Goal: Task Accomplishment & Management: Manage account settings

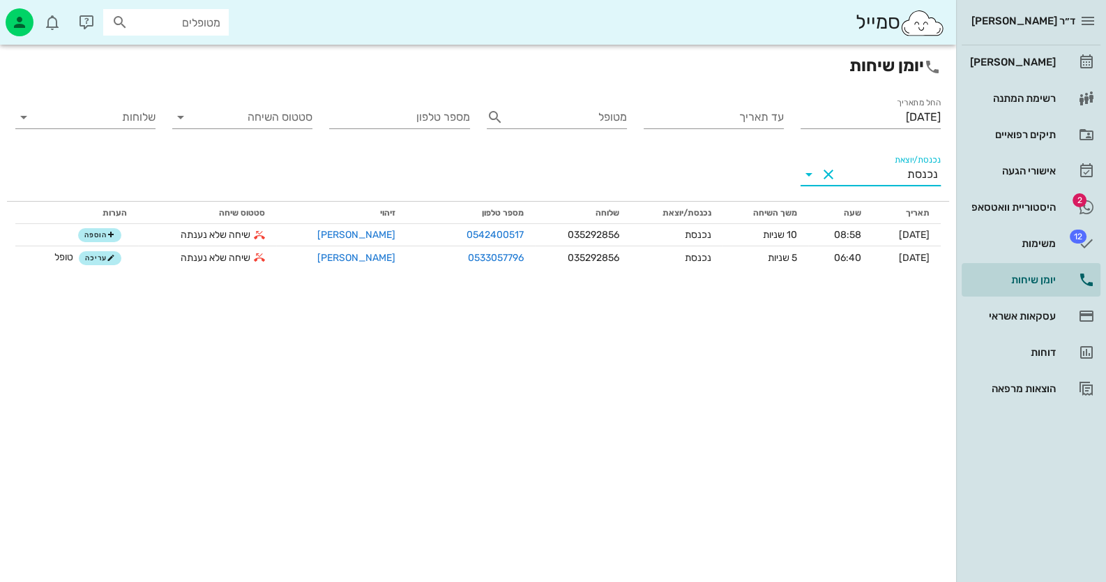
click at [893, 179] on input "נכנסת/יוצאת" at bounding box center [874, 174] width 68 height 22
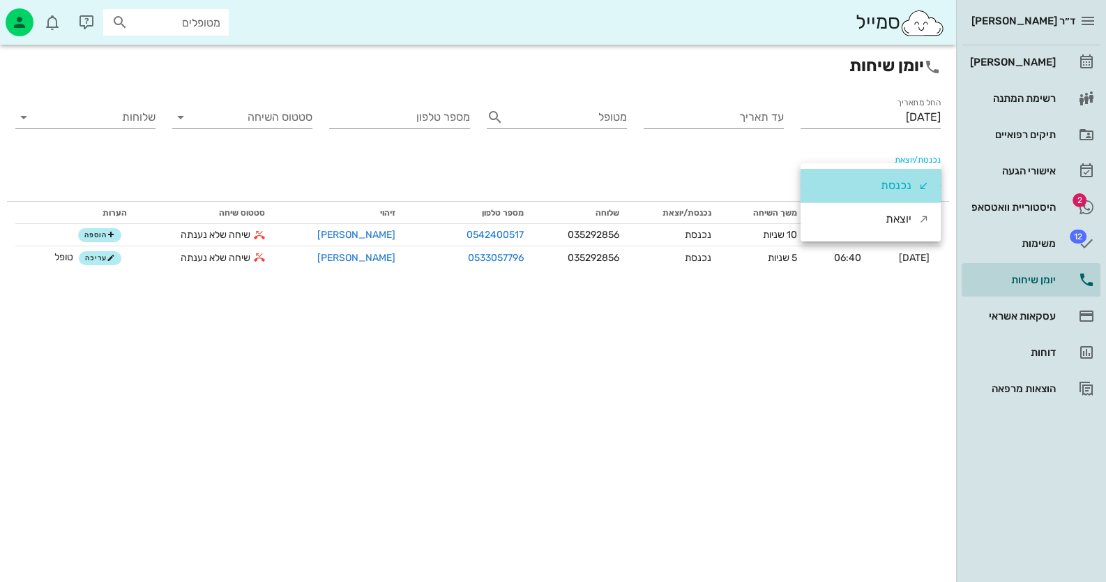
click at [893, 179] on div "נכנסת" at bounding box center [896, 185] width 31 height 33
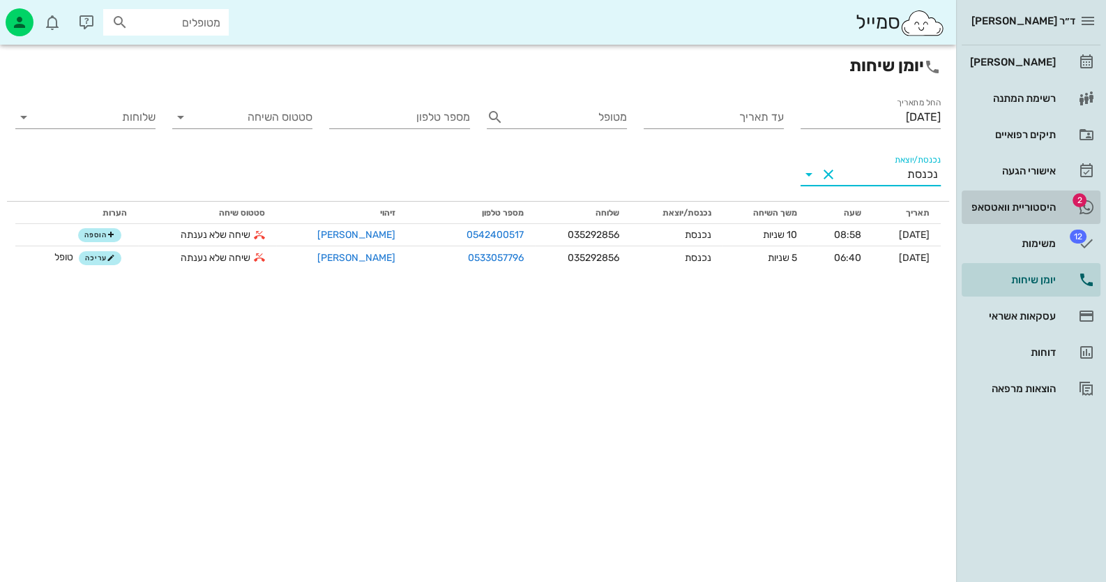
click at [1073, 210] on link "2 היסטוריית וואטסאפ" at bounding box center [1031, 206] width 139 height 33
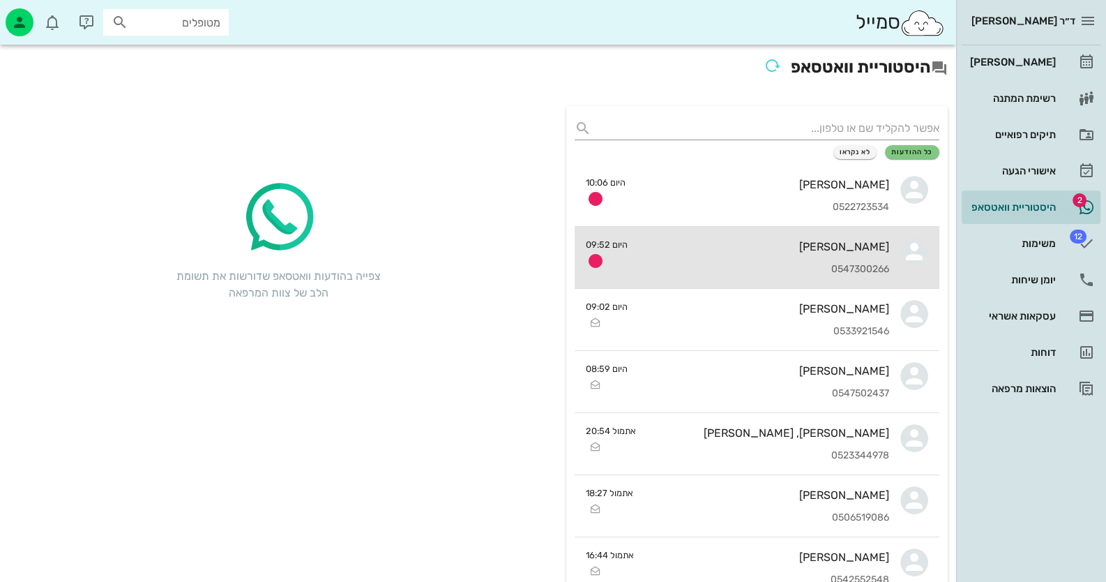
click at [887, 237] on div "[PERSON_NAME] 0547300266" at bounding box center [764, 257] width 250 height 61
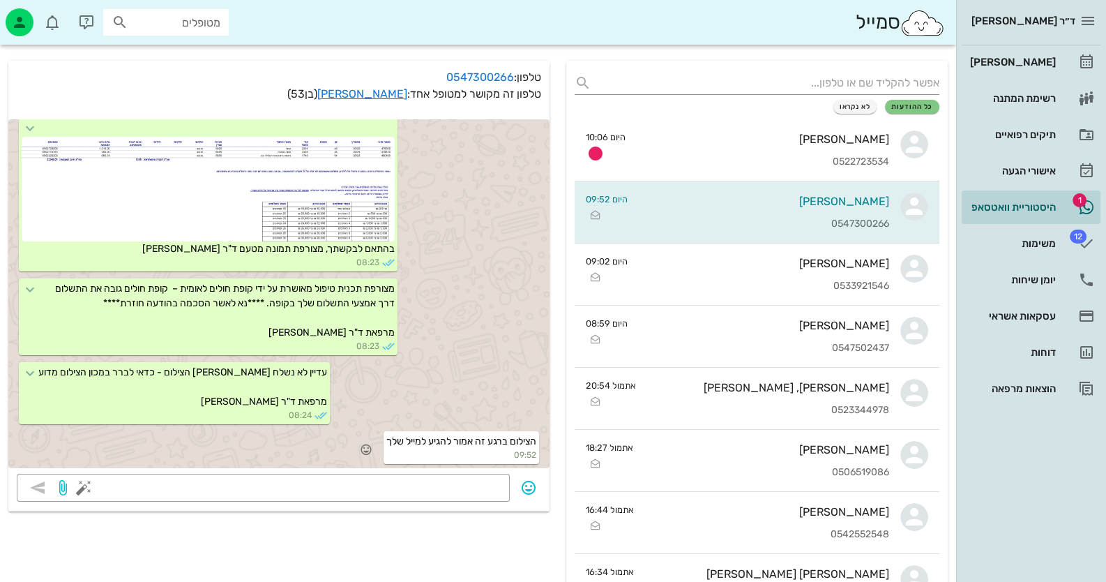
scroll to position [69, 0]
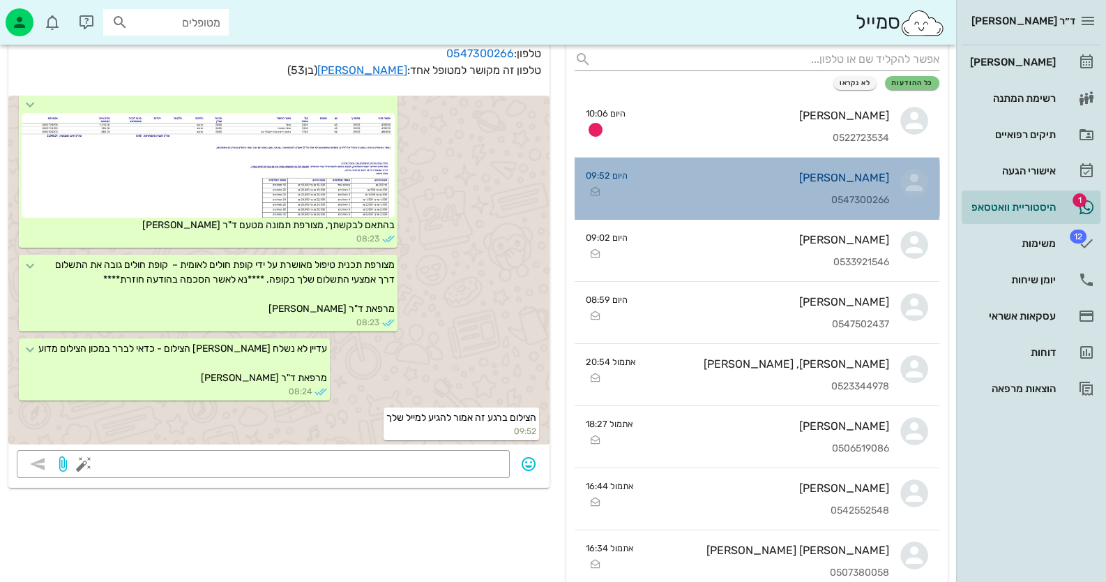
click at [882, 175] on div "[PERSON_NAME]" at bounding box center [764, 177] width 250 height 13
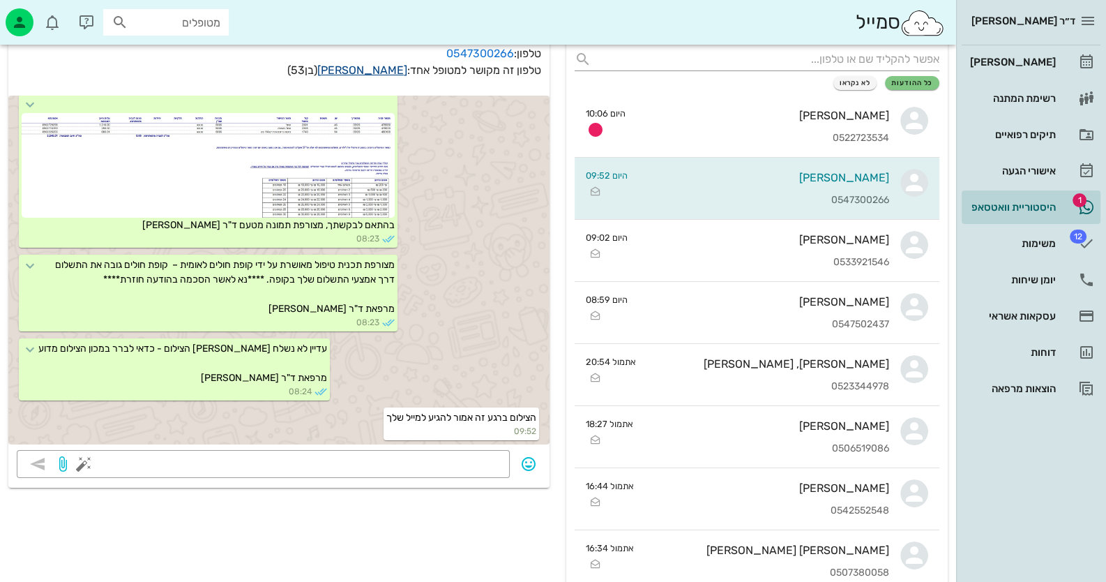
click at [386, 70] on link "[PERSON_NAME]" at bounding box center [362, 69] width 90 height 13
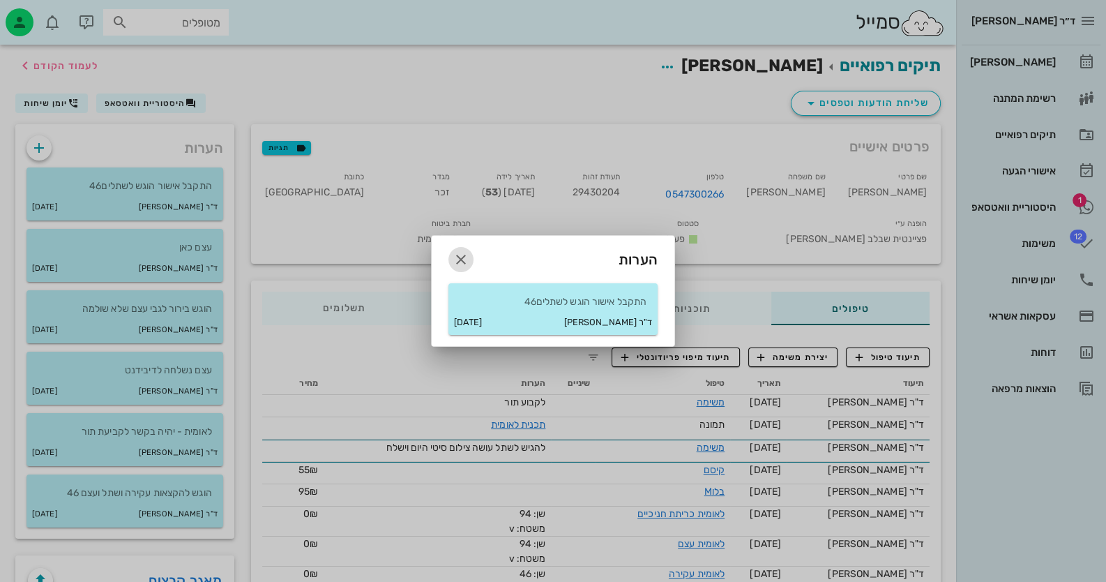
click at [460, 255] on icon "button" at bounding box center [461, 259] width 17 height 17
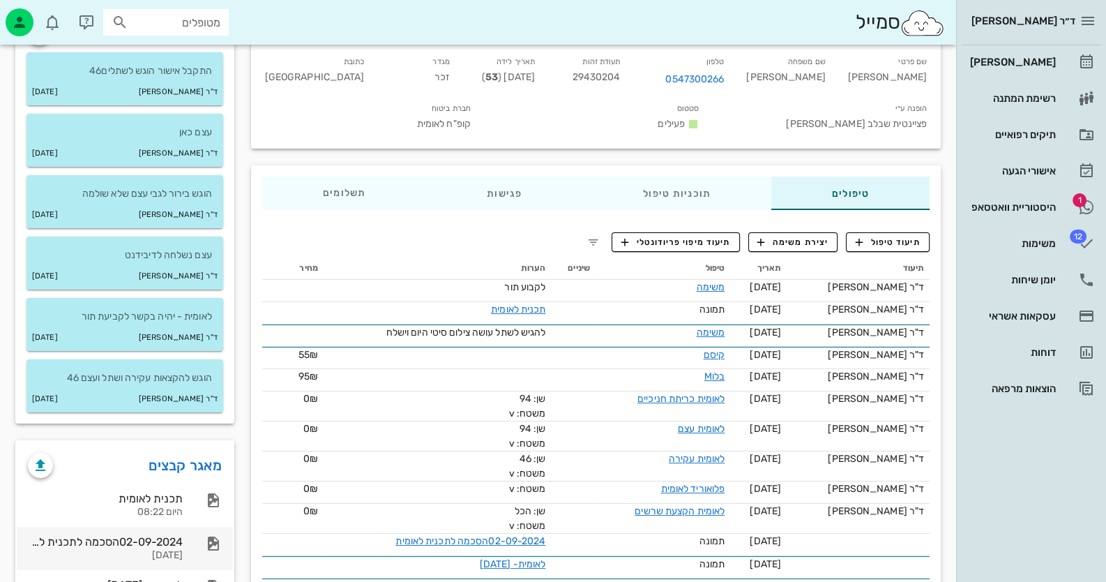
scroll to position [139, 0]
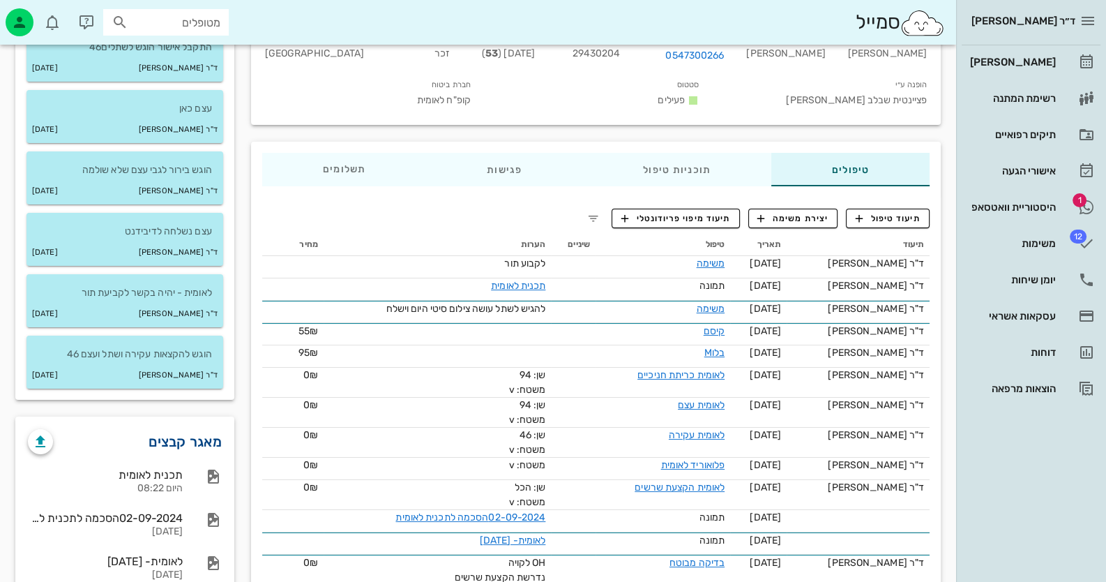
click at [196, 442] on link "מאגר קבצים" at bounding box center [185, 441] width 73 height 22
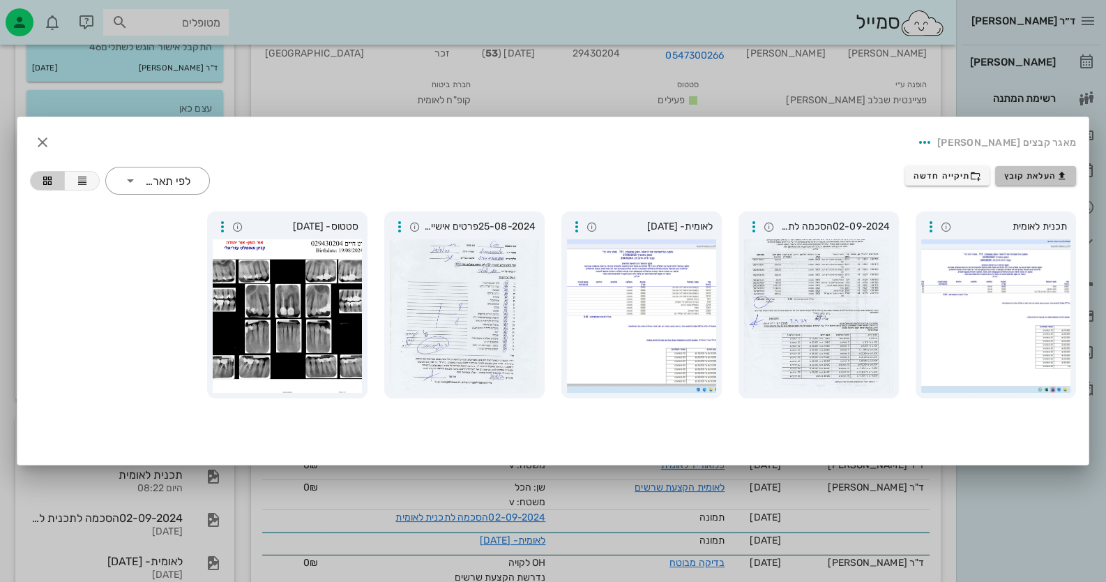
click at [1026, 180] on span "העלאת קובץ" at bounding box center [1036, 175] width 63 height 11
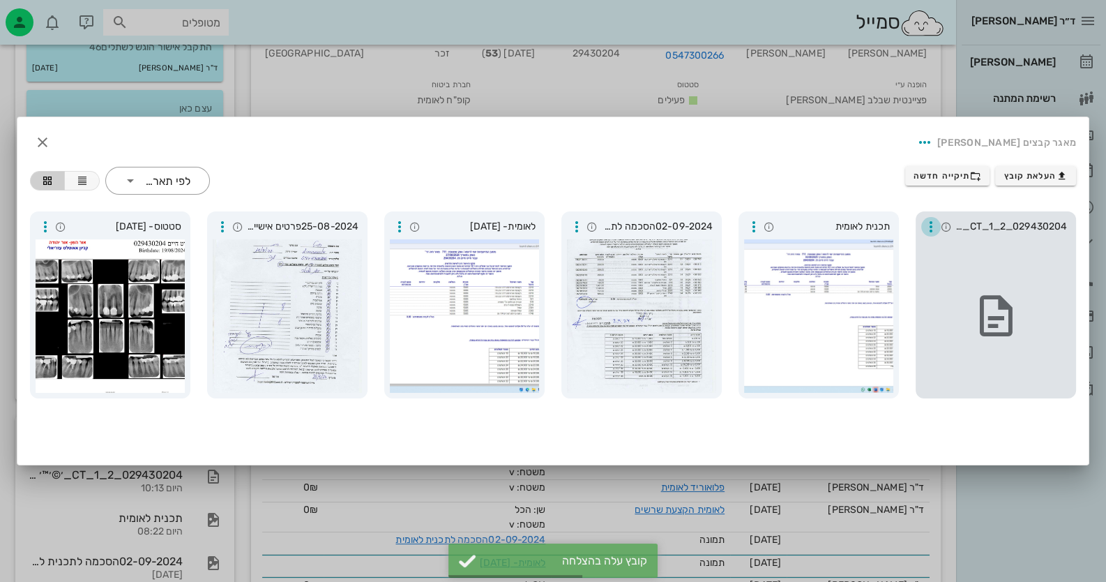
click at [936, 222] on icon "button" at bounding box center [931, 226] width 17 height 17
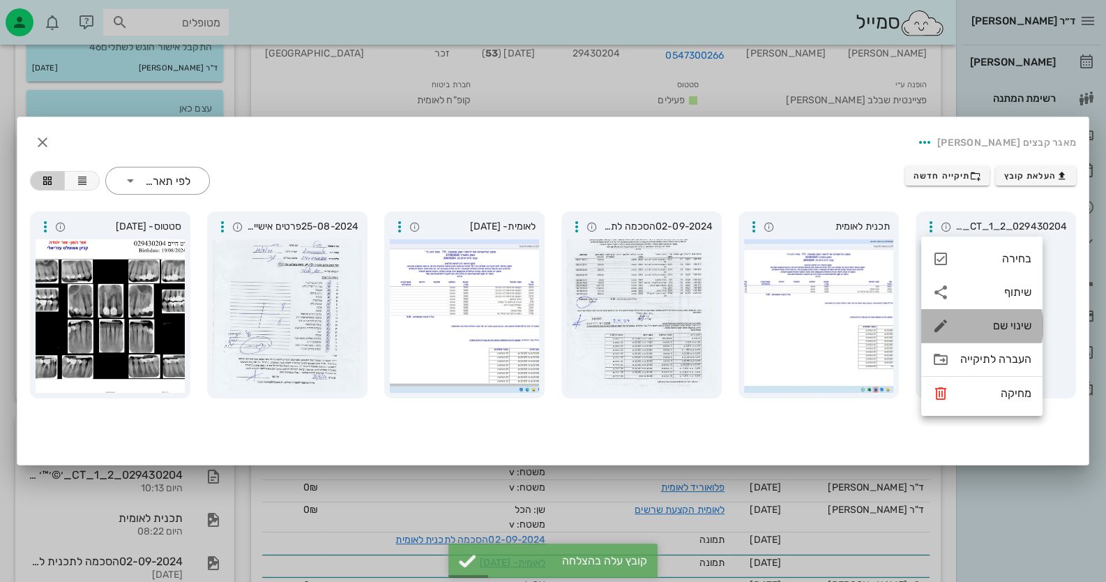
click at [996, 332] on div "שינוי שם" at bounding box center [996, 325] width 71 height 13
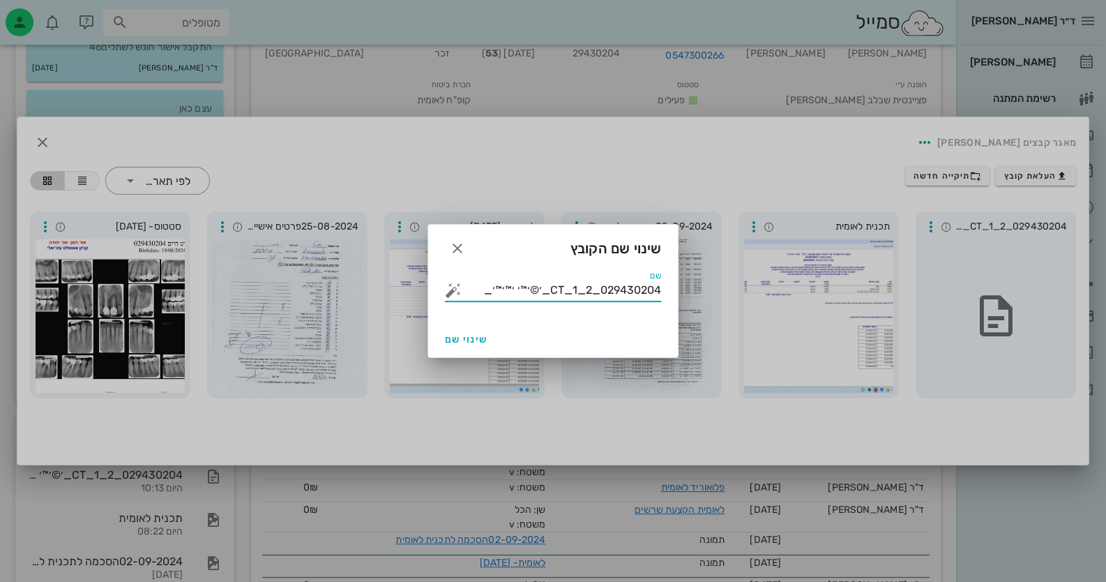
click at [603, 285] on input "029430204_CT_1_2_׳©׳™׳ ׳™׳™׳_" at bounding box center [563, 290] width 197 height 22
click at [451, 289] on button "button" at bounding box center [453, 290] width 17 height 17
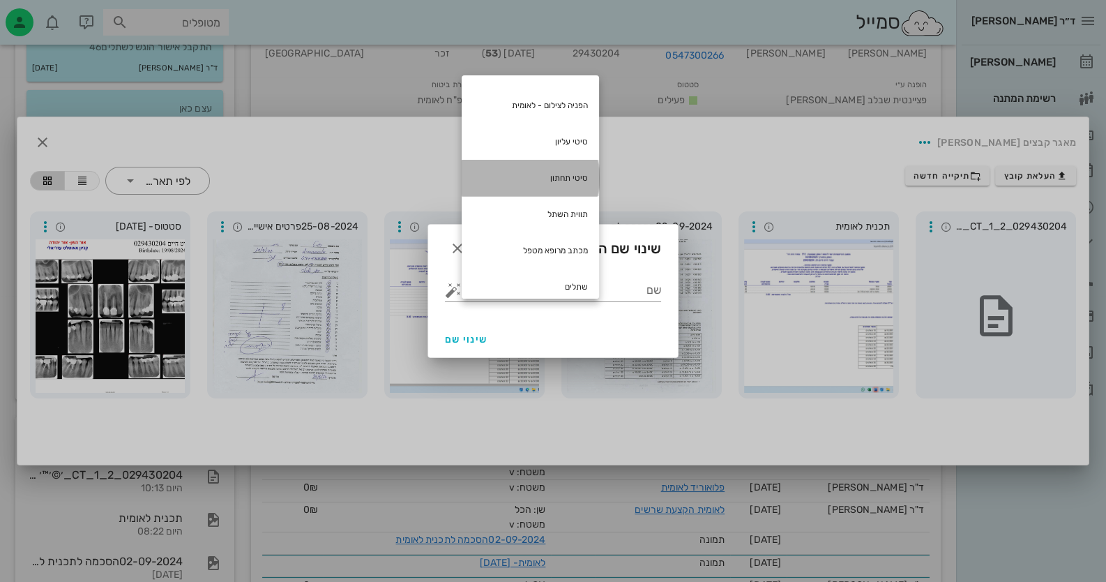
drag, startPoint x: 555, startPoint y: 178, endPoint x: 562, endPoint y: 195, distance: 18.8
click at [555, 179] on div "סיטי תחתון" at bounding box center [530, 178] width 137 height 36
type input "סיטי תחתון"
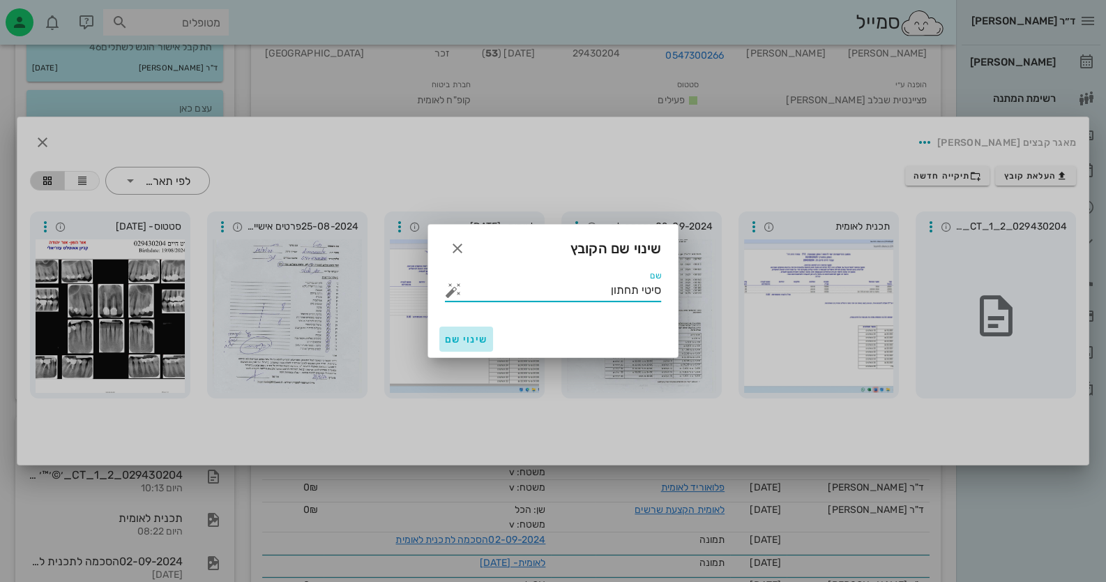
click at [461, 345] on span "שינוי שם" at bounding box center [466, 339] width 43 height 12
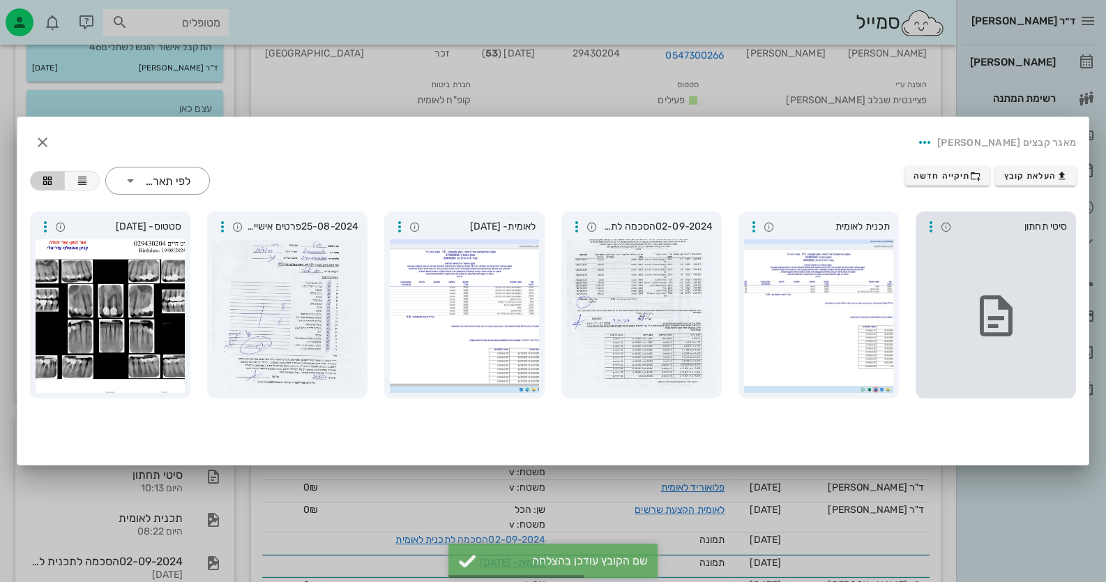
click at [1059, 322] on div at bounding box center [996, 315] width 149 height 153
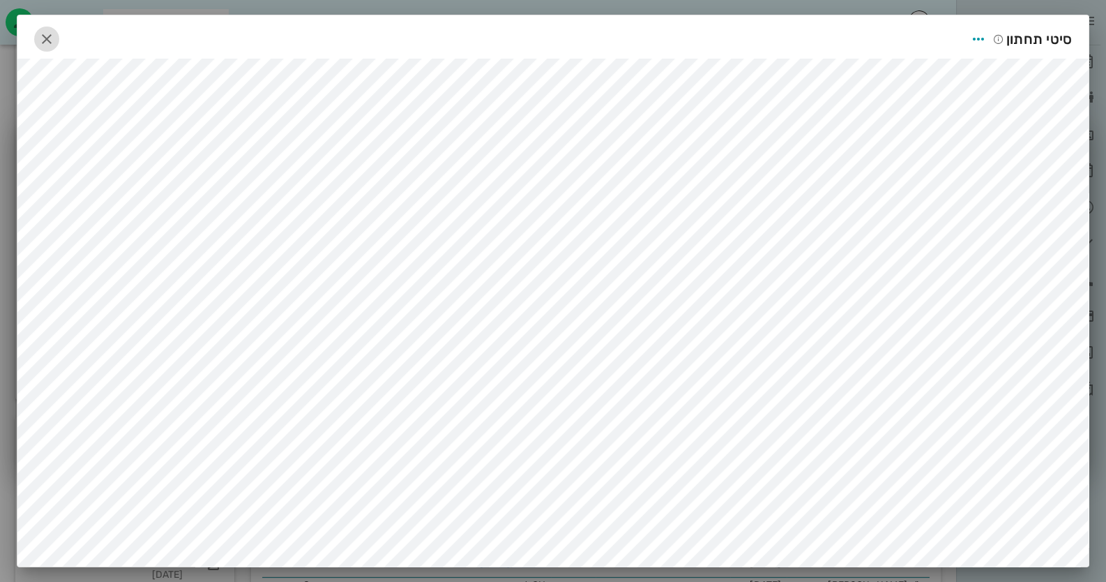
click at [59, 38] on span "button" at bounding box center [46, 39] width 25 height 17
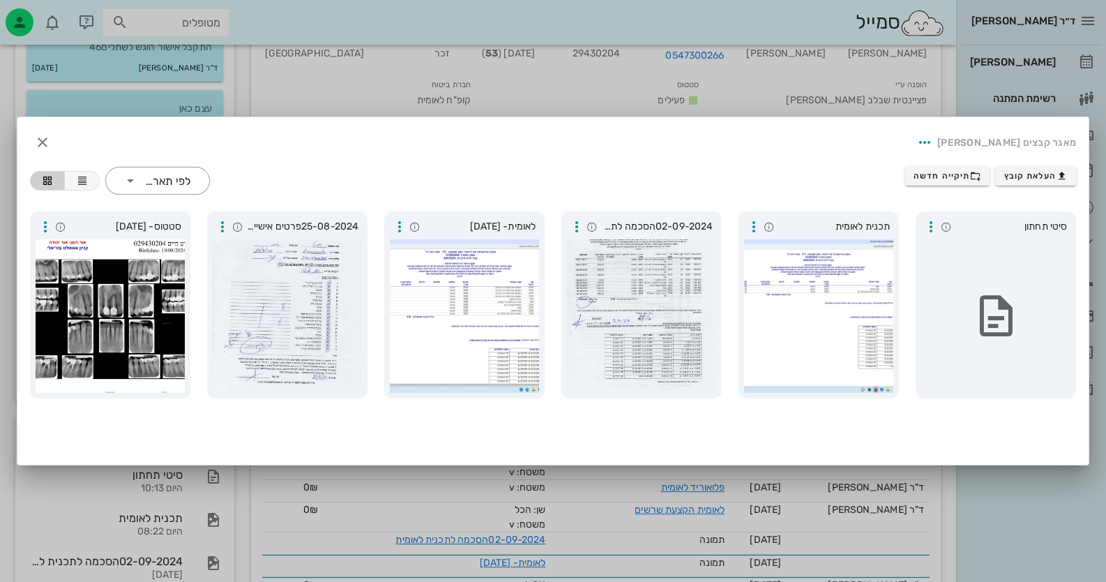
click at [1032, 484] on div at bounding box center [553, 291] width 1106 height 582
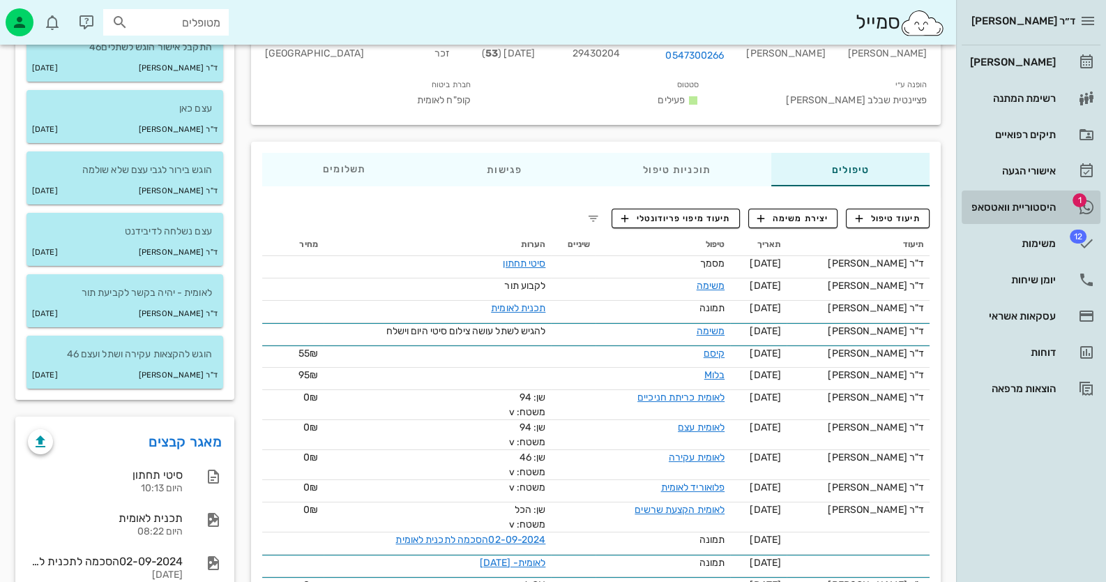
click at [1047, 202] on div "היסטוריית וואטסאפ" at bounding box center [1012, 207] width 89 height 11
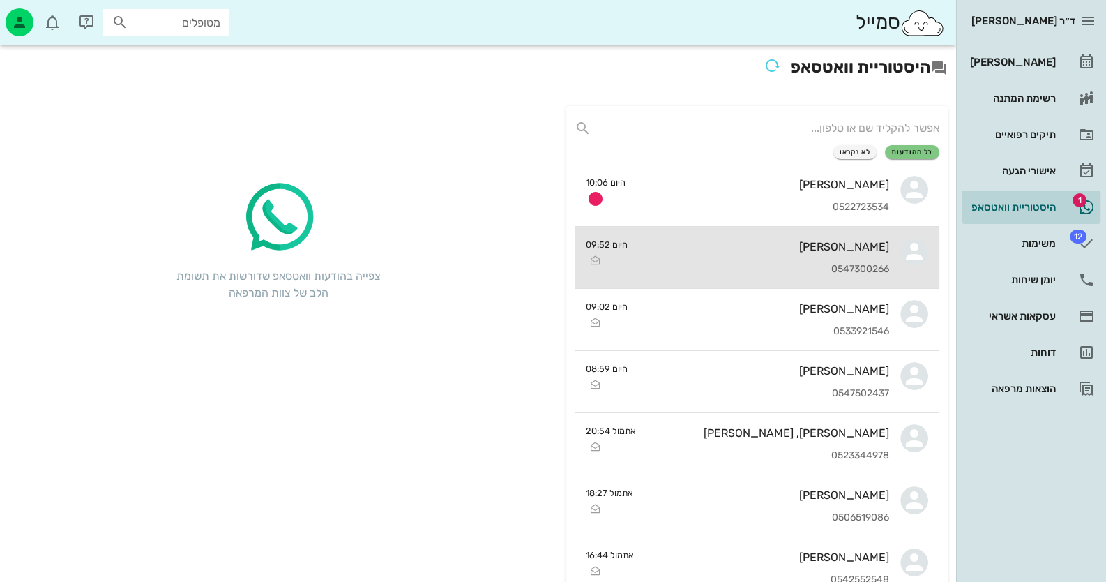
click at [825, 254] on div "[PERSON_NAME] 0547300266" at bounding box center [764, 257] width 250 height 61
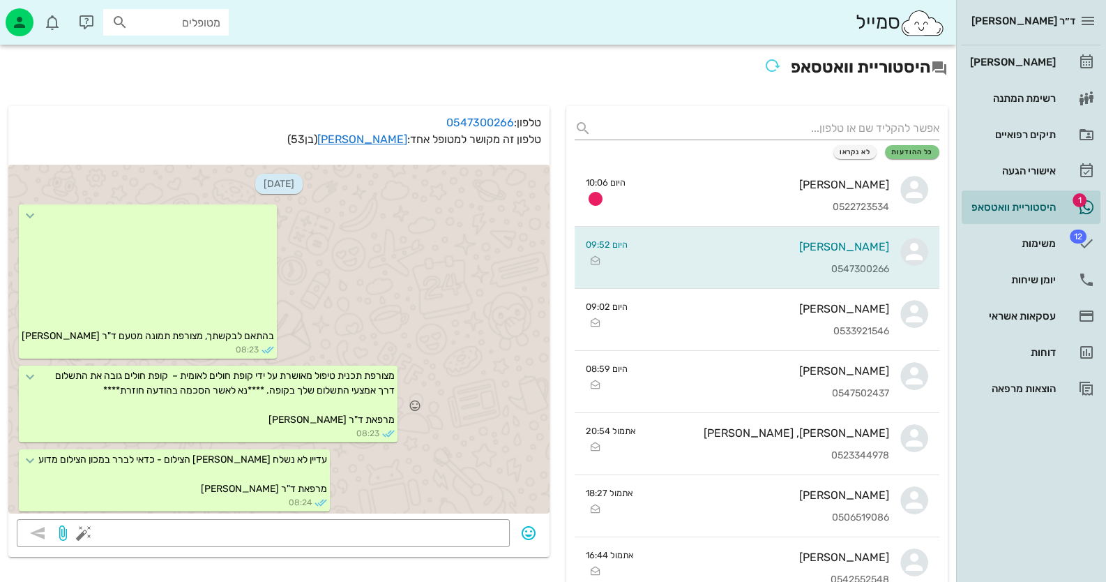
scroll to position [42, 0]
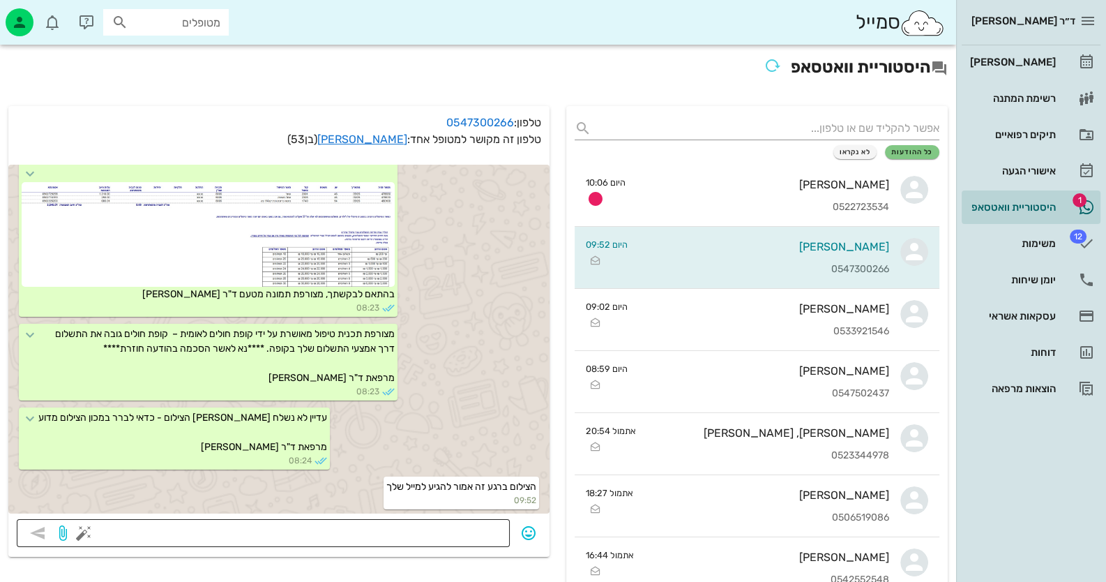
click at [456, 532] on textarea at bounding box center [294, 534] width 415 height 22
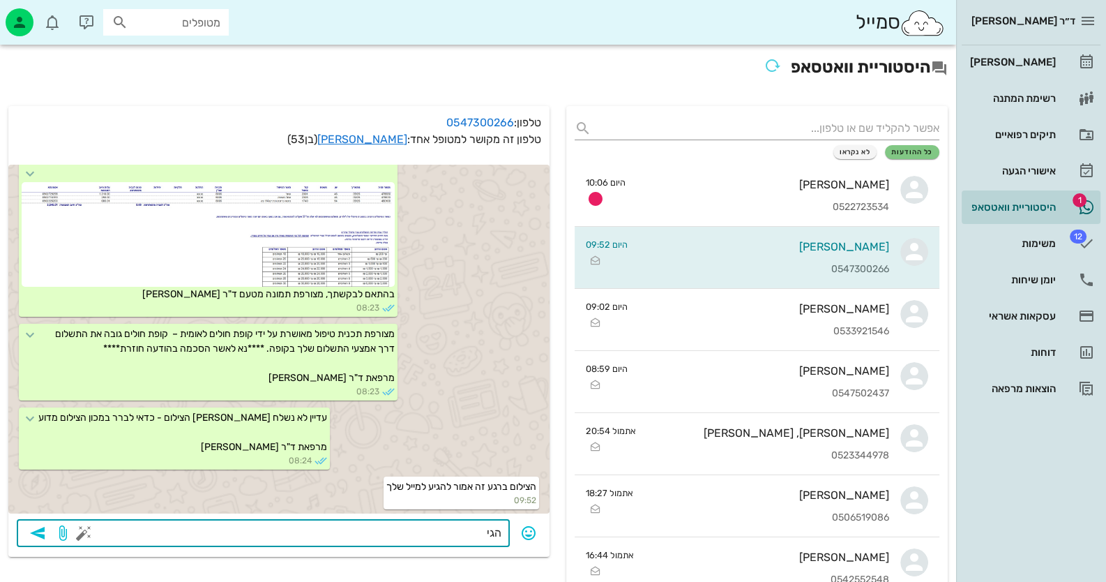
type textarea "הגיע"
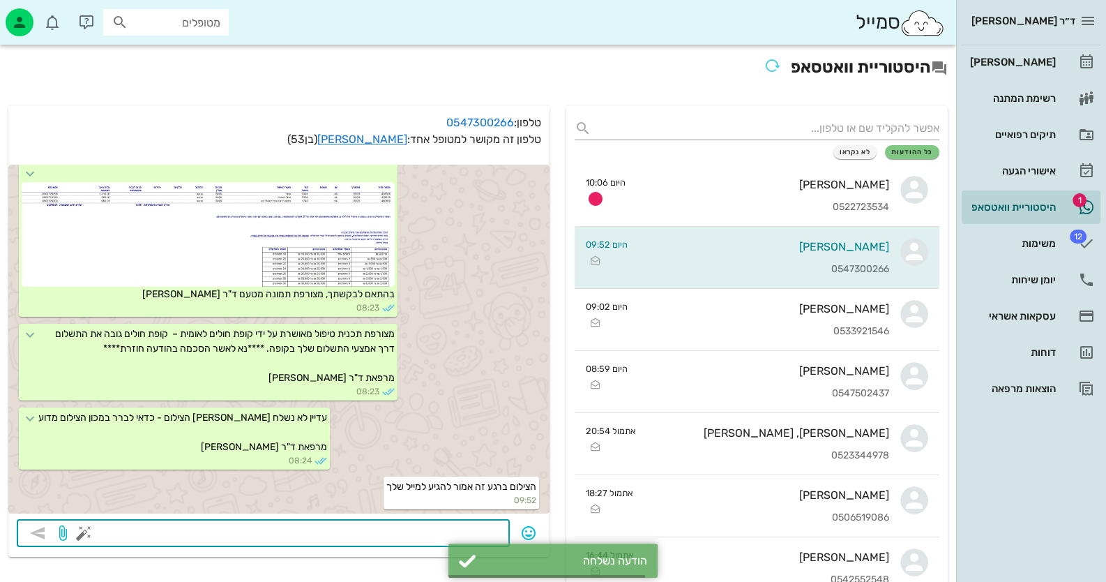
scroll to position [82, 0]
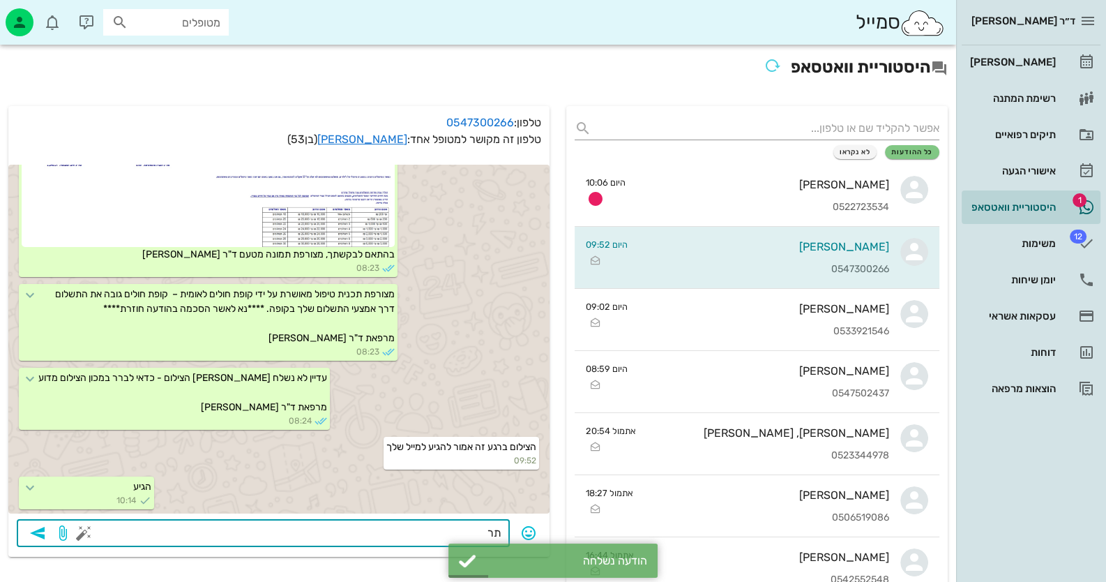
type textarea "ת"
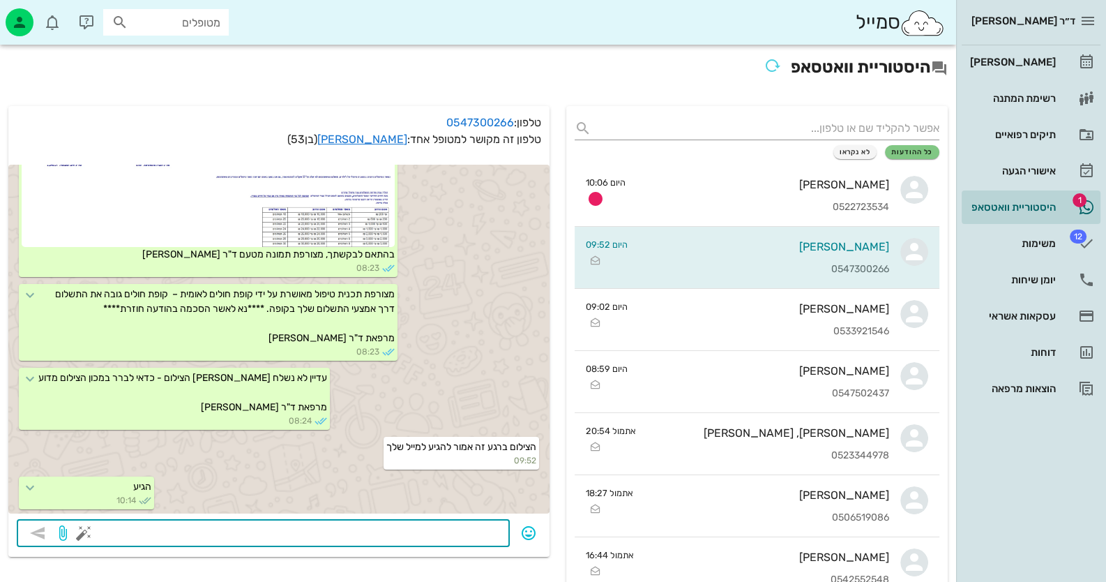
click at [77, 534] on button "button" at bounding box center [83, 533] width 17 height 17
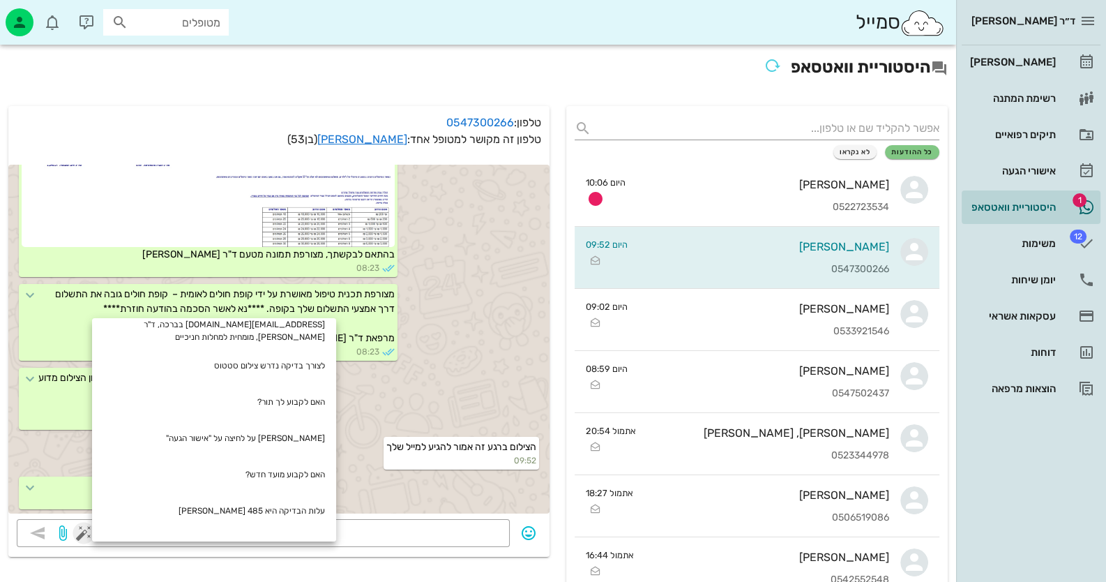
scroll to position [419, 0]
click at [297, 382] on div "האם לקבוע לך תור?" at bounding box center [214, 400] width 244 height 36
type textarea "האם לקבוע לך תור?"
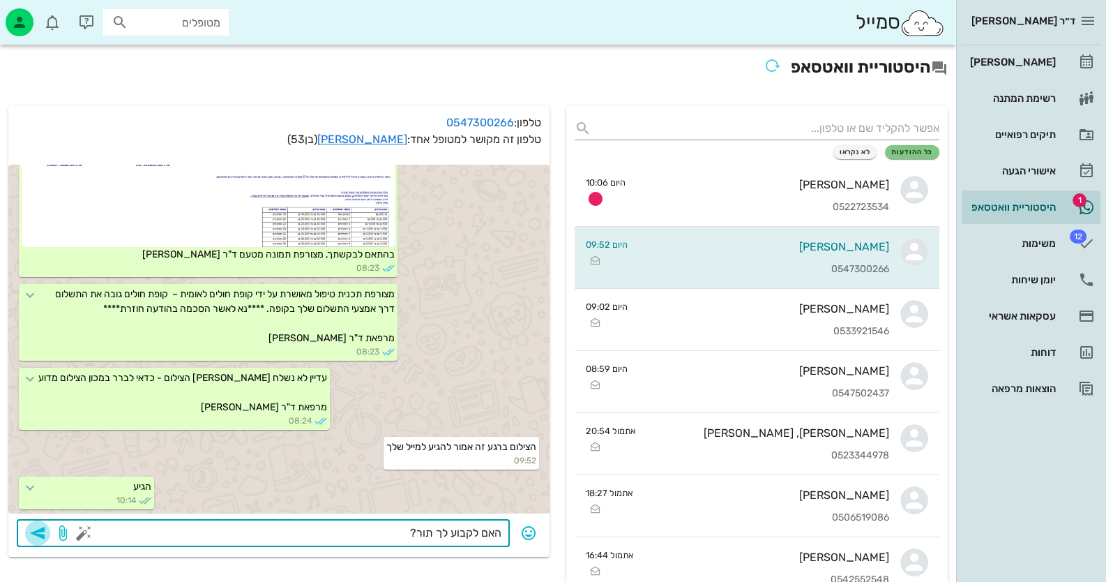
click at [43, 534] on icon "button" at bounding box center [37, 533] width 17 height 17
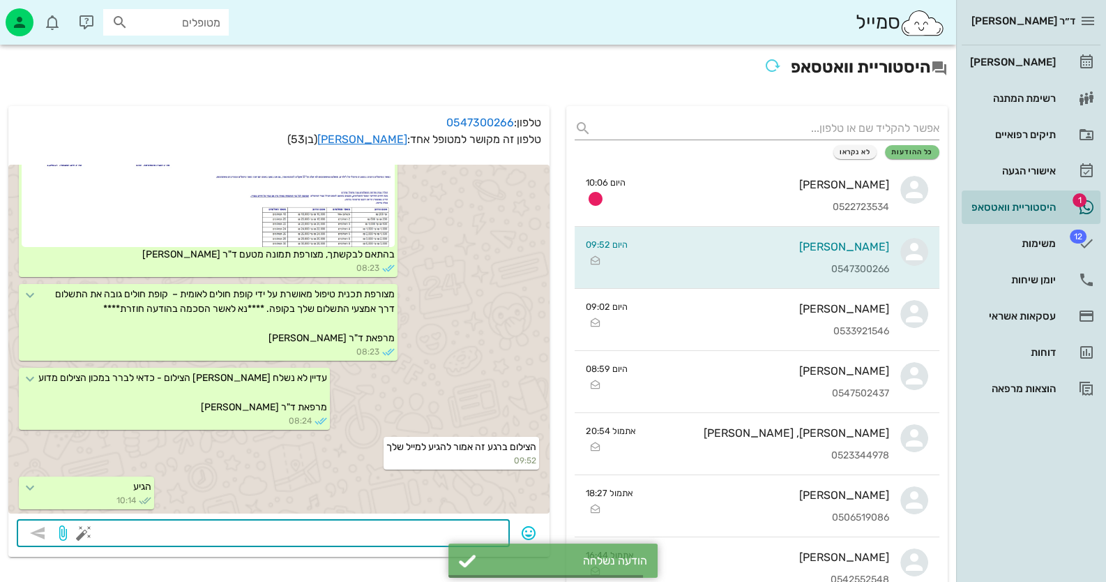
scroll to position [122, 0]
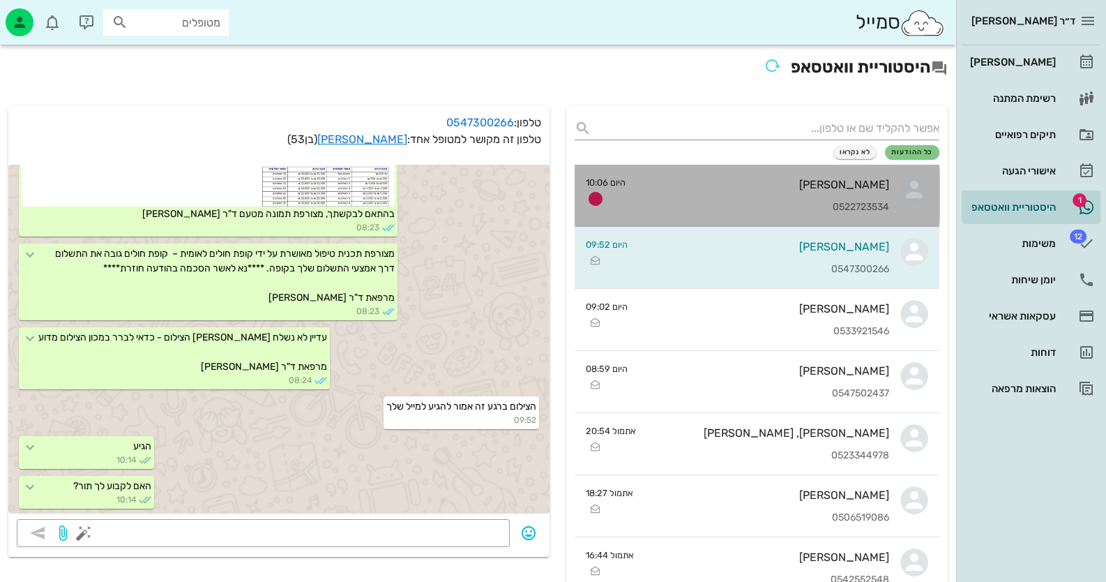
click at [878, 183] on div "[PERSON_NAME]" at bounding box center [763, 184] width 253 height 13
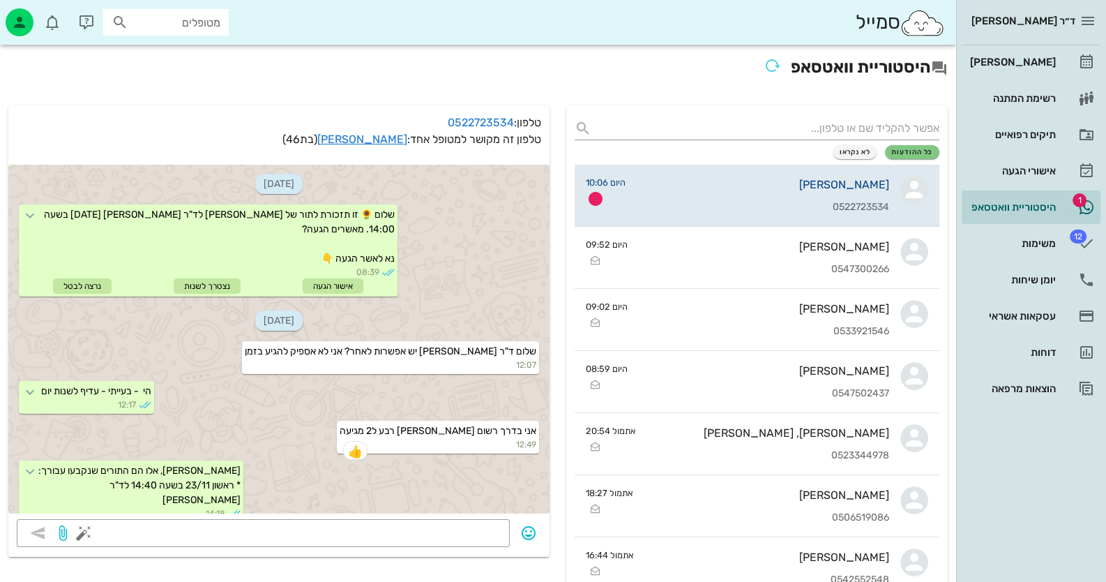
scroll to position [120, 0]
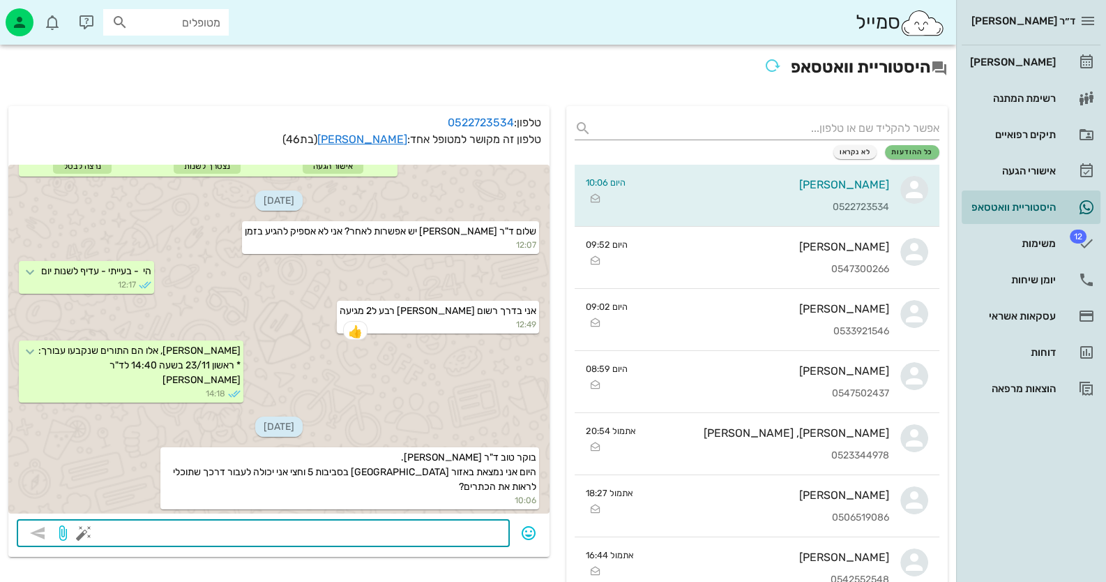
click at [447, 543] on textarea at bounding box center [294, 534] width 415 height 22
type textarea "לא אהיה במרפאה בשעה זו אני מסיימת בשעה שלוש"
click at [36, 534] on icon "button" at bounding box center [37, 533] width 17 height 17
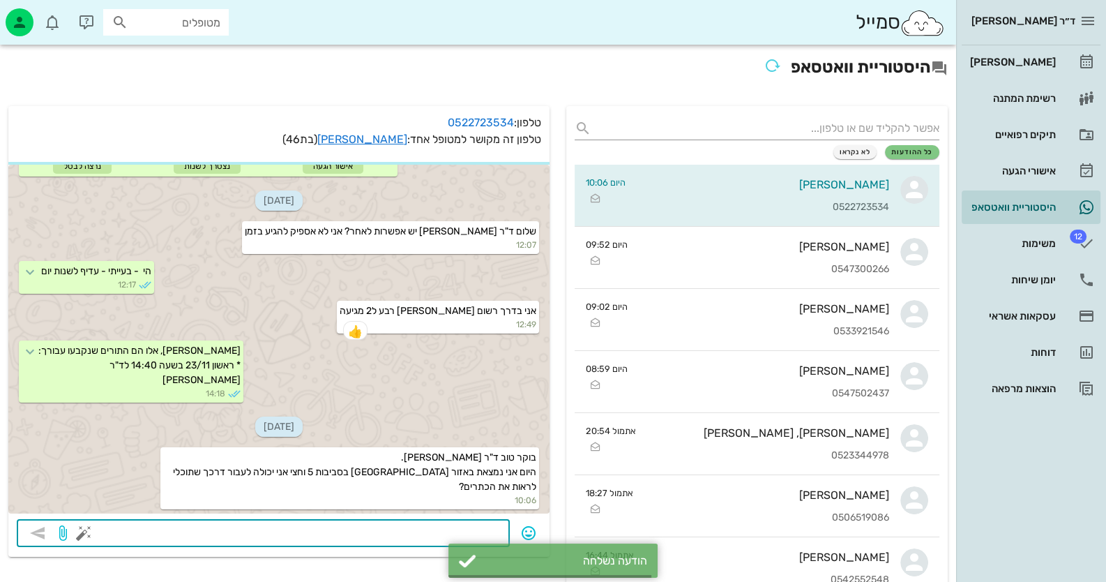
scroll to position [160, 0]
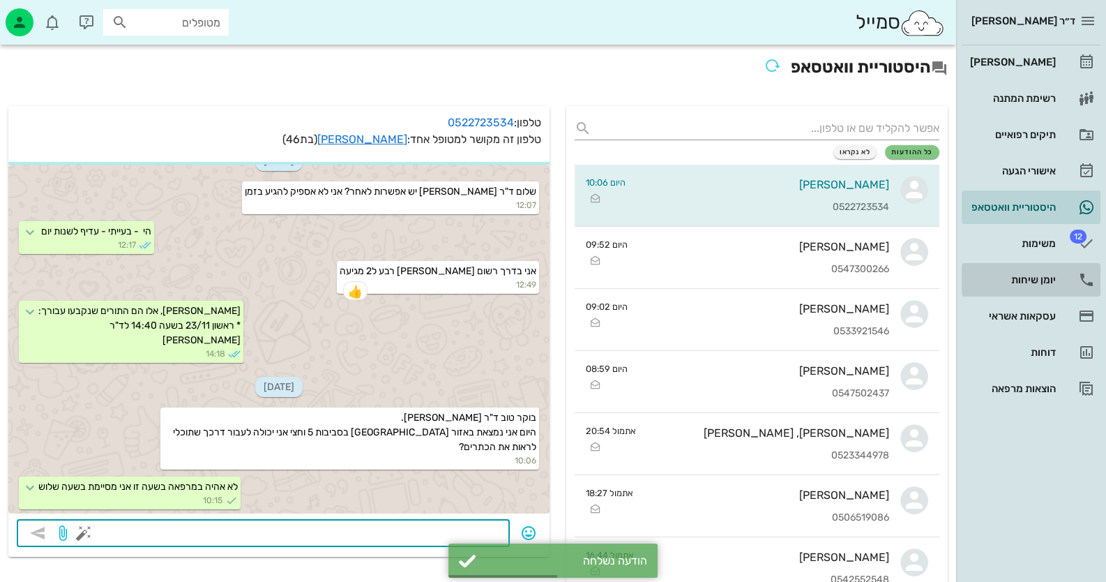
click at [1025, 271] on div "יומן שיחות" at bounding box center [1012, 280] width 89 height 22
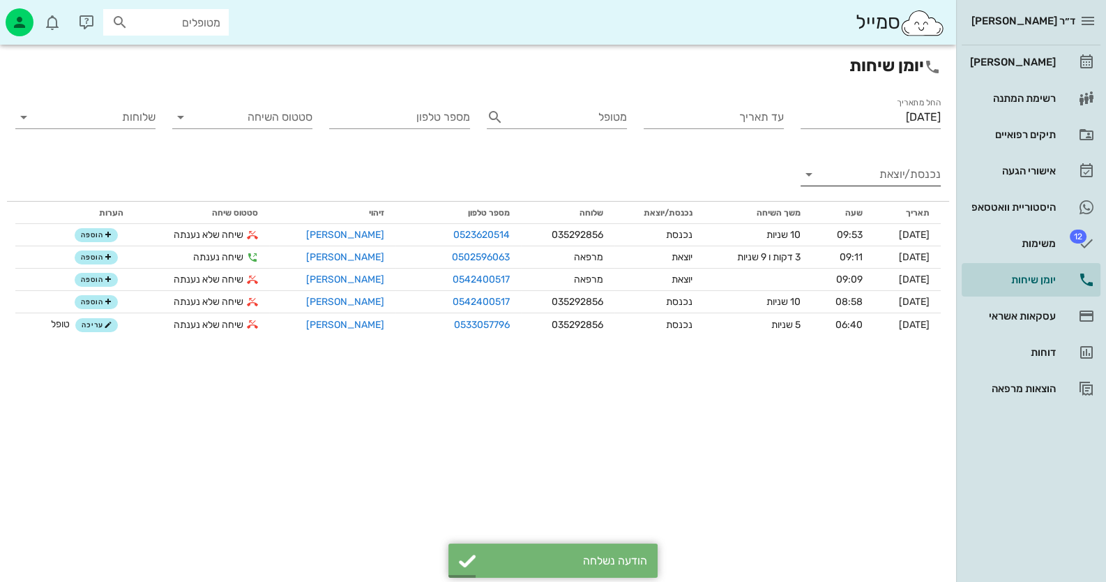
click at [936, 175] on input "נכנסת/יוצאת" at bounding box center [882, 174] width 118 height 22
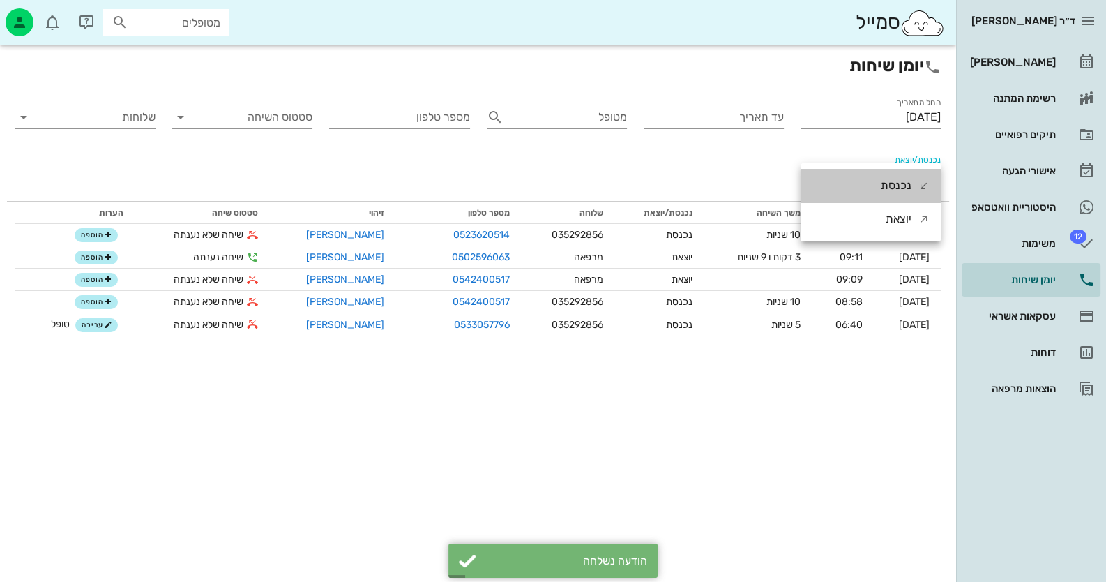
click at [936, 175] on div "נכנסת" at bounding box center [871, 185] width 140 height 33
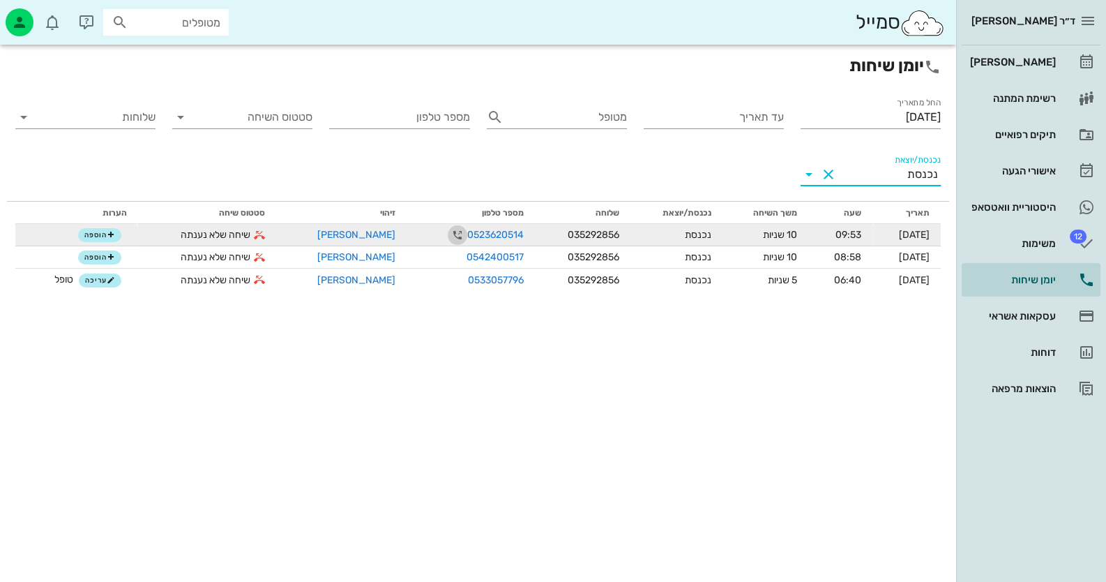
click at [449, 235] on icon "button" at bounding box center [457, 235] width 17 height 17
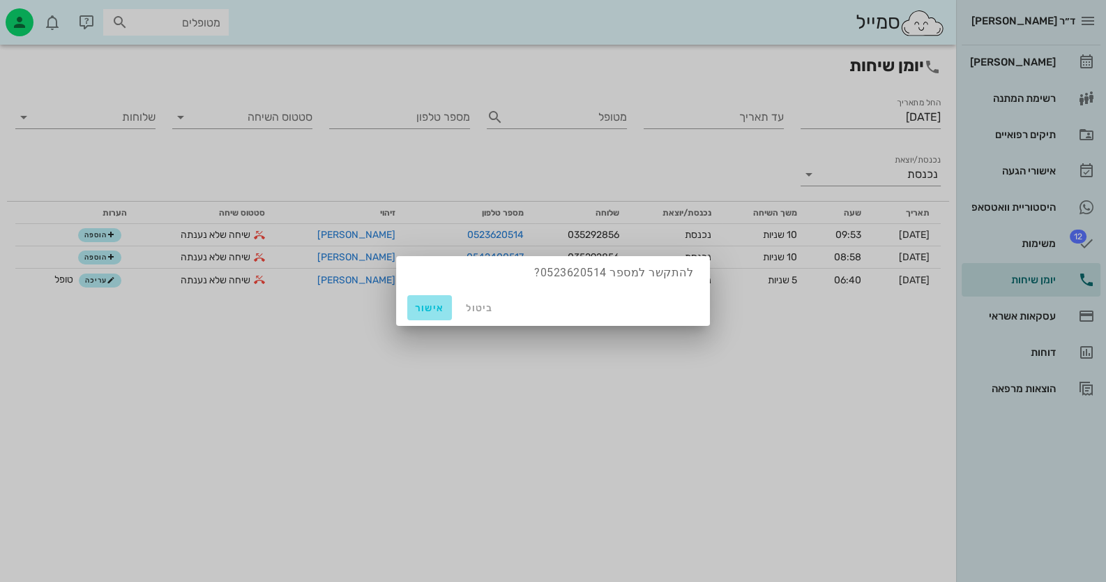
click at [423, 315] on button "אישור" at bounding box center [429, 307] width 45 height 25
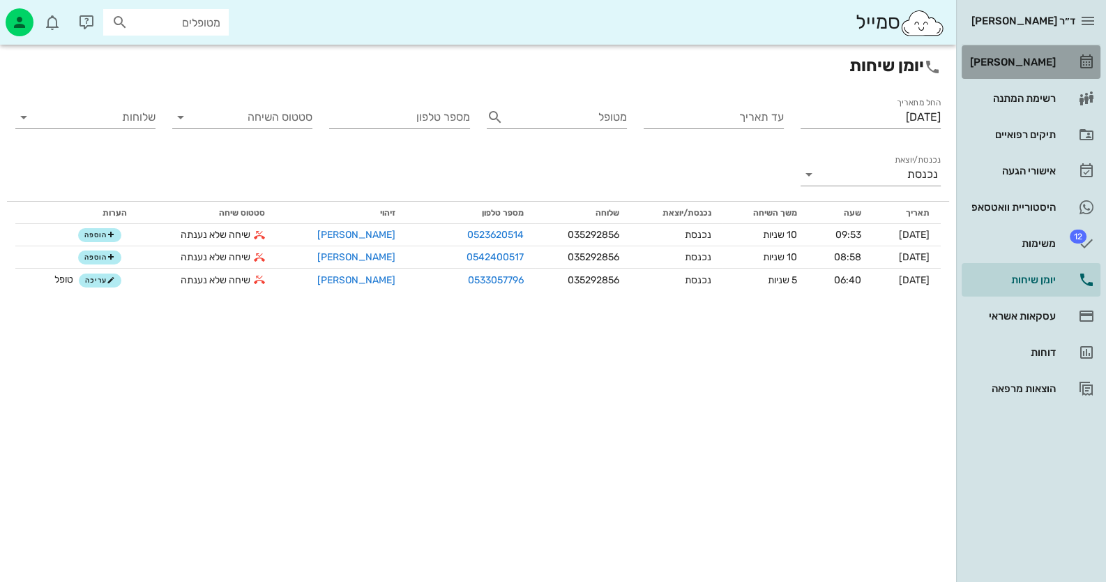
click at [1037, 70] on div "[PERSON_NAME]" at bounding box center [1012, 62] width 89 height 22
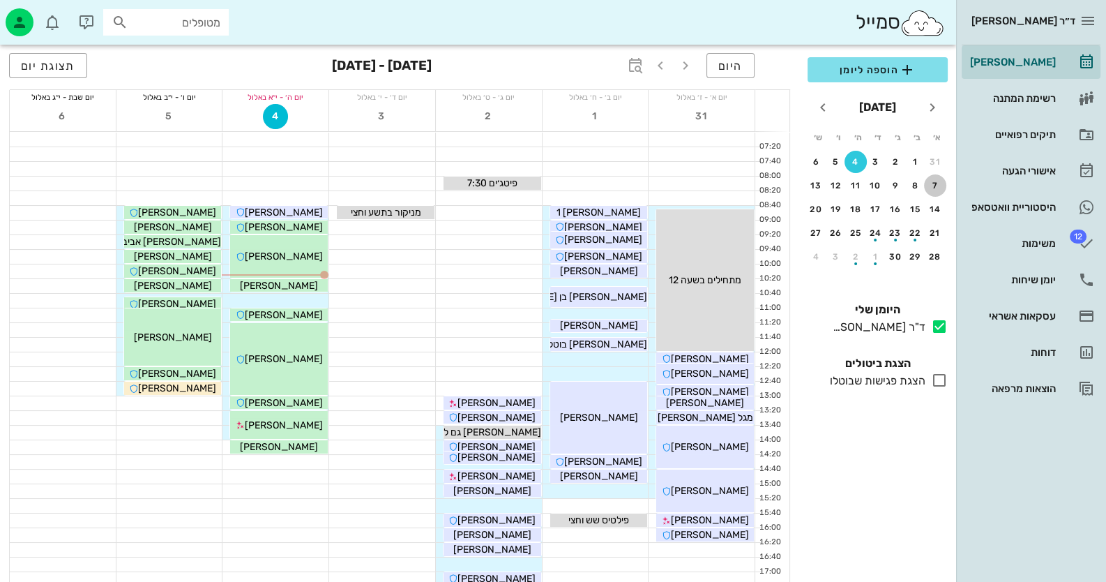
click at [931, 186] on div "7" at bounding box center [935, 186] width 22 height 10
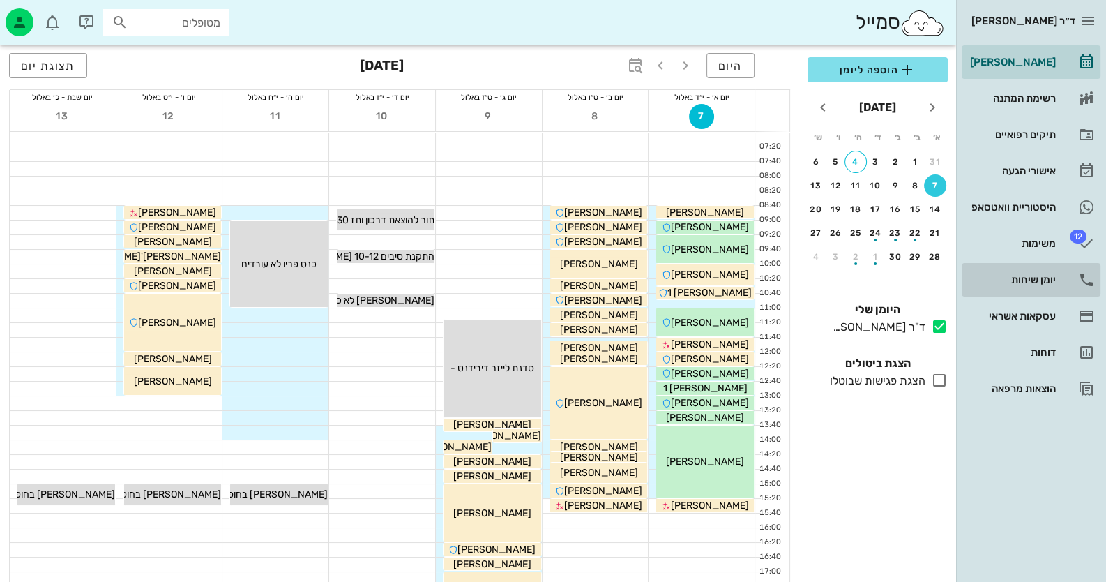
click at [1053, 274] on div "יומן שיחות" at bounding box center [1012, 279] width 89 height 11
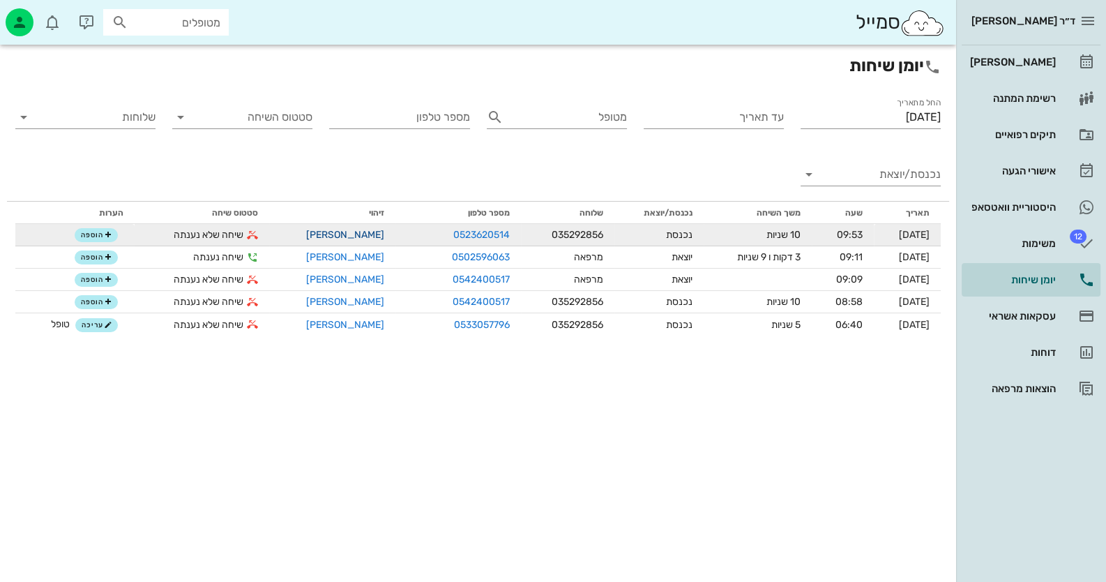
click at [335, 237] on link "[PERSON_NAME]" at bounding box center [345, 235] width 78 height 12
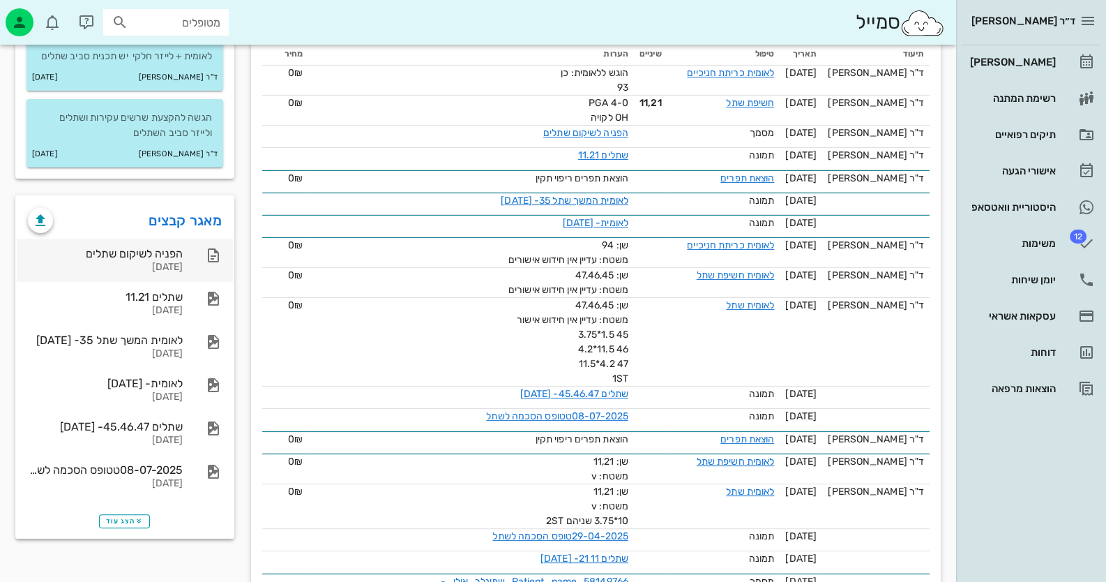
scroll to position [348, 0]
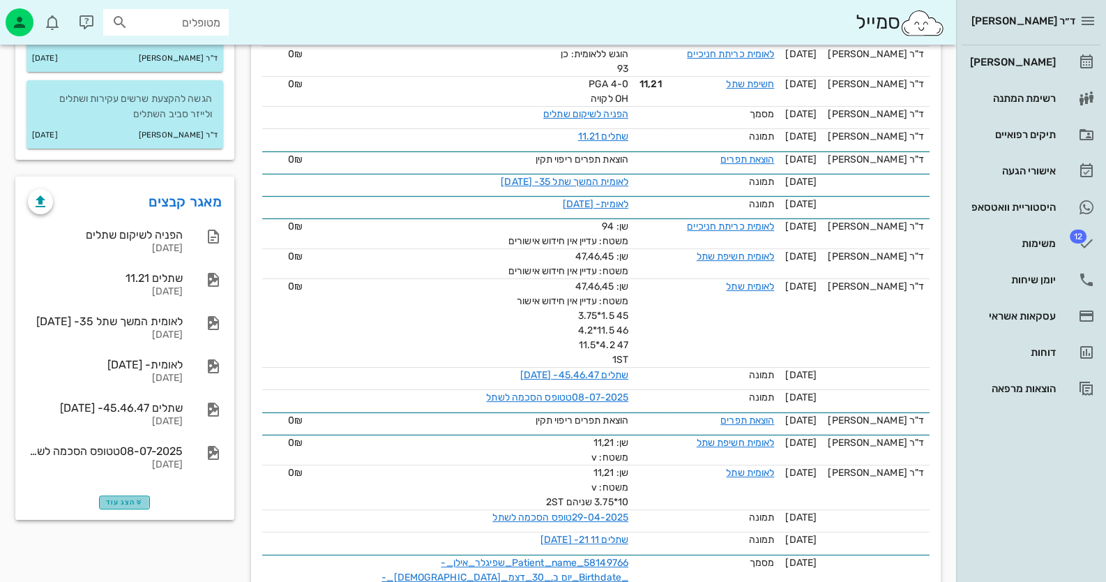
click at [121, 503] on span "הצג עוד" at bounding box center [124, 502] width 37 height 8
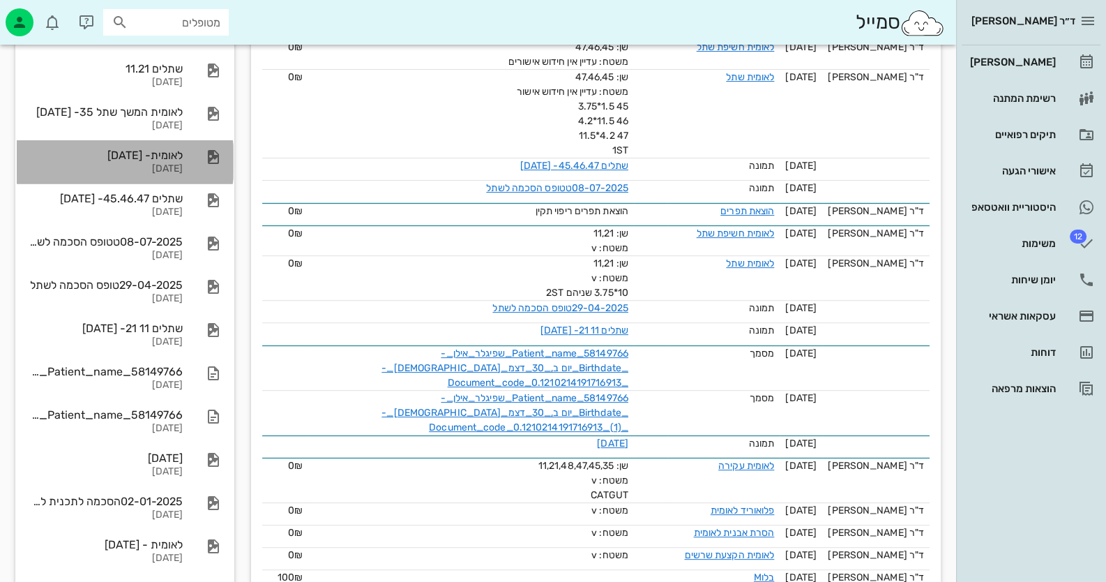
scroll to position [488, 0]
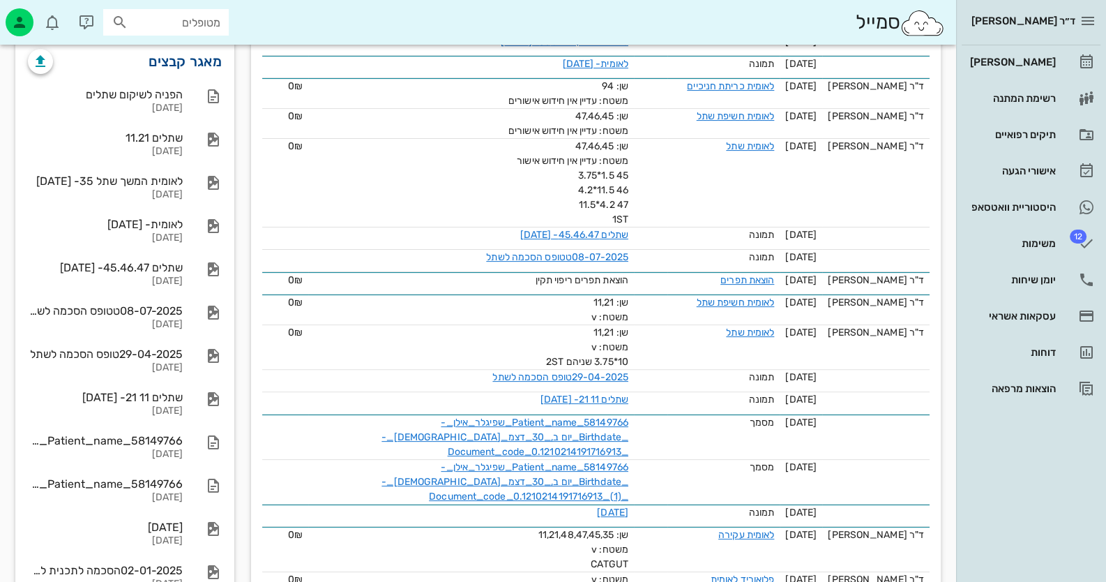
drag, startPoint x: 160, startPoint y: 160, endPoint x: 205, endPoint y: 61, distance: 108.7
click at [205, 61] on link "מאגר קבצים" at bounding box center [185, 61] width 73 height 22
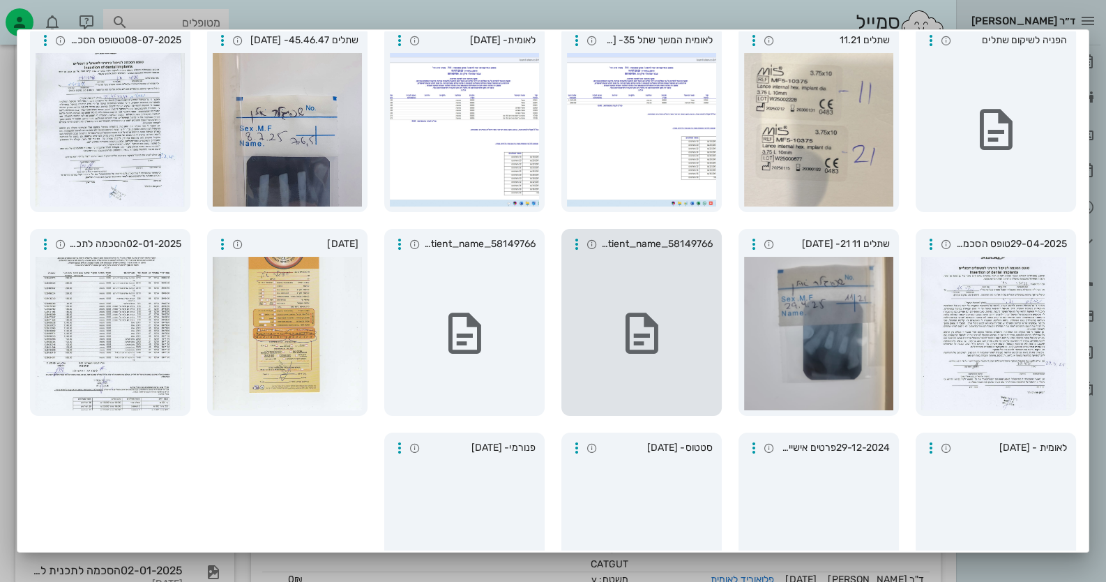
scroll to position [177, 0]
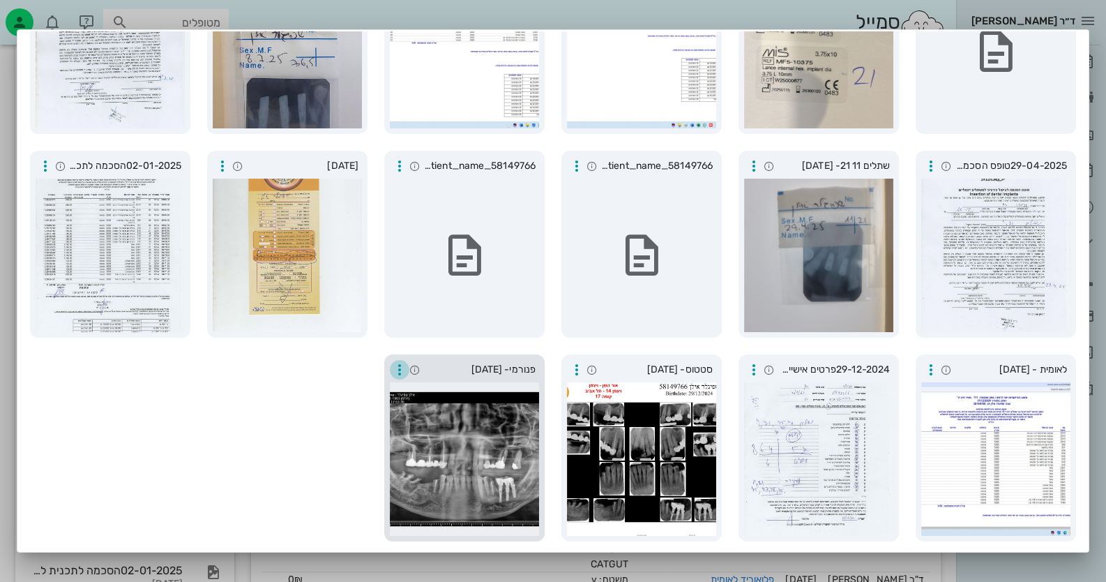
click at [405, 370] on icon "button" at bounding box center [399, 369] width 17 height 17
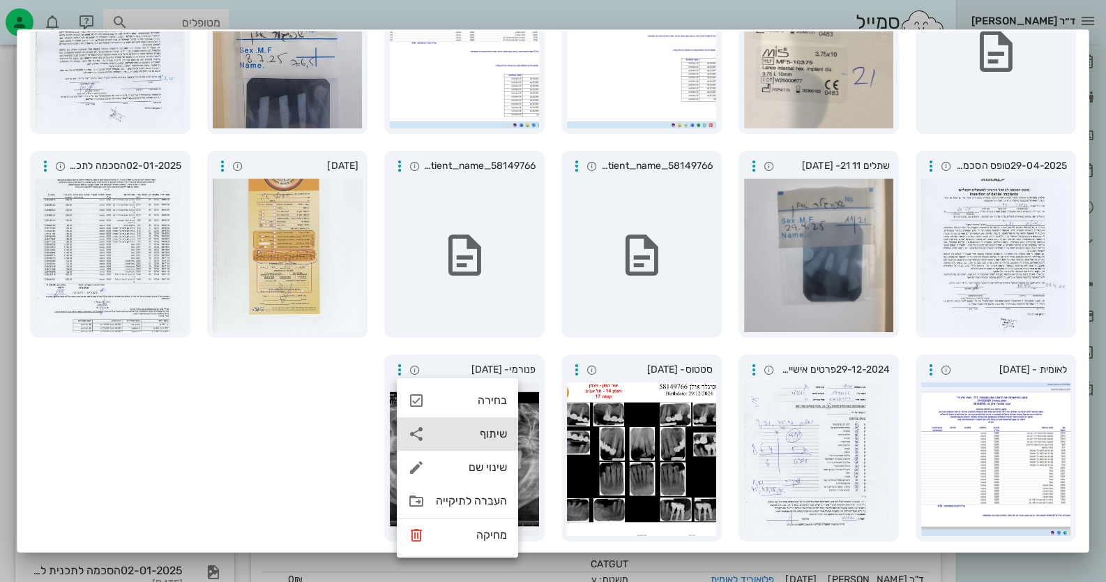
click at [493, 430] on div "שיתוף" at bounding box center [471, 433] width 71 height 13
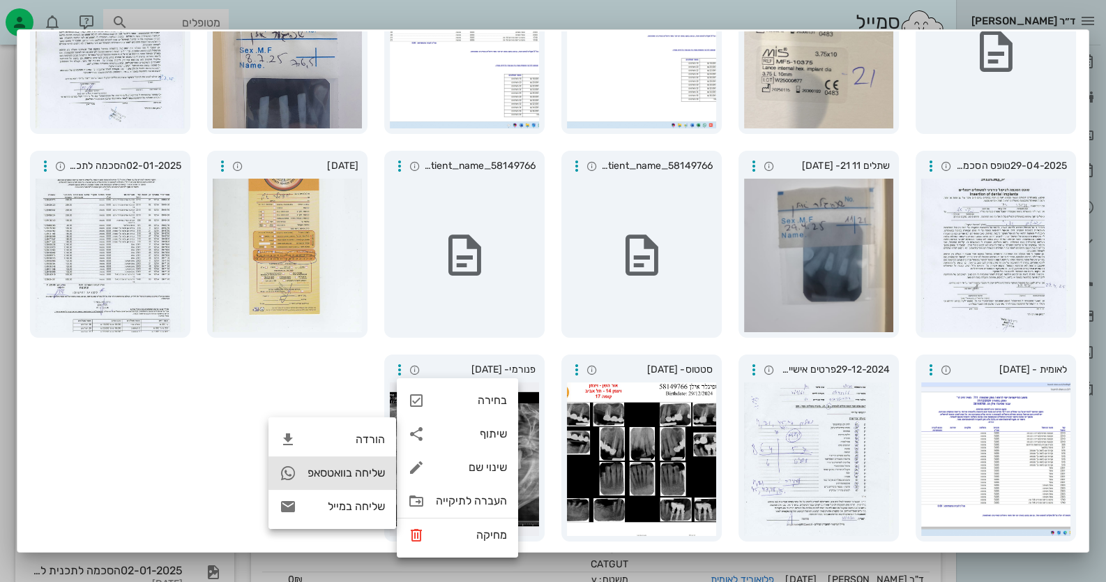
click at [362, 479] on div "שליחה בוואטסאפ" at bounding box center [346, 472] width 77 height 13
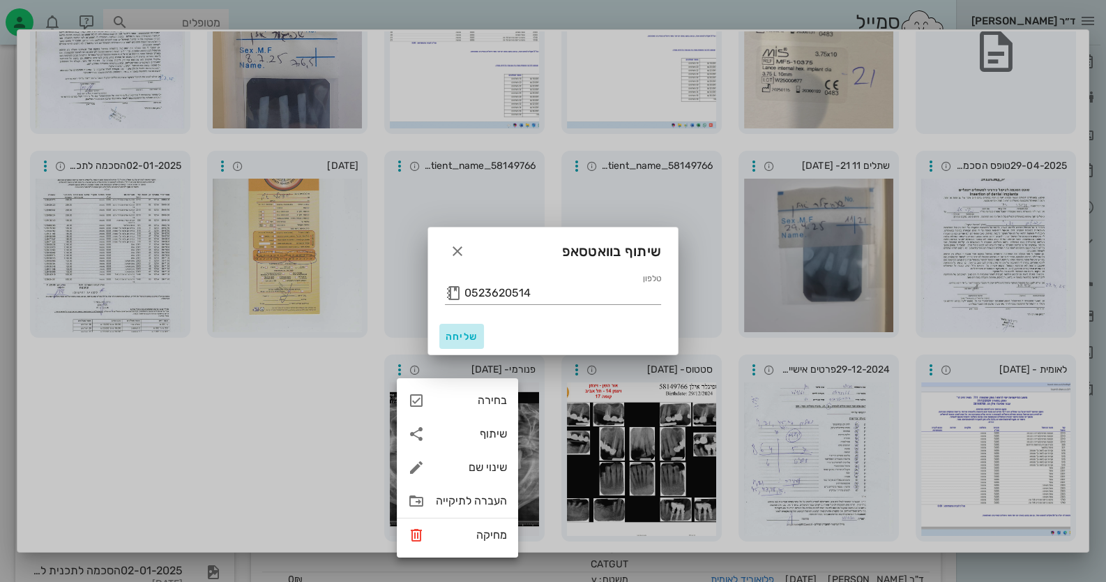
click at [444, 344] on button "שליחה" at bounding box center [462, 336] width 45 height 25
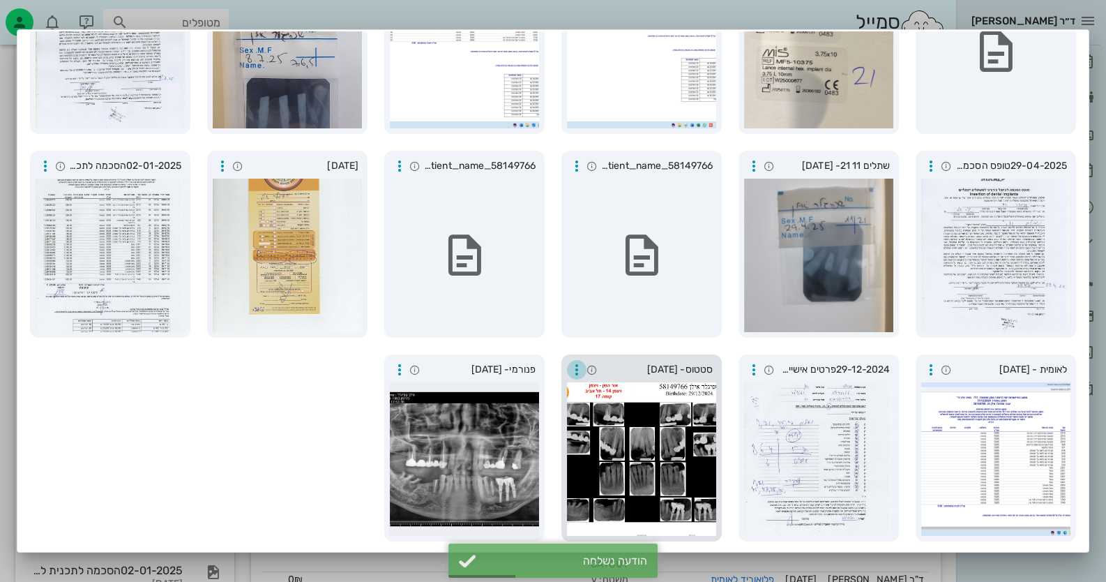
click at [585, 366] on icon "button" at bounding box center [577, 369] width 17 height 17
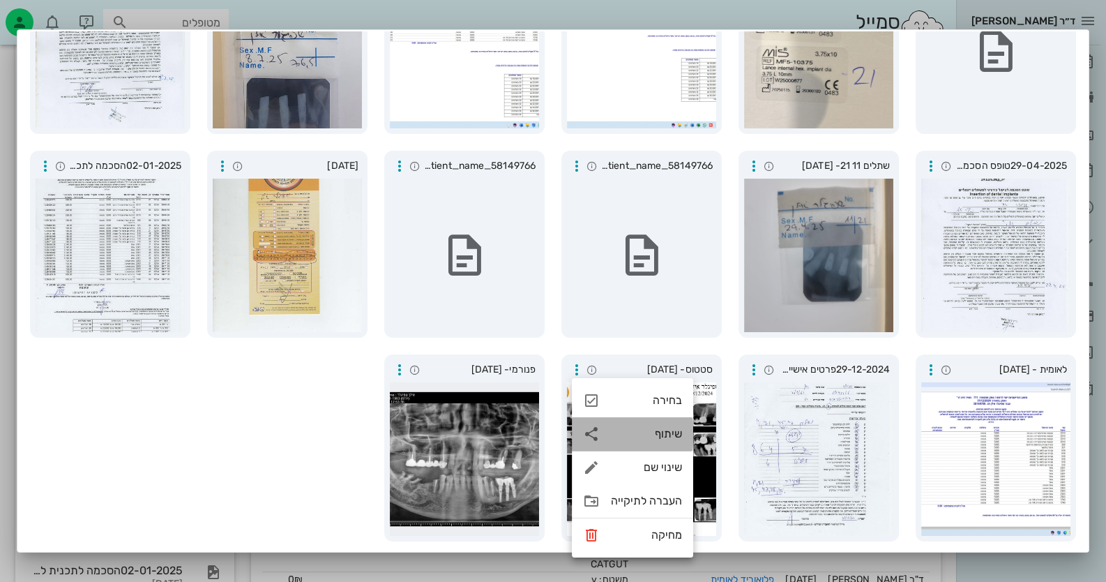
click at [637, 435] on div "שיתוף" at bounding box center [646, 433] width 71 height 13
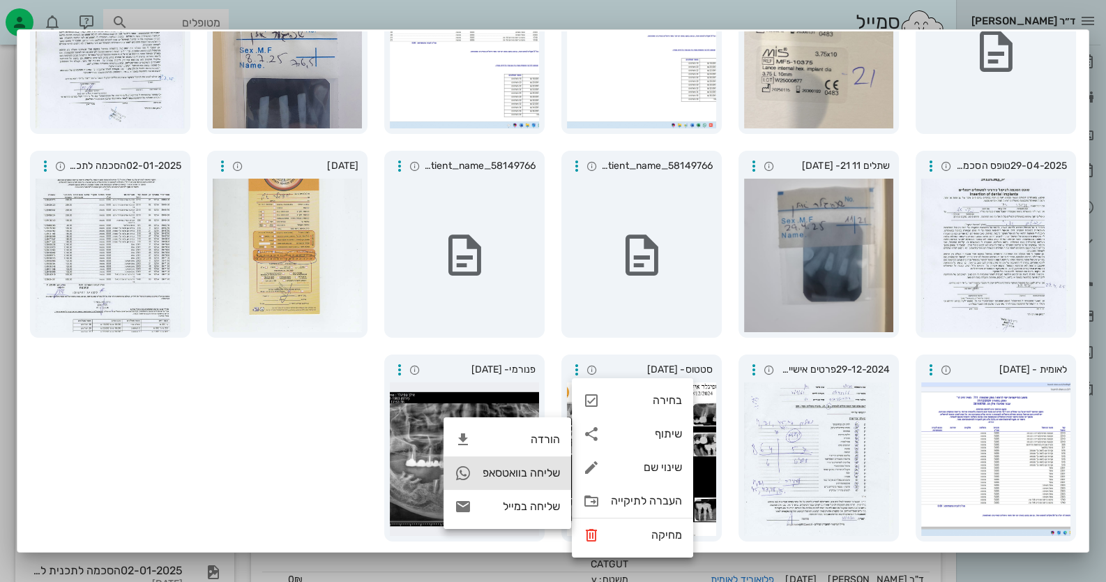
click at [514, 483] on div "שליחה בוואטסאפ" at bounding box center [508, 472] width 128 height 33
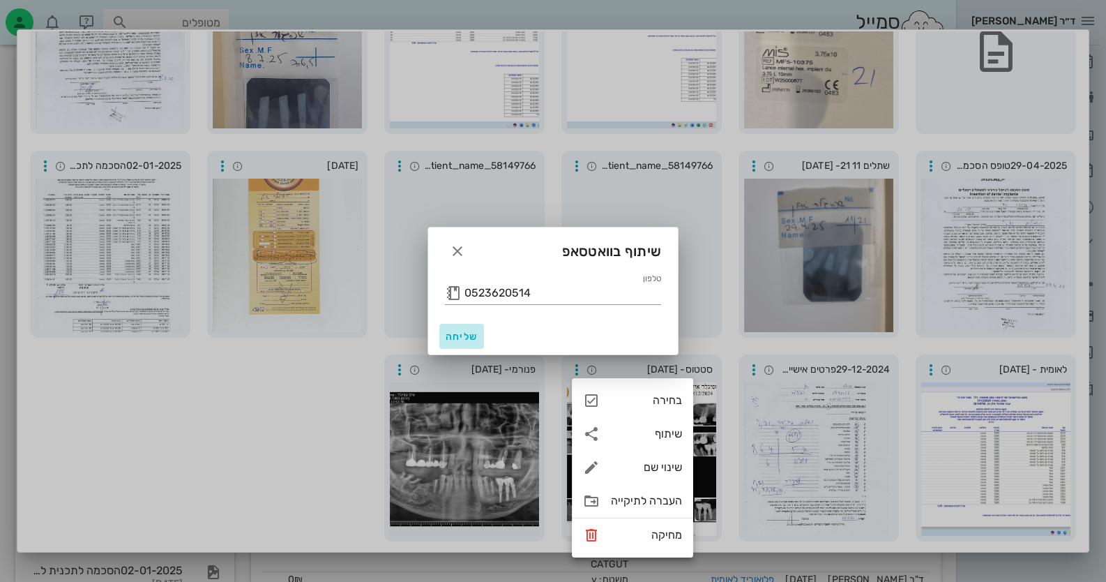
click at [474, 340] on span "שליחה" at bounding box center [461, 337] width 33 height 12
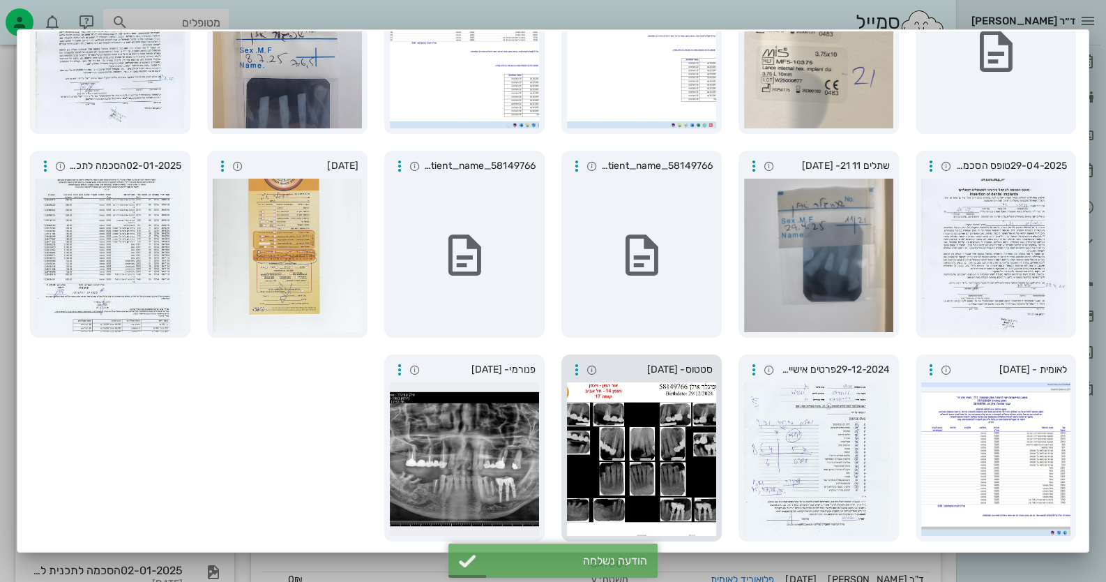
scroll to position [38, 0]
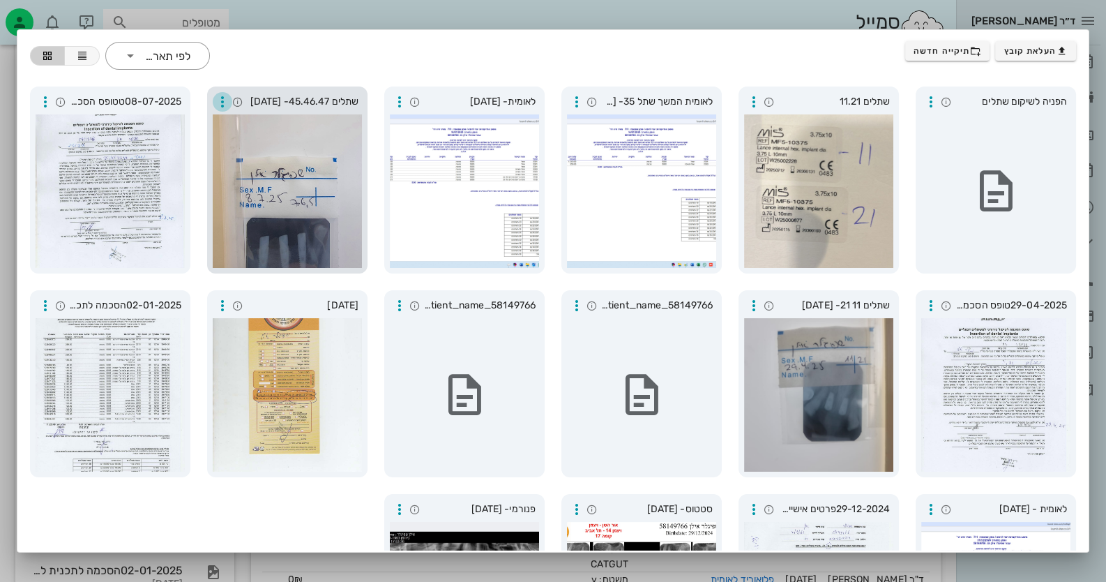
click at [230, 97] on icon "button" at bounding box center [222, 101] width 17 height 17
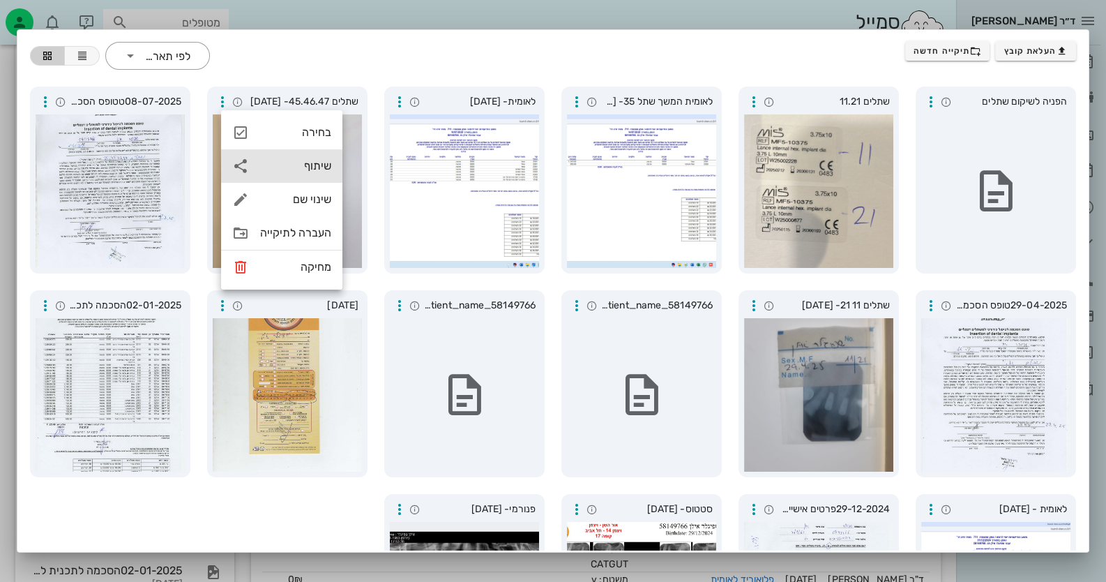
click at [317, 160] on div "שיתוף" at bounding box center [295, 165] width 71 height 13
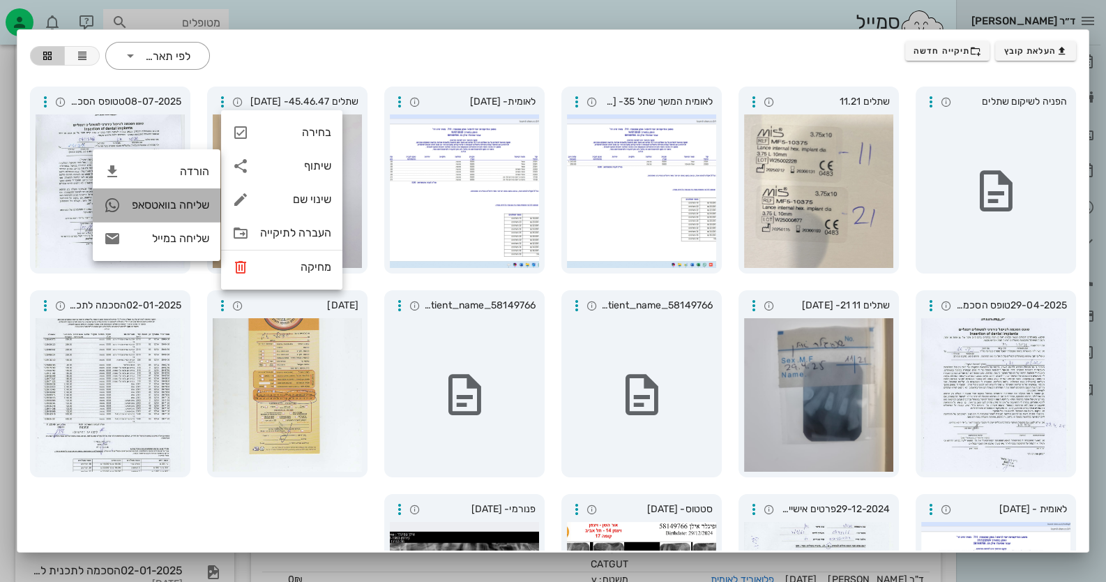
click at [194, 207] on div "שליחה בוואטסאפ" at bounding box center [170, 204] width 77 height 13
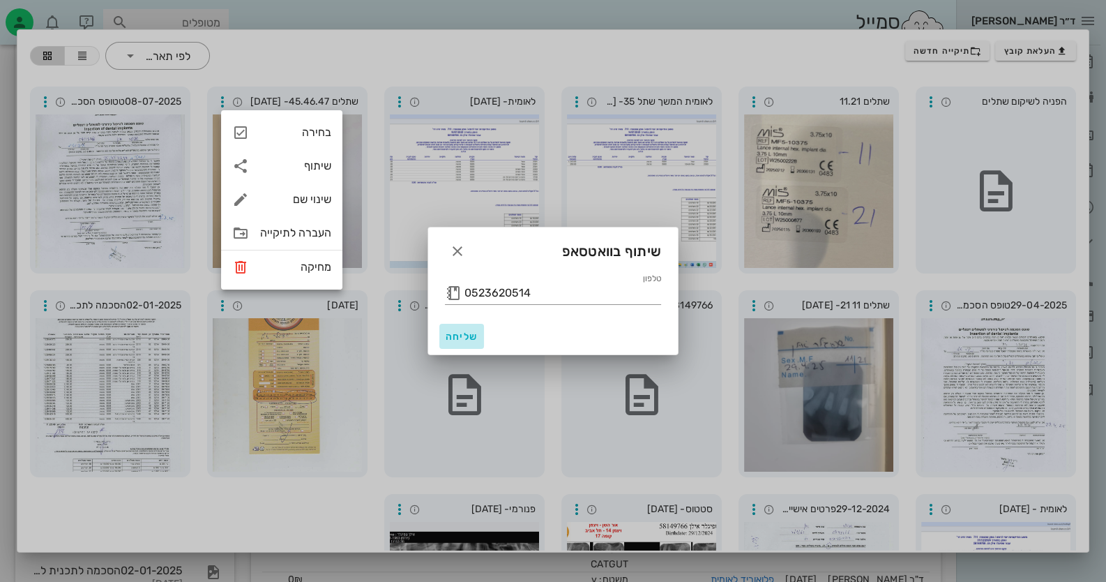
click at [470, 334] on span "שליחה" at bounding box center [461, 337] width 33 height 12
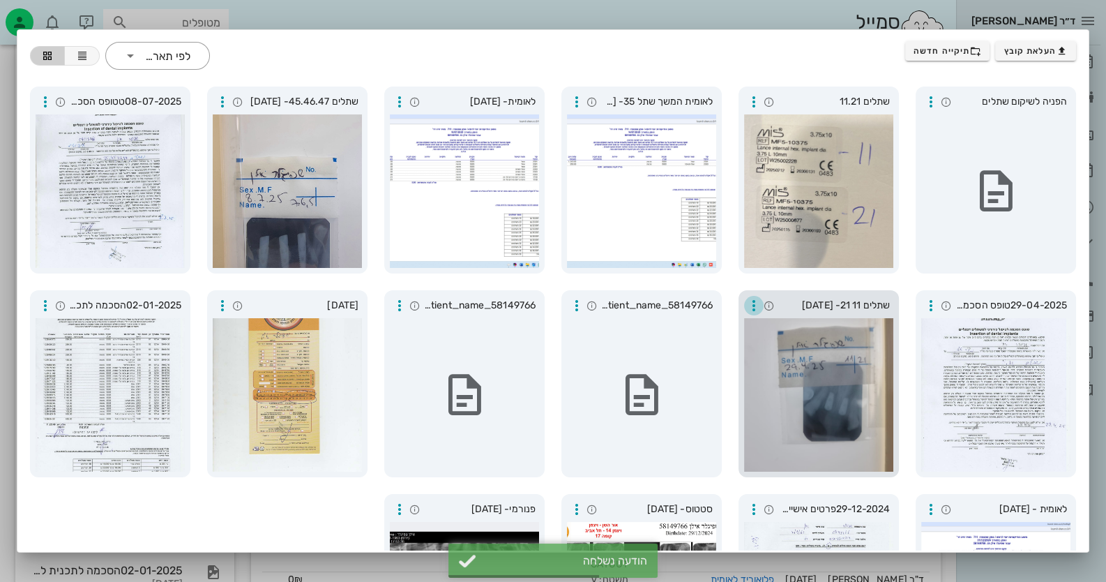
click at [763, 305] on icon "button" at bounding box center [754, 305] width 17 height 17
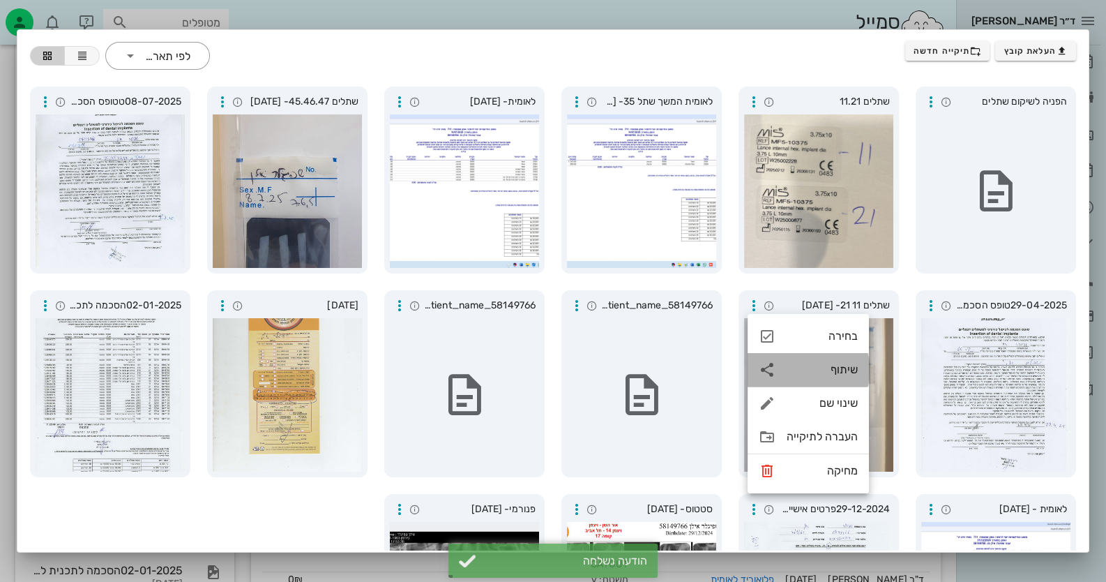
click at [839, 373] on div "שיתוף" at bounding box center [822, 369] width 71 height 13
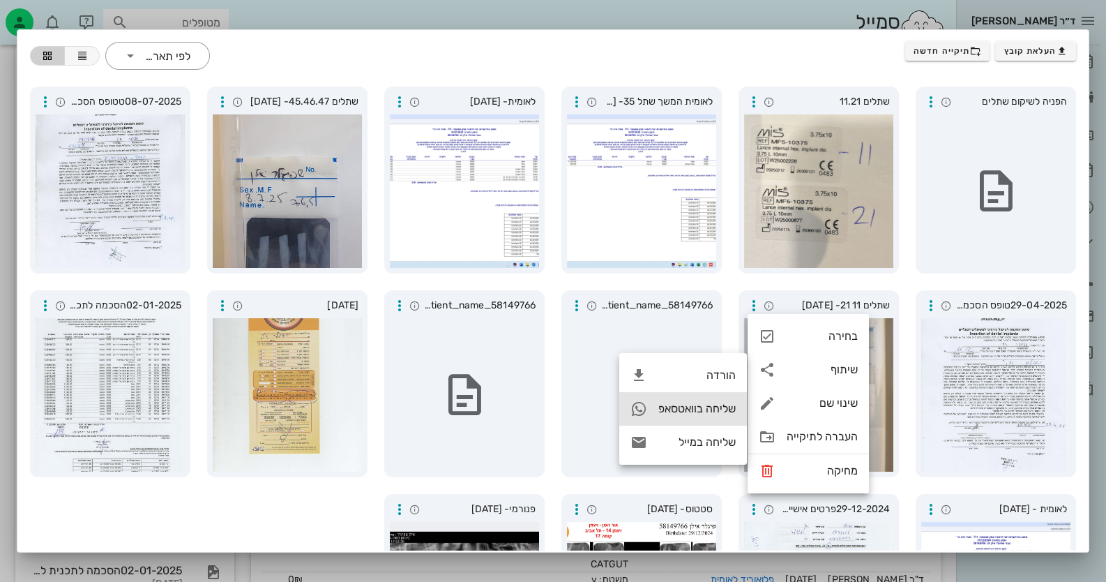
click at [673, 414] on div "שליחה בוואטסאפ" at bounding box center [697, 408] width 77 height 13
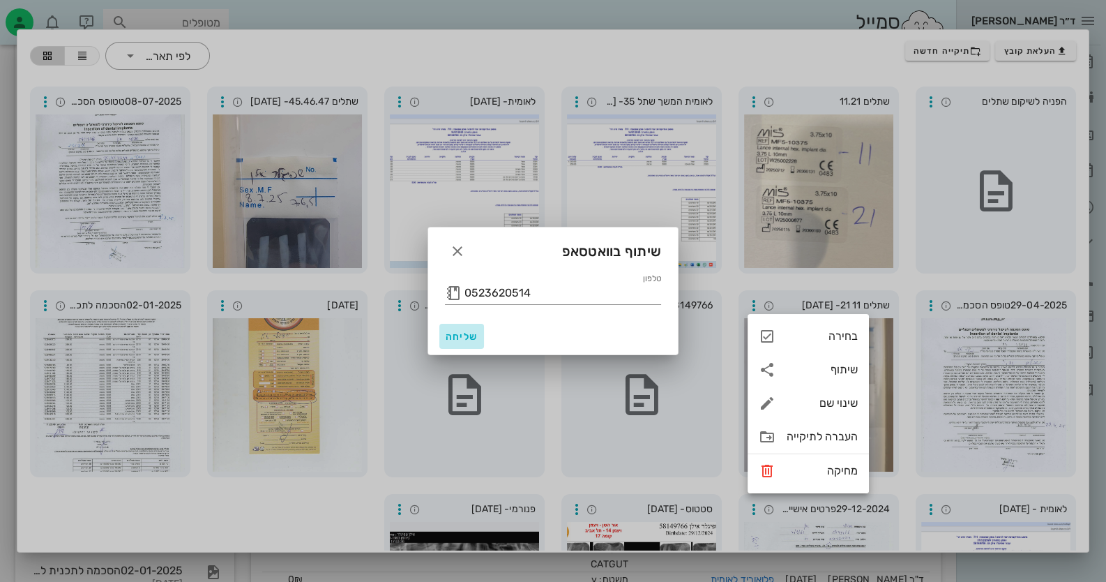
click at [452, 331] on span "שליחה" at bounding box center [461, 337] width 33 height 12
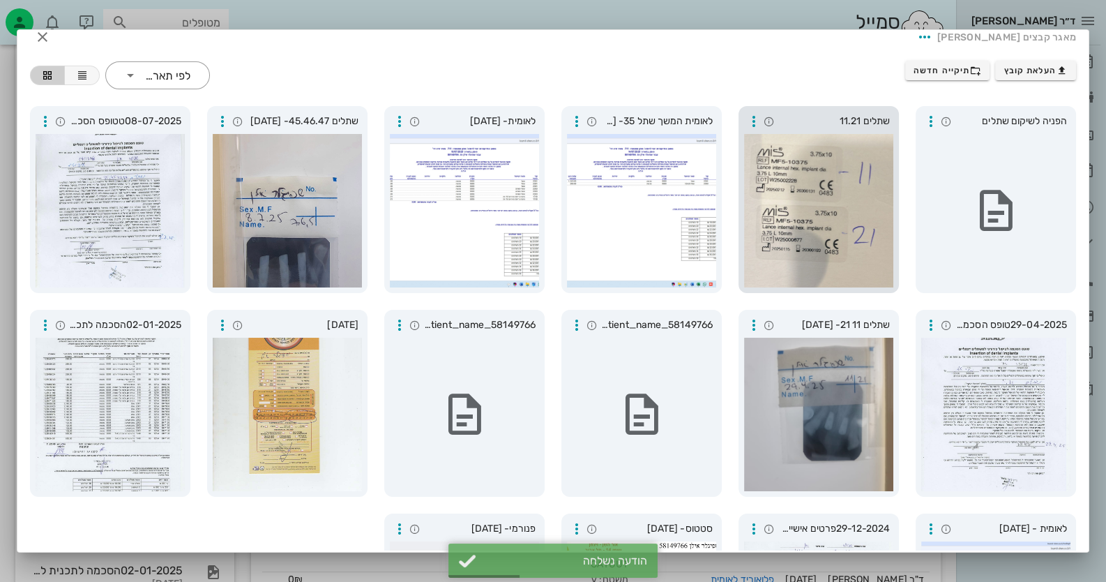
scroll to position [0, 0]
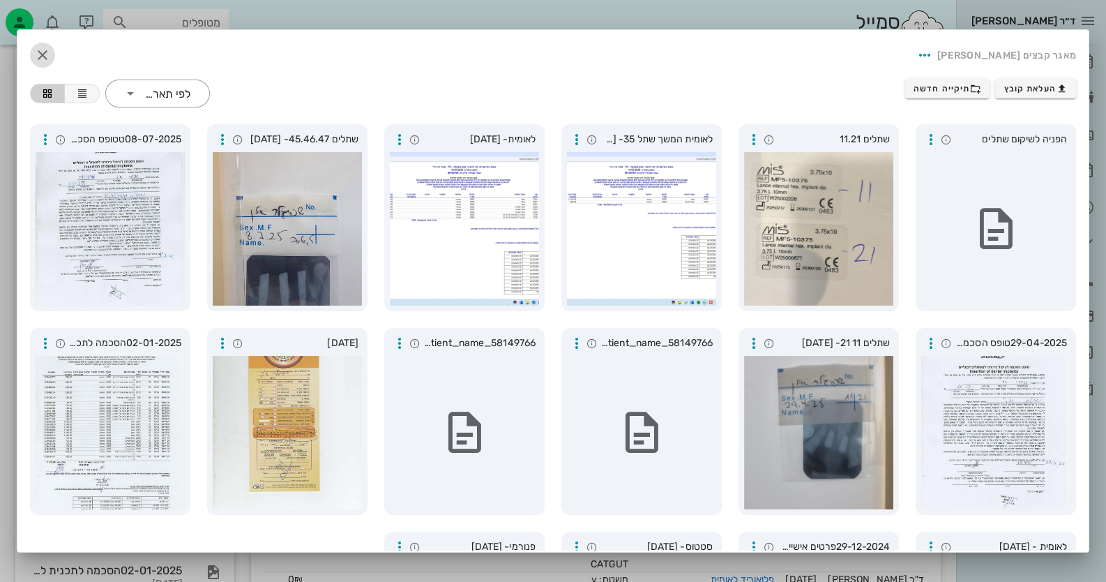
click at [51, 54] on icon "button" at bounding box center [42, 55] width 17 height 17
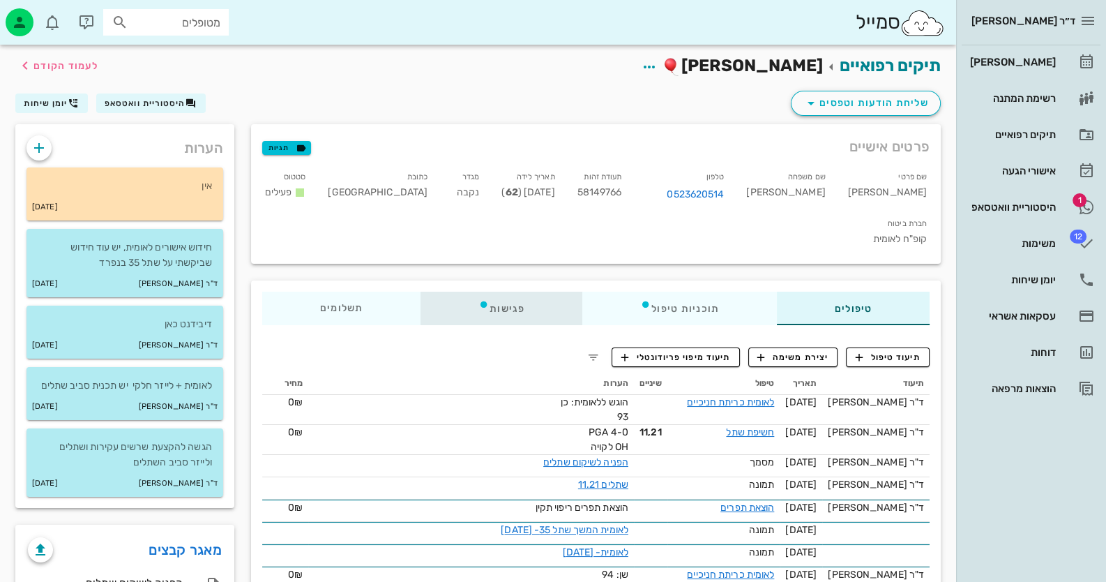
click at [534, 292] on div "פגישות" at bounding box center [502, 308] width 162 height 33
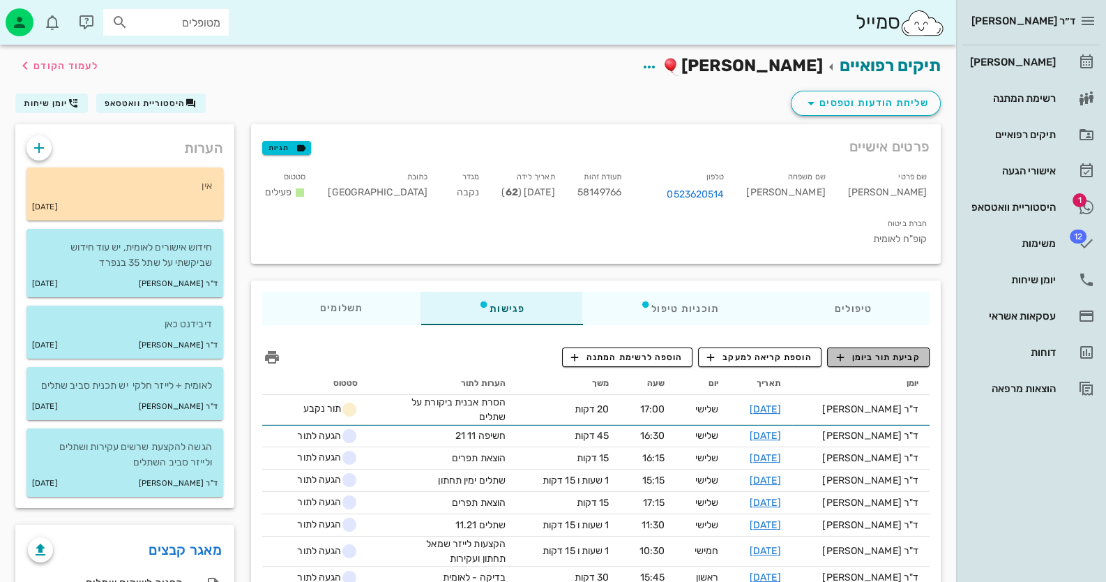
click at [891, 351] on span "קביעת תור ביומן" at bounding box center [878, 357] width 84 height 13
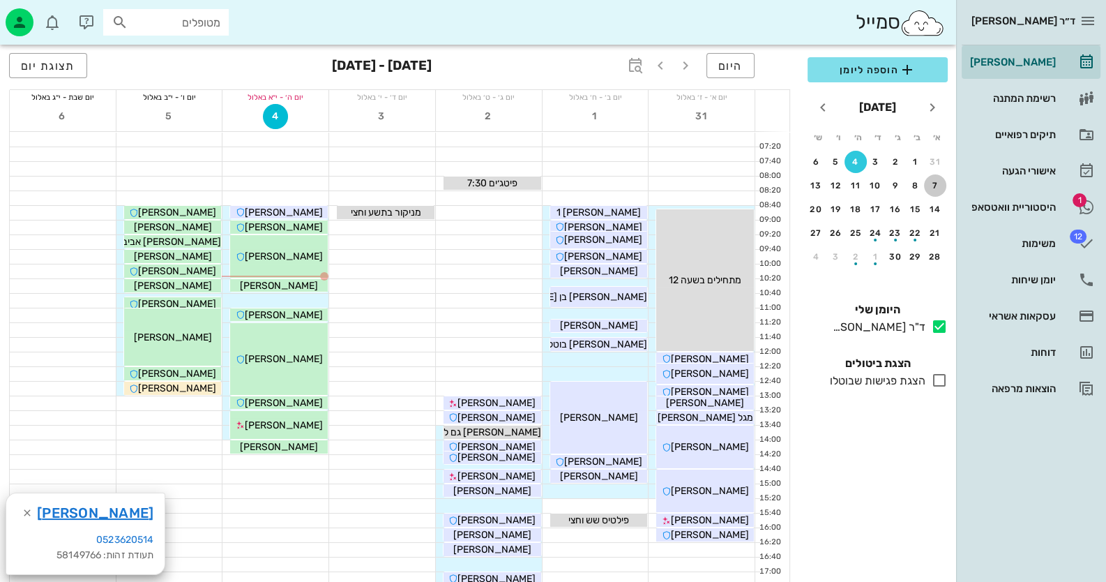
click at [935, 186] on div "7" at bounding box center [935, 186] width 22 height 10
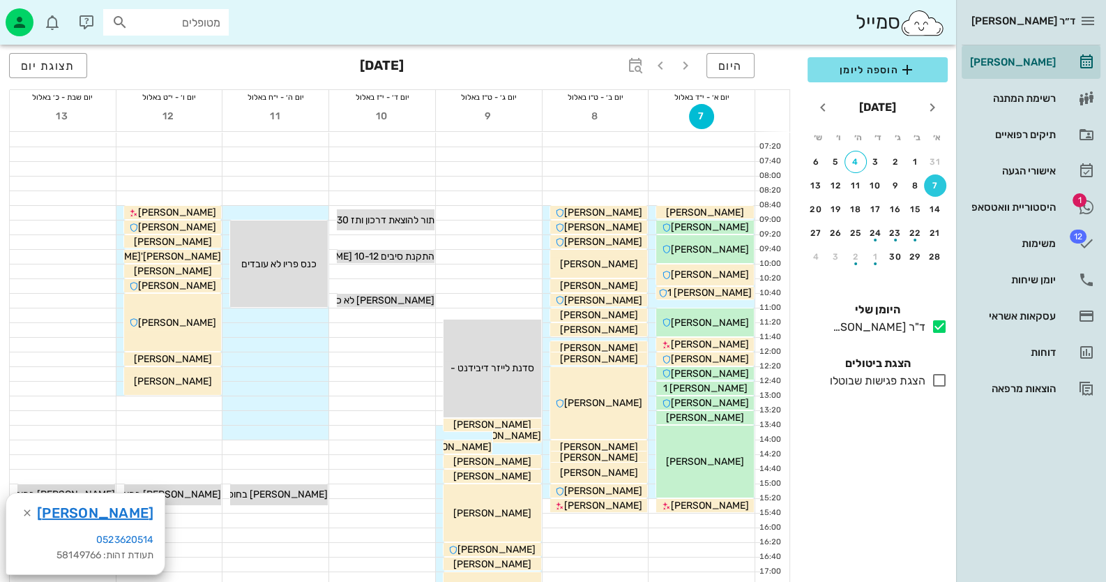
click at [935, 186] on div "7" at bounding box center [935, 186] width 22 height 10
click at [935, 201] on button "14" at bounding box center [935, 209] width 22 height 22
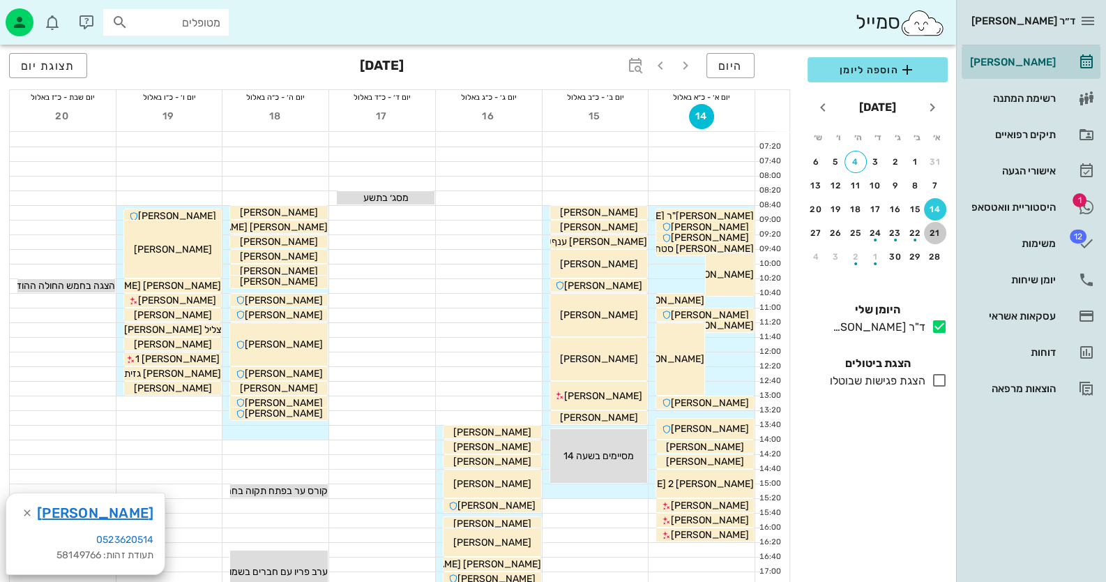
click at [939, 235] on div "21" at bounding box center [935, 233] width 22 height 10
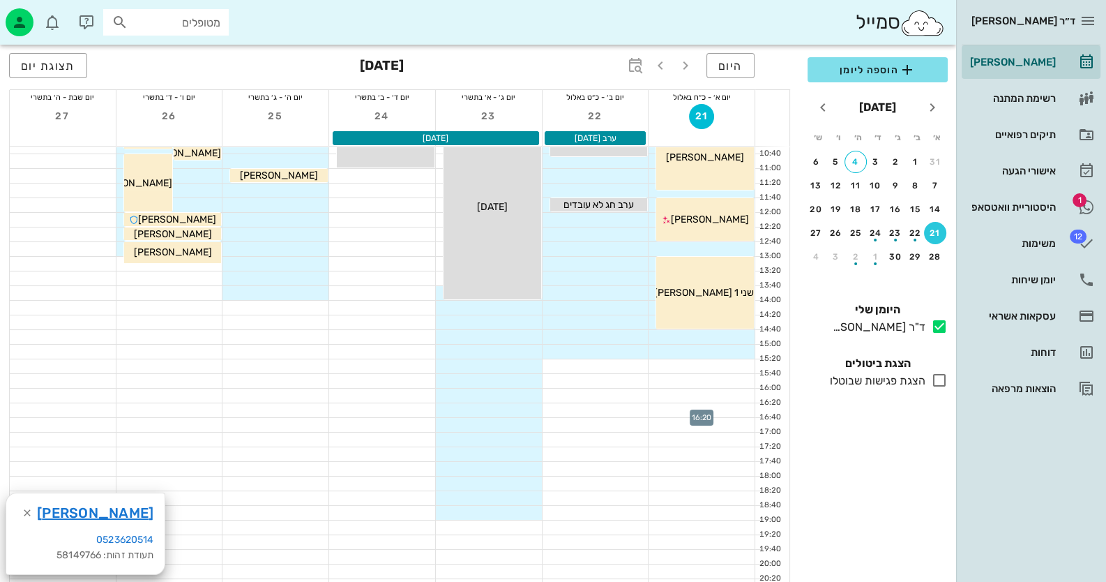
scroll to position [209, 0]
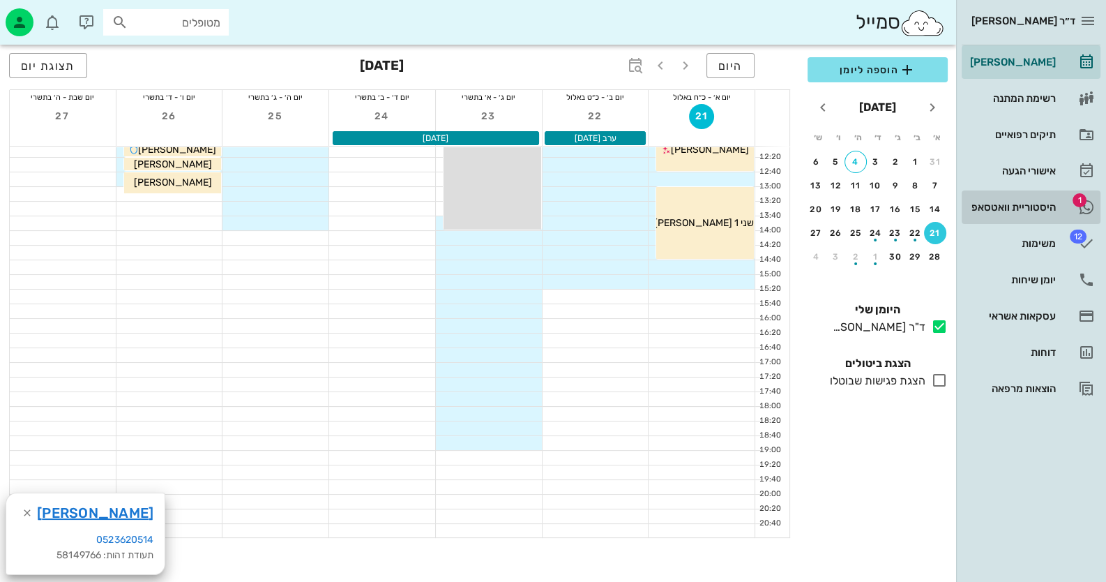
click at [1051, 209] on div "היסטוריית וואטסאפ" at bounding box center [1012, 207] width 89 height 11
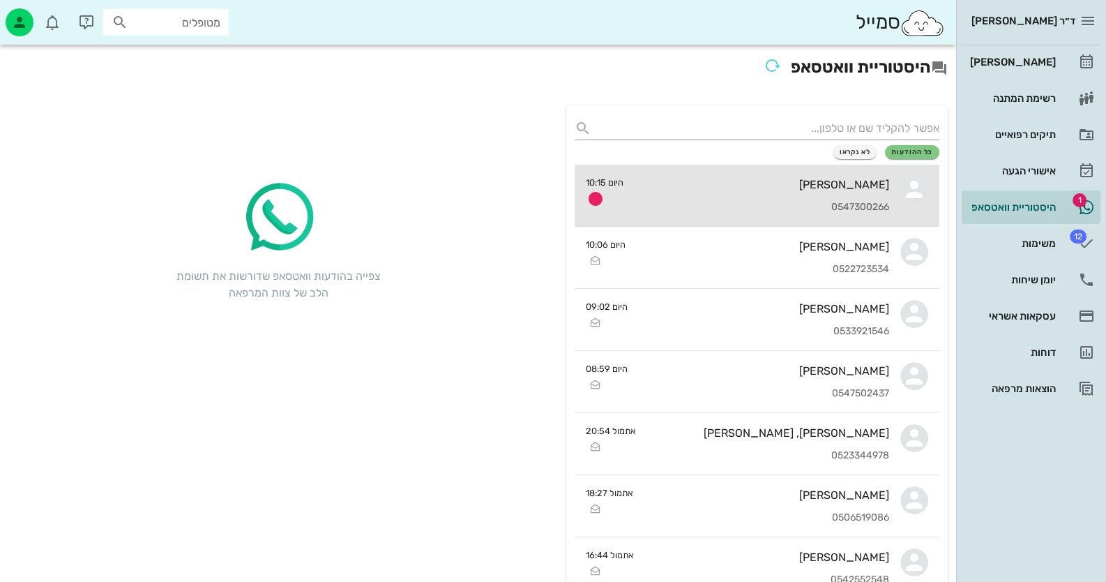
click at [848, 198] on div "[PERSON_NAME] 0547300266" at bounding box center [762, 195] width 255 height 61
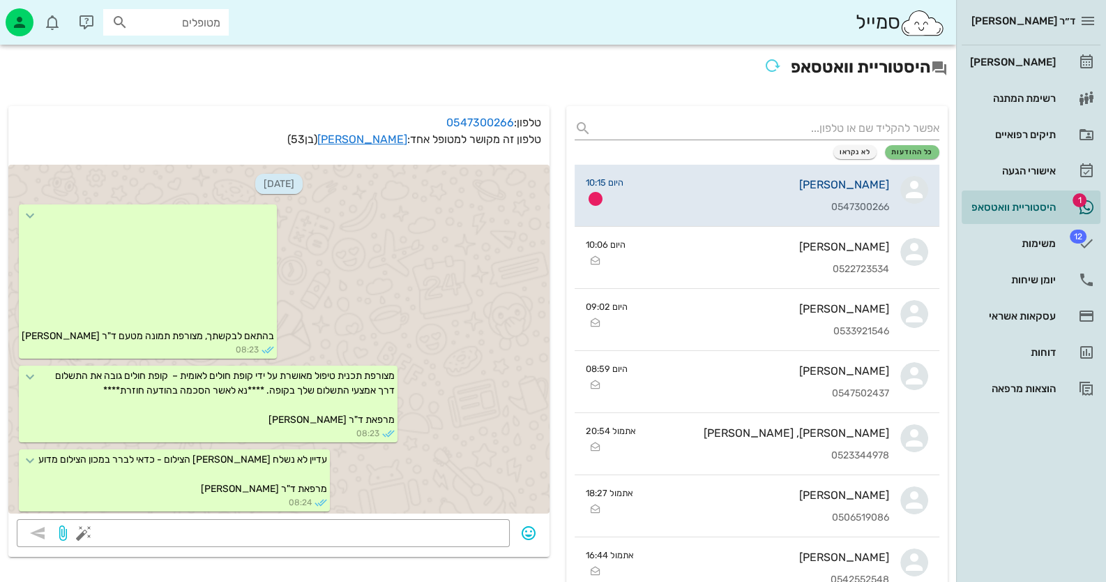
scroll to position [202, 0]
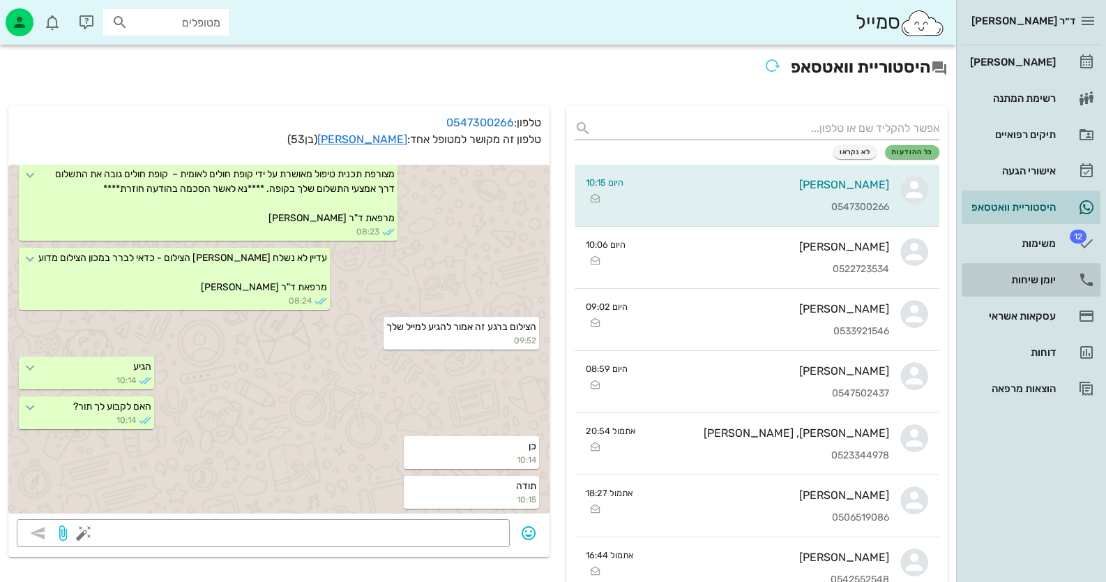
click at [1058, 273] on link "יומן שיחות" at bounding box center [1031, 279] width 139 height 33
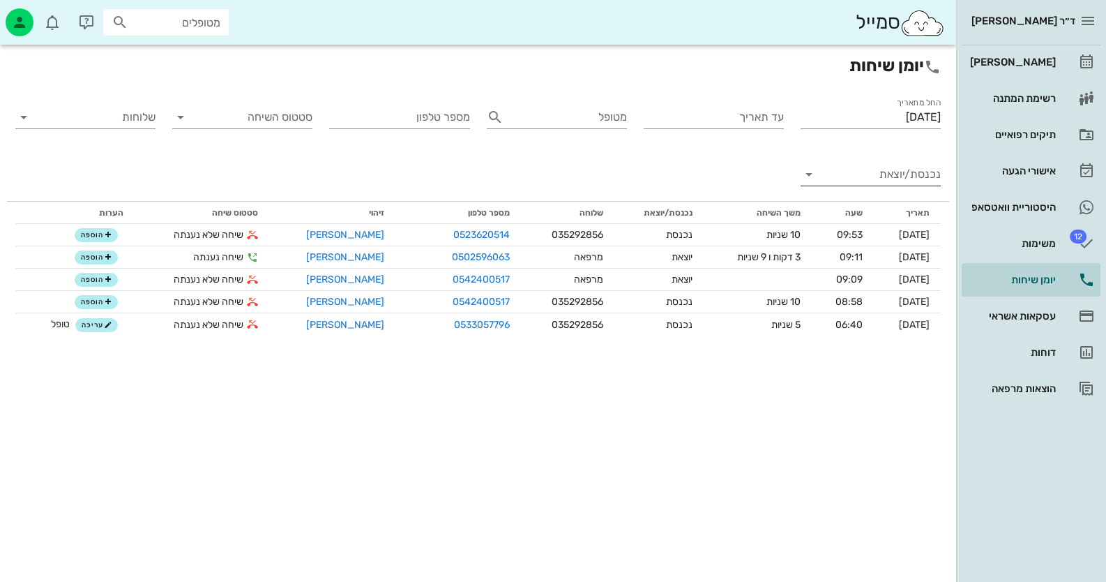
click at [892, 174] on input "נכנסת/יוצאת" at bounding box center [882, 174] width 118 height 22
click at [902, 191] on div "נכנסת" at bounding box center [896, 185] width 31 height 33
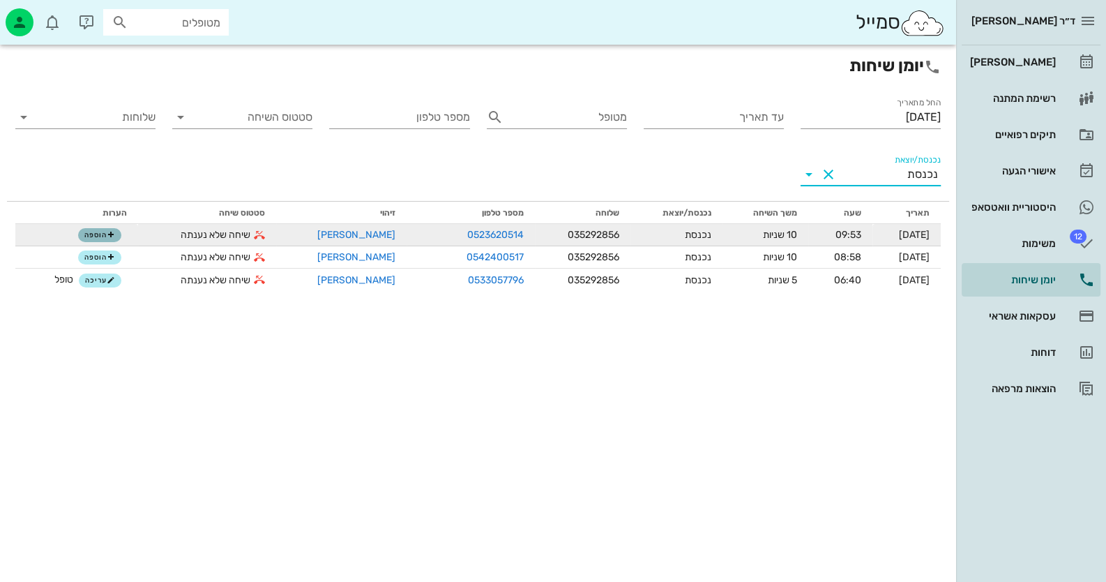
click at [105, 233] on span "הוספה" at bounding box center [99, 235] width 31 height 8
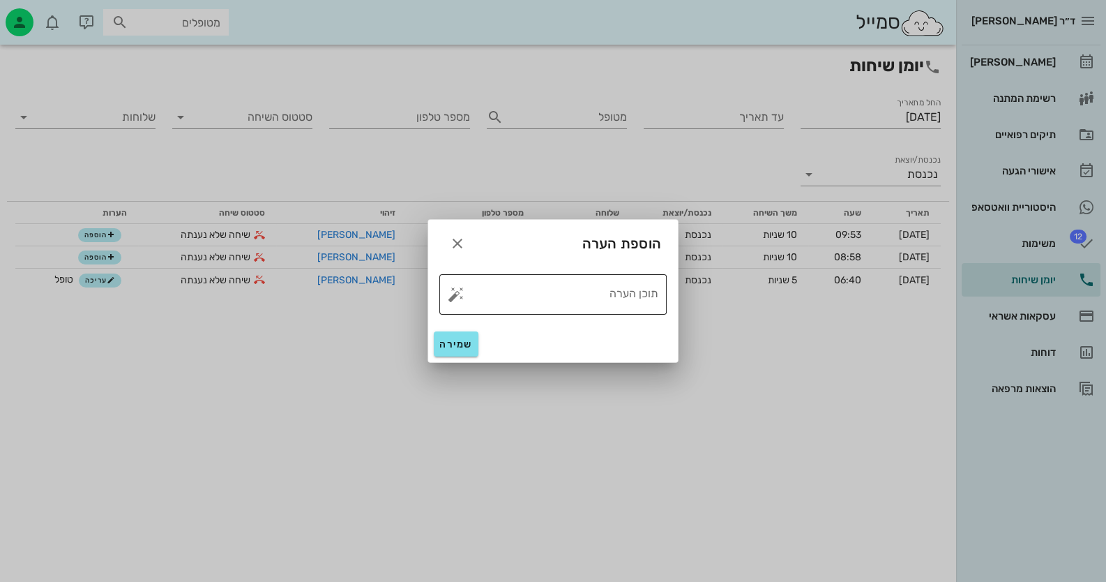
click at [454, 298] on button "button" at bounding box center [456, 294] width 17 height 17
click at [535, 279] on div "טופל" at bounding box center [517, 279] width 104 height 36
type textarea "טופל"
click at [465, 341] on span "שמירה" at bounding box center [456, 344] width 33 height 12
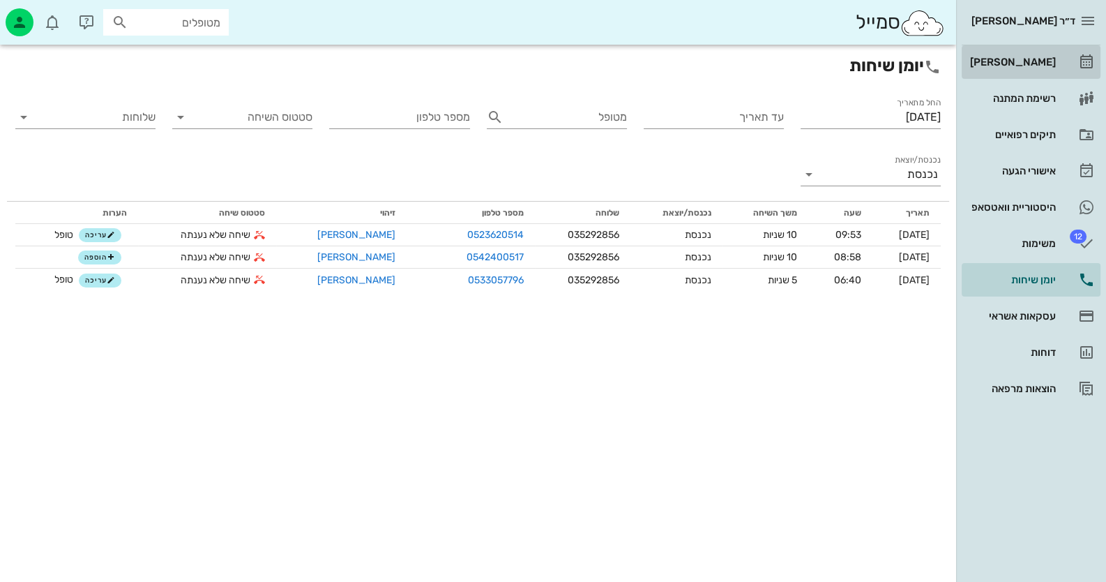
click at [1056, 66] on link "[PERSON_NAME]" at bounding box center [1031, 61] width 139 height 33
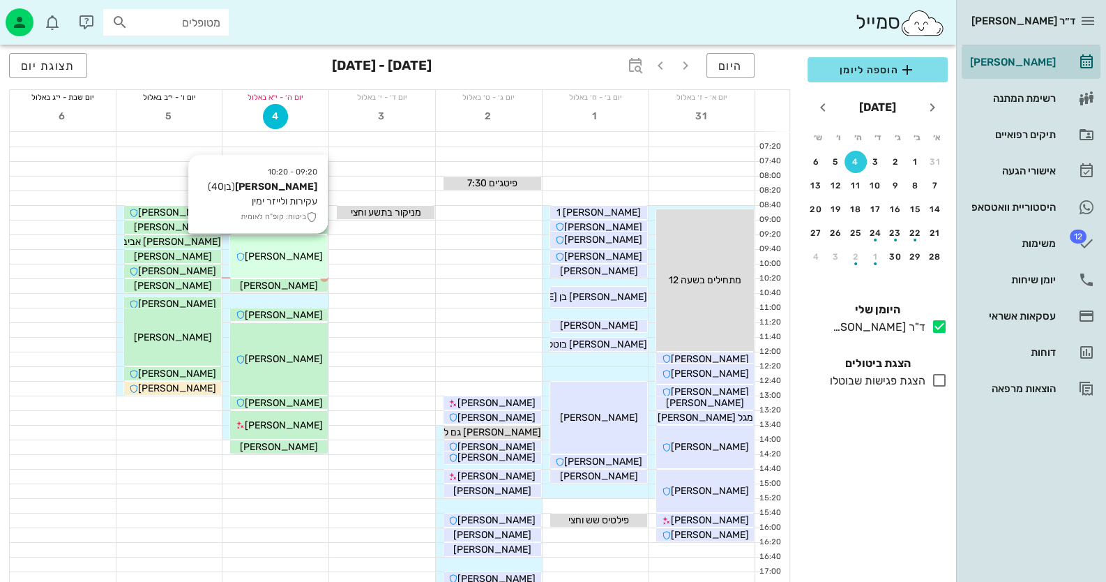
click at [292, 252] on span "[PERSON_NAME]" at bounding box center [284, 256] width 78 height 12
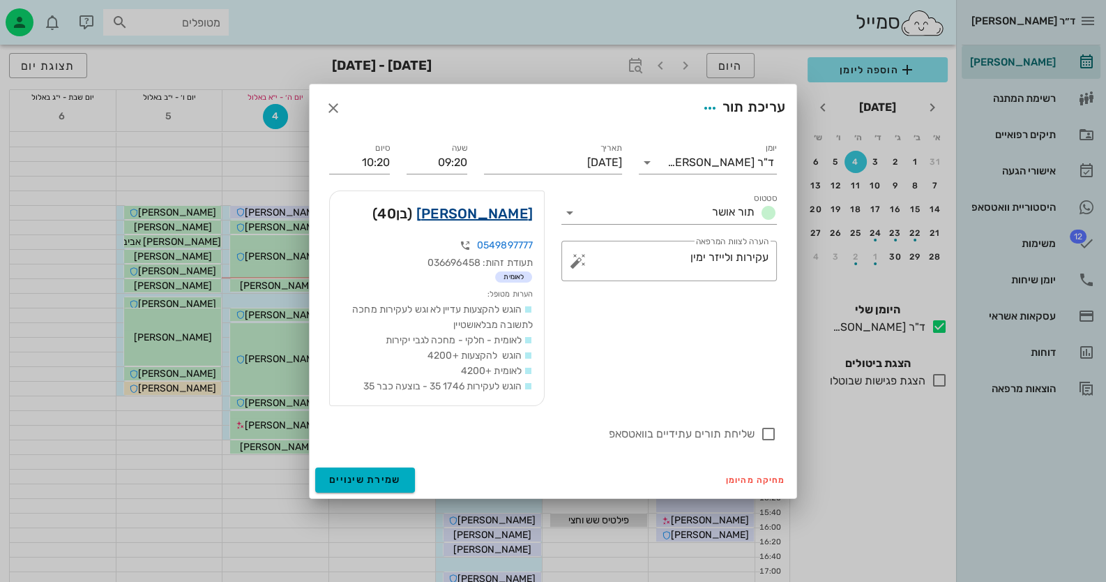
click at [506, 216] on link "אברהם ג'אן" at bounding box center [474, 213] width 117 height 22
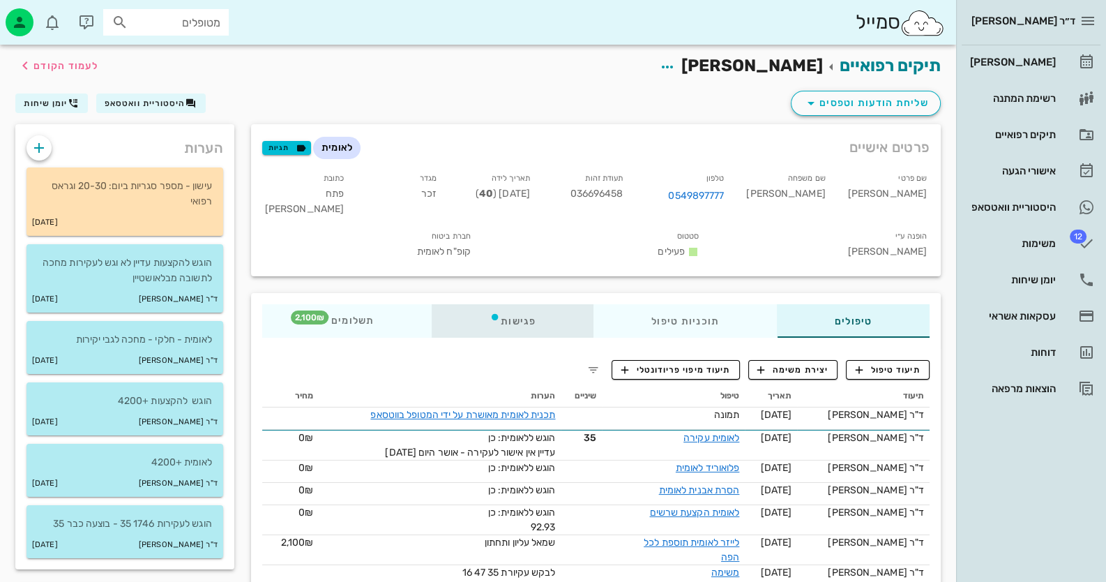
click at [518, 304] on div "פגישות" at bounding box center [513, 320] width 162 height 33
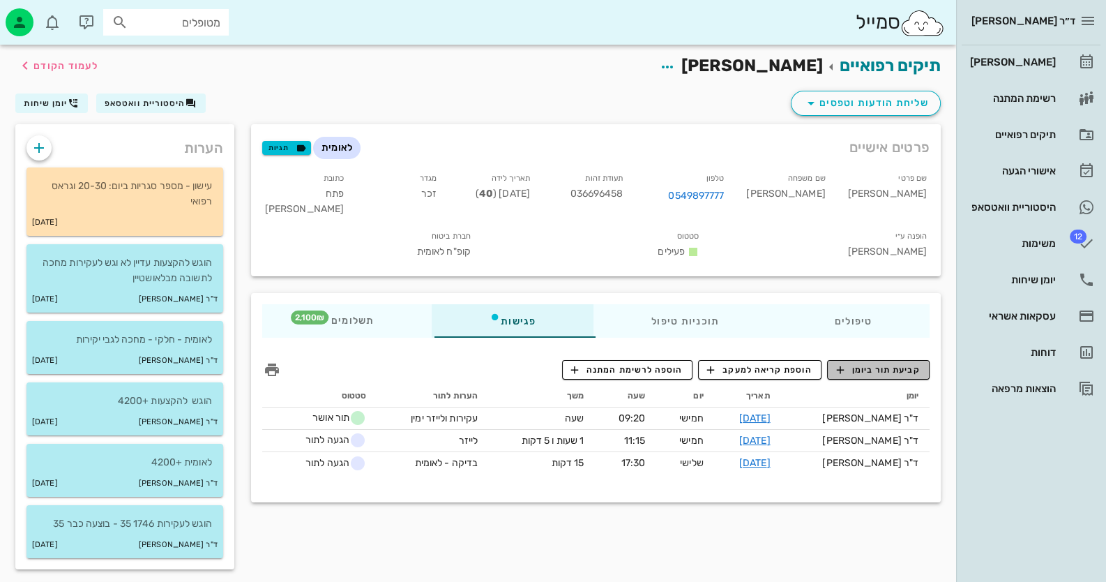
click at [906, 363] on span "קביעת תור ביומן" at bounding box center [878, 369] width 84 height 13
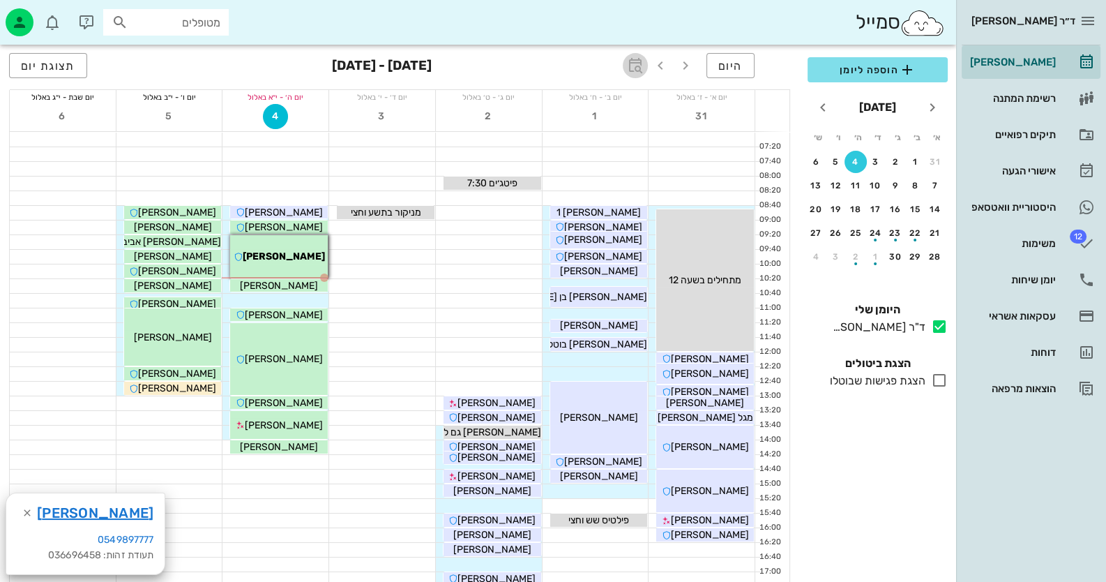
click at [635, 61] on icon "button" at bounding box center [635, 65] width 17 height 17
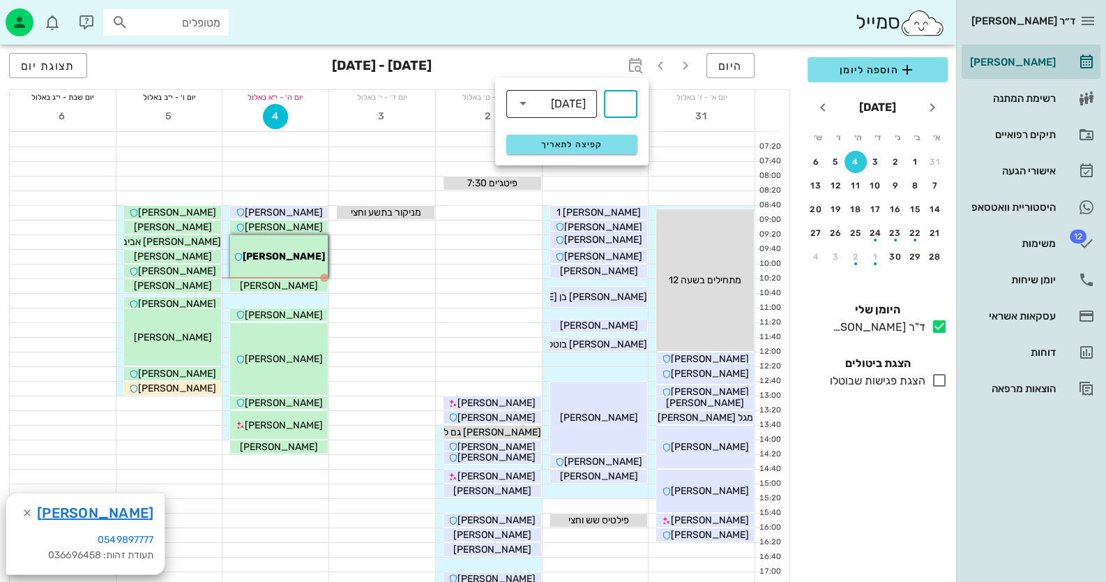
click at [574, 101] on div "[DATE]" at bounding box center [568, 104] width 35 height 13
click at [562, 163] on div "חודשים" at bounding box center [552, 164] width 68 height 11
click at [631, 93] on div "​" at bounding box center [620, 104] width 33 height 28
type input "3"
click at [617, 135] on button "קפיצה לתאריך" at bounding box center [571, 145] width 131 height 20
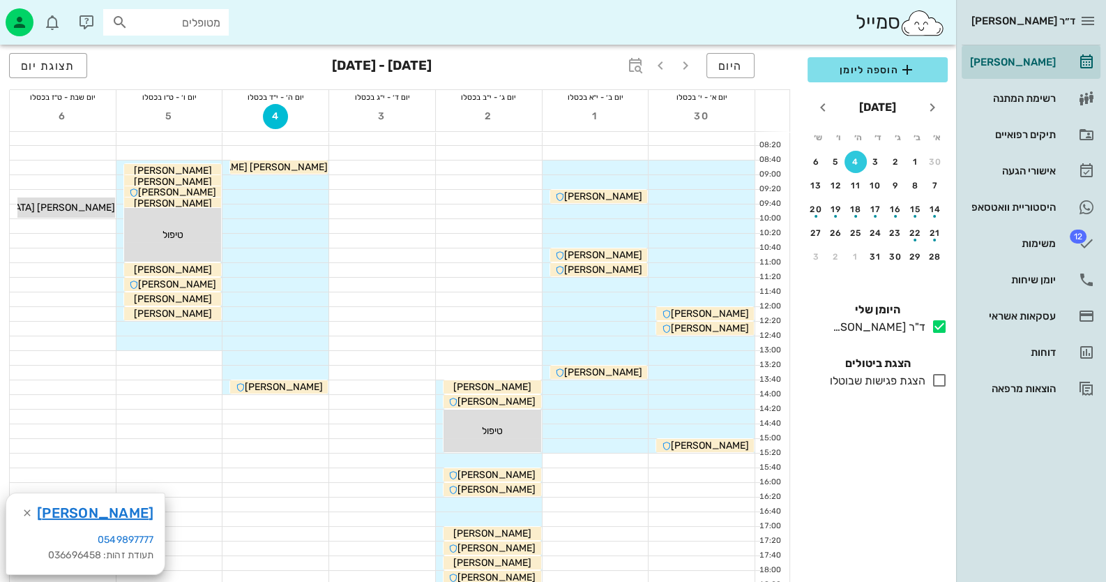
scroll to position [69, 0]
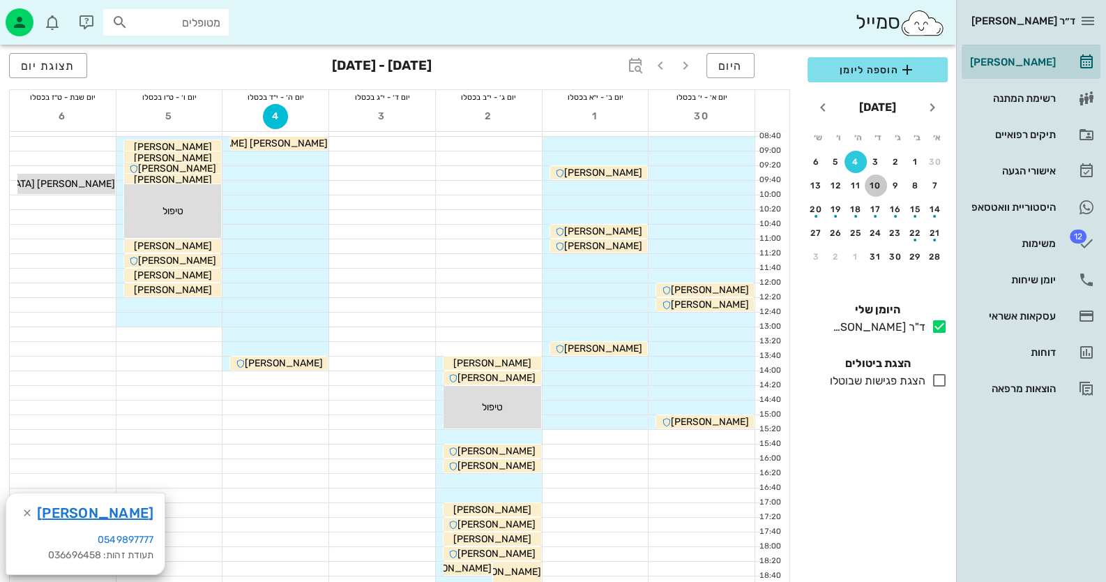
click at [876, 187] on div "10" at bounding box center [876, 186] width 22 height 10
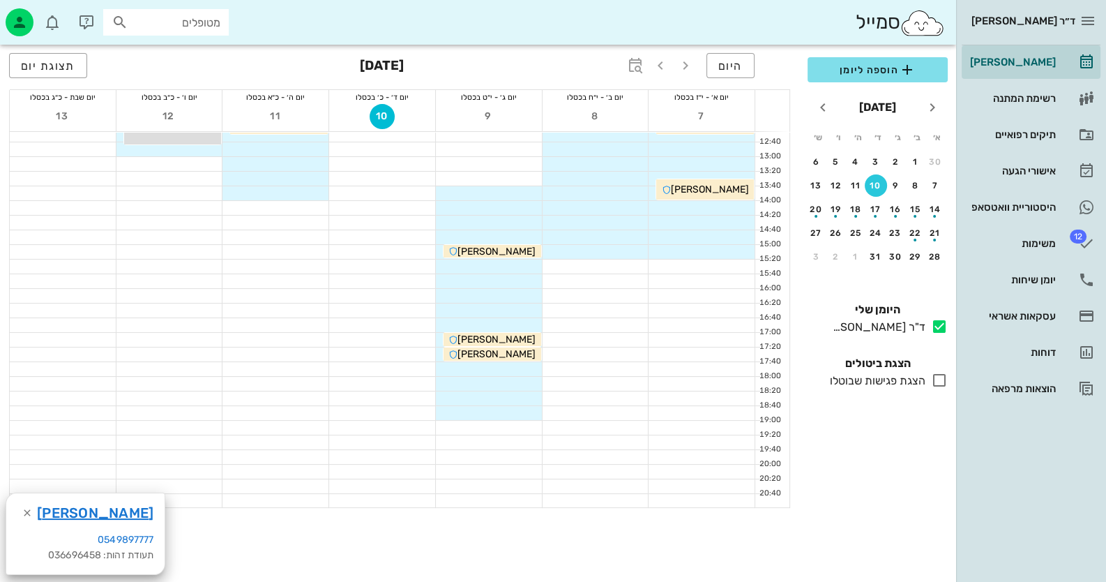
scroll to position [278, 0]
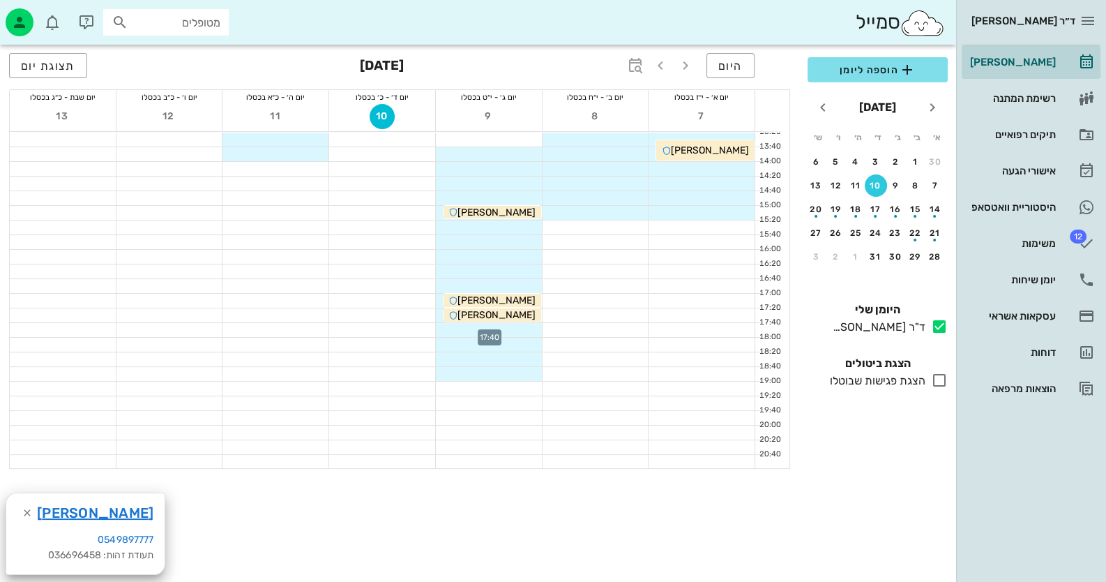
click at [517, 330] on div at bounding box center [489, 330] width 106 height 14
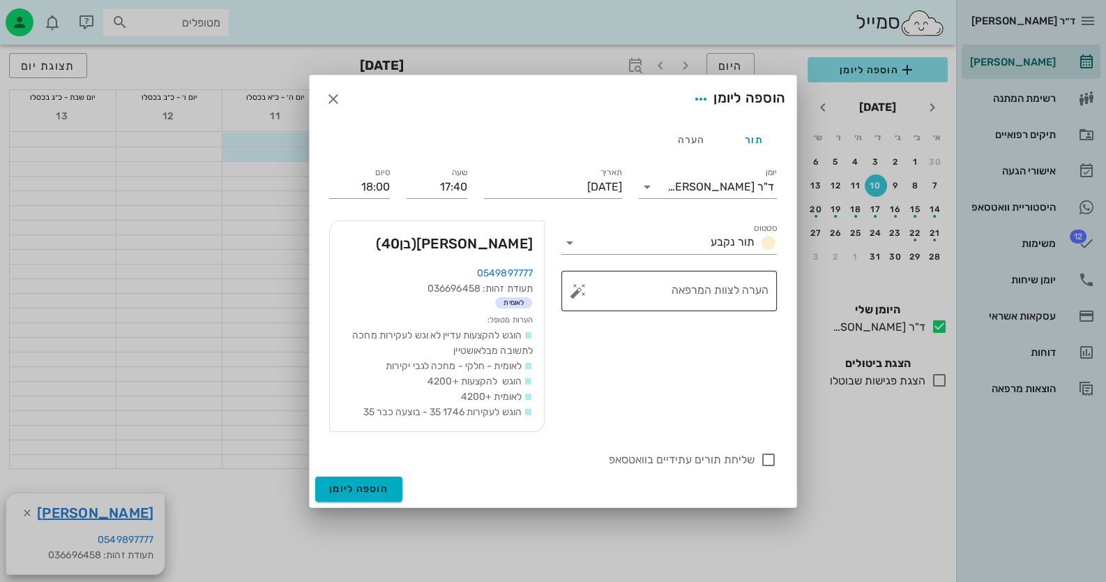
click at [574, 288] on button "button" at bounding box center [578, 291] width 17 height 17
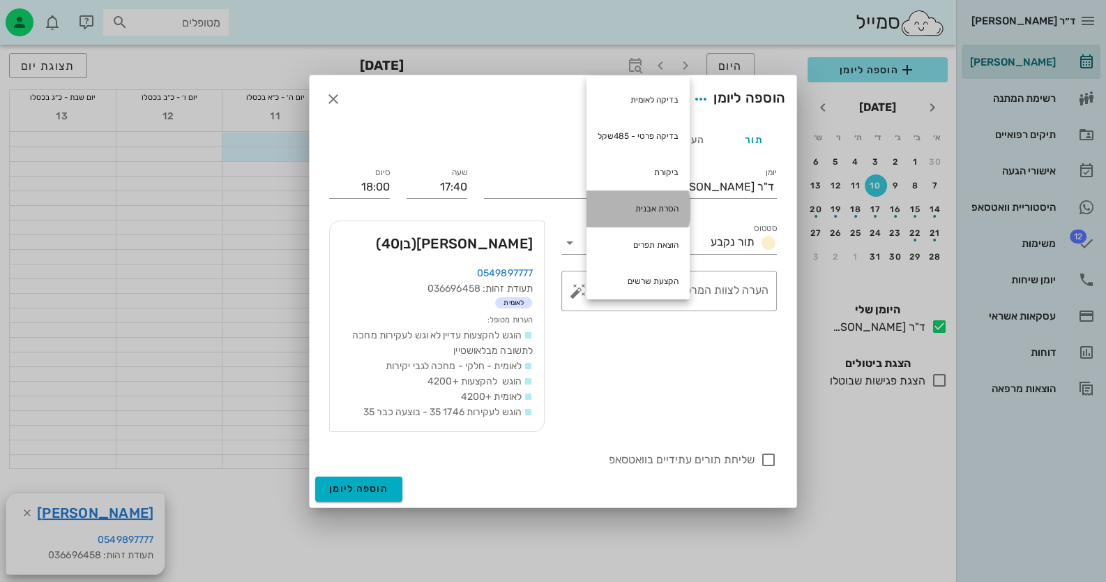
click at [625, 206] on div "הסרת אבנית" at bounding box center [638, 208] width 103 height 36
type textarea "הסרת אבנית"
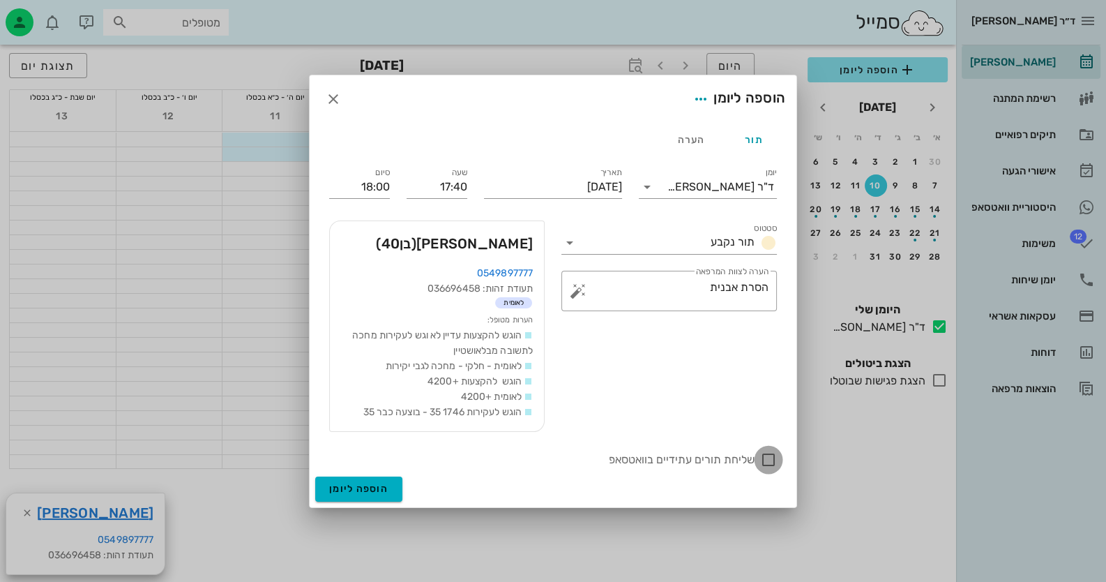
click at [770, 459] on div at bounding box center [769, 460] width 24 height 24
checkbox input "true"
click at [336, 486] on span "הוספה ליומן" at bounding box center [358, 489] width 59 height 12
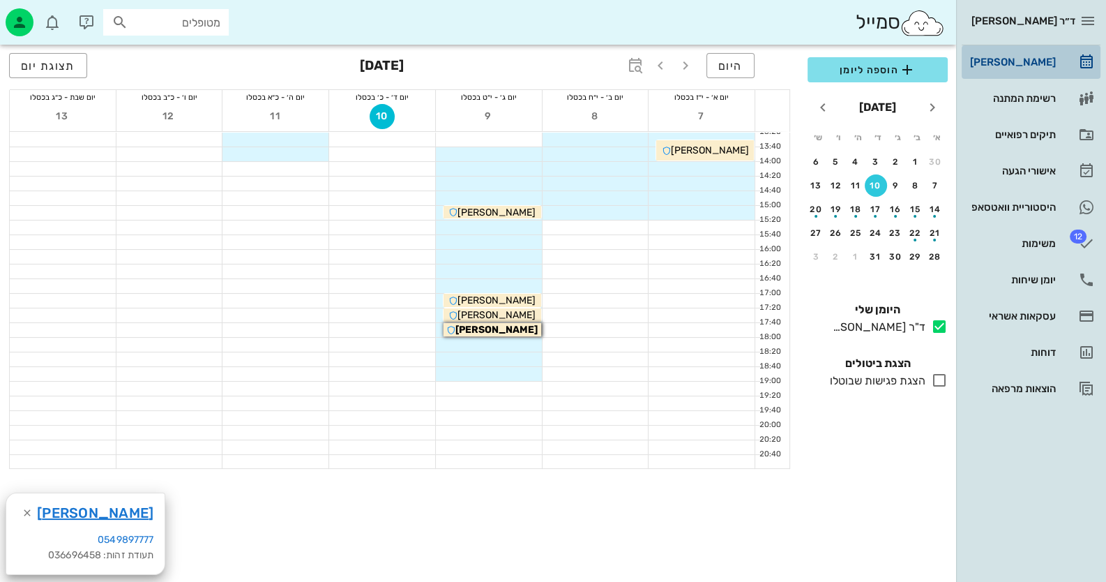
click at [1050, 52] on div "[PERSON_NAME]" at bounding box center [1012, 62] width 89 height 22
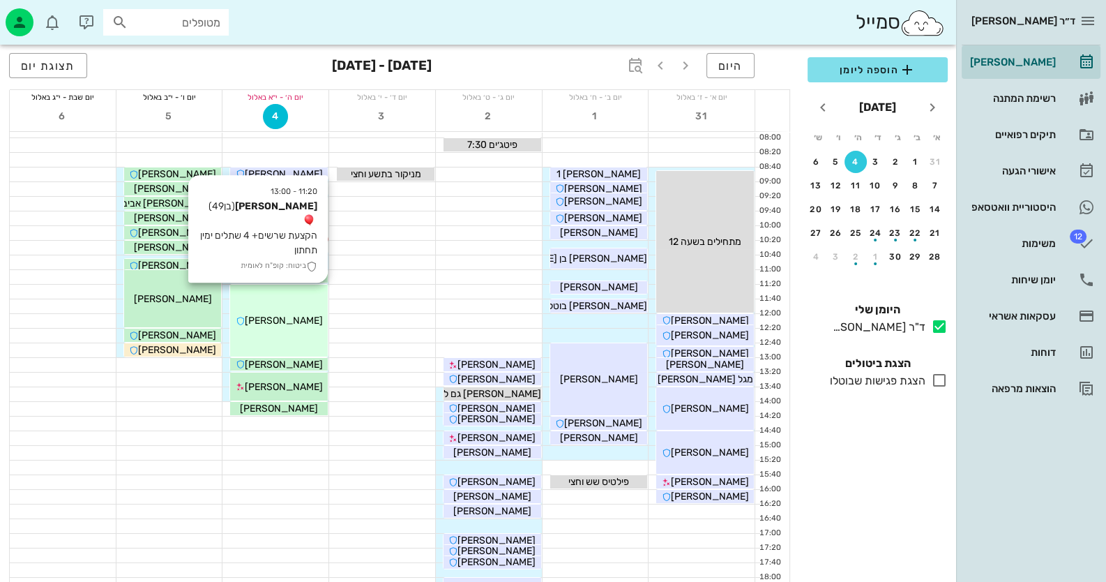
scroll to position [25, 0]
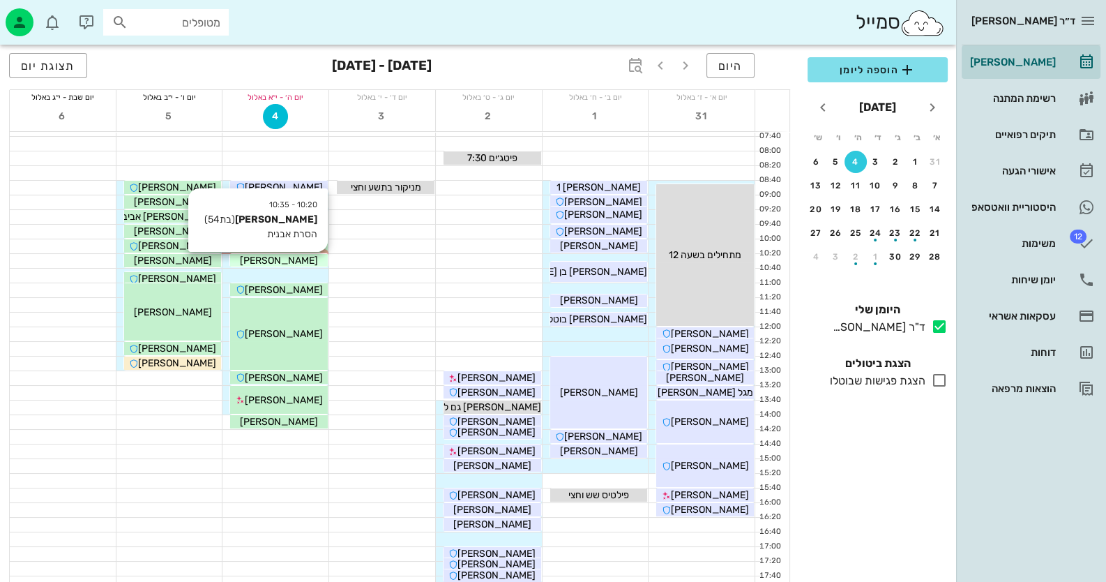
click at [307, 257] on div "[PERSON_NAME]" at bounding box center [279, 260] width 98 height 15
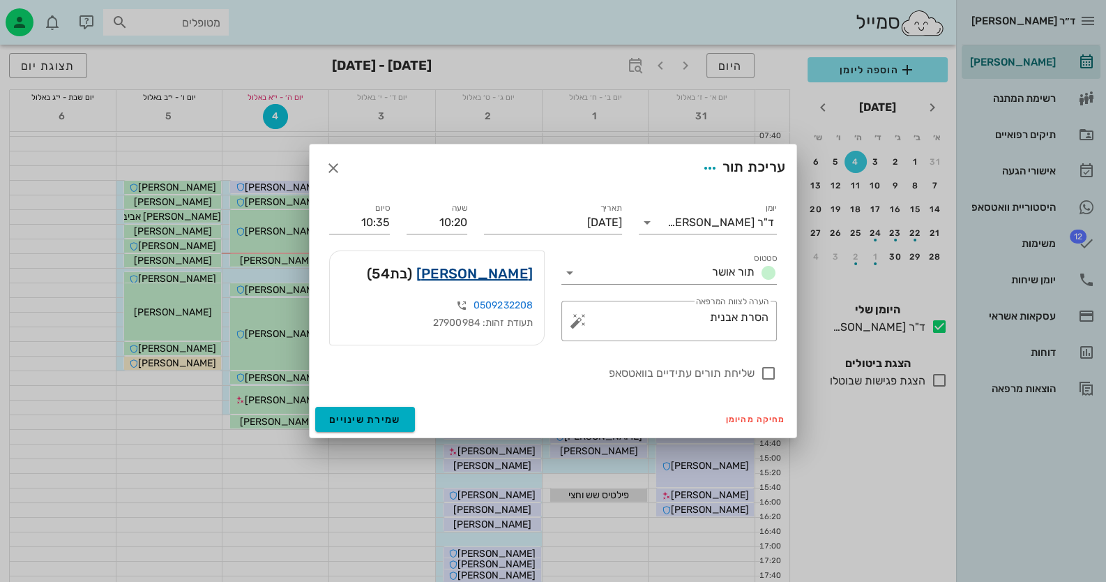
click at [507, 272] on link "איילת סער" at bounding box center [474, 273] width 117 height 22
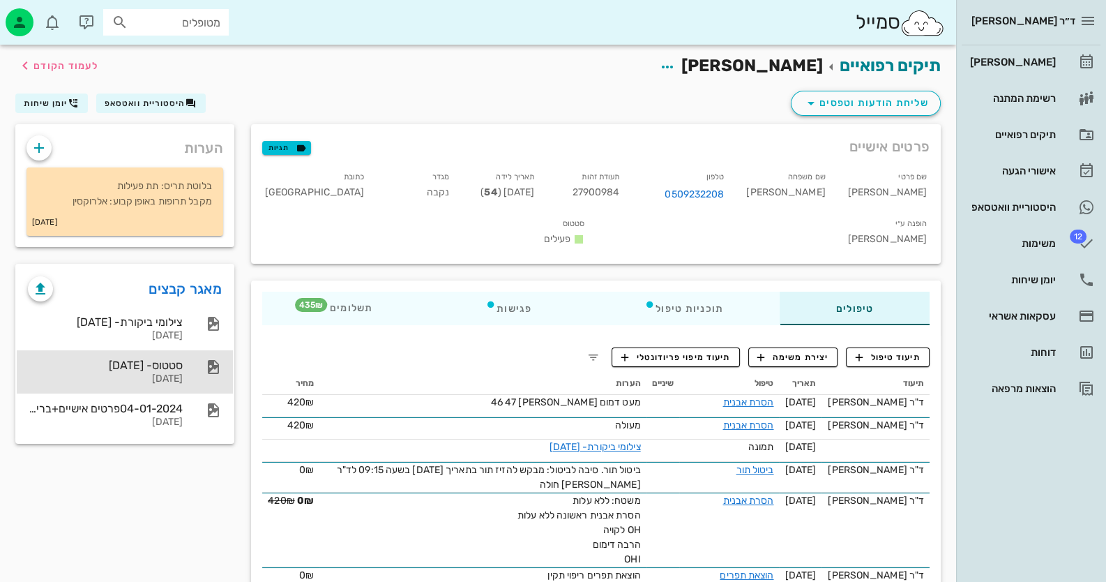
click at [172, 369] on div "סטטוס- [DATE]" at bounding box center [105, 365] width 155 height 13
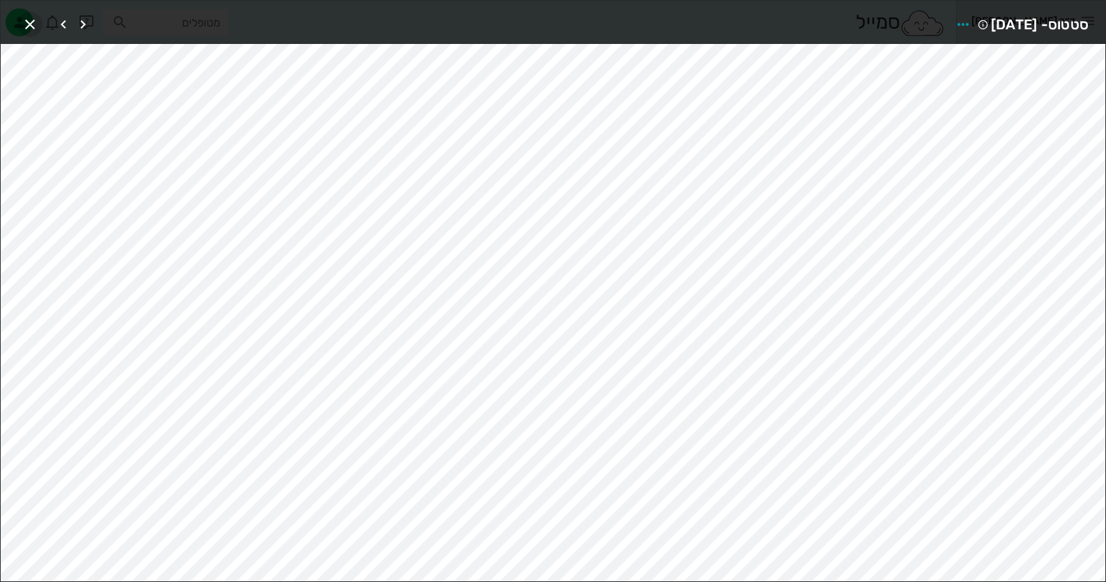
click at [35, 17] on icon "button" at bounding box center [30, 24] width 17 height 17
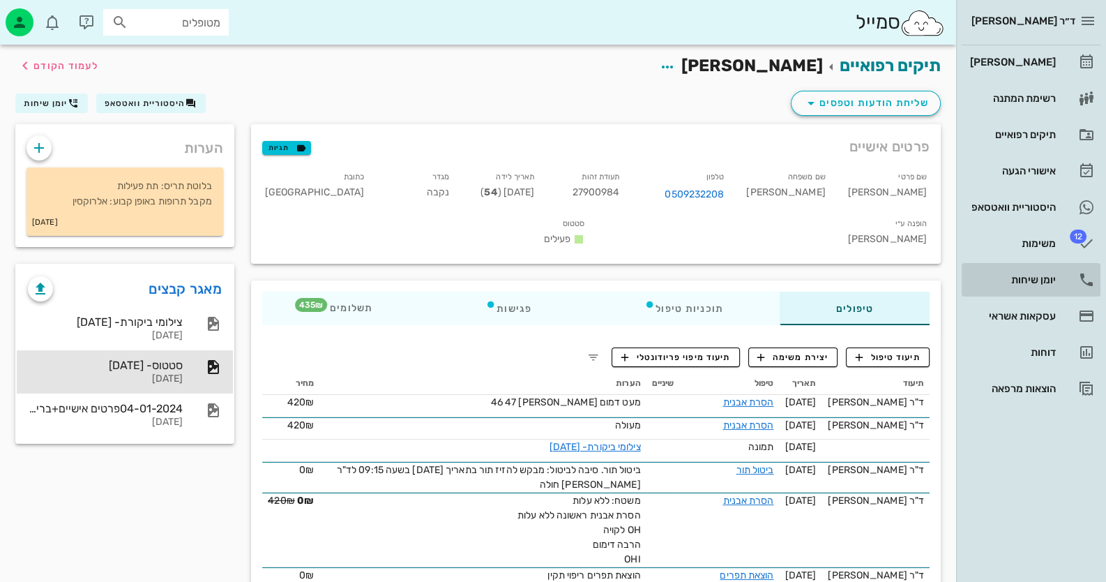
click at [1051, 269] on div "יומן שיחות" at bounding box center [1012, 280] width 89 height 22
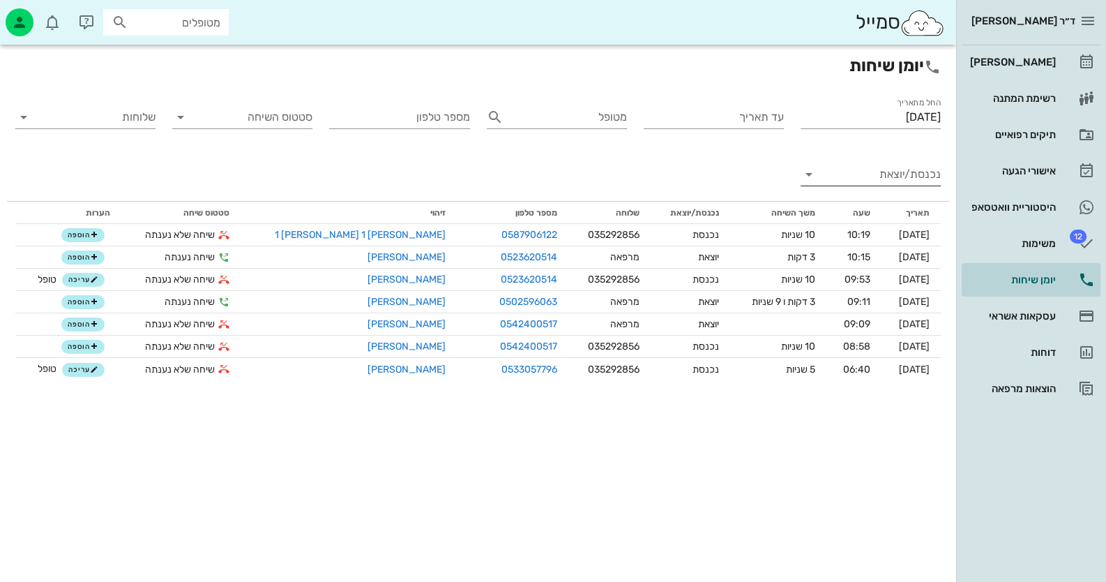
click at [918, 183] on input "נכנסת/יוצאת" at bounding box center [882, 174] width 118 height 22
click at [919, 183] on icon at bounding box center [924, 185] width 11 height 11
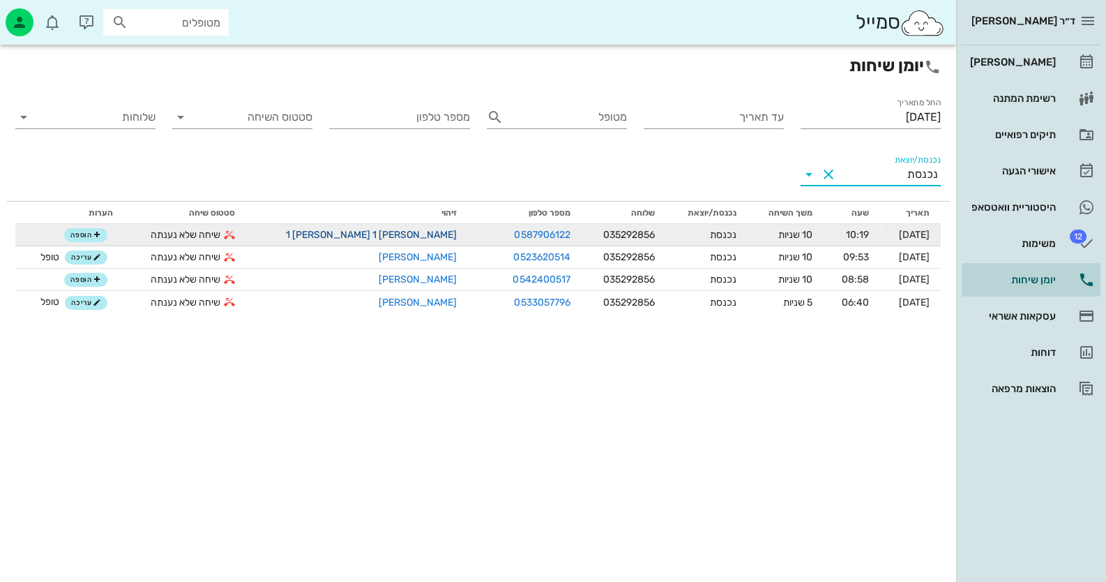
click at [341, 230] on link "[PERSON_NAME] 1 [PERSON_NAME] 1" at bounding box center [371, 235] width 171 height 12
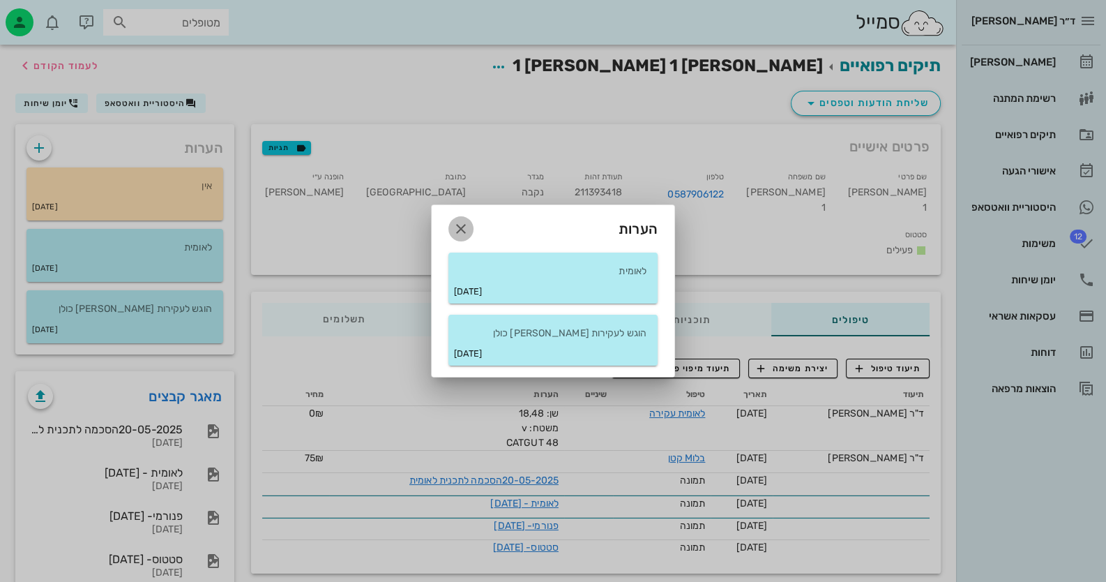
click at [456, 230] on icon "button" at bounding box center [461, 228] width 17 height 17
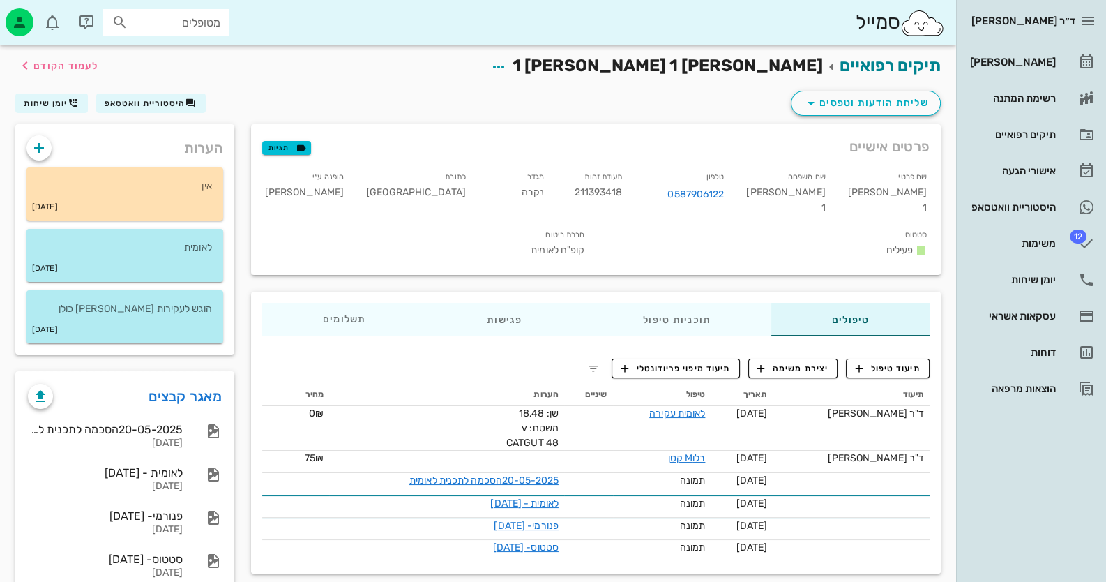
click at [296, 155] on div "תגיות" at bounding box center [286, 146] width 49 height 22
click at [301, 149] on icon "button" at bounding box center [301, 148] width 13 height 13
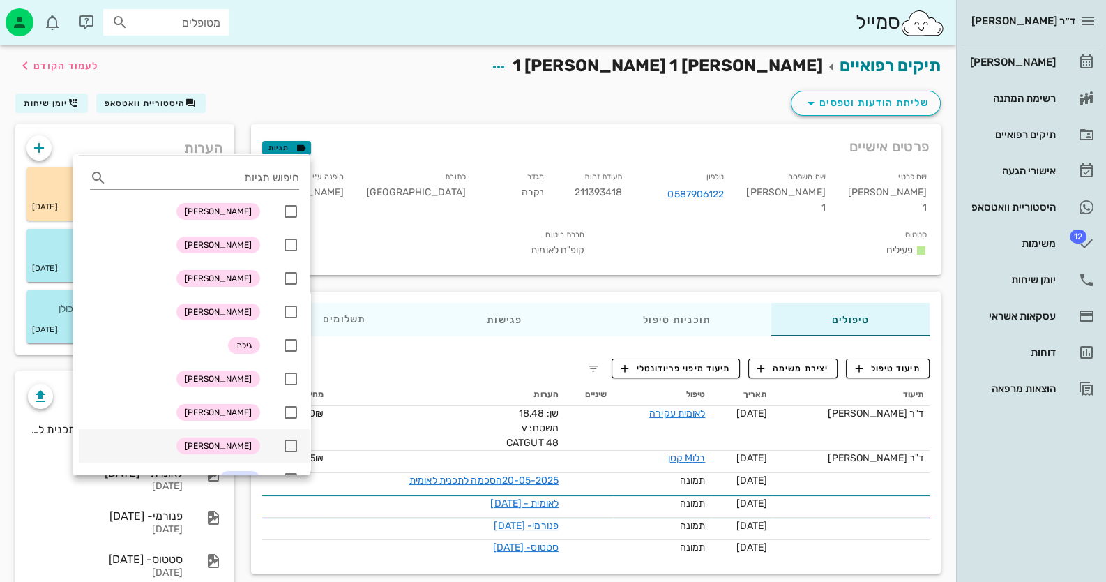
scroll to position [69, 0]
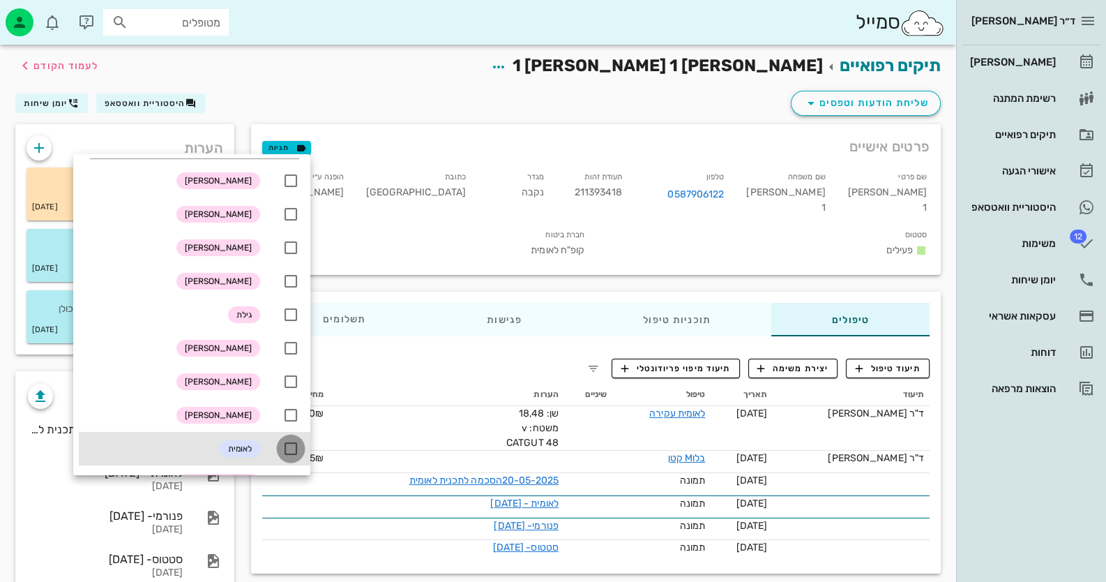
click at [287, 438] on div at bounding box center [291, 449] width 24 height 24
checkbox input "true"
click at [365, 87] on div "תיקים רפואיים לאה 1 אלפסי 1 לעמוד הקודם" at bounding box center [478, 66] width 943 height 43
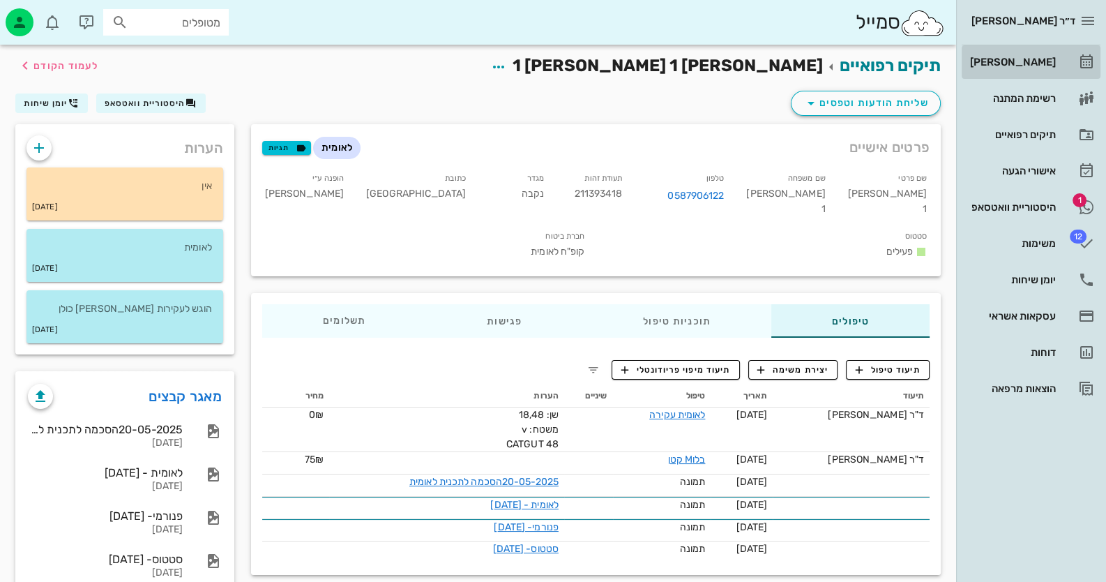
click at [1053, 55] on div "[PERSON_NAME]" at bounding box center [1012, 62] width 89 height 22
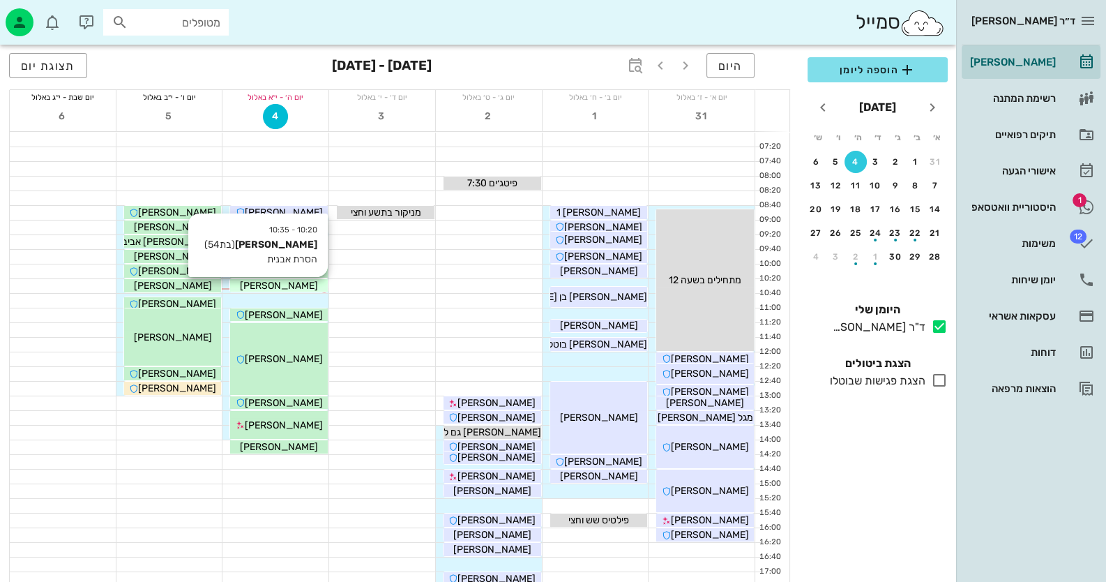
click at [289, 285] on span "[PERSON_NAME]" at bounding box center [279, 286] width 78 height 12
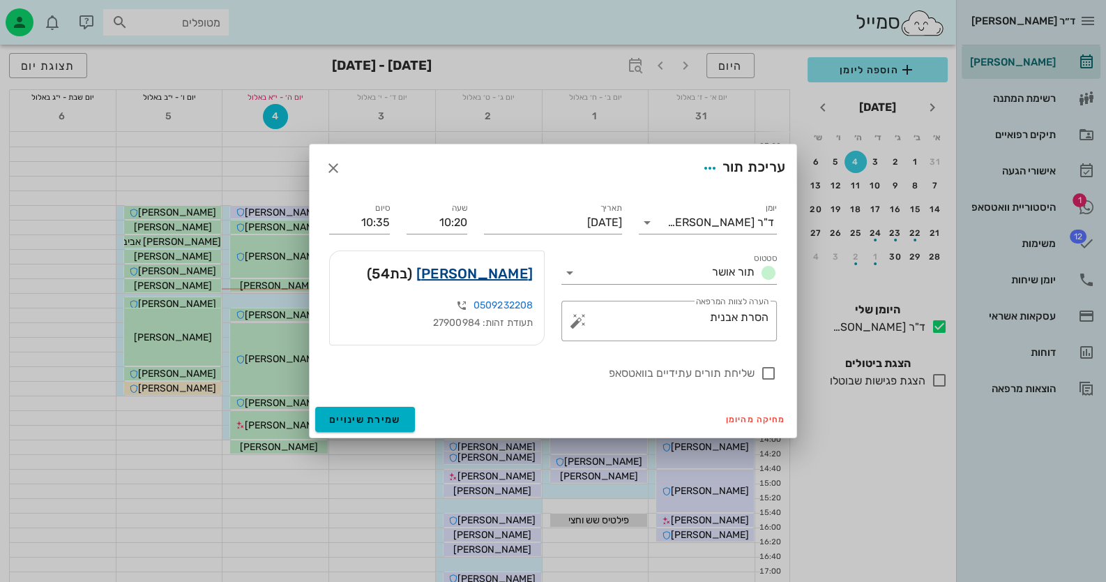
click at [529, 278] on link "איילת סער" at bounding box center [474, 273] width 117 height 22
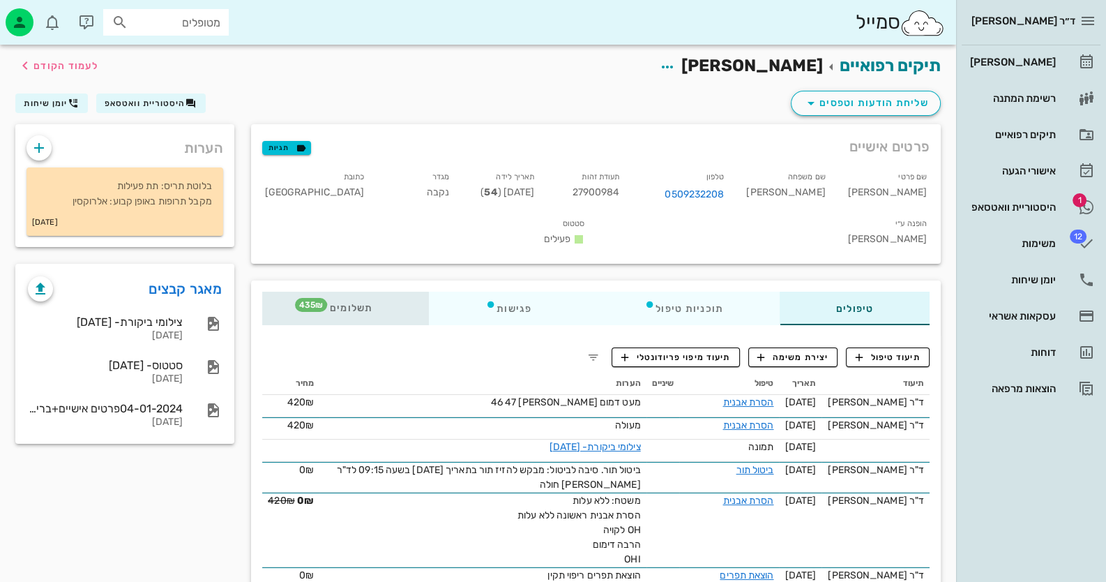
click at [363, 303] on span "תשלומים 435₪" at bounding box center [346, 308] width 54 height 10
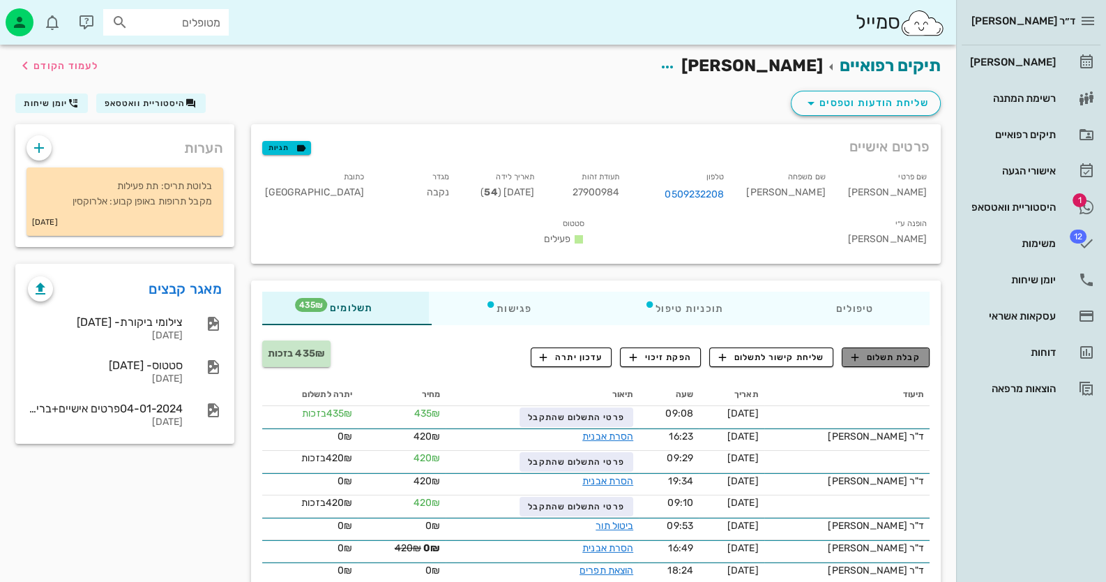
click at [877, 351] on span "קבלת תשלום" at bounding box center [886, 357] width 69 height 13
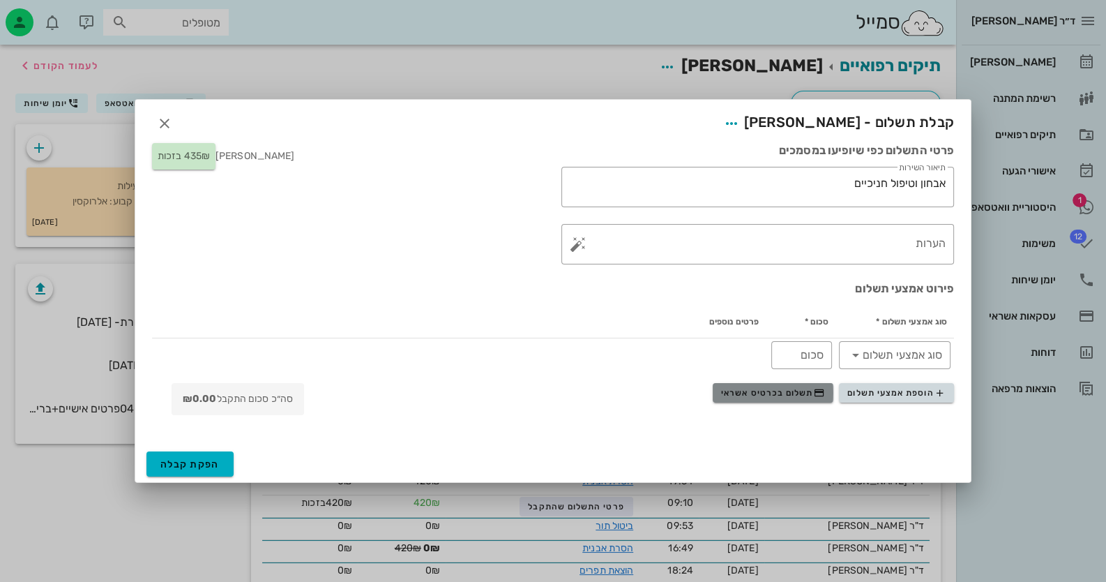
click at [797, 394] on span "תשלום בכרטיס אשראי" at bounding box center [772, 392] width 103 height 11
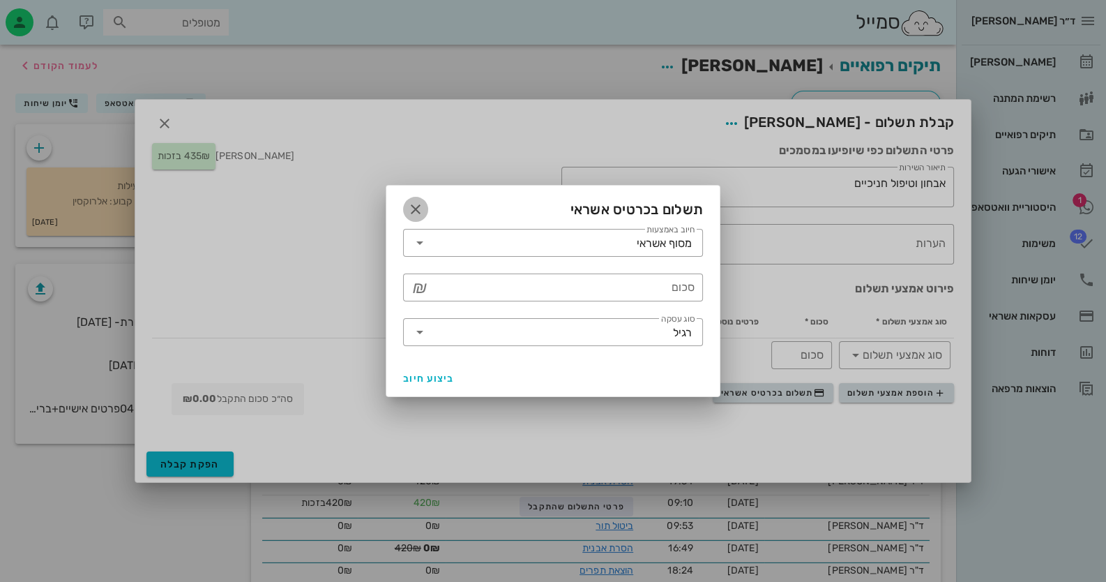
click at [415, 206] on icon "button" at bounding box center [415, 209] width 17 height 17
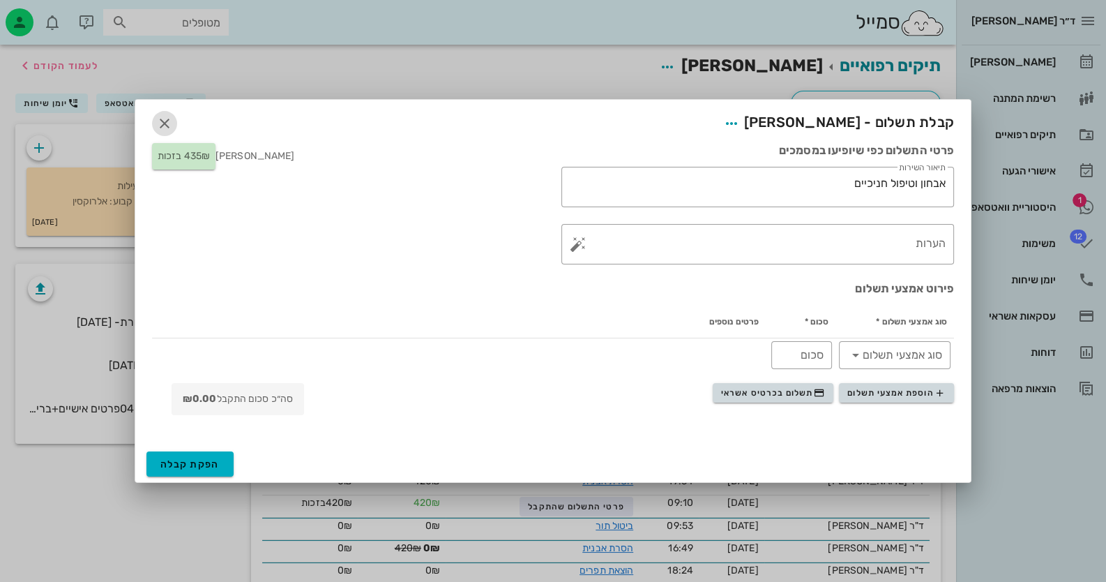
click at [153, 121] on span "button" at bounding box center [164, 123] width 25 height 17
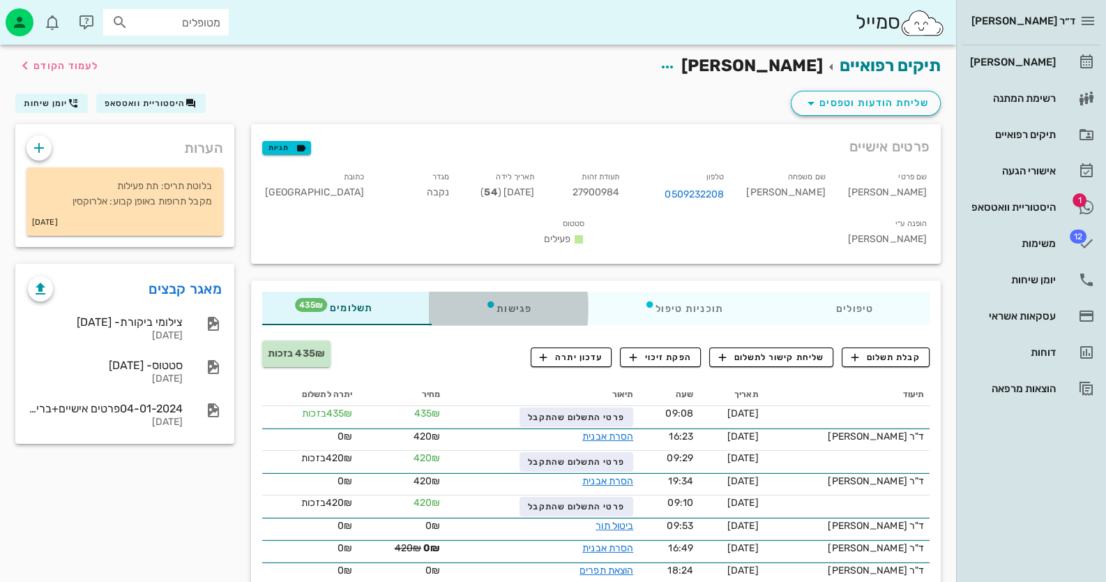
click at [495, 299] on icon at bounding box center [491, 304] width 11 height 11
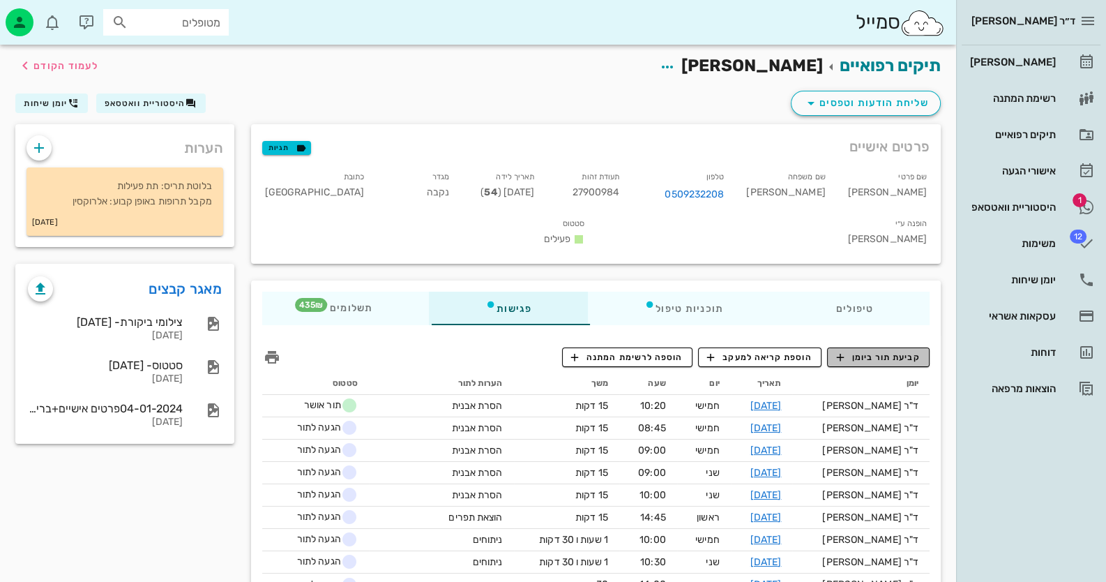
click at [920, 351] on span "קביעת תור ביומן" at bounding box center [878, 357] width 84 height 13
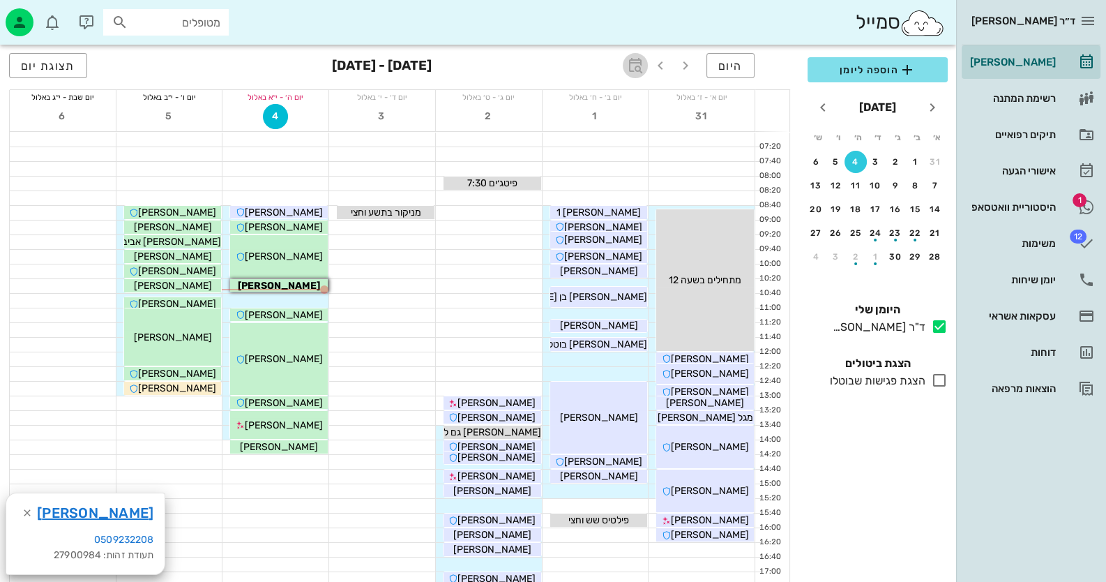
click at [624, 61] on span "button" at bounding box center [635, 65] width 25 height 17
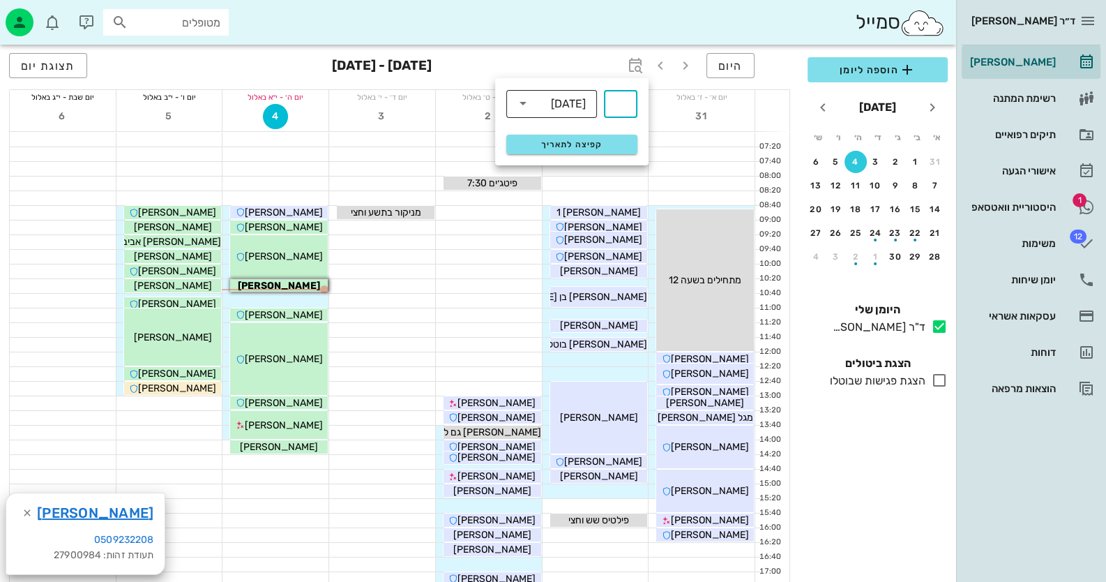
click at [534, 104] on input "text" at bounding box center [542, 103] width 17 height 22
click at [558, 160] on div "חודשים" at bounding box center [552, 164] width 68 height 11
click at [624, 93] on input "text" at bounding box center [621, 104] width 17 height 22
type input "3"
click at [585, 140] on span "קפיצה לתאריך" at bounding box center [572, 145] width 114 height 10
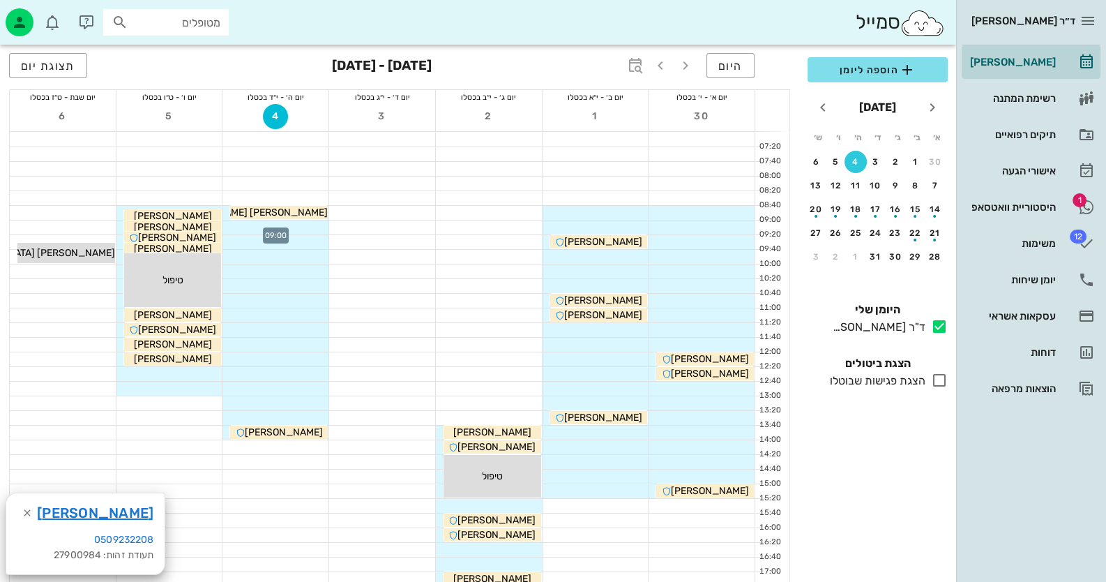
click at [297, 227] on div at bounding box center [276, 227] width 106 height 14
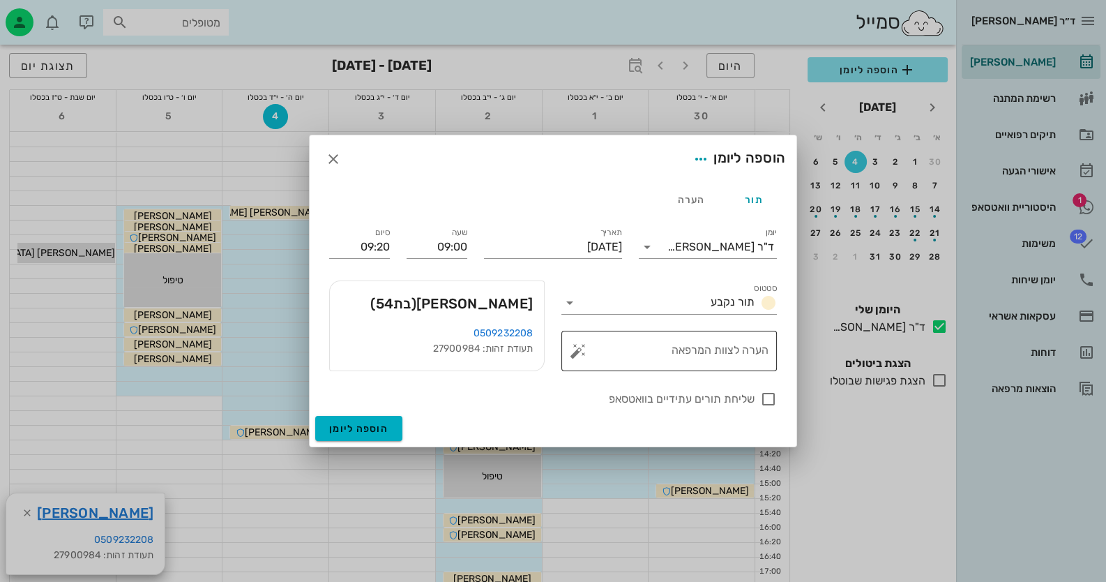
click at [583, 345] on button "button" at bounding box center [578, 351] width 17 height 17
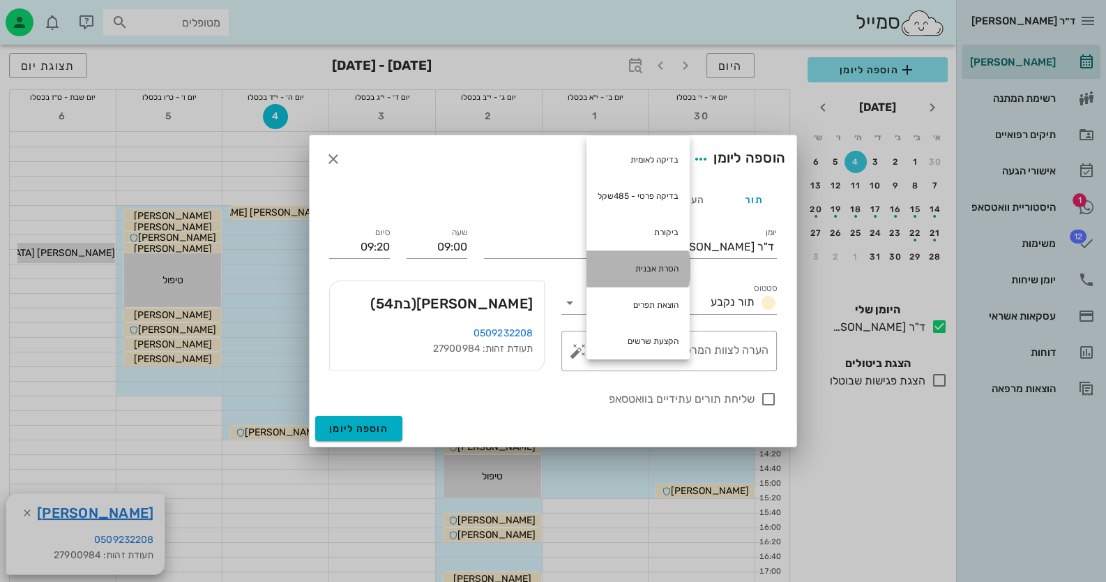
click at [643, 268] on div "הסרת אבנית" at bounding box center [638, 268] width 103 height 36
type textarea "הסרת אבנית"
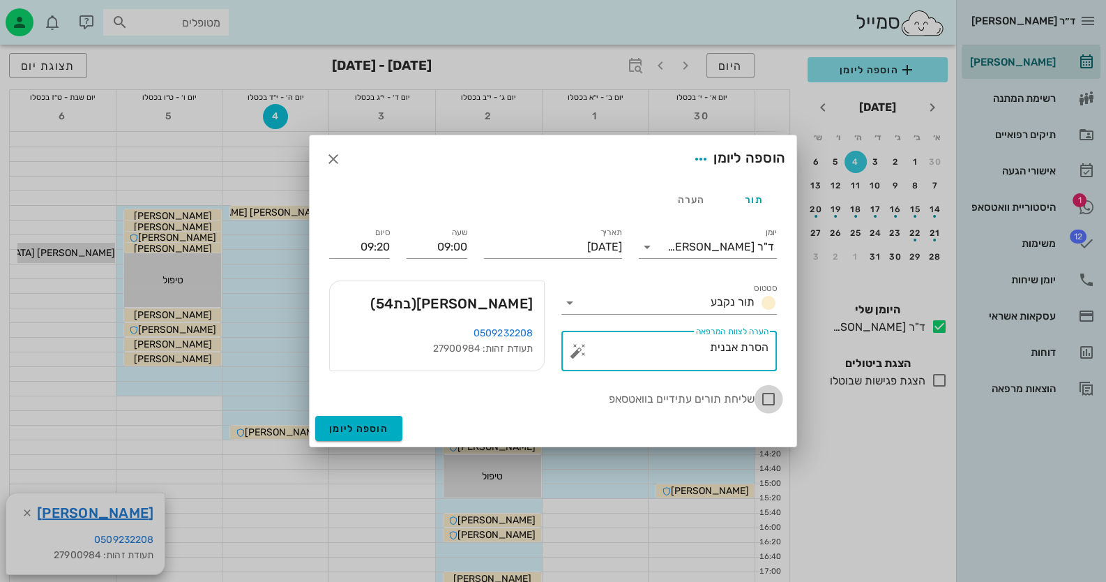
click at [773, 398] on div at bounding box center [769, 399] width 24 height 24
checkbox input "true"
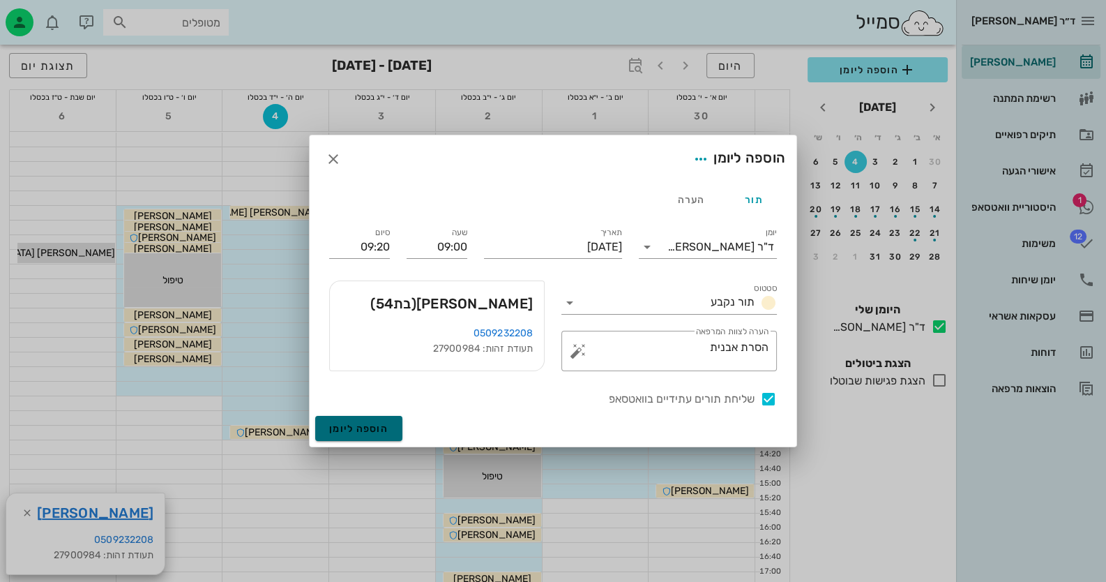
click at [352, 435] on button "הוספה ליומן" at bounding box center [358, 428] width 87 height 25
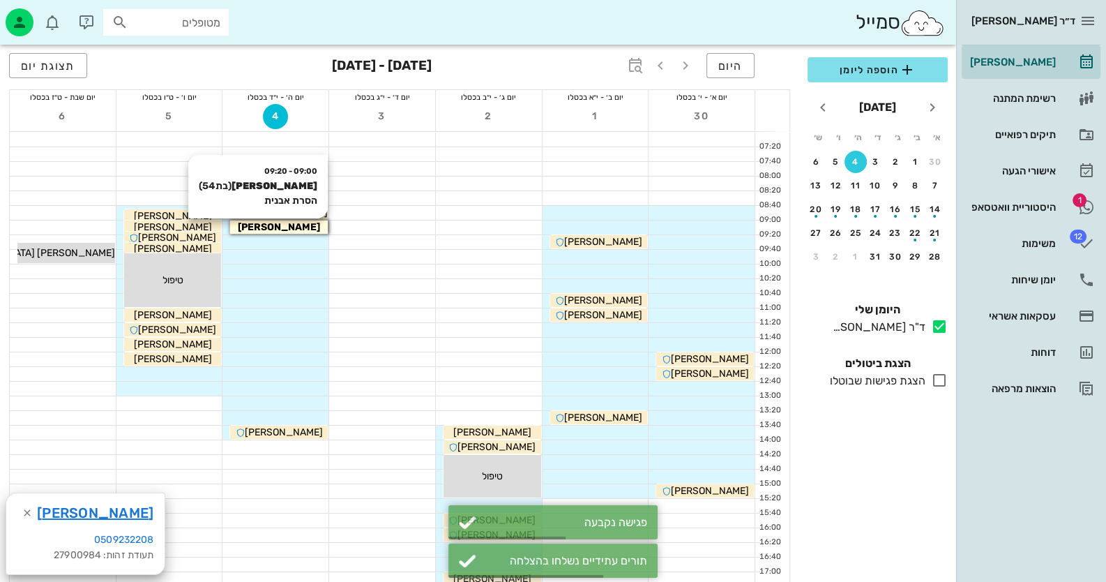
click at [307, 223] on div "[PERSON_NAME]" at bounding box center [279, 227] width 98 height 15
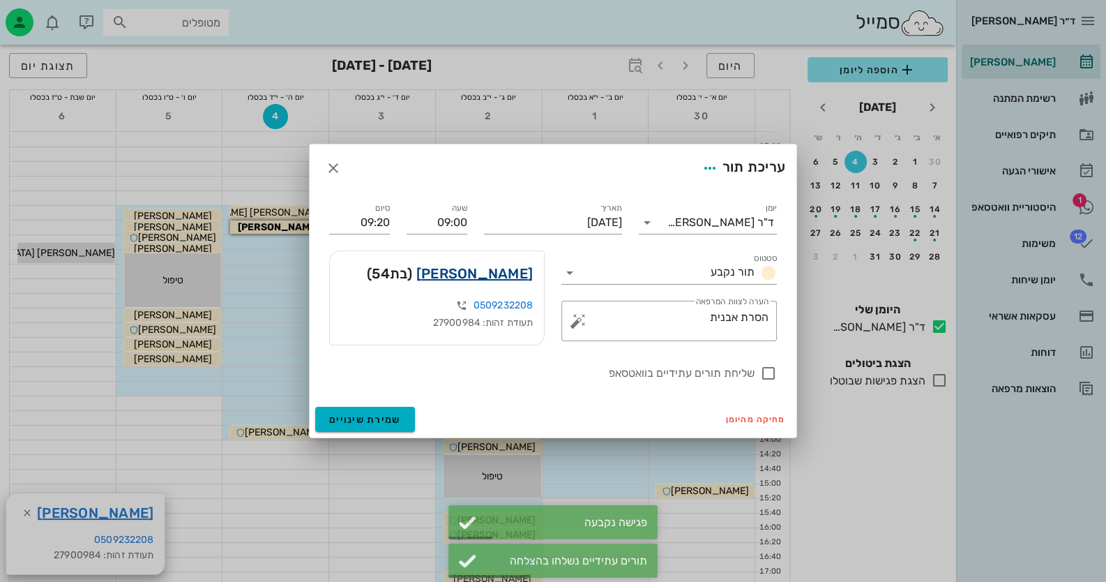
click at [506, 273] on link "איילת סער" at bounding box center [474, 273] width 117 height 22
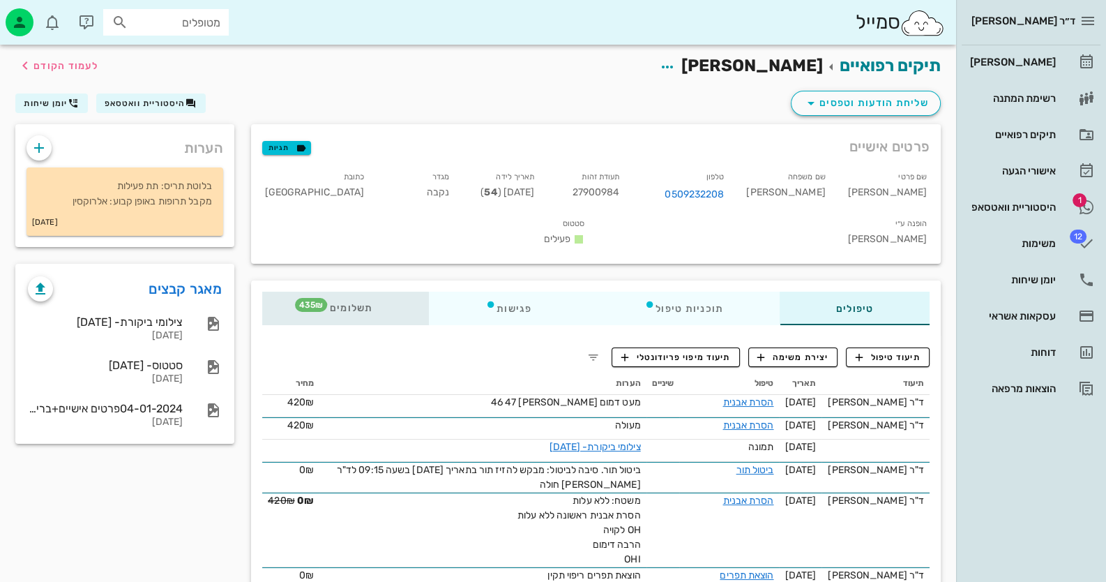
click at [389, 292] on div "תשלומים 435₪" at bounding box center [345, 308] width 167 height 33
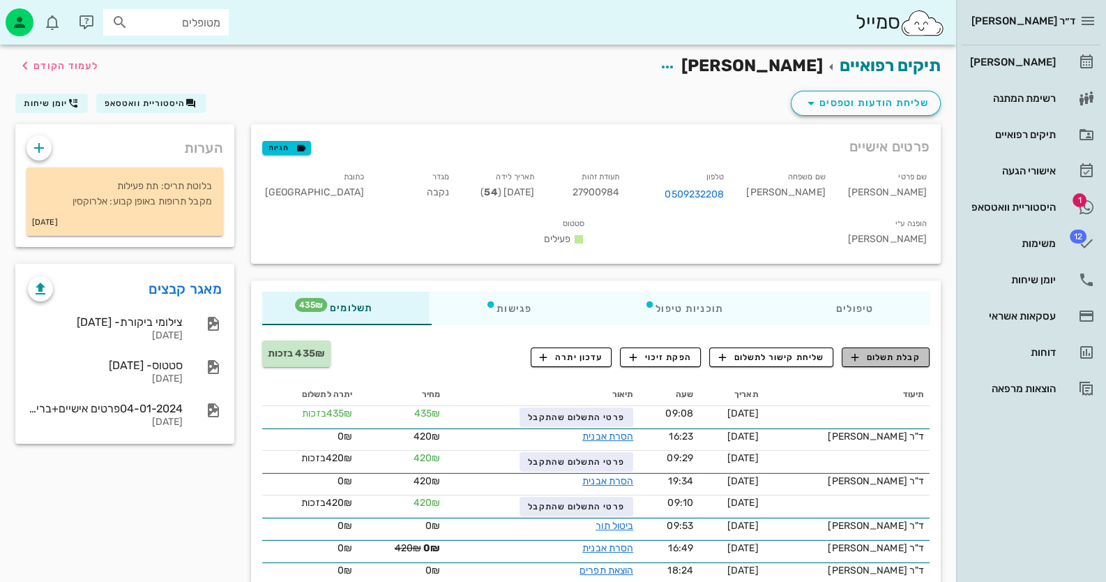
click at [918, 351] on span "קבלת תשלום" at bounding box center [886, 357] width 69 height 13
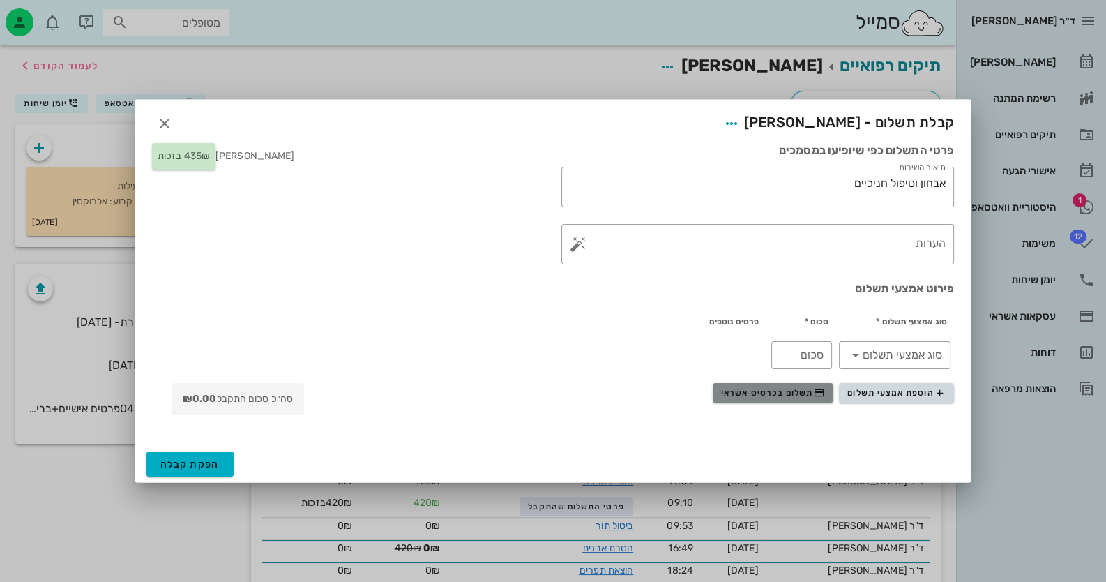
click at [795, 398] on span "תשלום בכרטיס אשראי" at bounding box center [772, 392] width 103 height 11
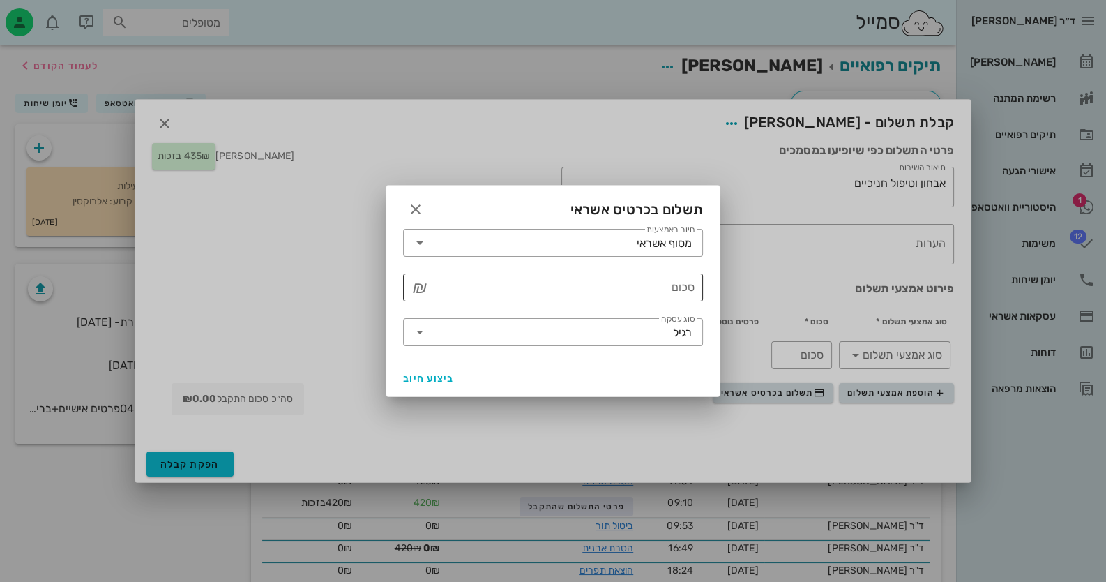
click at [624, 278] on input "סכום" at bounding box center [563, 287] width 264 height 22
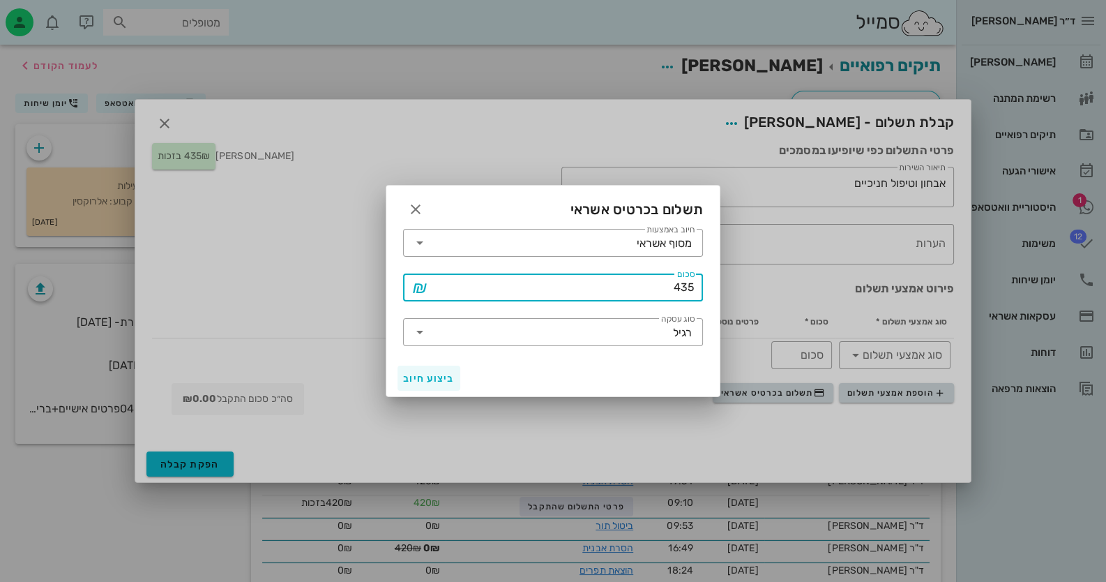
type input "435"
click at [408, 377] on span "ביצוע חיוב" at bounding box center [429, 379] width 52 height 12
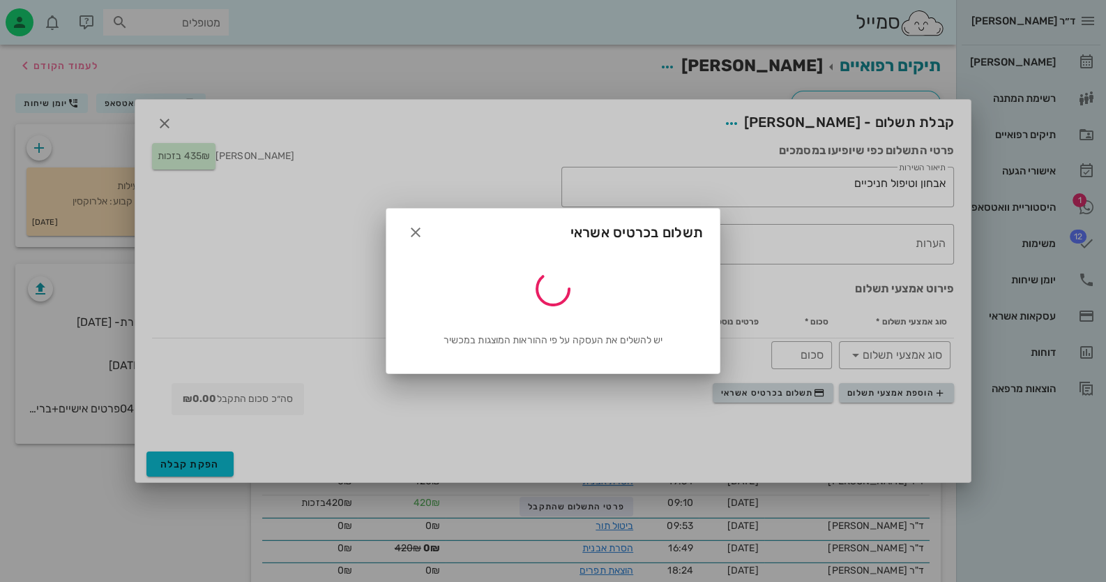
type input "435"
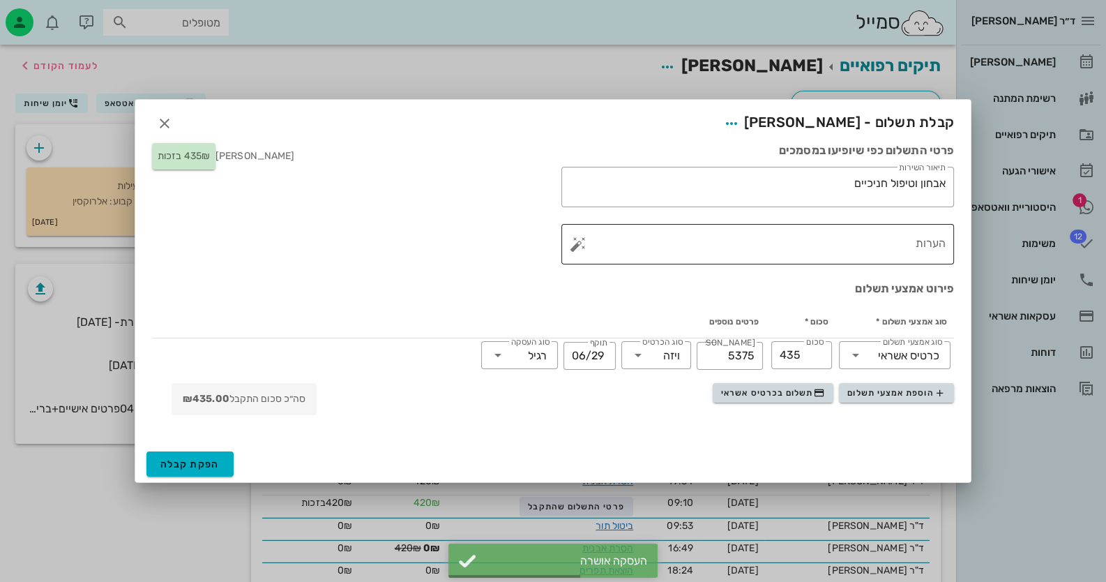
click at [584, 244] on button "button" at bounding box center [578, 244] width 17 height 17
click at [612, 209] on div "הערות לתשלום" at bounding box center [606, 216] width 73 height 28
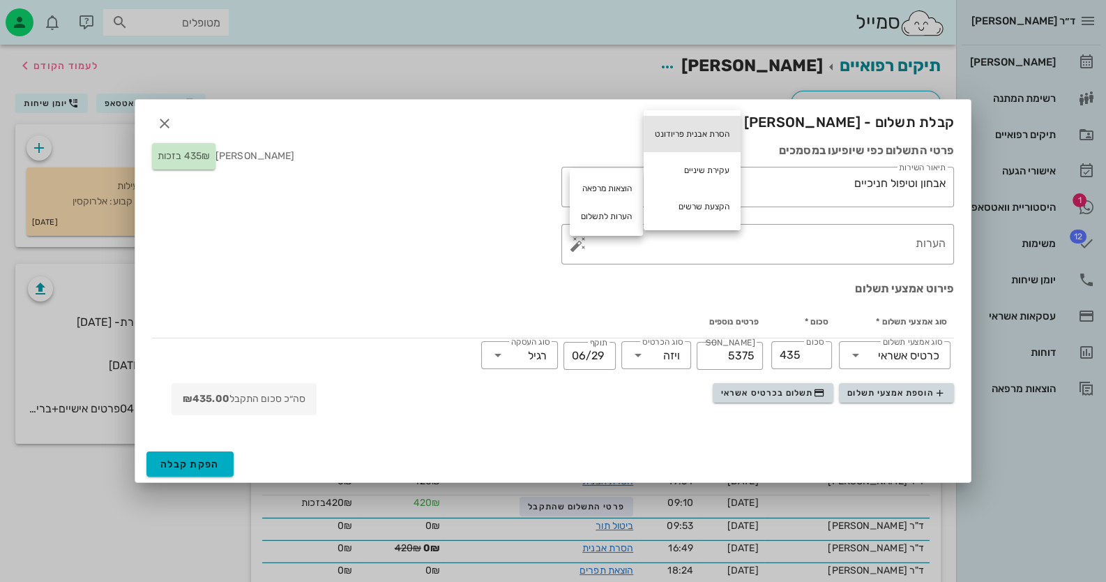
click at [693, 137] on div "הסרת אבנית פריודונט" at bounding box center [692, 134] width 97 height 36
type textarea "הסרת אבנית פריודונט"
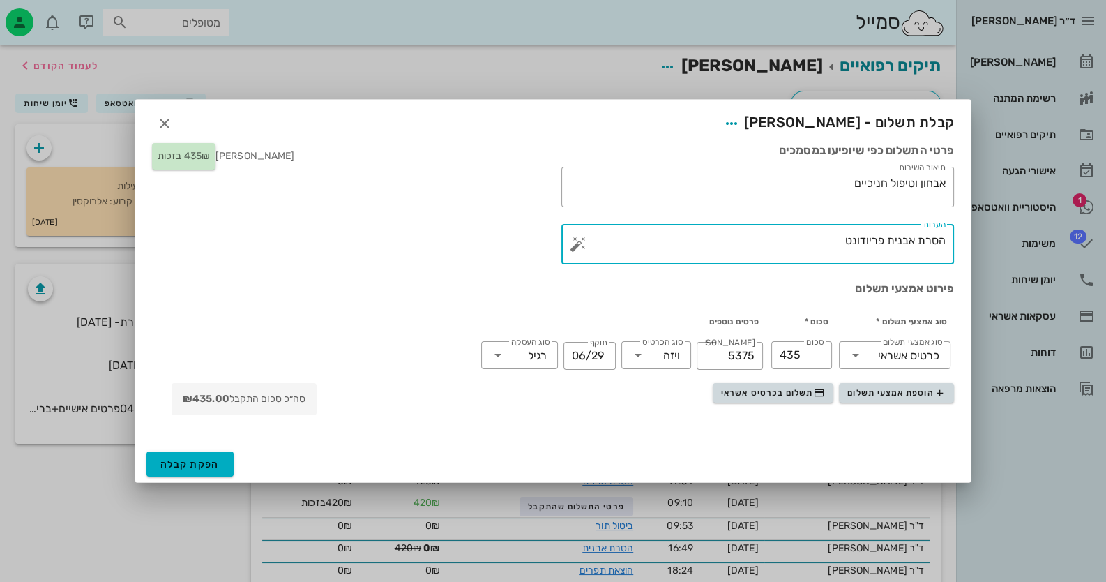
drag, startPoint x: 823, startPoint y: 243, endPoint x: 1014, endPoint y: 230, distance: 191.6
click at [1014, 230] on div "ד״ר חיה מאיר יומן מרפאה רשימת המתנה תיקים רפואיים אישורי הגעה 1 היסטוריית וואטס…" at bounding box center [553, 409] width 1106 height 819
paste textarea "הסרת אבנית פריודונט"
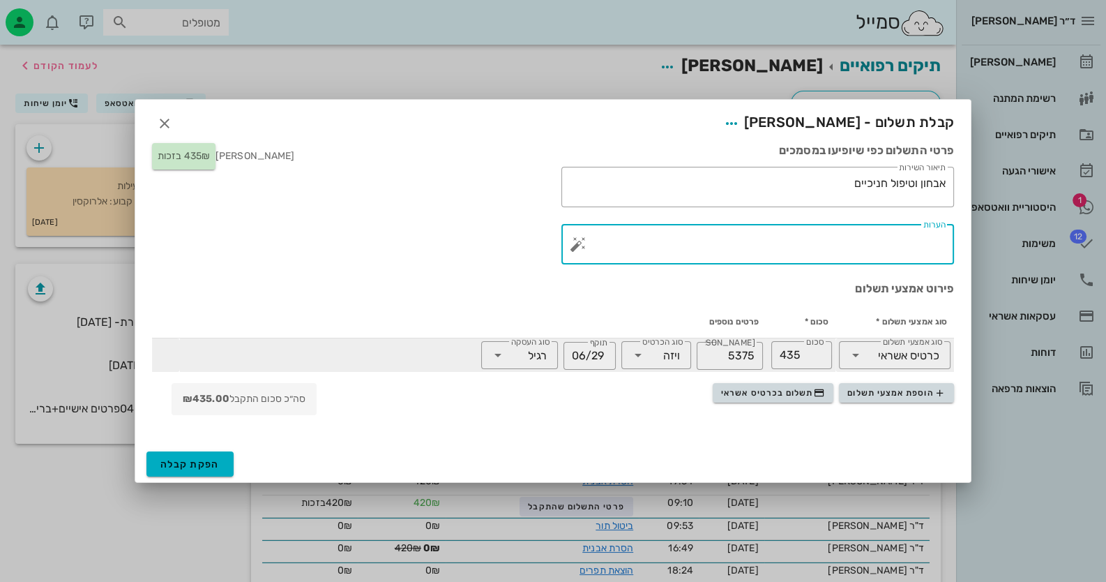
type textarea "הסרת אבנית פריודונט"
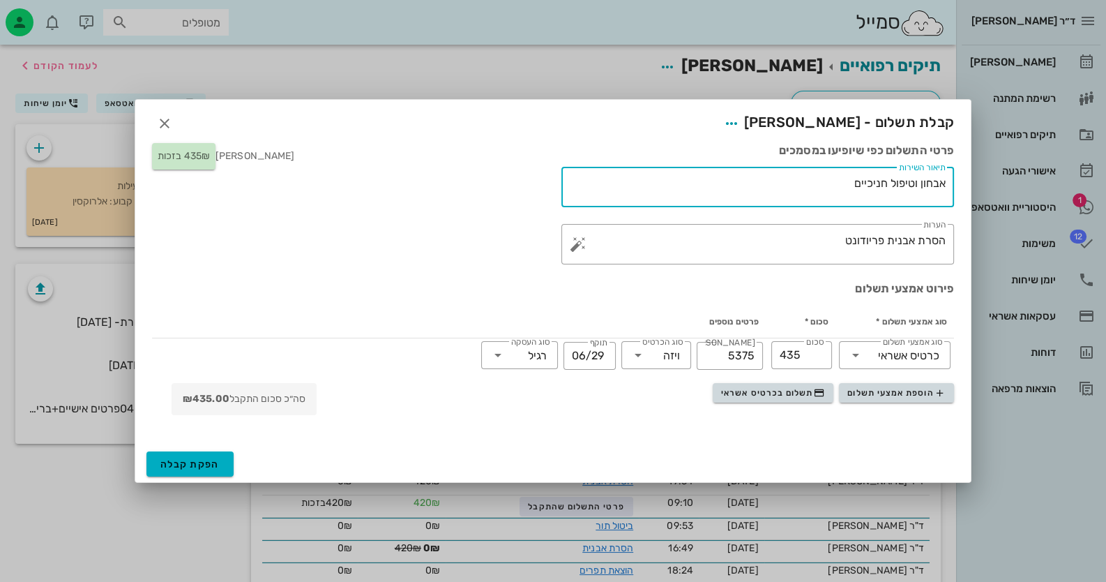
drag, startPoint x: 970, startPoint y: 186, endPoint x: 1030, endPoint y: 184, distance: 60.7
click at [1030, 184] on div "ד״ר חיה מאיר יומן מרפאה רשימת המתנה תיקים רפואיים אישורי הגעה 1 היסטוריית וואטס…" at bounding box center [553, 409] width 1106 height 819
paste textarea "סרת אבנית פריודונט"
type textarea "הסרת אבנית פריודונט"
click at [227, 454] on button "הפקת קבלה" at bounding box center [190, 463] width 87 height 25
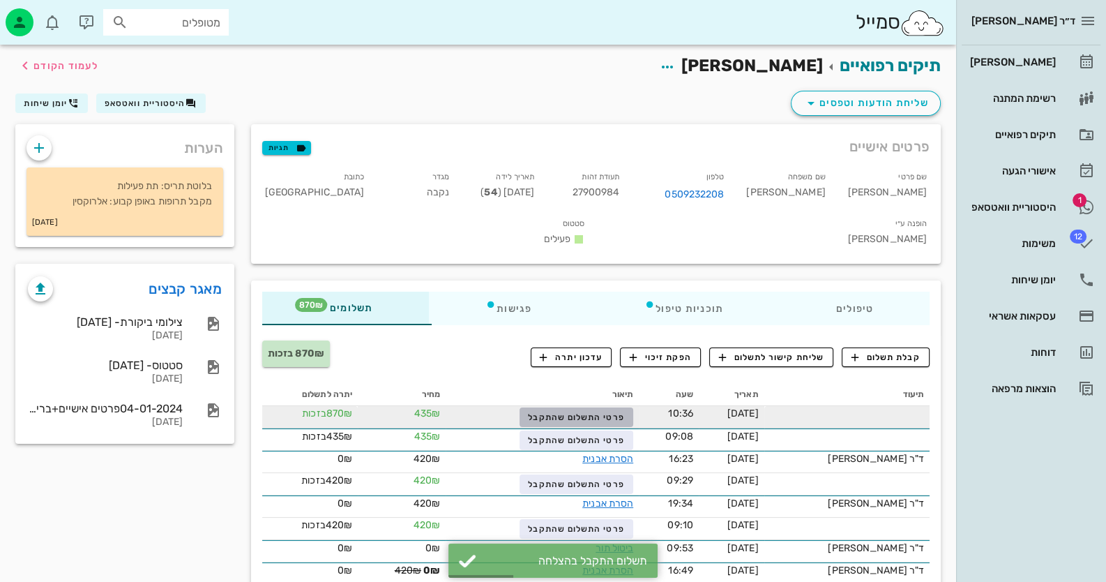
click at [610, 412] on span "פרטי התשלום שהתקבל" at bounding box center [576, 417] width 96 height 10
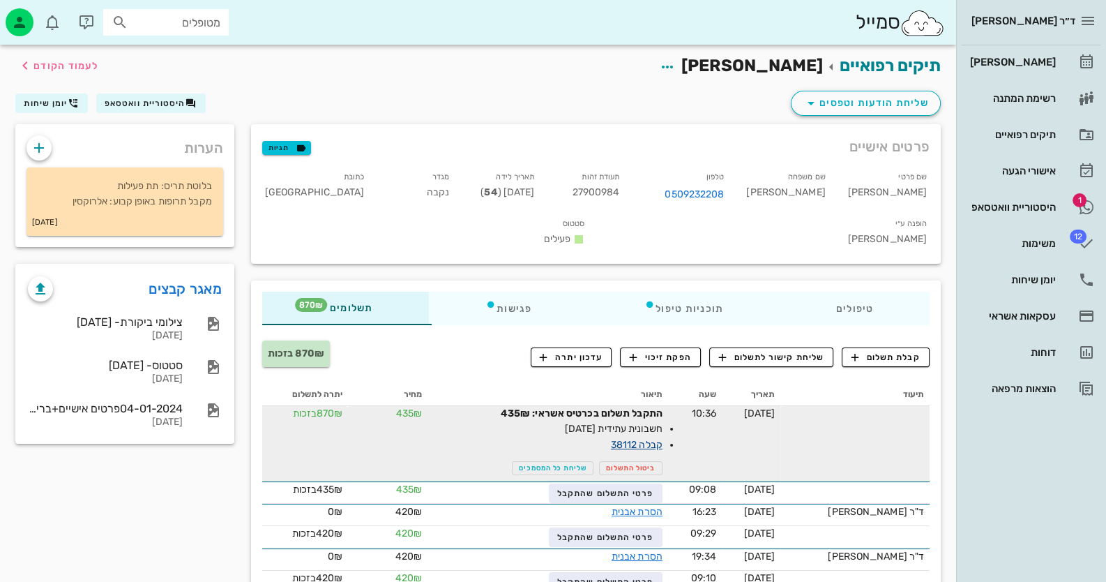
click at [663, 439] on link "קבלה 38112" at bounding box center [637, 445] width 52 height 12
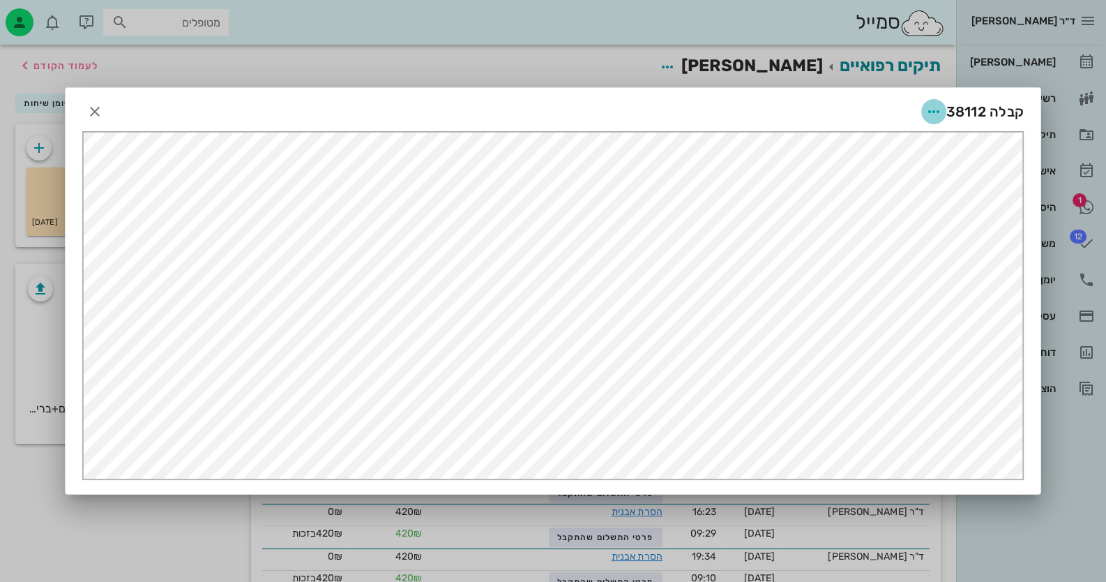
click at [935, 110] on icon "button" at bounding box center [934, 111] width 17 height 17
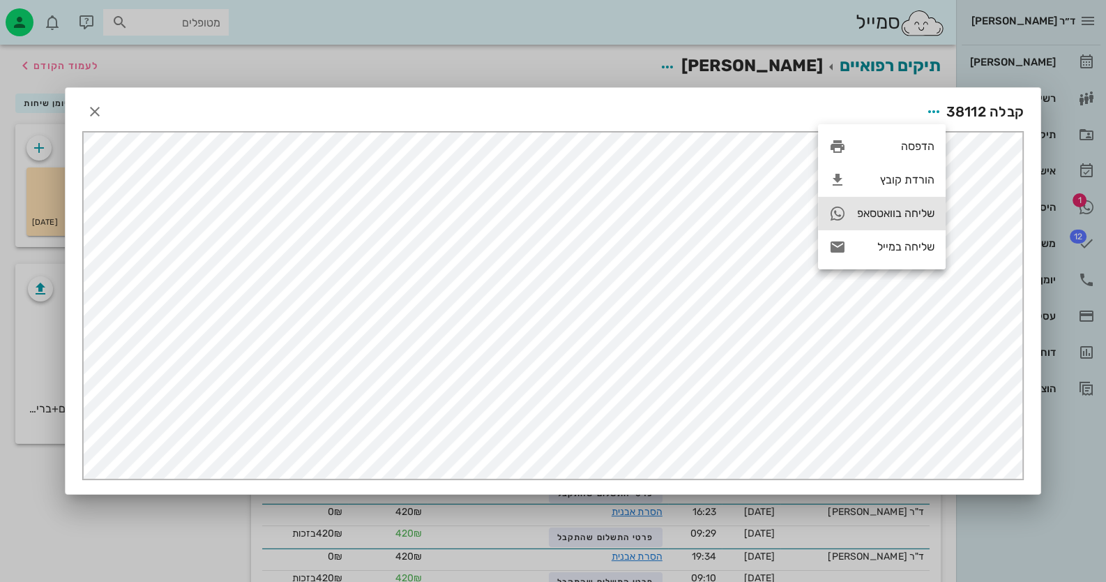
click at [883, 225] on div "שליחה בוואטסאפ" at bounding box center [882, 213] width 128 height 33
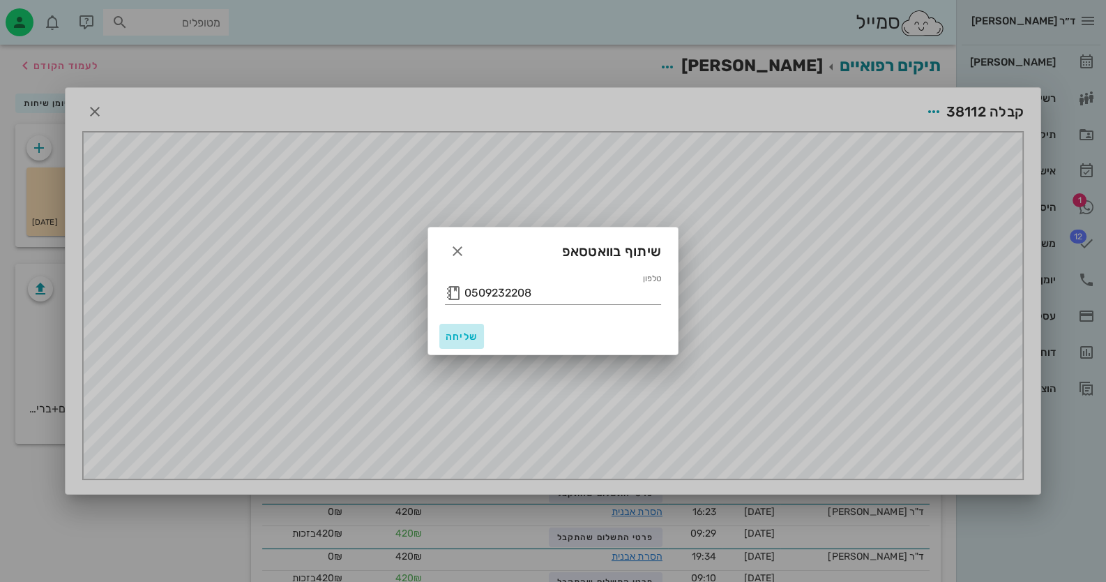
click at [474, 336] on span "שליחה" at bounding box center [461, 337] width 33 height 12
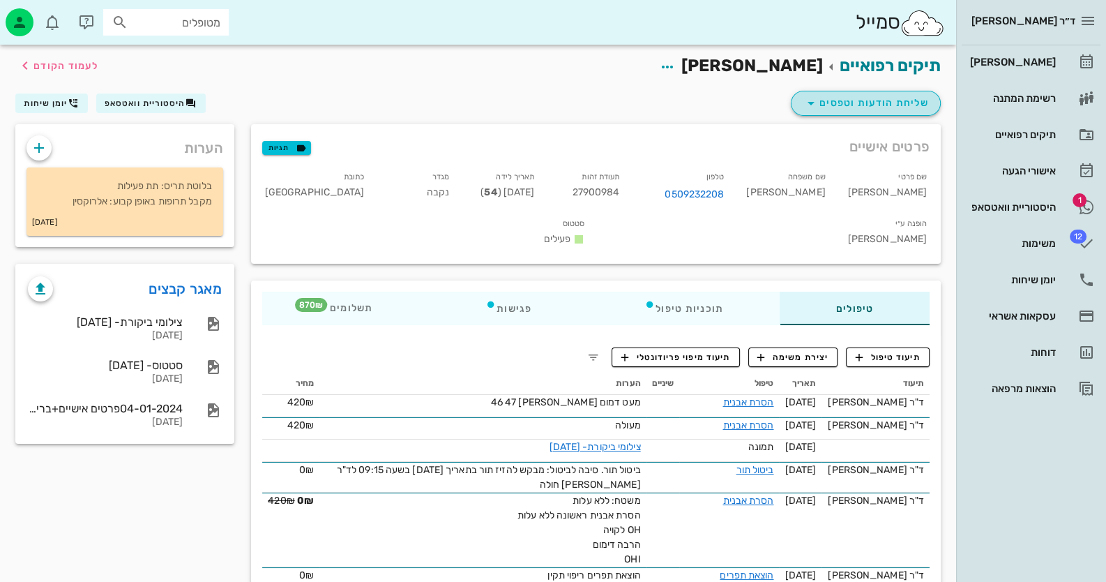
click at [841, 110] on span "שליחת הודעות וטפסים" at bounding box center [866, 103] width 126 height 17
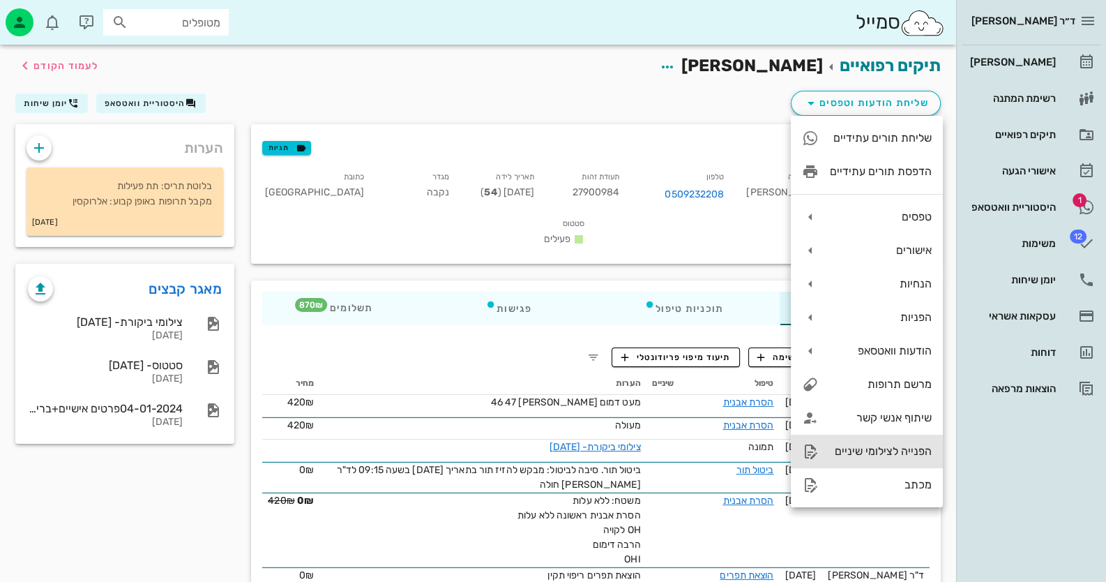
click at [907, 458] on div "הפנייה לצילומי שיניים" at bounding box center [867, 451] width 152 height 33
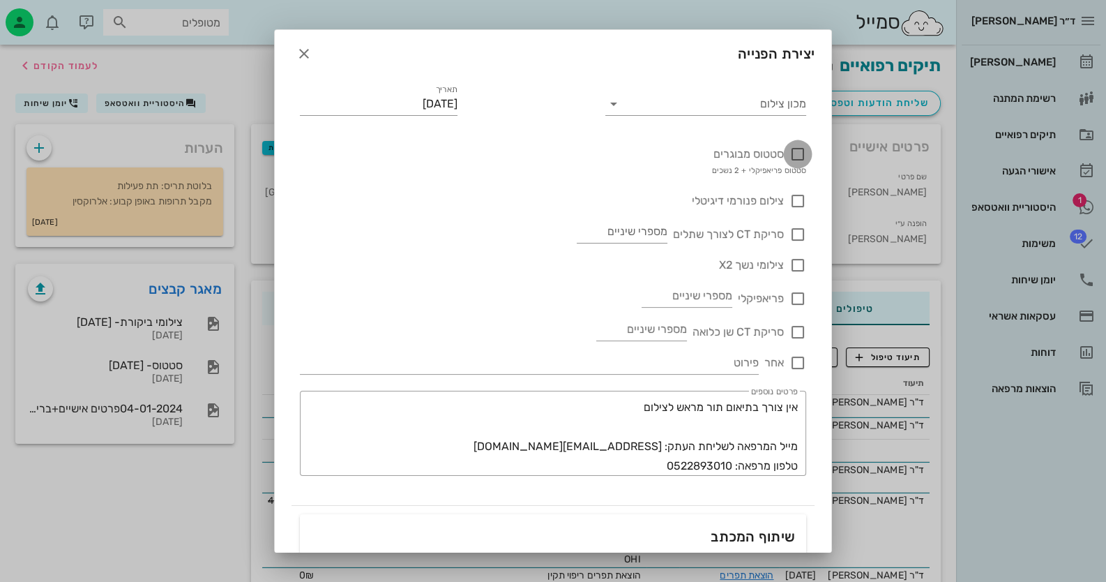
click at [805, 151] on div at bounding box center [798, 154] width 24 height 24
checkbox input "true"
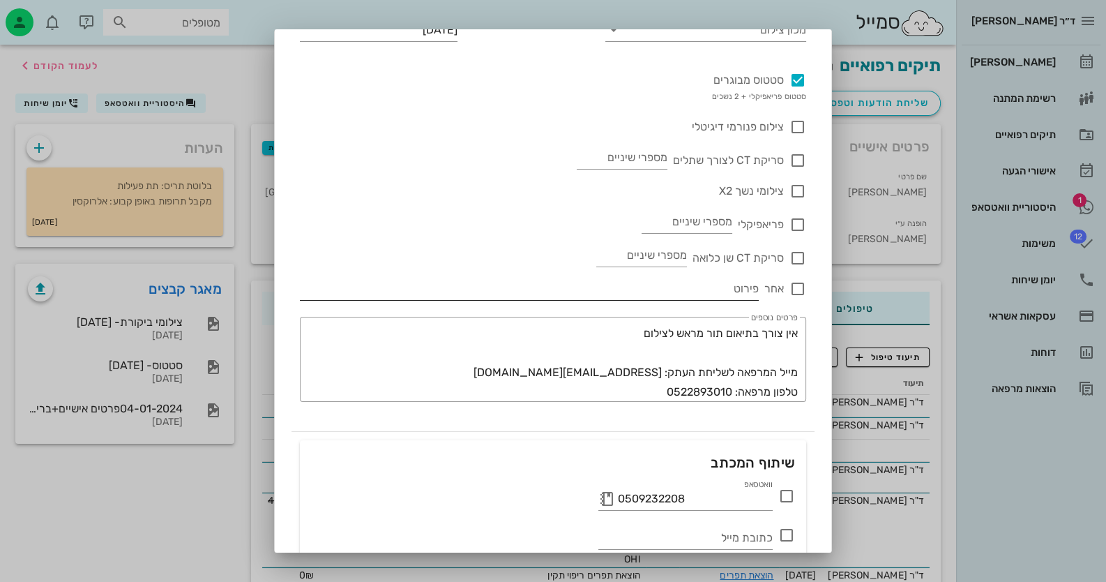
scroll to position [185, 0]
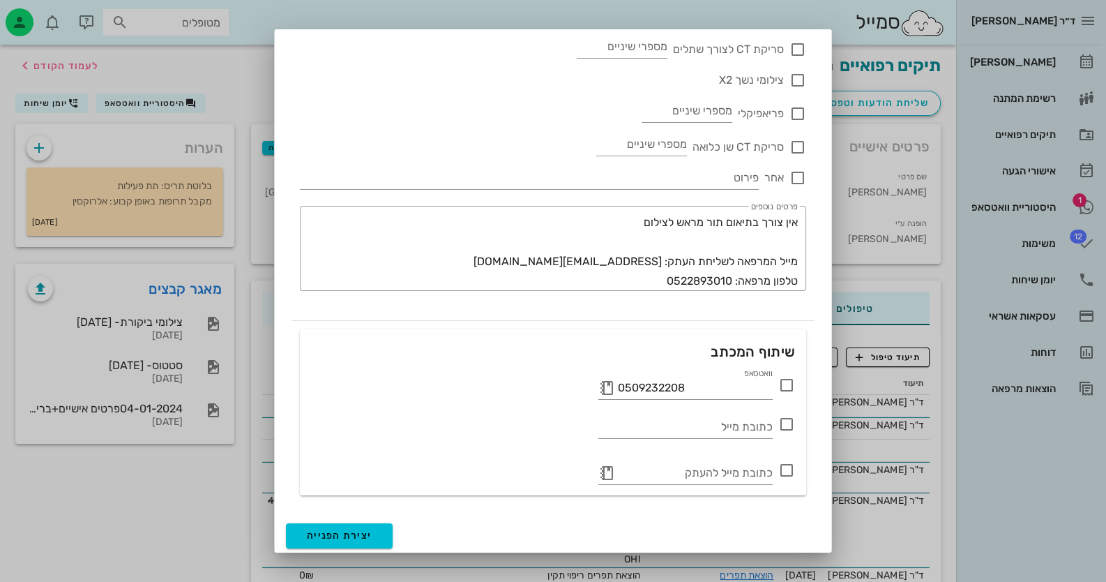
click at [793, 386] on icon at bounding box center [787, 385] width 17 height 17
click at [358, 534] on span "יצירת הפנייה" at bounding box center [339, 536] width 65 height 12
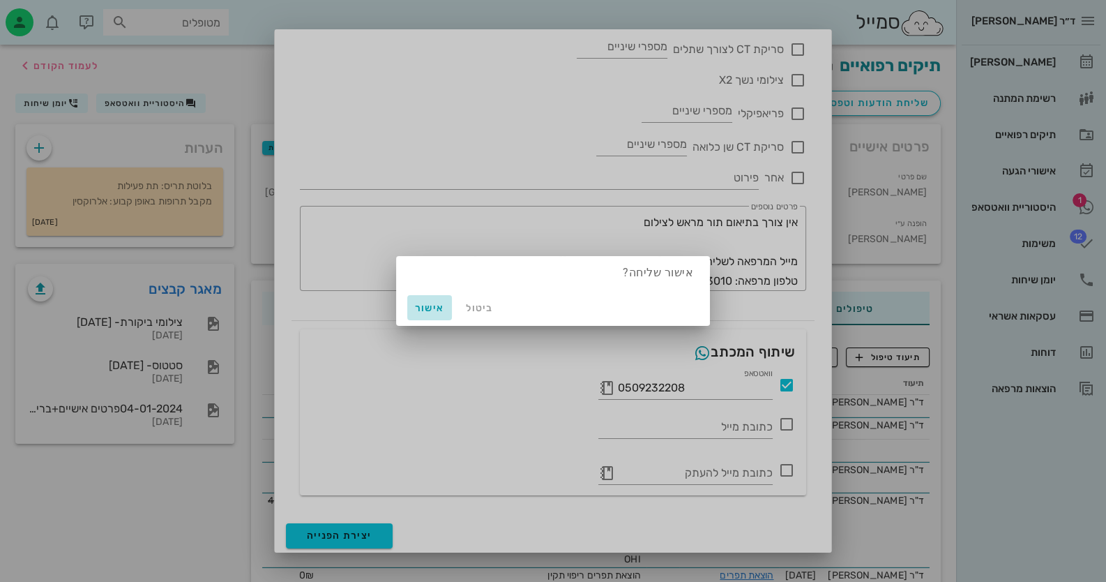
click at [437, 302] on span "אישור" at bounding box center [429, 308] width 33 height 12
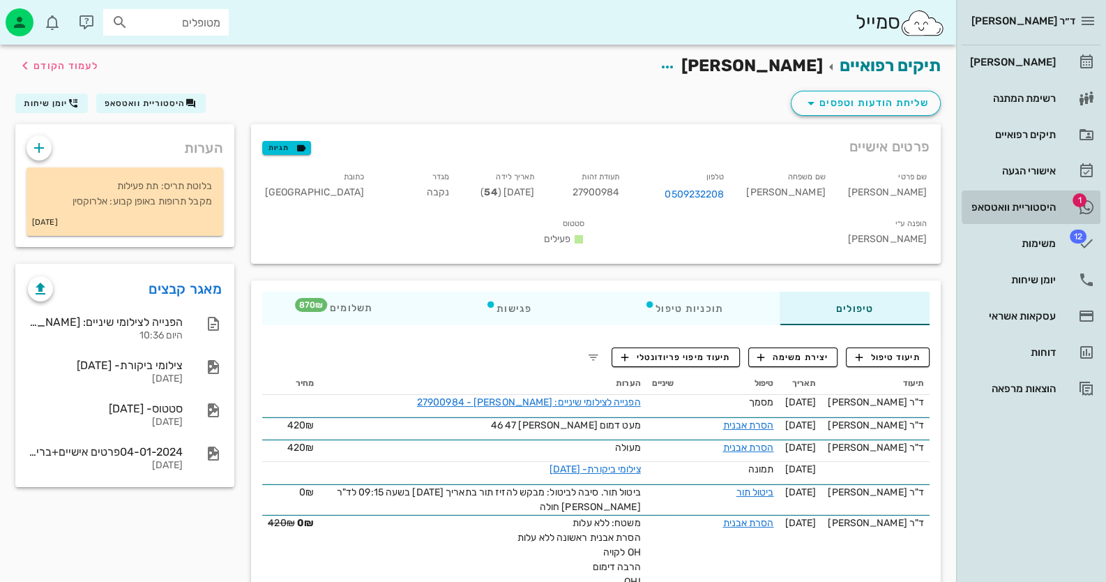
click at [1043, 216] on div "היסטוריית וואטסאפ" at bounding box center [1012, 207] width 89 height 22
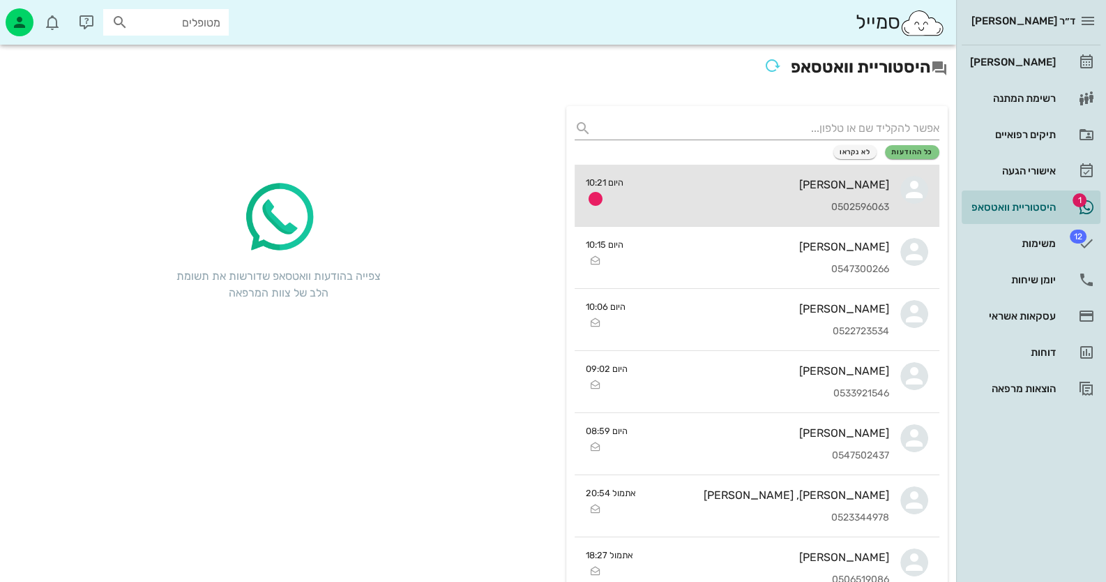
click at [704, 181] on div "[PERSON_NAME]" at bounding box center [762, 184] width 255 height 13
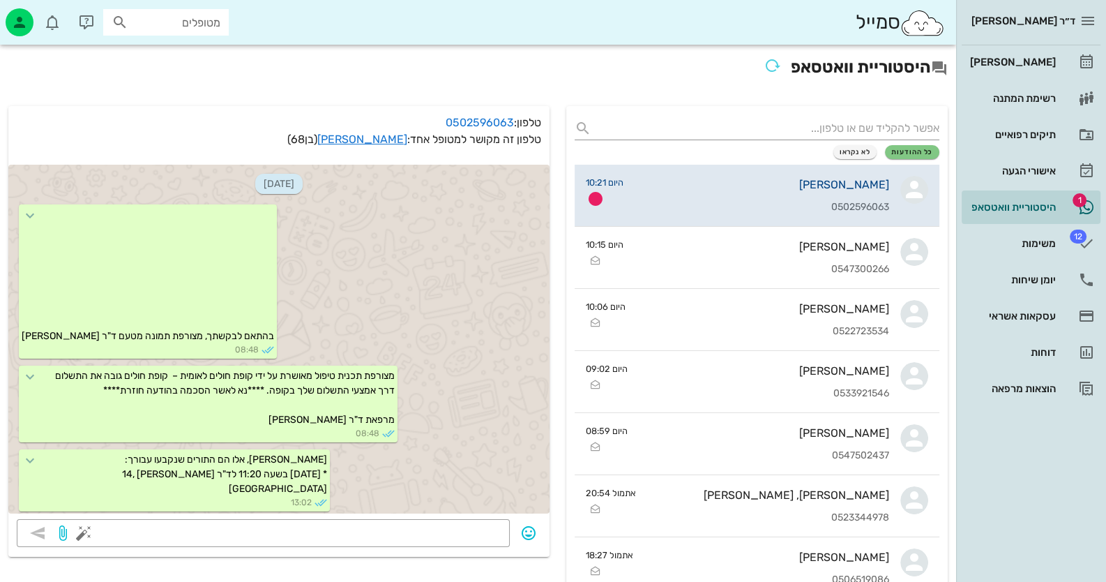
scroll to position [1764, 0]
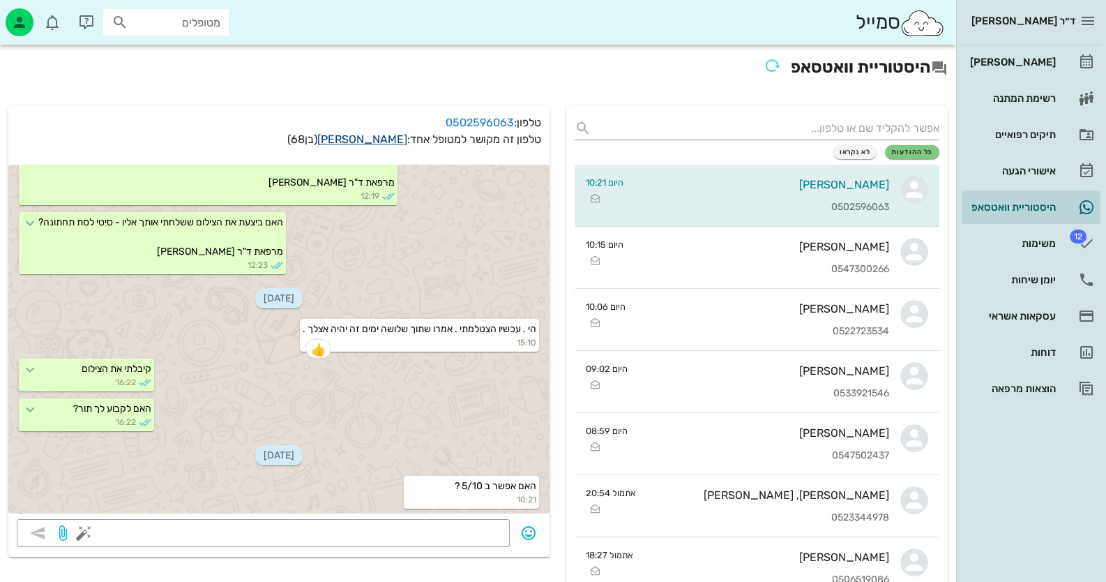
click at [354, 142] on link "[PERSON_NAME]" at bounding box center [362, 139] width 90 height 13
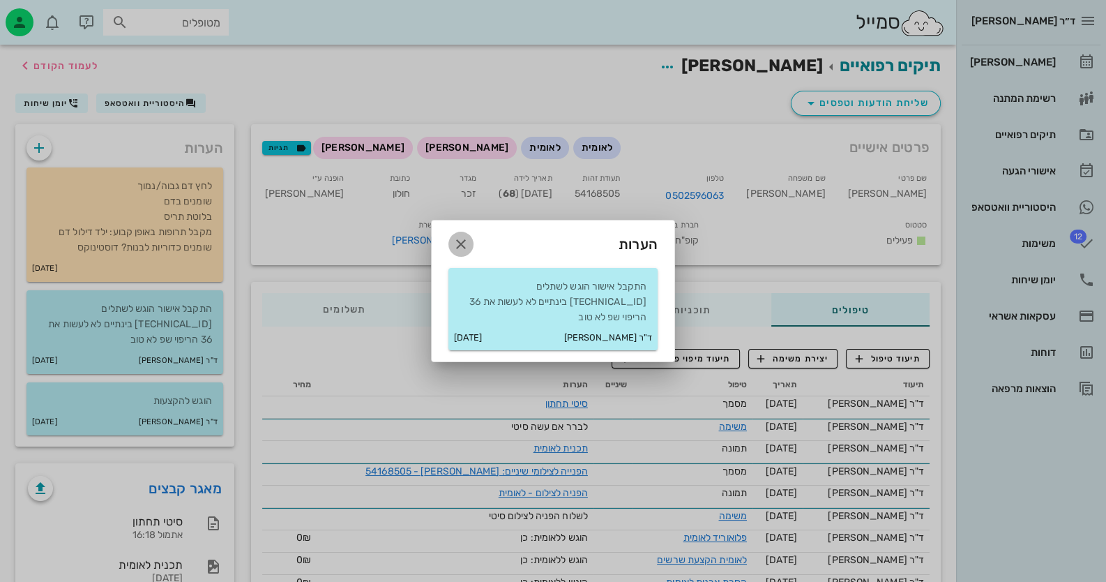
click at [464, 247] on icon "button" at bounding box center [461, 244] width 17 height 17
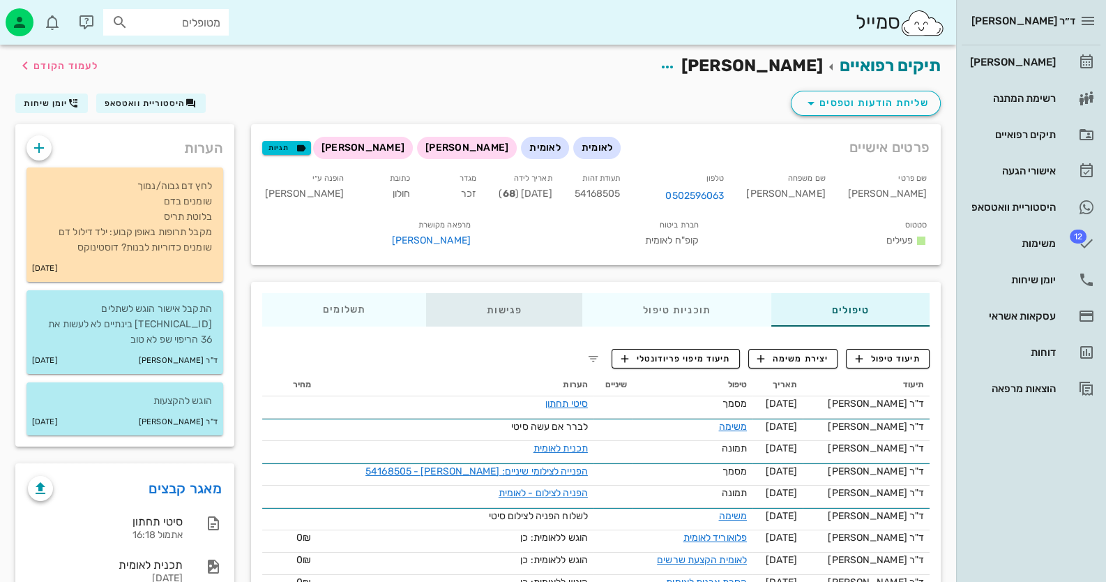
click at [527, 316] on div "פגישות" at bounding box center [504, 309] width 156 height 33
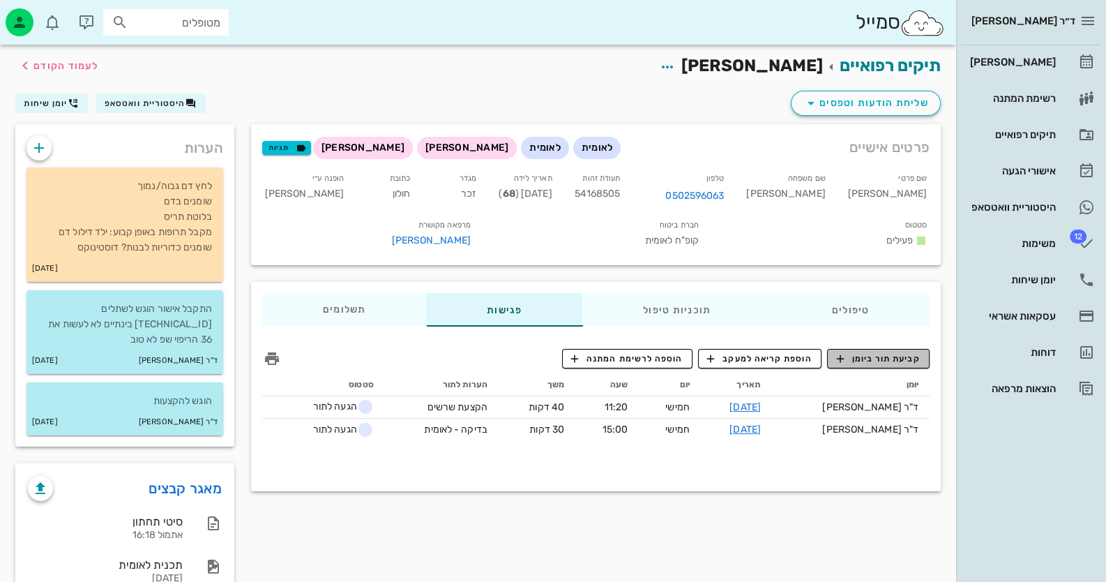
click at [904, 364] on button "קביעת תור ביומן" at bounding box center [878, 359] width 103 height 20
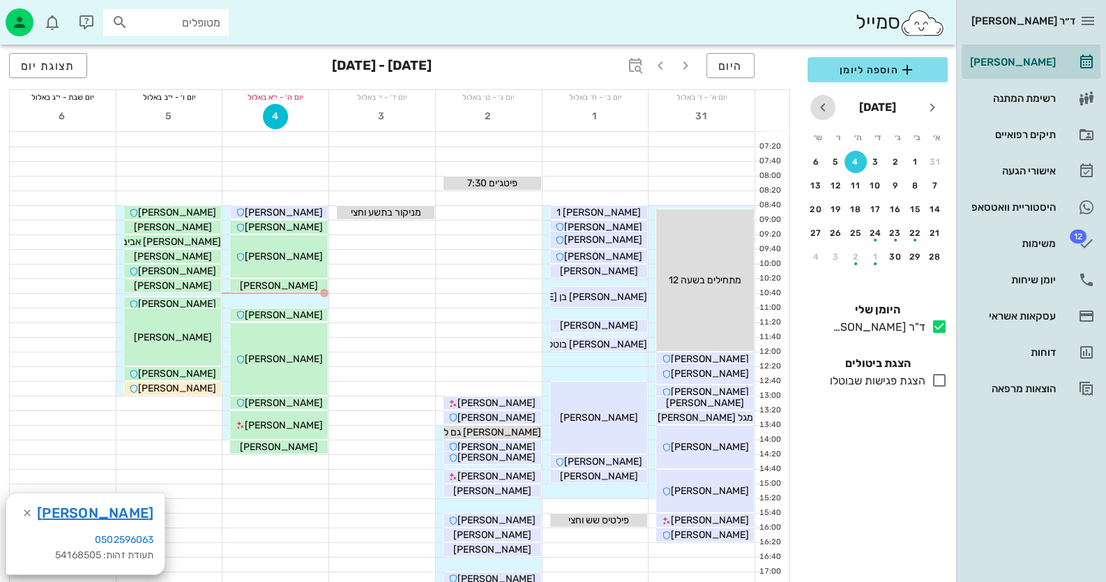
click at [825, 107] on icon "חודש הבא" at bounding box center [823, 107] width 17 height 17
click at [937, 181] on div "5" at bounding box center [935, 186] width 22 height 10
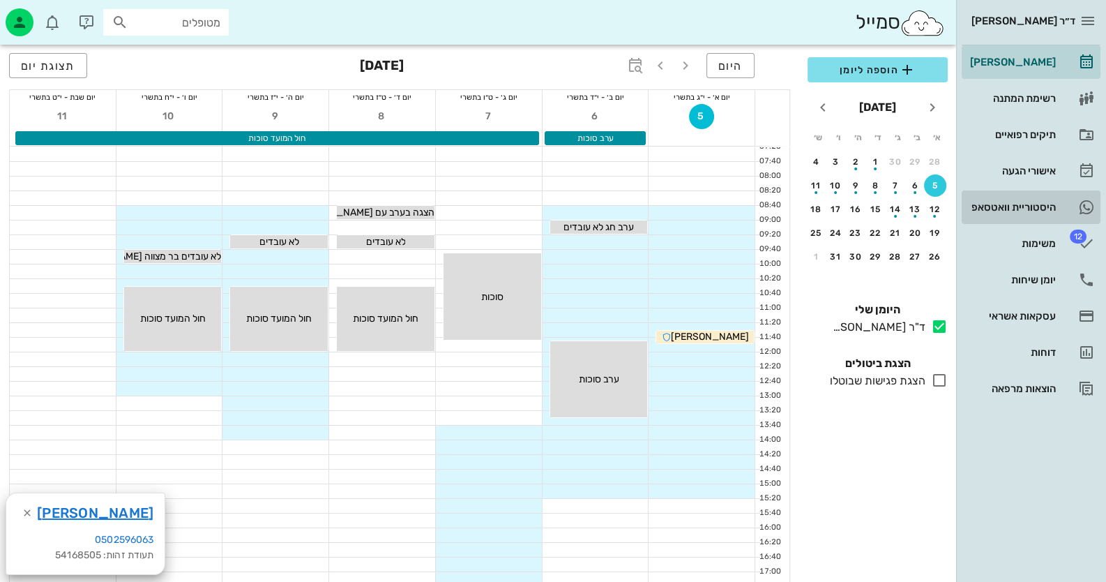
click at [1050, 209] on div "היסטוריית וואטסאפ" at bounding box center [1012, 207] width 89 height 11
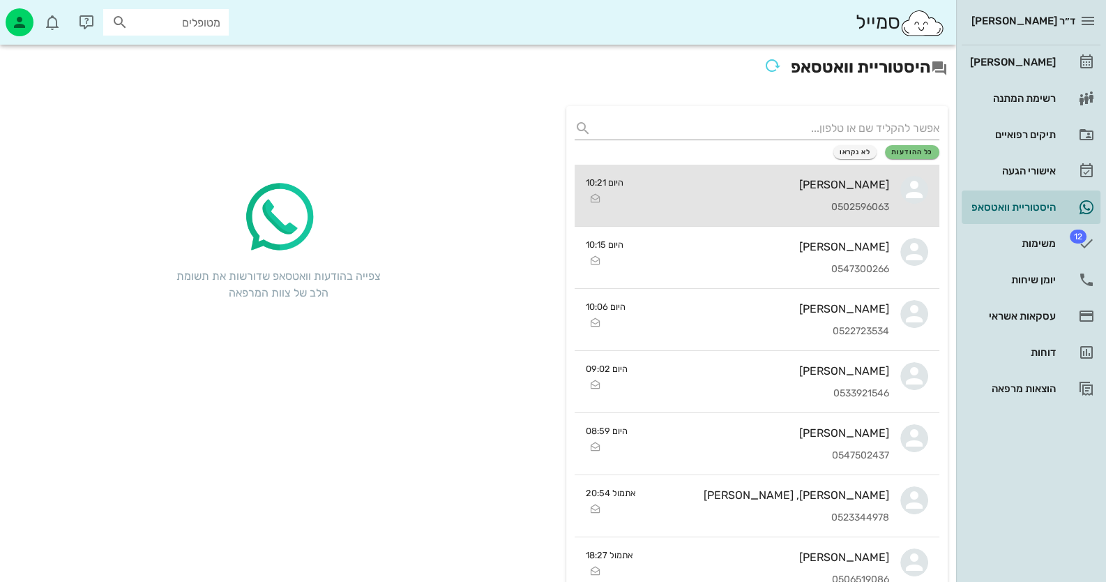
click at [899, 197] on link "[PERSON_NAME] 0502596063 היום 10:21" at bounding box center [757, 196] width 365 height 62
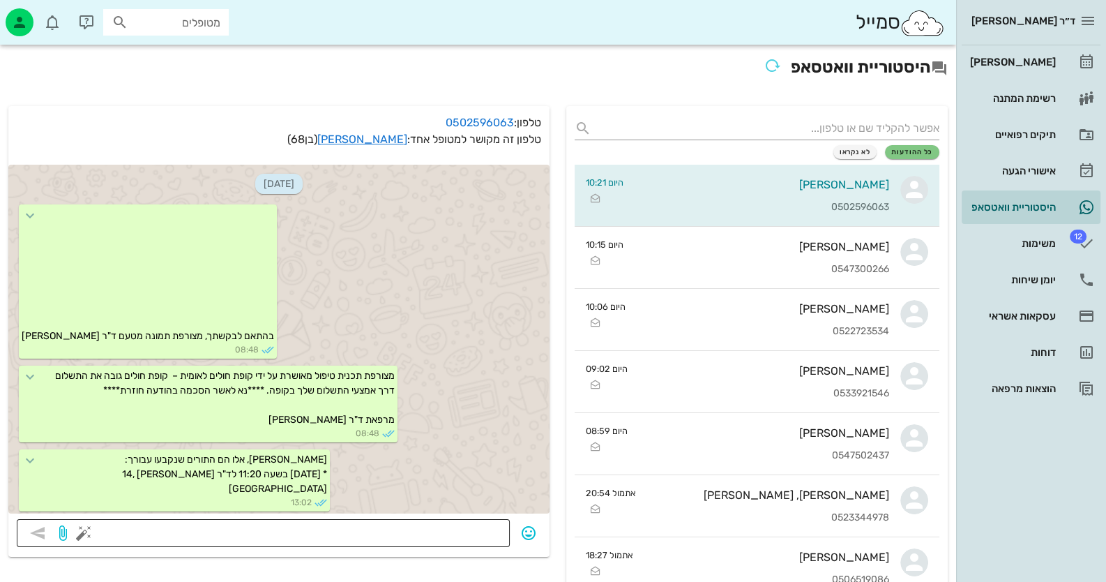
scroll to position [1764, 0]
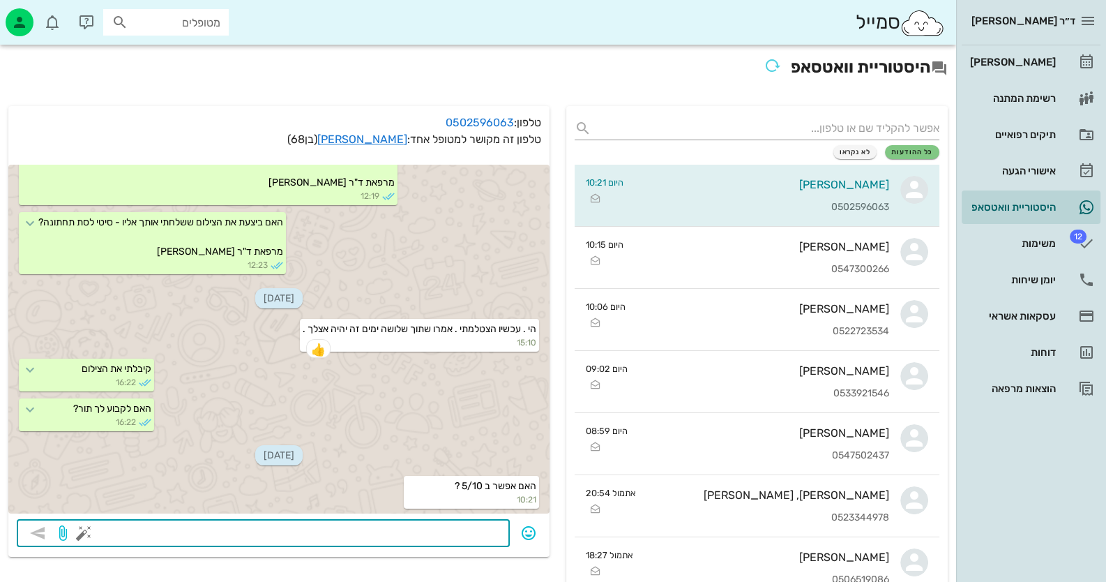
click at [478, 535] on textarea at bounding box center [294, 534] width 415 height 22
type textarea "אפשר ב - 9:40 או ב - 12:00"
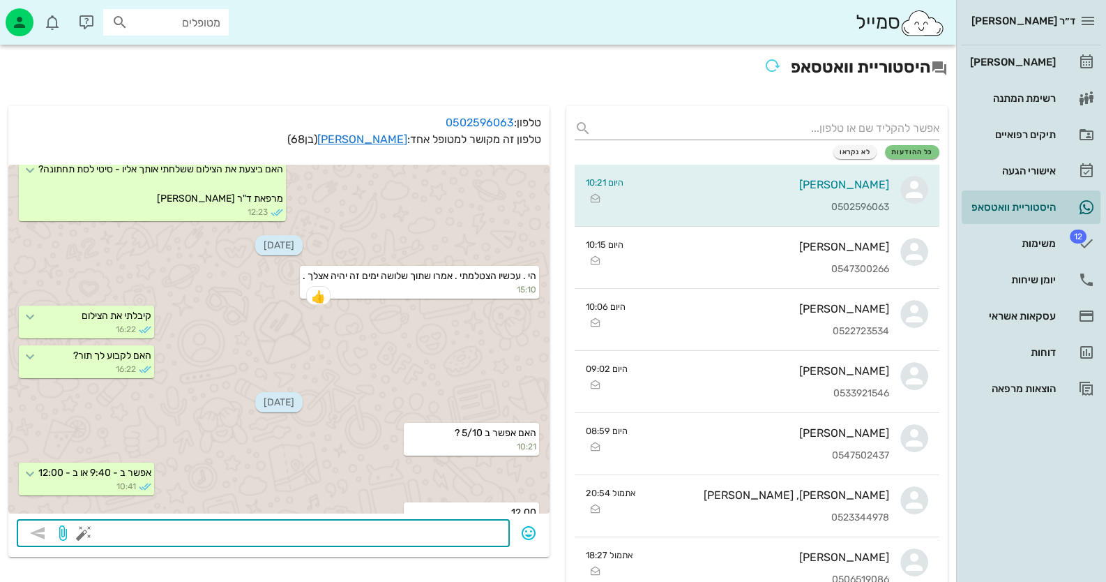
scroll to position [1844, 0]
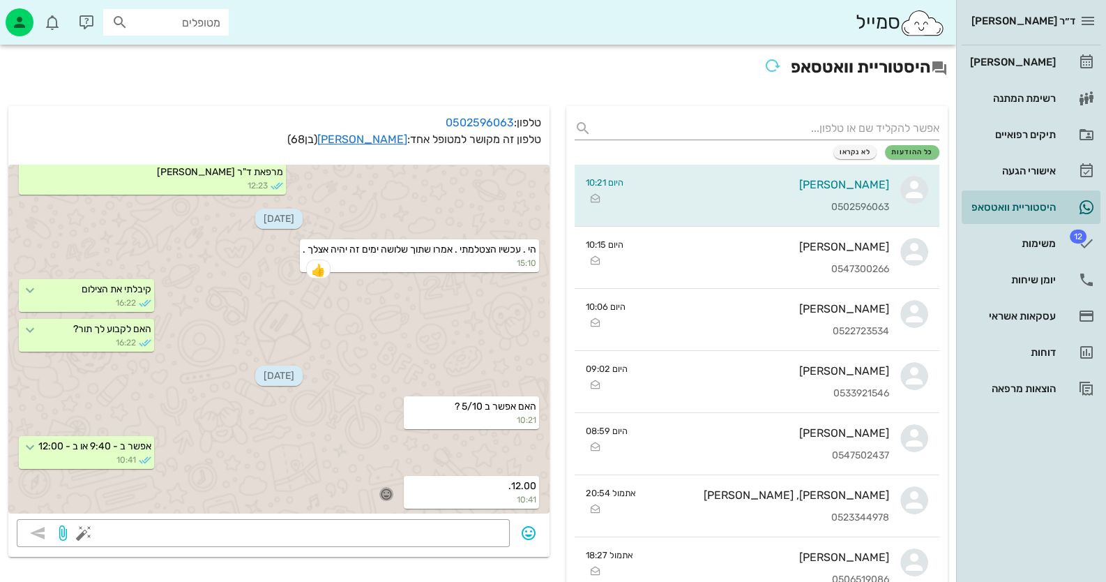
click at [390, 491] on icon "button" at bounding box center [386, 494] width 13 height 13
click at [388, 476] on div "👍" at bounding box center [375, 473] width 25 height 27
click at [398, 134] on link "[PERSON_NAME]" at bounding box center [362, 139] width 90 height 13
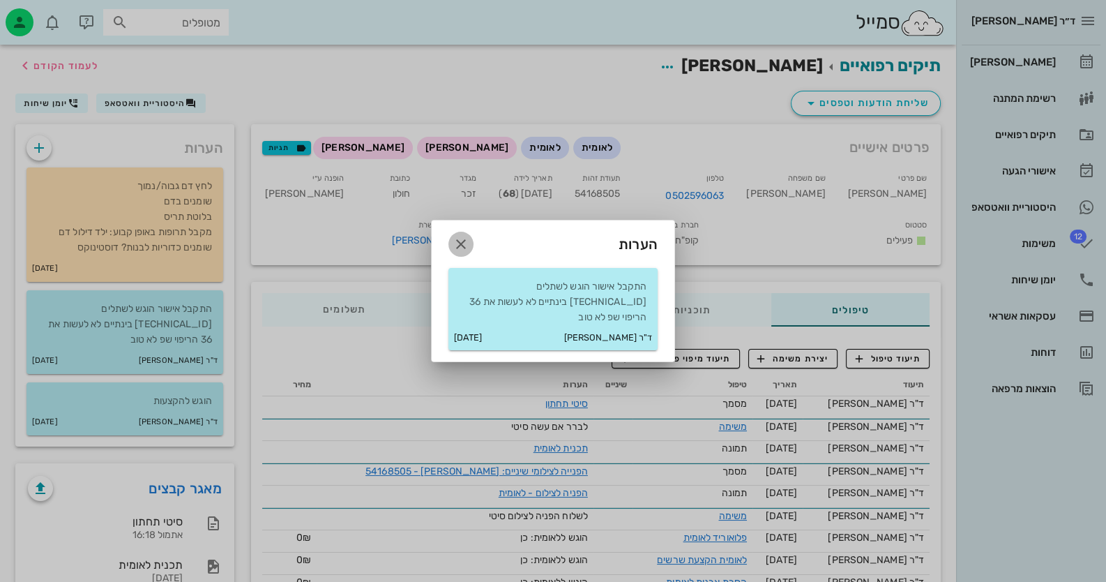
click at [465, 253] on icon "button" at bounding box center [461, 244] width 17 height 17
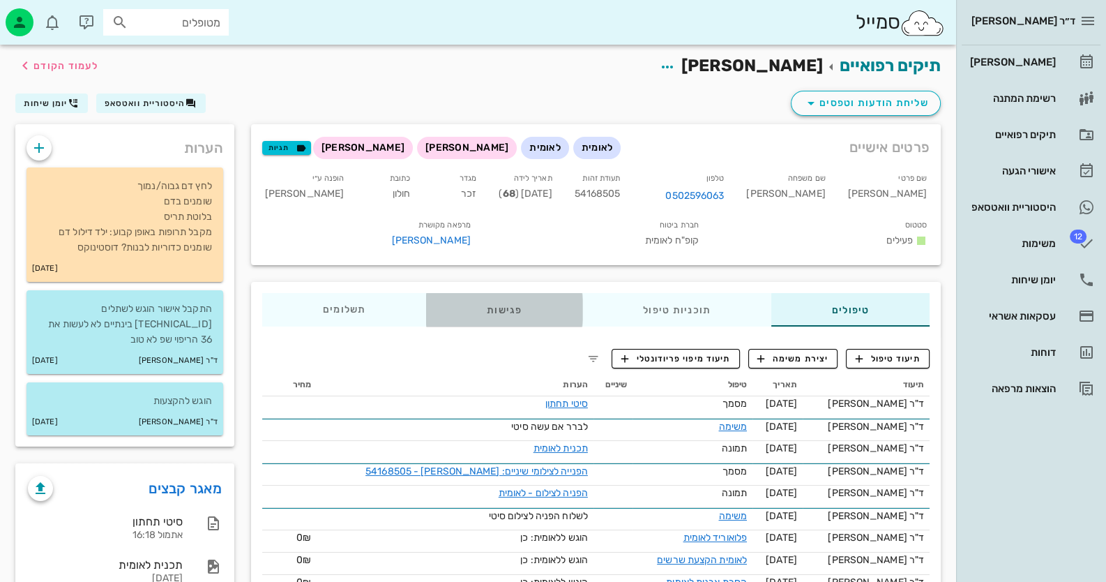
click at [509, 311] on div "פגישות" at bounding box center [504, 309] width 156 height 33
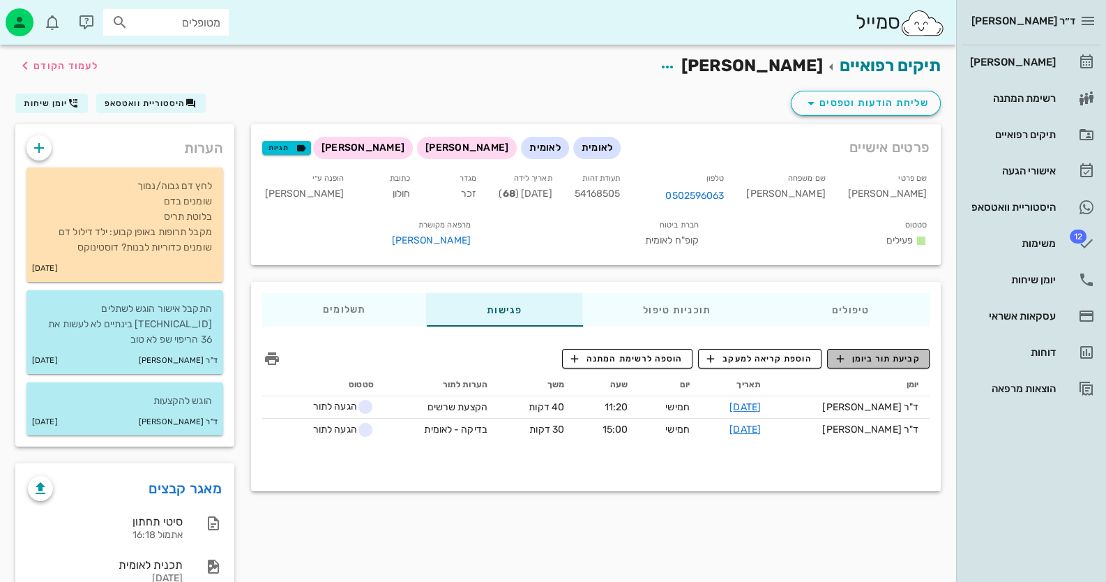
click at [896, 361] on span "קביעת תור ביומן" at bounding box center [878, 358] width 84 height 13
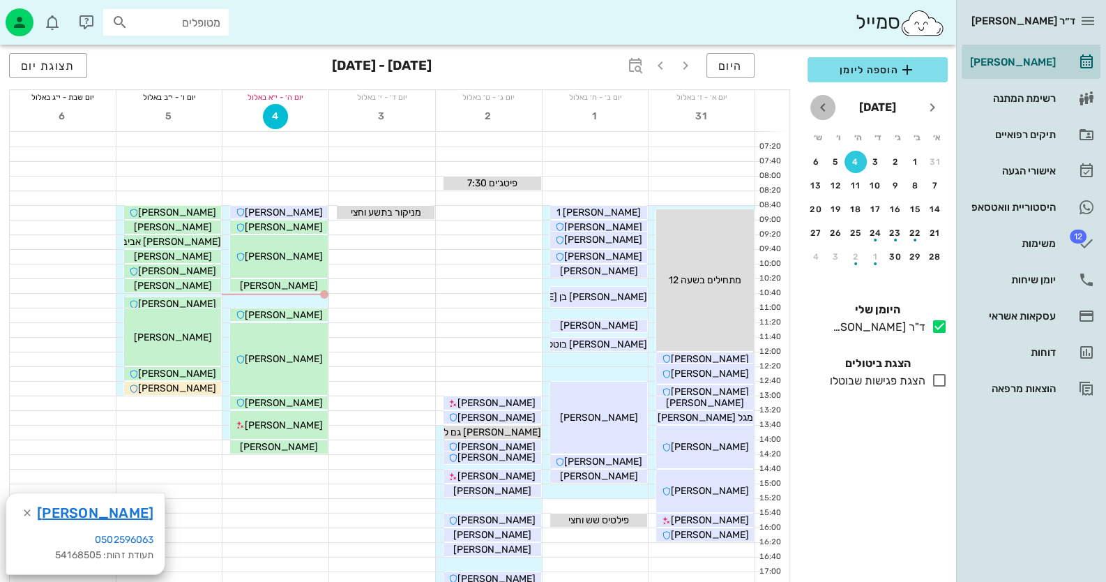
click at [820, 110] on icon "חודש הבא" at bounding box center [823, 107] width 17 height 17
click at [939, 185] on div "5" at bounding box center [935, 186] width 22 height 10
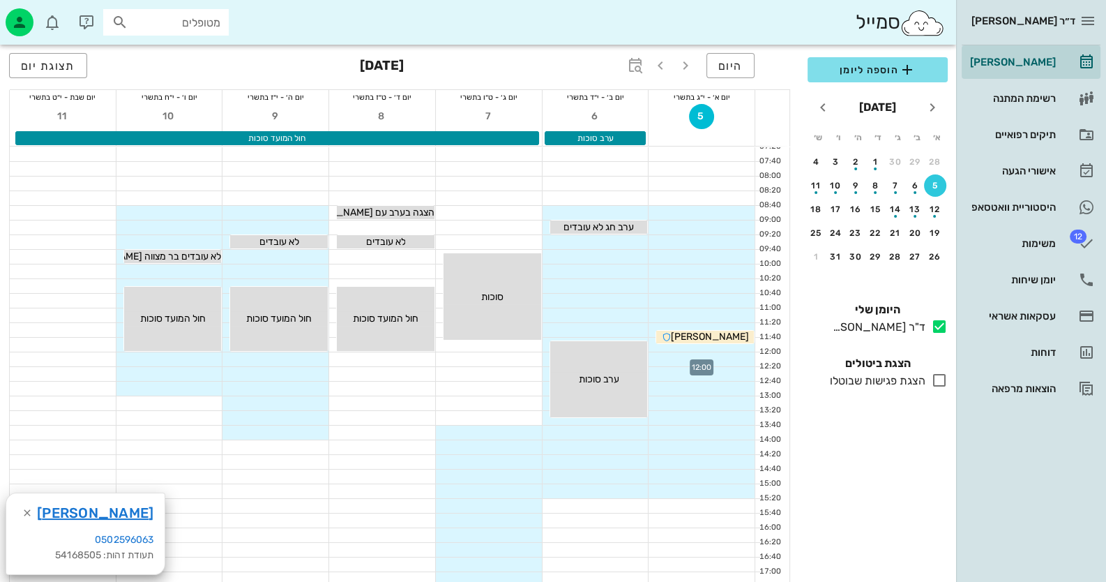
click at [736, 356] on div at bounding box center [702, 359] width 106 height 14
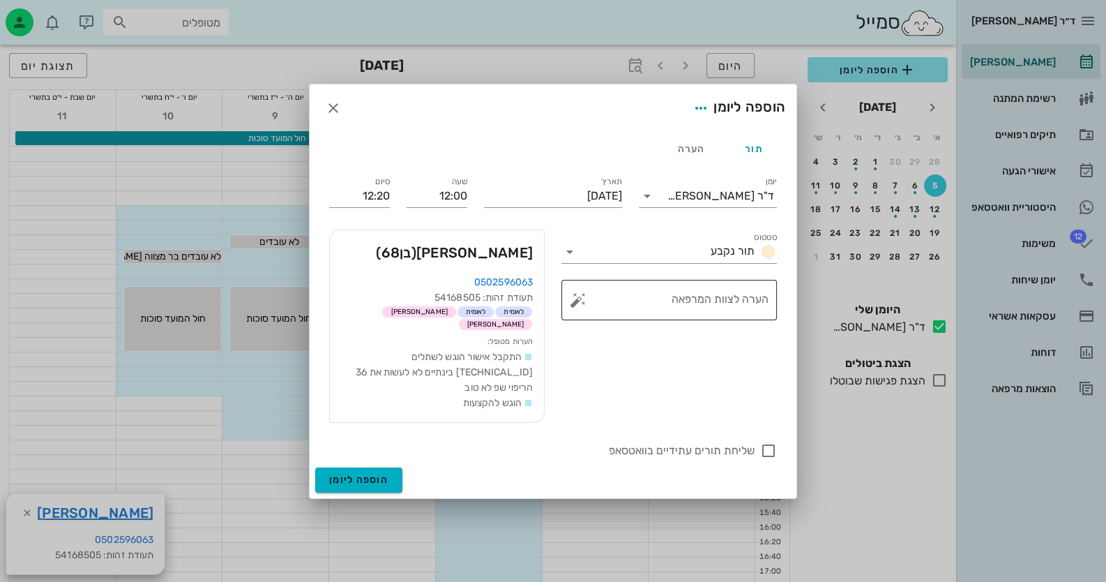
click at [579, 308] on button "button" at bounding box center [578, 300] width 17 height 17
click at [636, 209] on div "שתל" at bounding box center [638, 204] width 103 height 36
type textarea "שתל 42.32.46"
click at [367, 204] on input "12:20" at bounding box center [359, 196] width 61 height 22
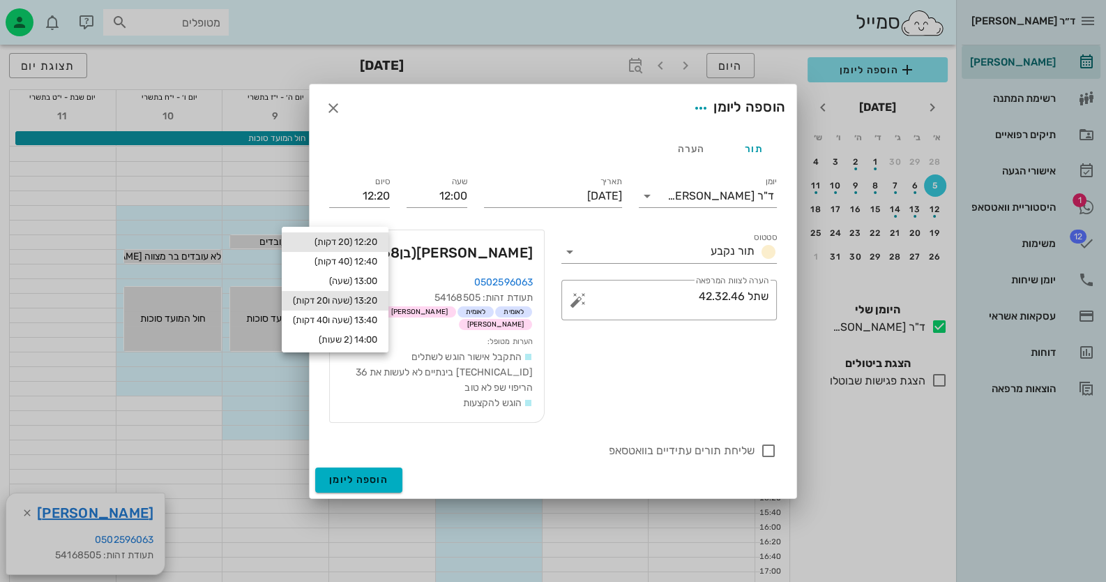
click at [336, 293] on div "13:20 (שעה ו20 דקות)" at bounding box center [335, 301] width 107 height 20
type input "13:20"
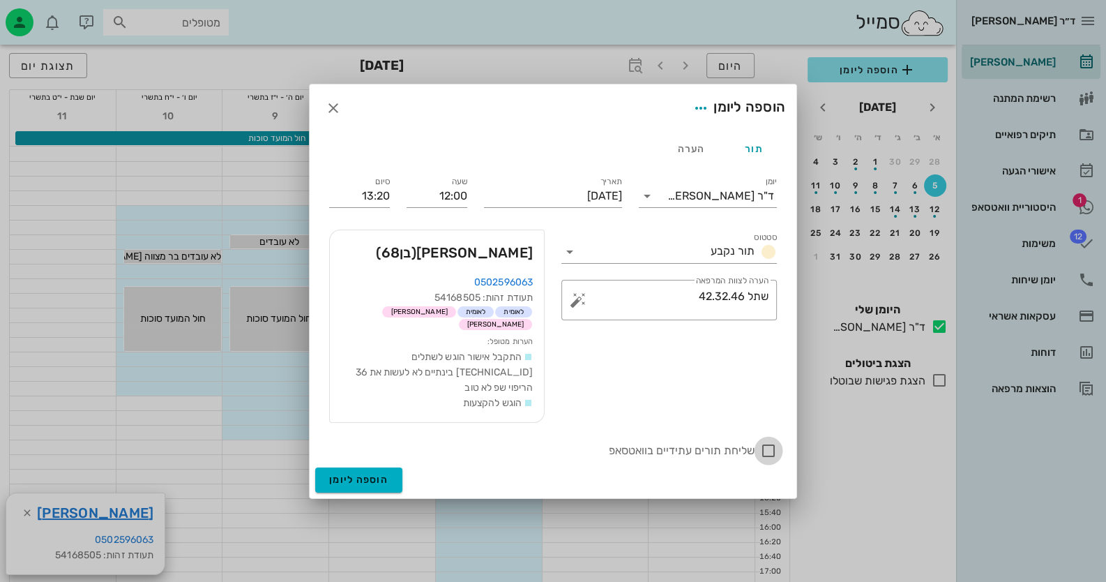
click at [773, 439] on div at bounding box center [769, 451] width 24 height 24
checkbox input "true"
click at [375, 467] on button "הוספה ליומן" at bounding box center [358, 479] width 87 height 25
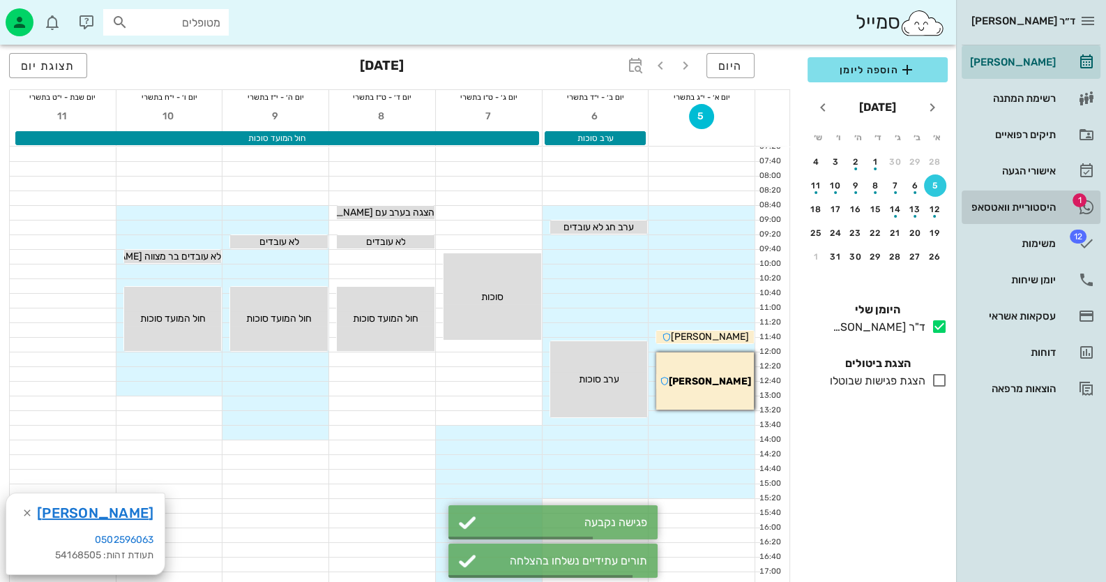
click at [1065, 195] on link "1 היסטוריית וואטסאפ" at bounding box center [1031, 206] width 139 height 33
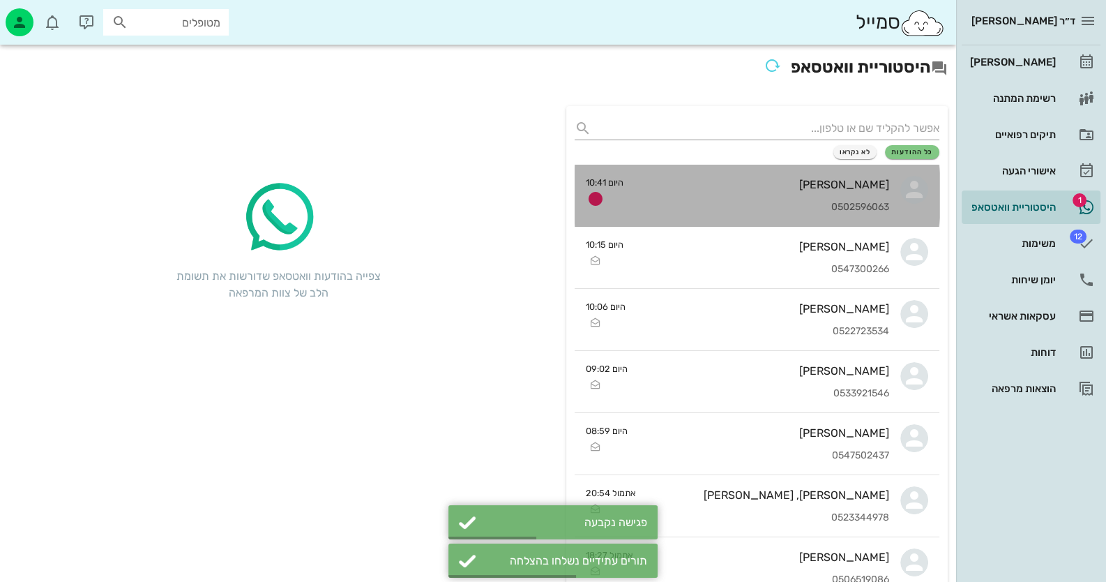
click at [800, 182] on div "[PERSON_NAME]" at bounding box center [762, 184] width 255 height 13
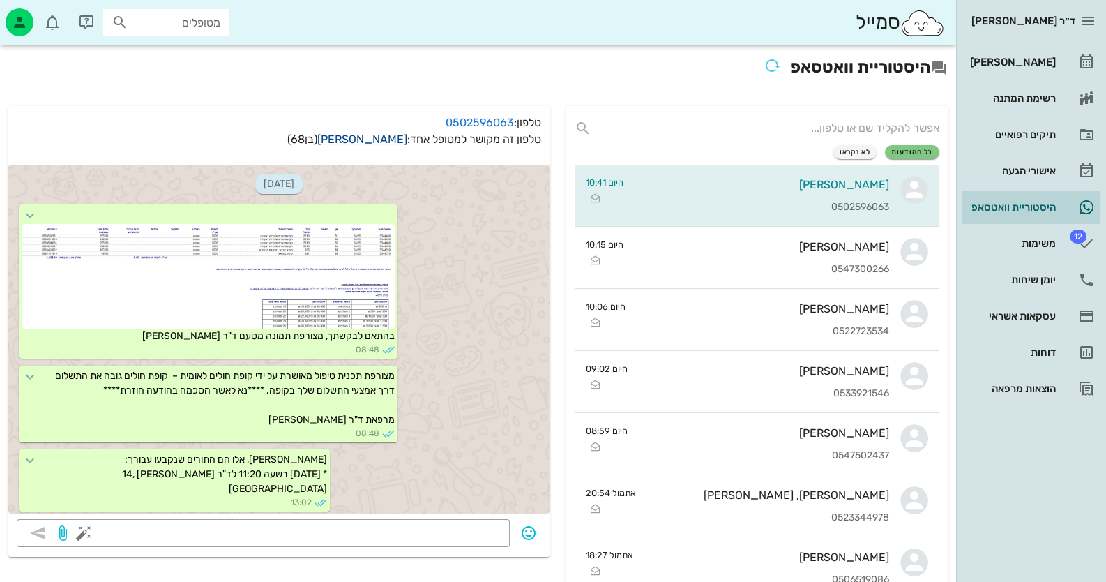
click at [352, 137] on link "[PERSON_NAME]" at bounding box center [362, 139] width 90 height 13
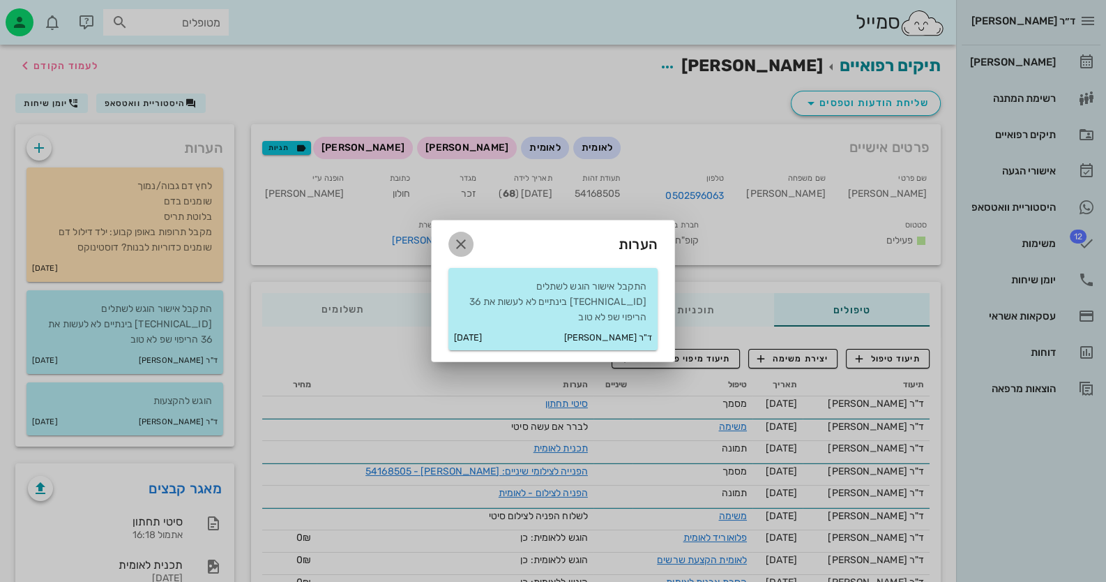
click at [462, 252] on icon "button" at bounding box center [461, 244] width 17 height 17
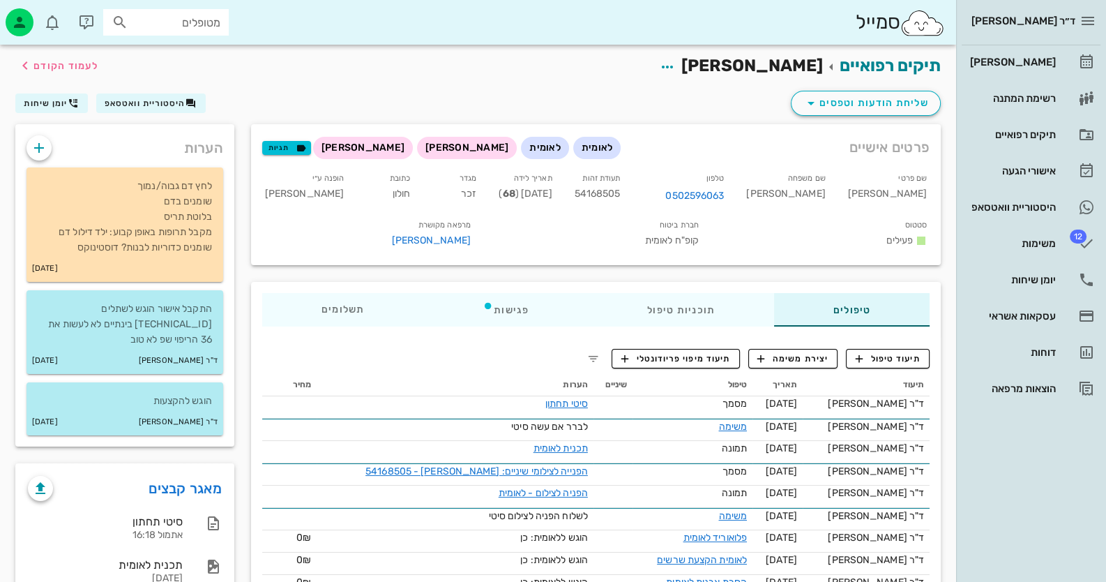
click at [910, 87] on div "תיקים רפואיים [PERSON_NAME] לעמוד הקודם" at bounding box center [478, 66] width 943 height 43
click at [910, 97] on span "שליחת הודעות וטפסים" at bounding box center [866, 103] width 126 height 17
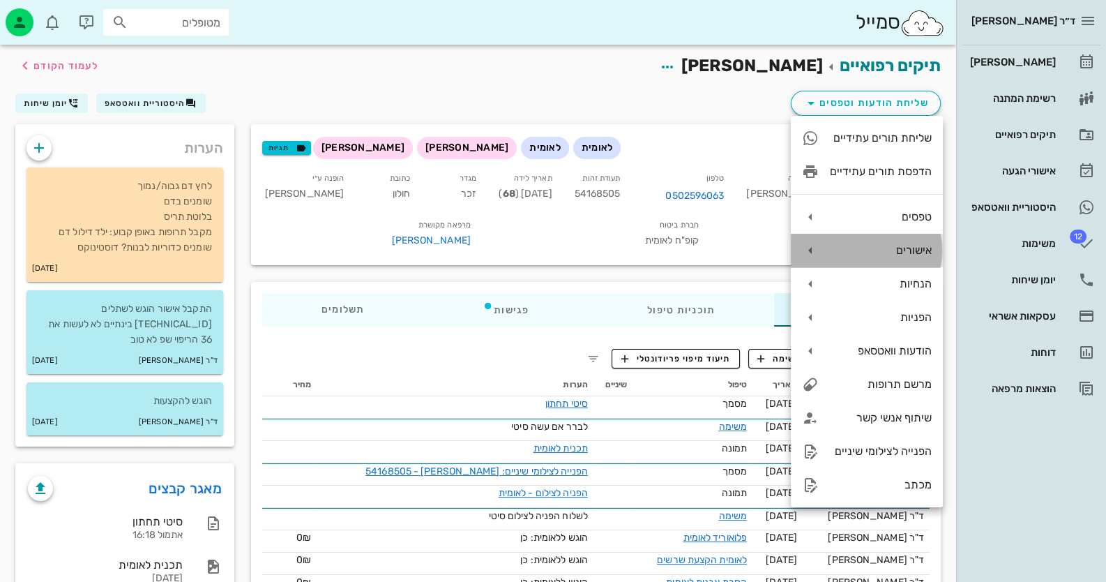
click at [895, 244] on div "אישורים" at bounding box center [881, 249] width 102 height 13
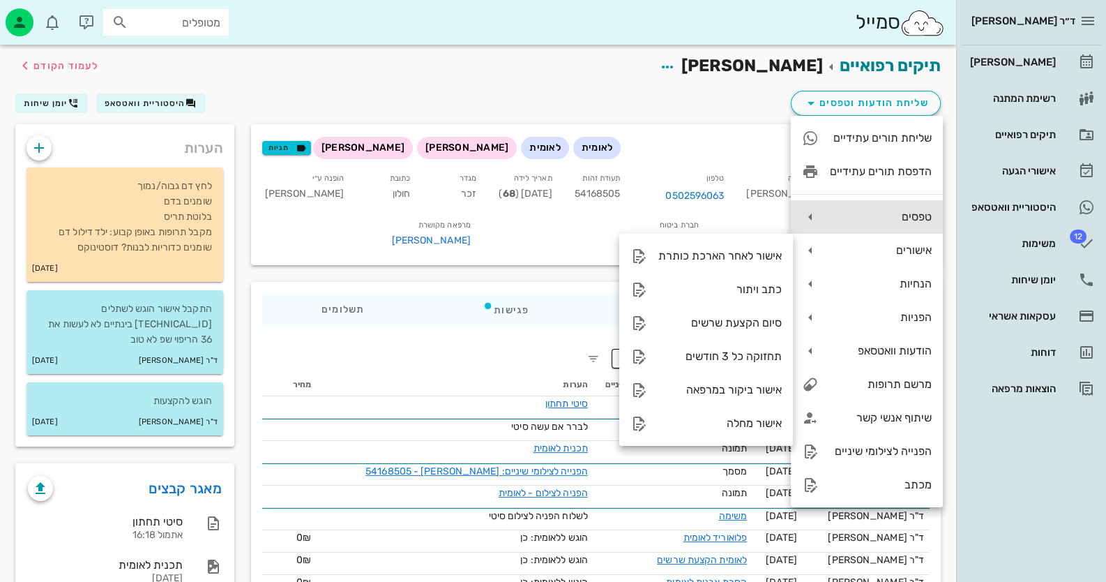
click at [900, 216] on div "טפסים" at bounding box center [881, 216] width 102 height 13
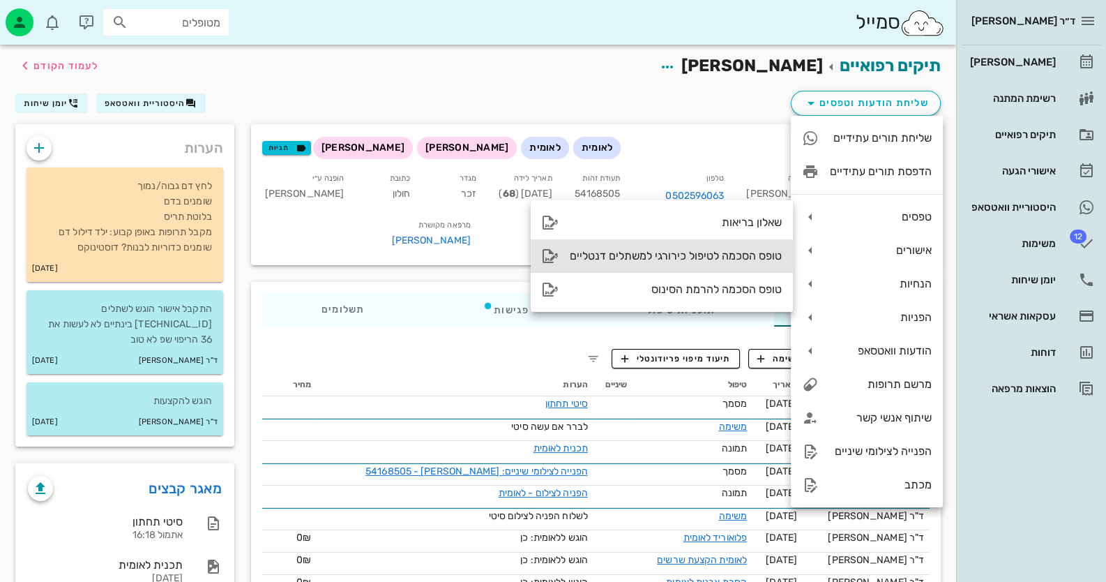
click at [738, 254] on div "טופס הסכמה לטיפול כירורגי למשתלים דנטליים" at bounding box center [676, 255] width 212 height 13
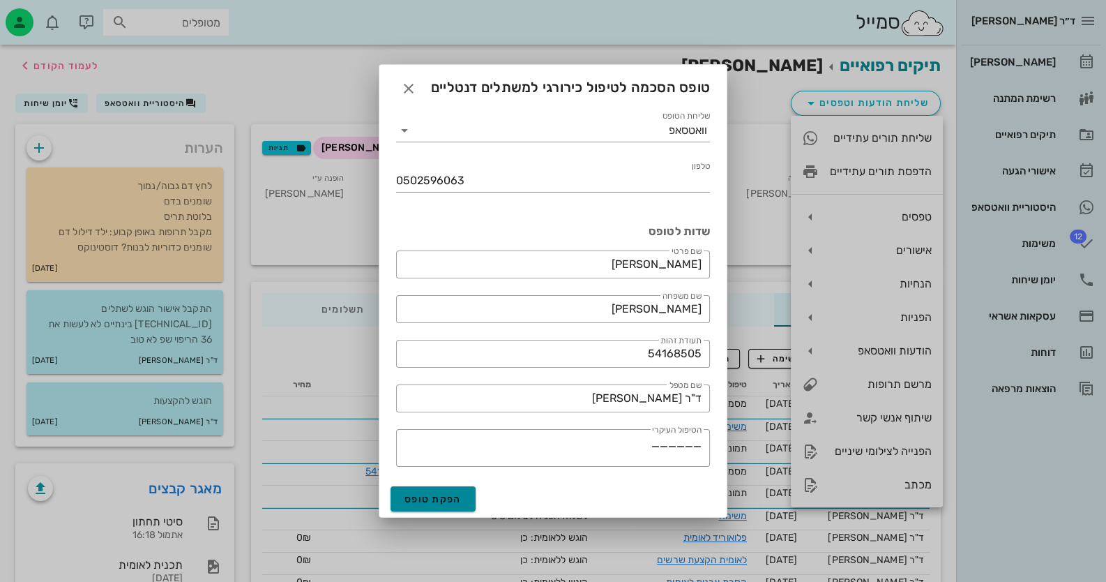
click at [460, 501] on span "הפקת טופס" at bounding box center [433, 499] width 57 height 12
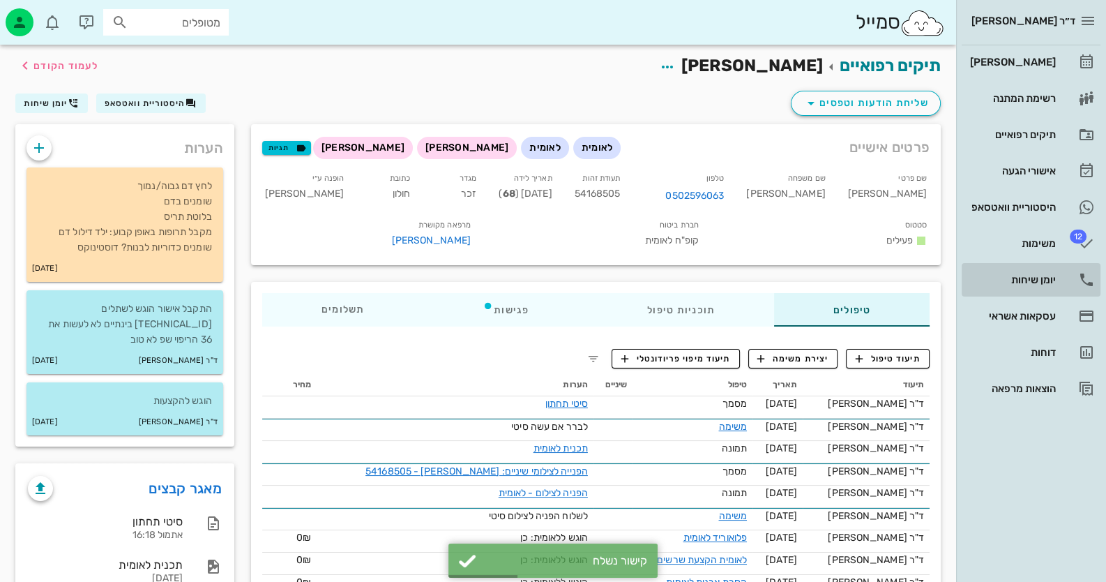
click at [1032, 267] on link "יומן שיחות" at bounding box center [1031, 279] width 139 height 33
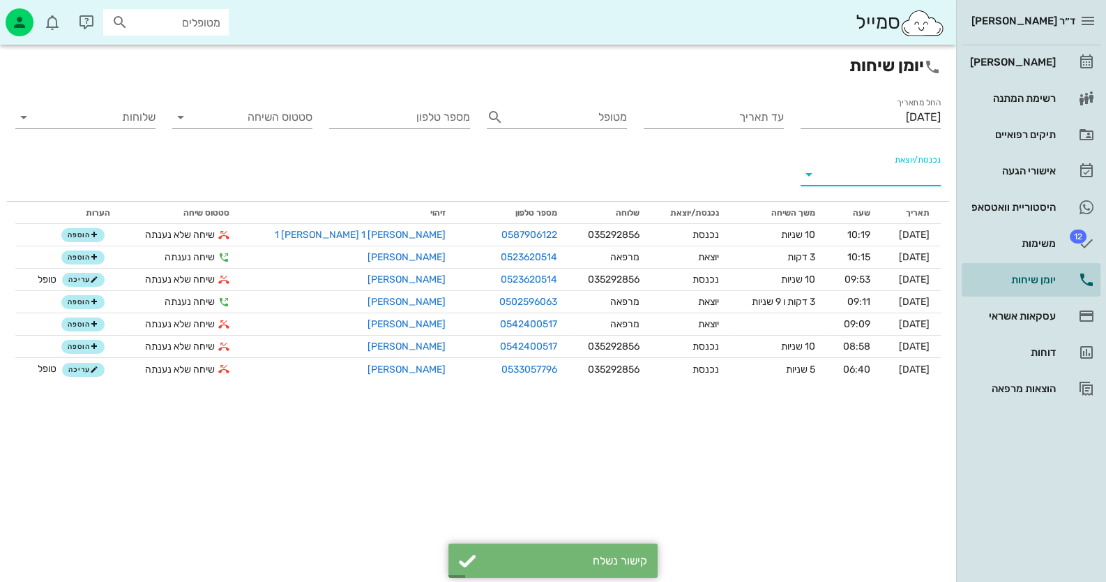
click at [924, 174] on input "נכנסת/יוצאת" at bounding box center [882, 174] width 118 height 22
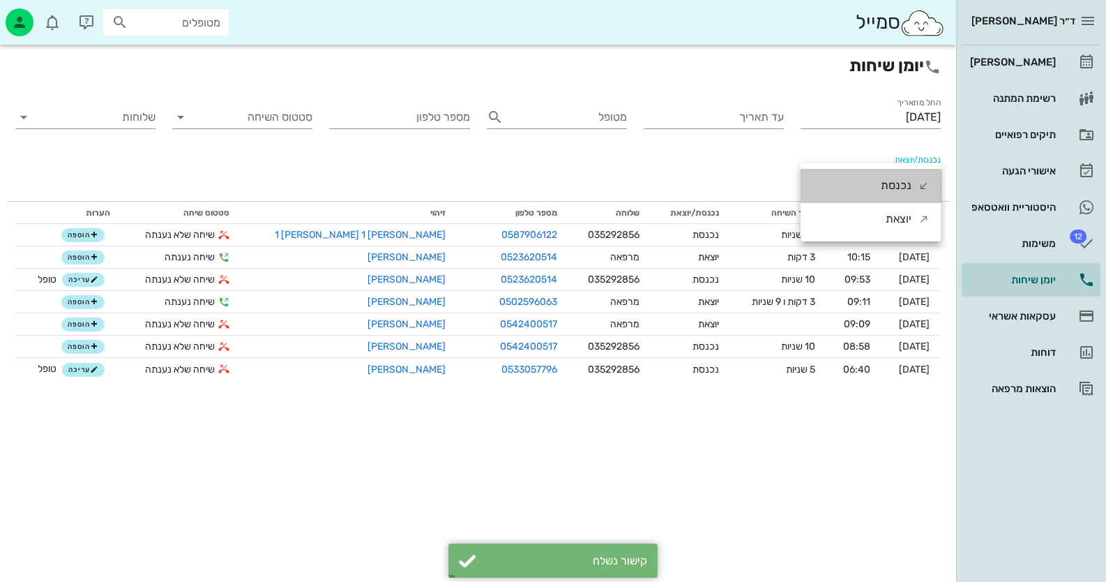
click at [924, 174] on div "נכנסת" at bounding box center [905, 185] width 49 height 33
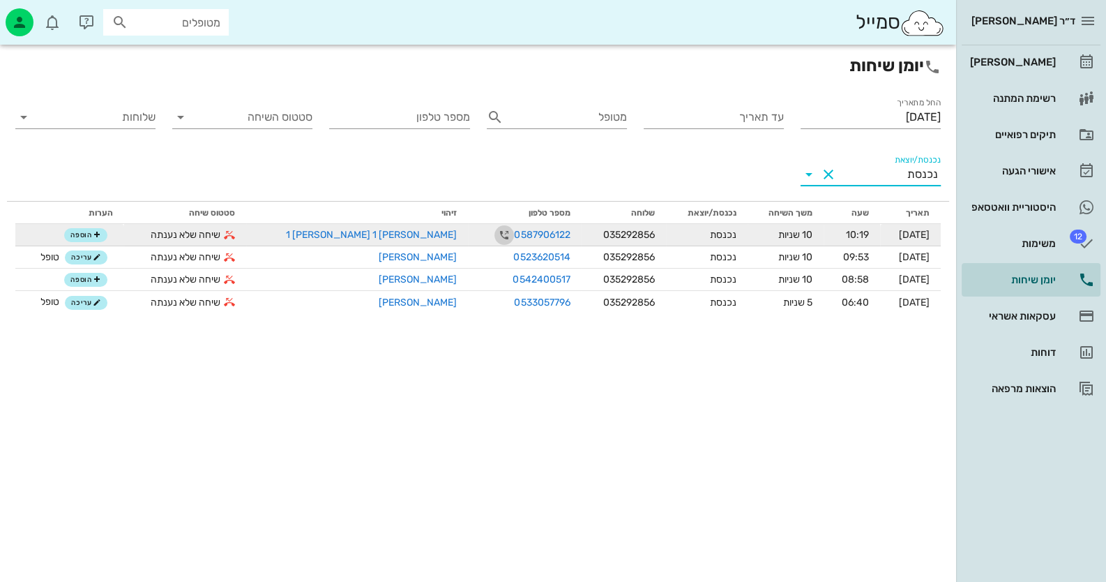
click at [496, 238] on icon "button" at bounding box center [504, 235] width 17 height 17
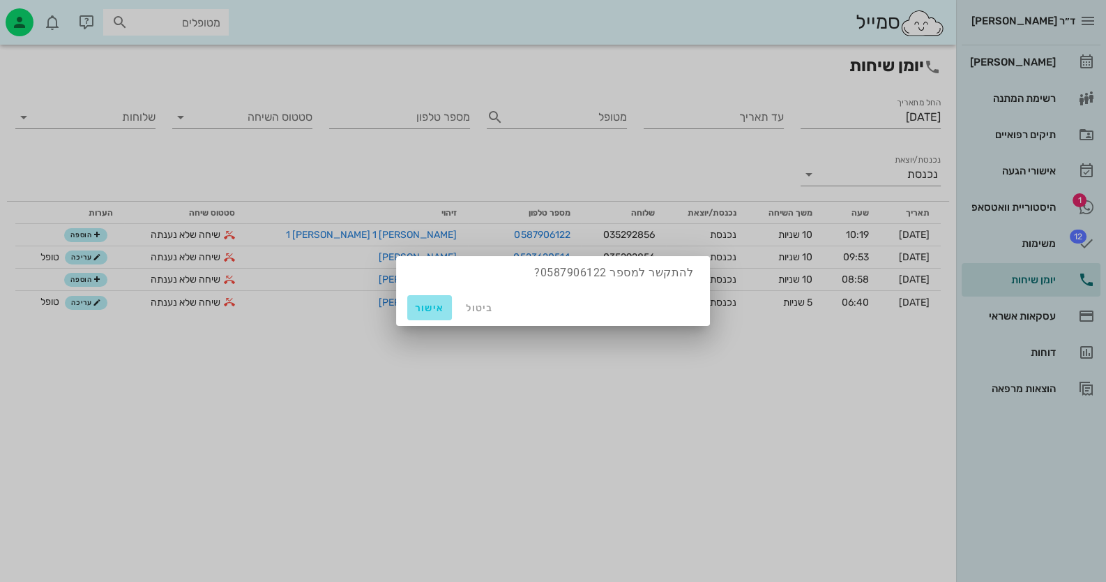
click at [433, 303] on span "אישור" at bounding box center [429, 308] width 33 height 12
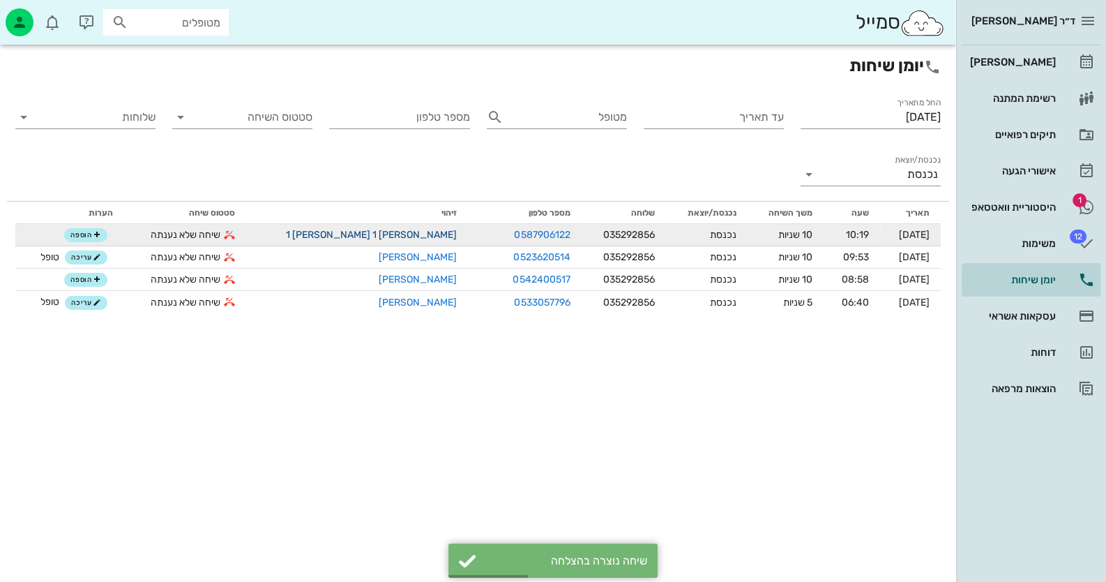
click at [352, 239] on link "[PERSON_NAME] 1 [PERSON_NAME] 1" at bounding box center [371, 235] width 171 height 12
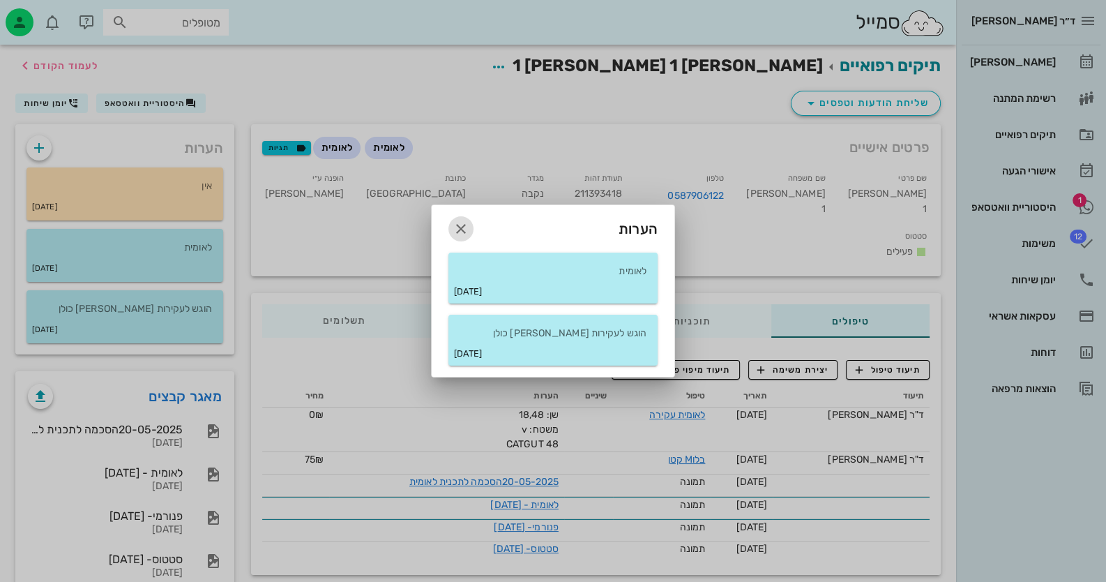
click at [451, 221] on span "button" at bounding box center [461, 228] width 25 height 17
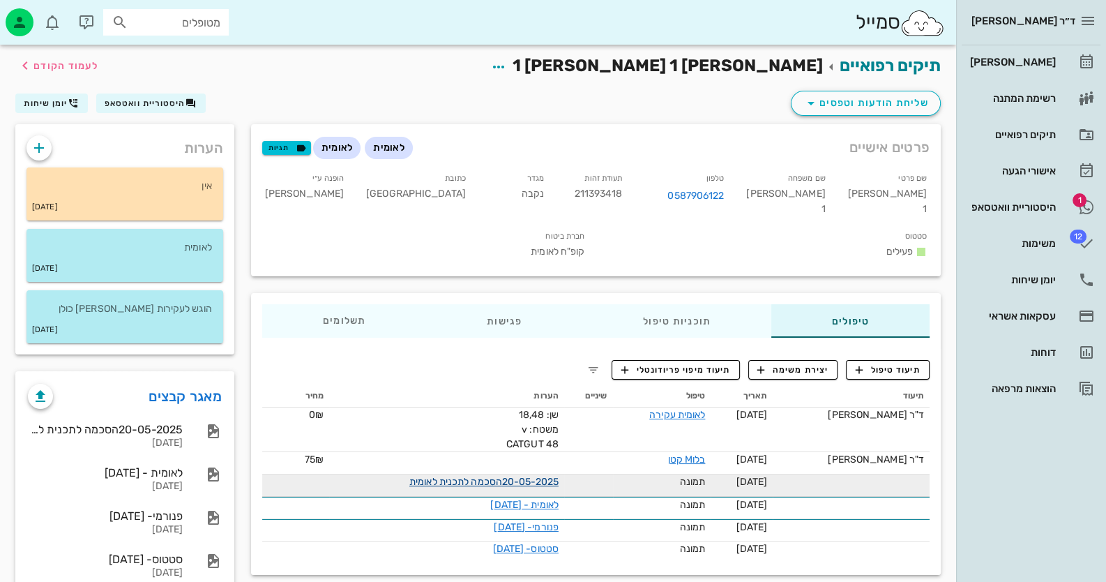
click at [541, 476] on link "20-05-2025הסכמה לתכנית לאומית" at bounding box center [484, 482] width 149 height 12
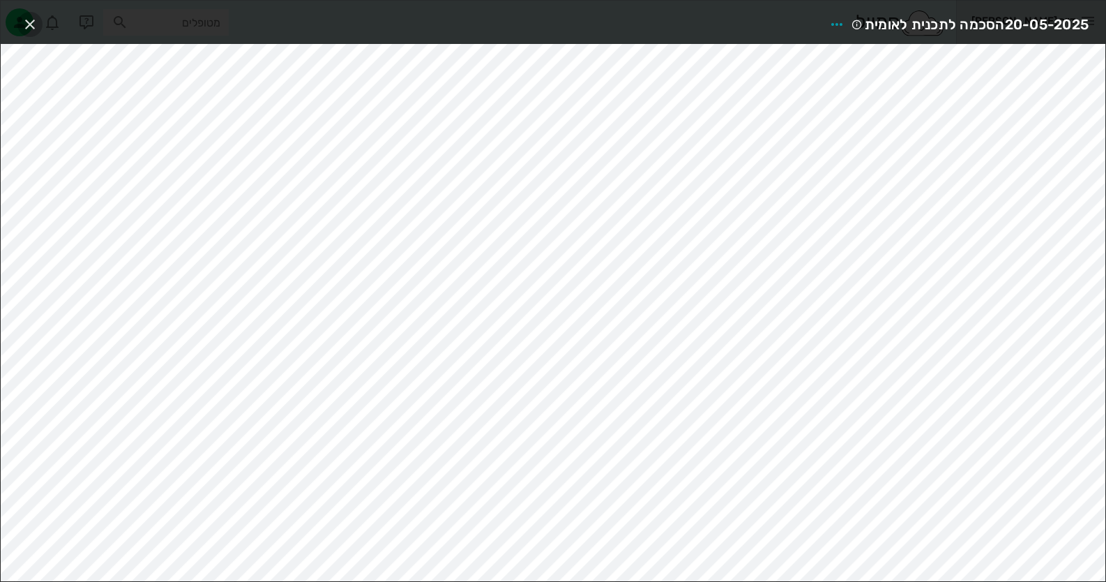
click at [24, 20] on icon "button" at bounding box center [30, 24] width 17 height 17
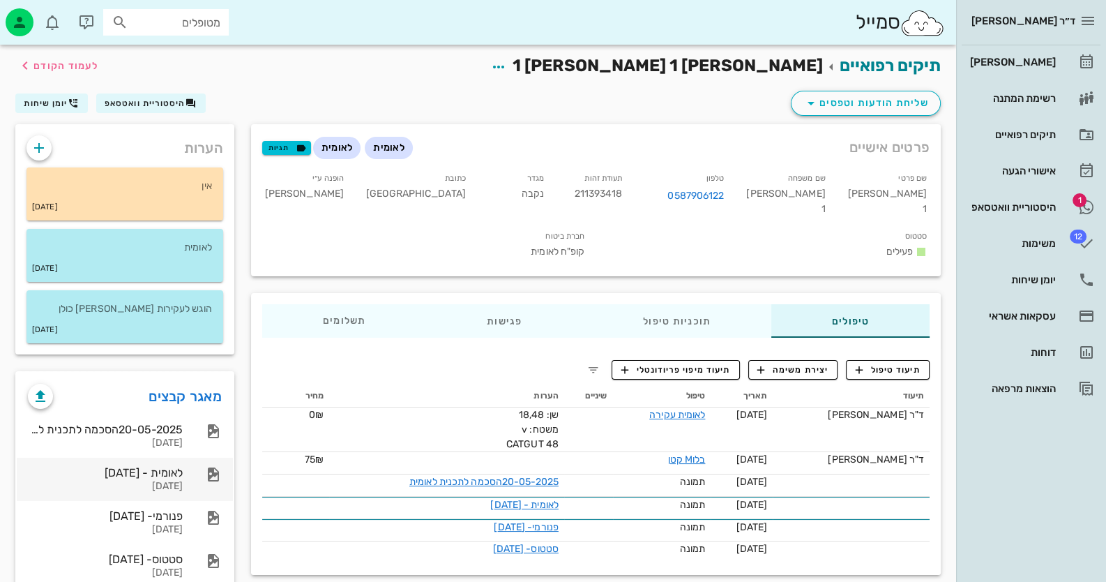
scroll to position [33, 0]
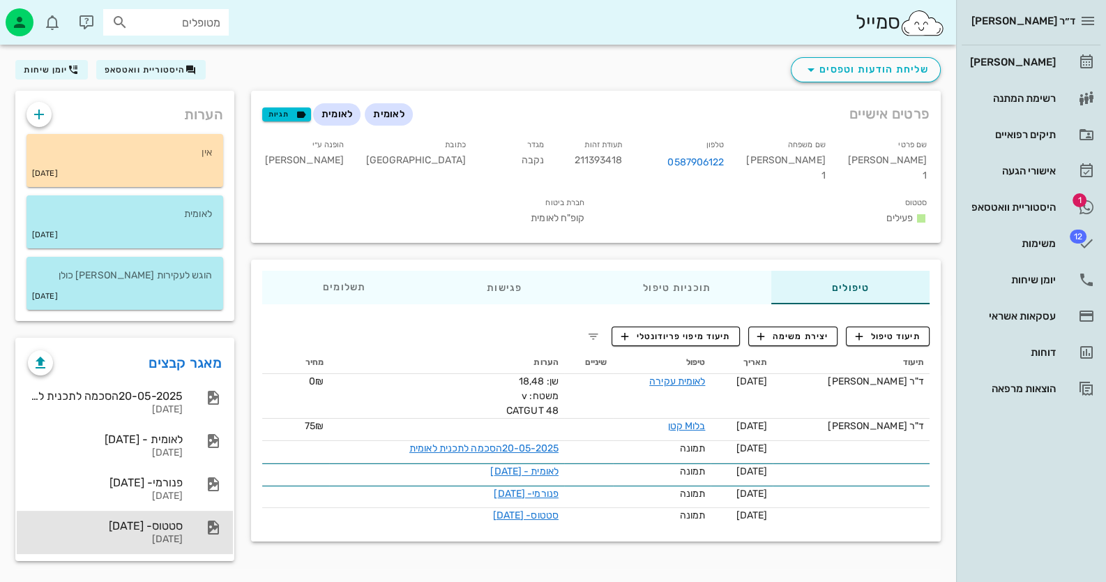
click at [167, 534] on div "[DATE]" at bounding box center [105, 540] width 155 height 12
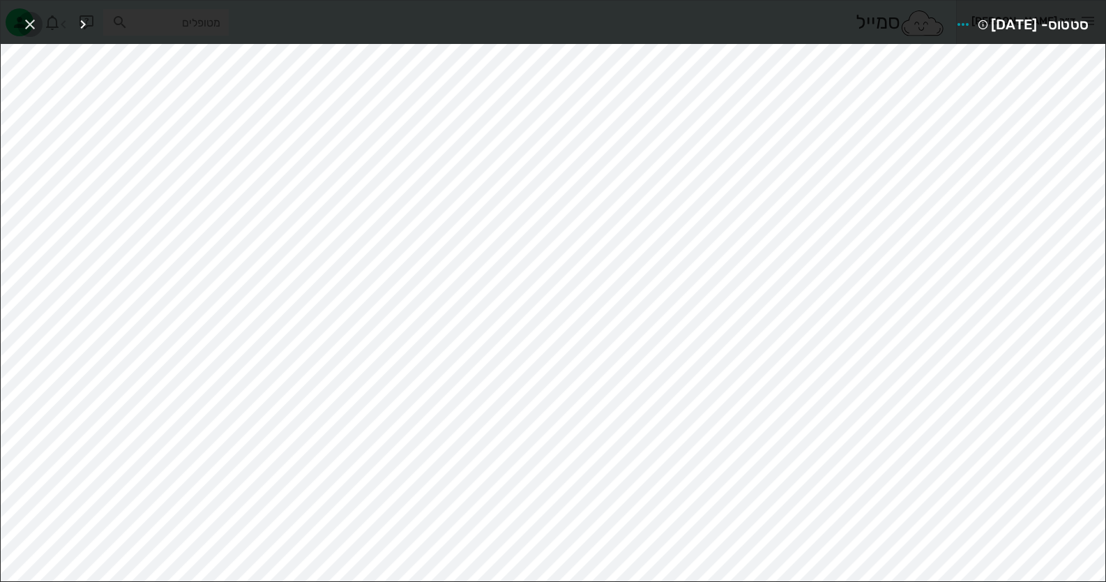
click at [27, 24] on icon "button" at bounding box center [30, 24] width 17 height 17
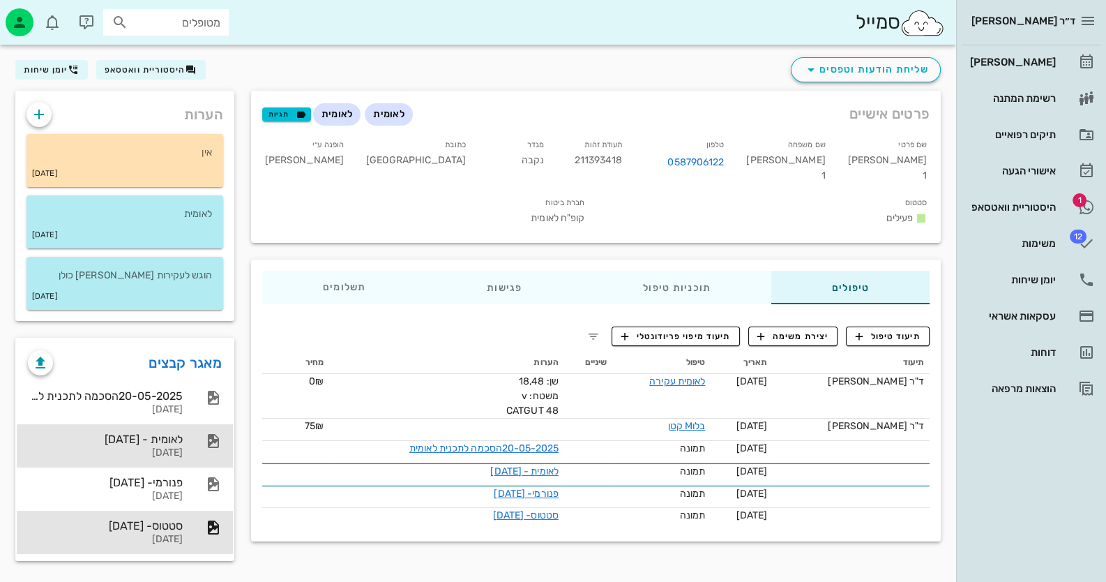
click at [118, 435] on div "לאומית - [DATE]" at bounding box center [105, 439] width 155 height 13
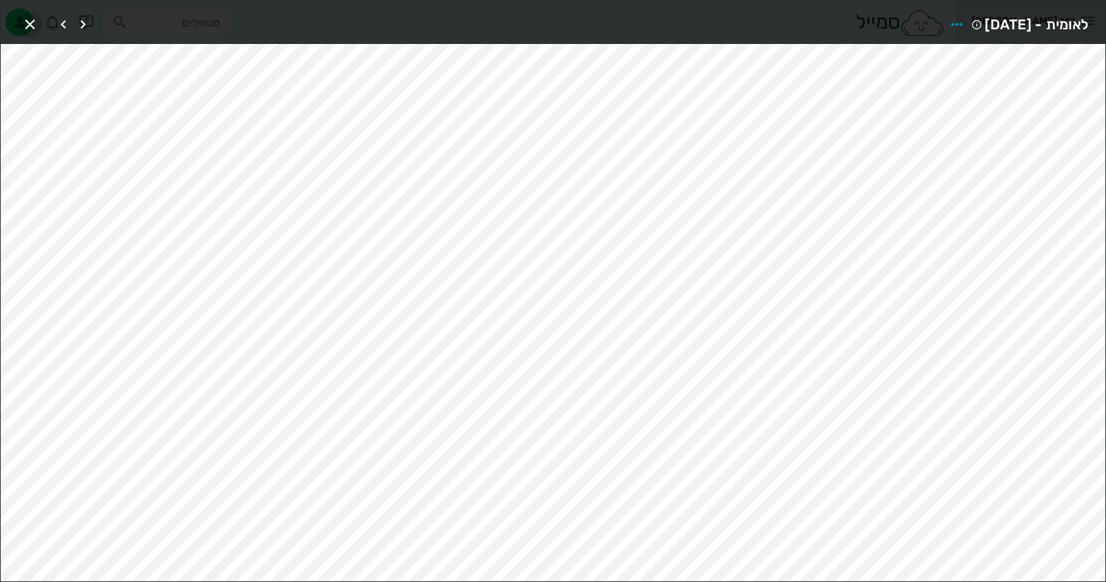
click at [29, 28] on icon "button" at bounding box center [30, 24] width 17 height 17
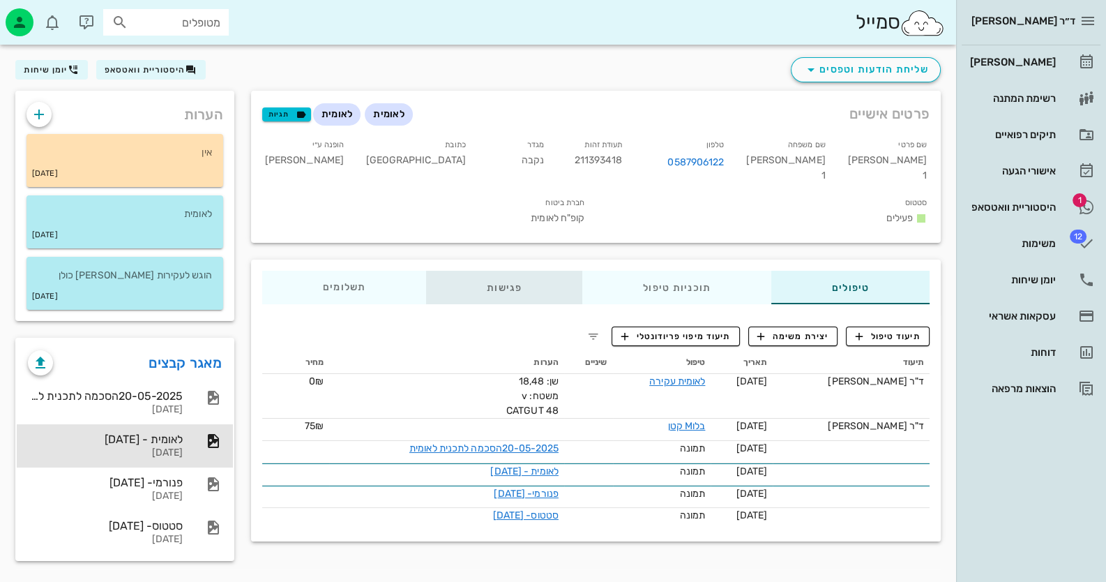
click at [501, 271] on div "פגישות" at bounding box center [504, 287] width 156 height 33
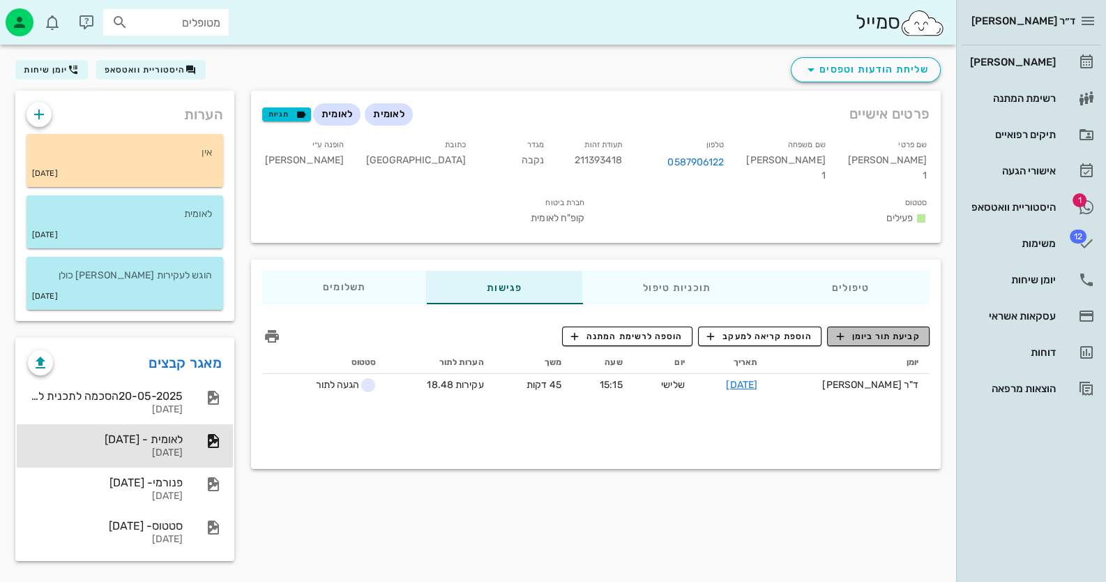
click at [876, 330] on span "קביעת תור ביומן" at bounding box center [878, 336] width 84 height 13
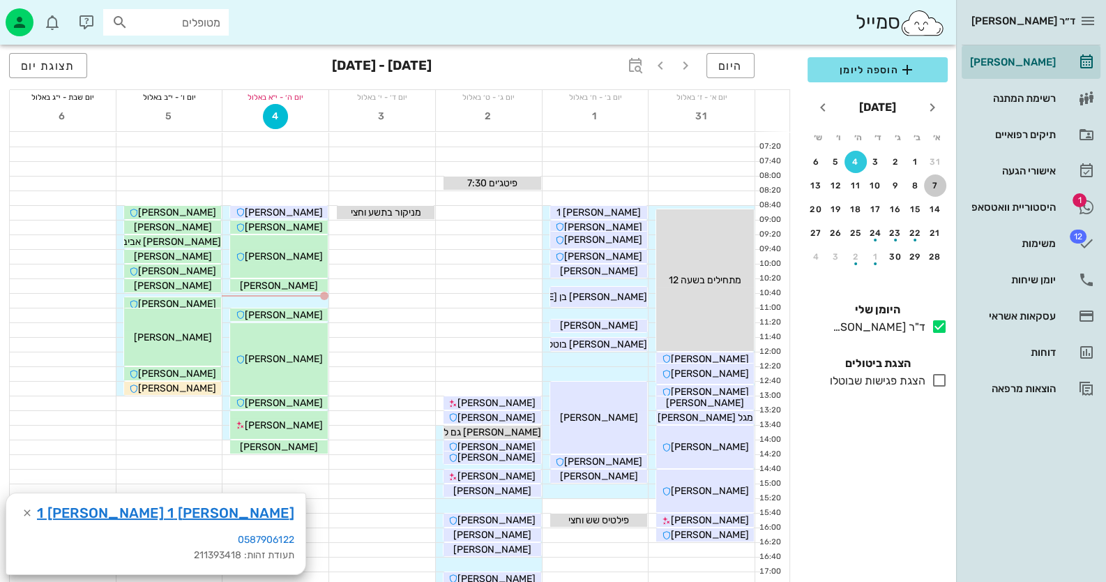
click at [931, 184] on div "7" at bounding box center [935, 186] width 22 height 10
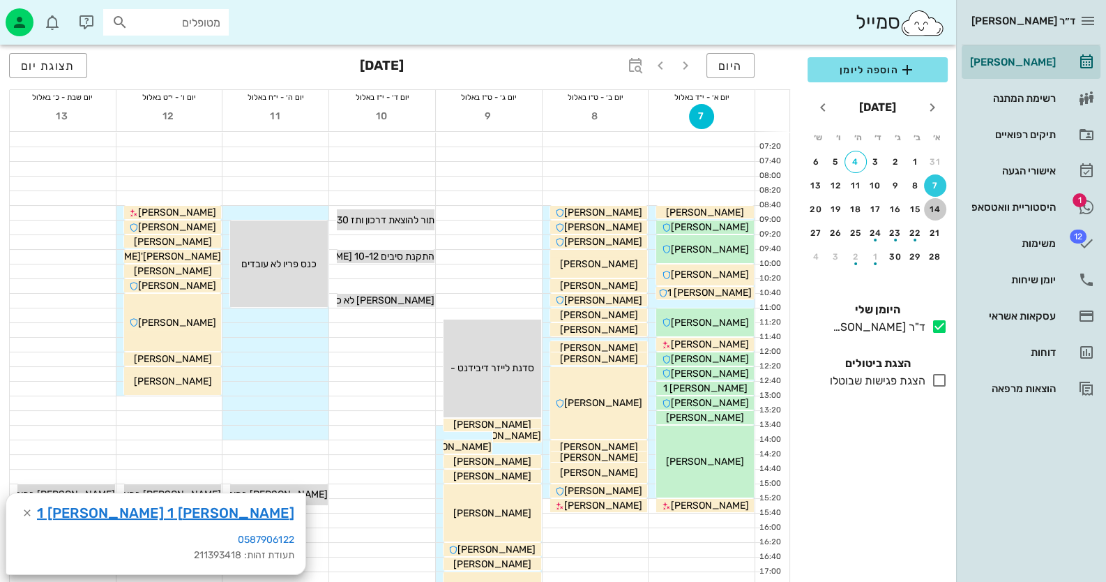
click at [932, 209] on div "14" at bounding box center [935, 209] width 22 height 10
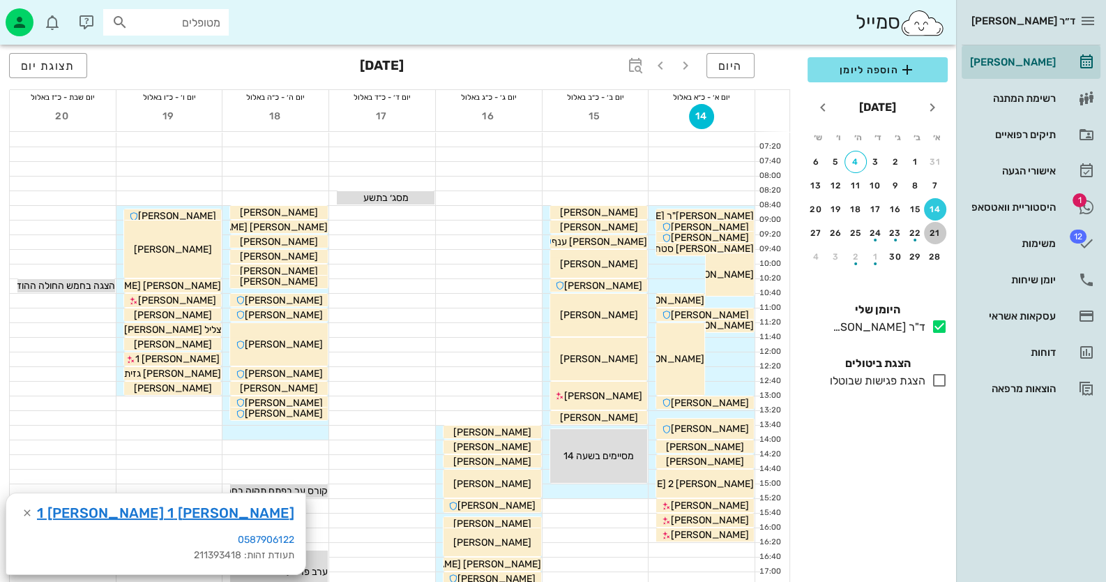
click at [934, 228] on div "21" at bounding box center [935, 233] width 22 height 10
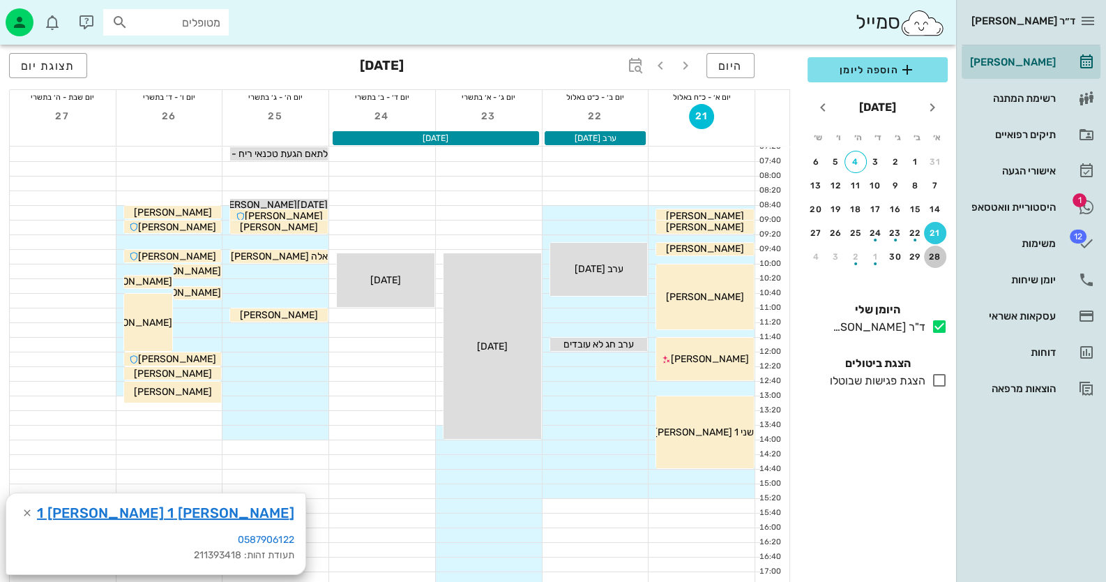
click at [933, 254] on div "28" at bounding box center [935, 257] width 22 height 10
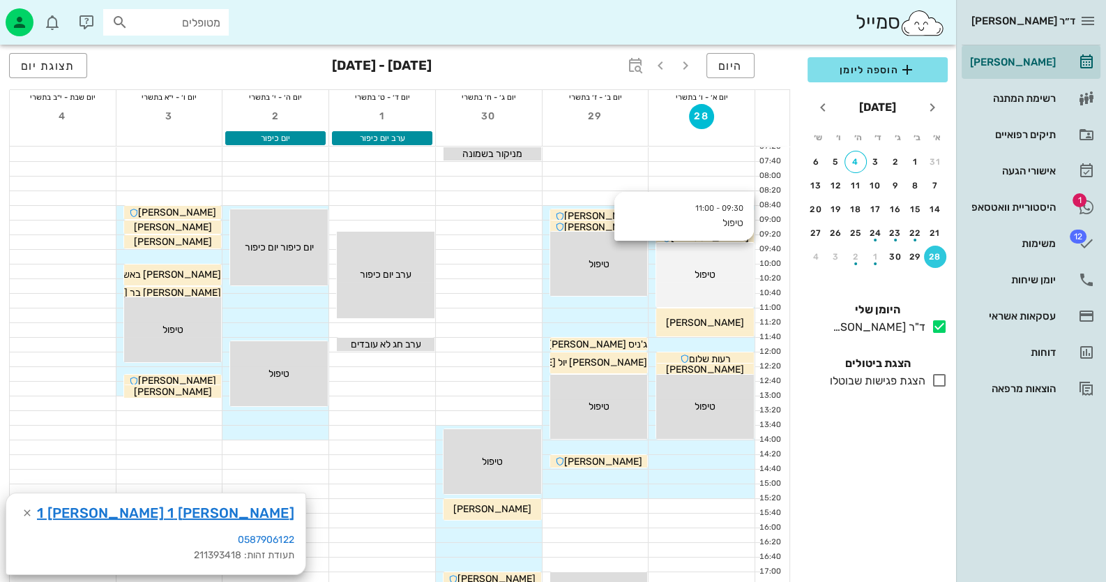
click at [714, 285] on div "09:30 - 11:00 טיפול טיפול" at bounding box center [705, 275] width 98 height 65
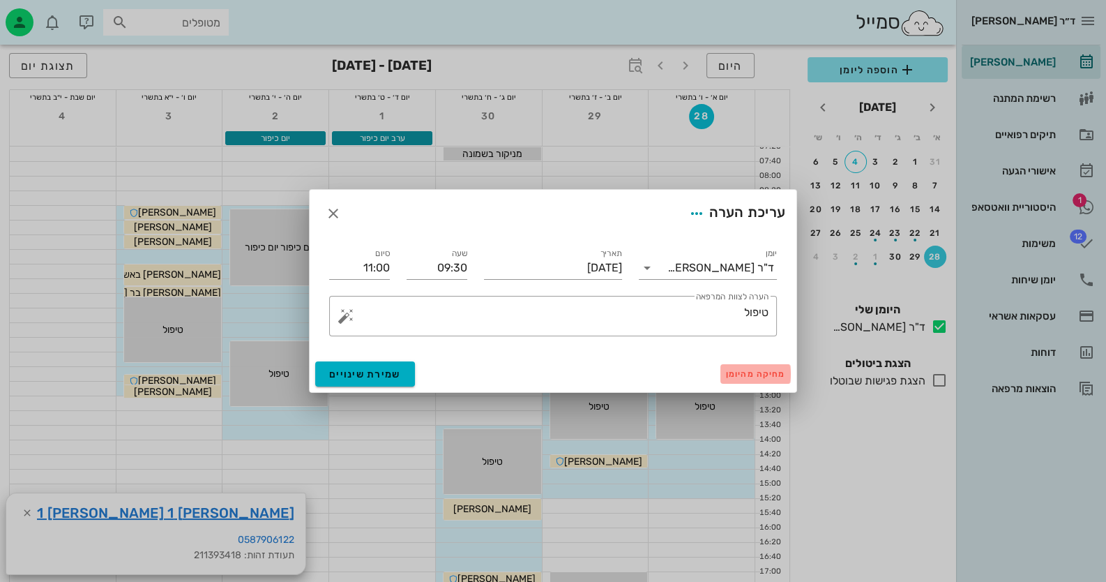
click at [753, 366] on button "מחיקה מהיומן" at bounding box center [756, 374] width 70 height 20
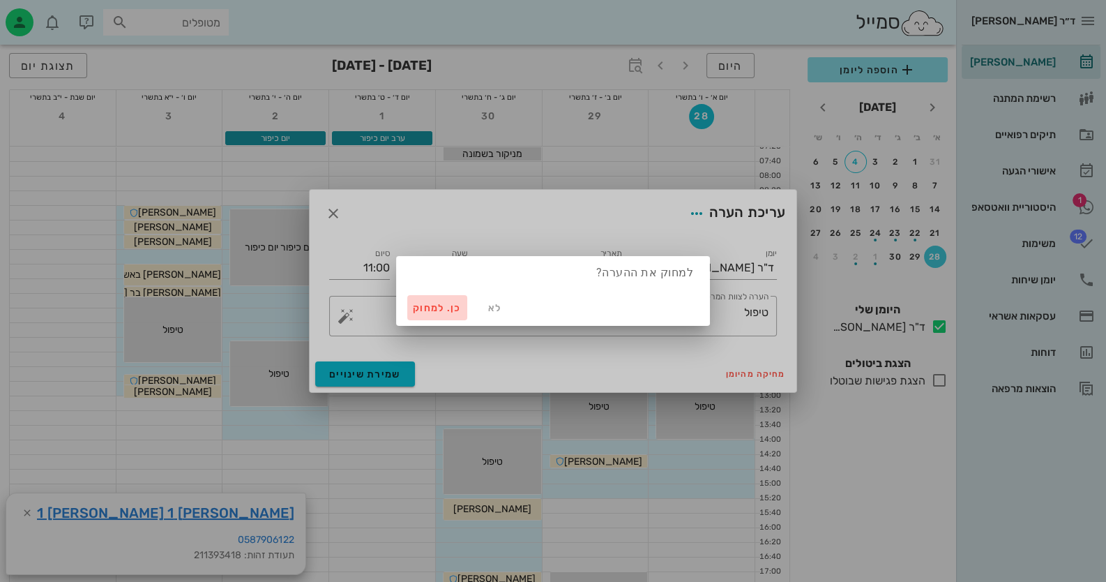
click at [434, 299] on button "כן. למחוק" at bounding box center [437, 307] width 60 height 25
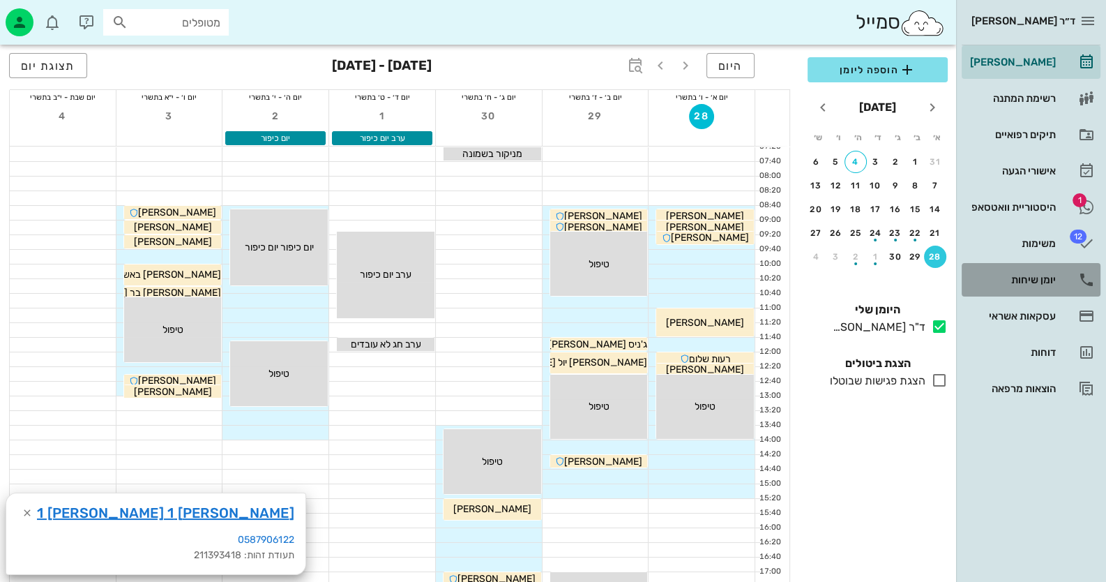
click at [1026, 278] on div "יומן שיחות" at bounding box center [1012, 279] width 89 height 11
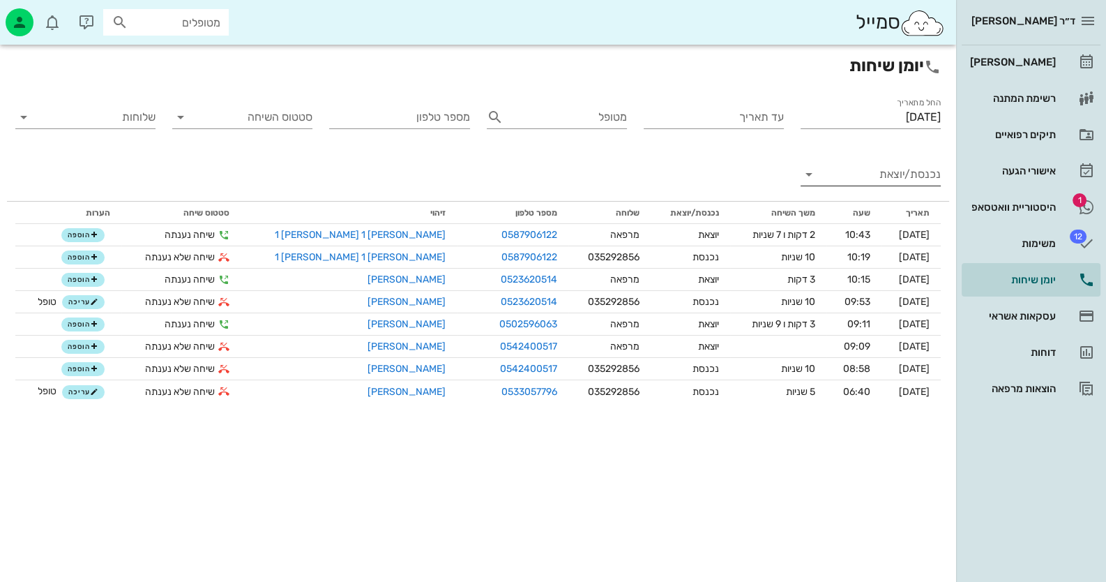
click at [925, 183] on input "נכנסת/יוצאת" at bounding box center [882, 174] width 118 height 22
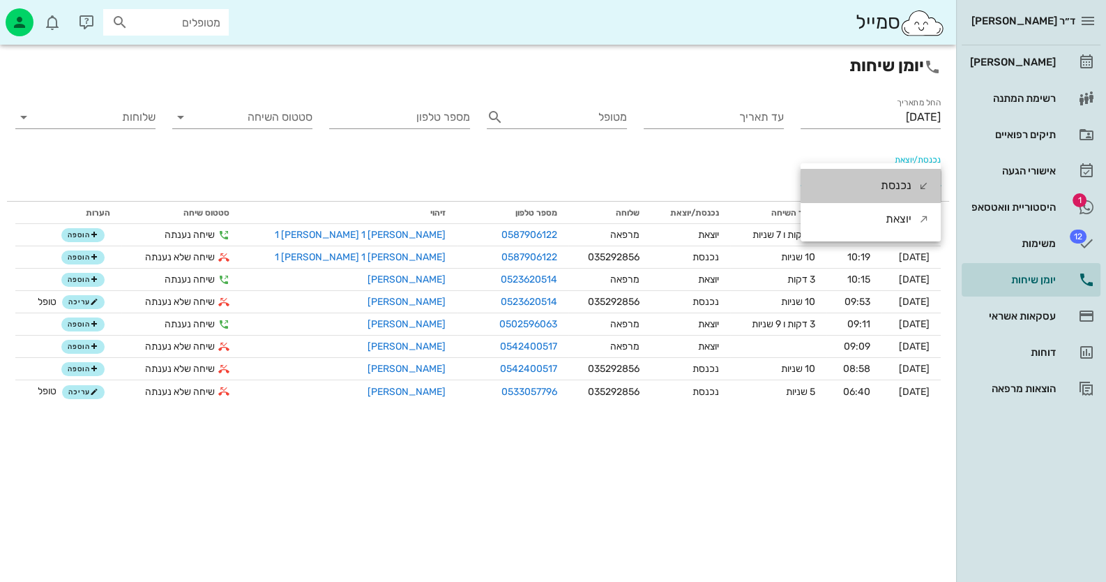
click at [925, 183] on icon at bounding box center [924, 185] width 11 height 11
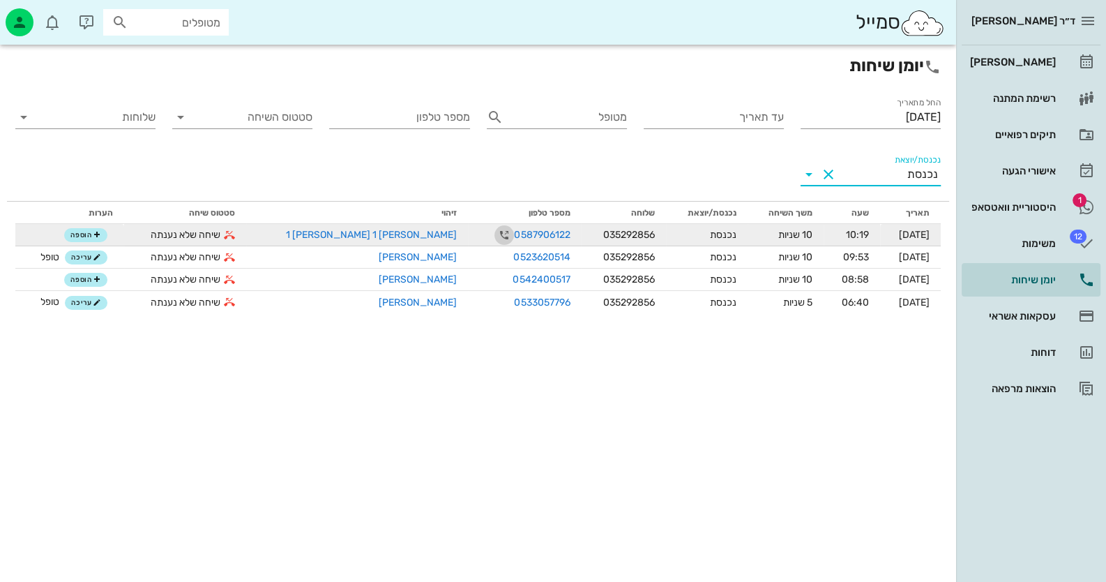
click at [496, 233] on icon "button" at bounding box center [504, 235] width 17 height 17
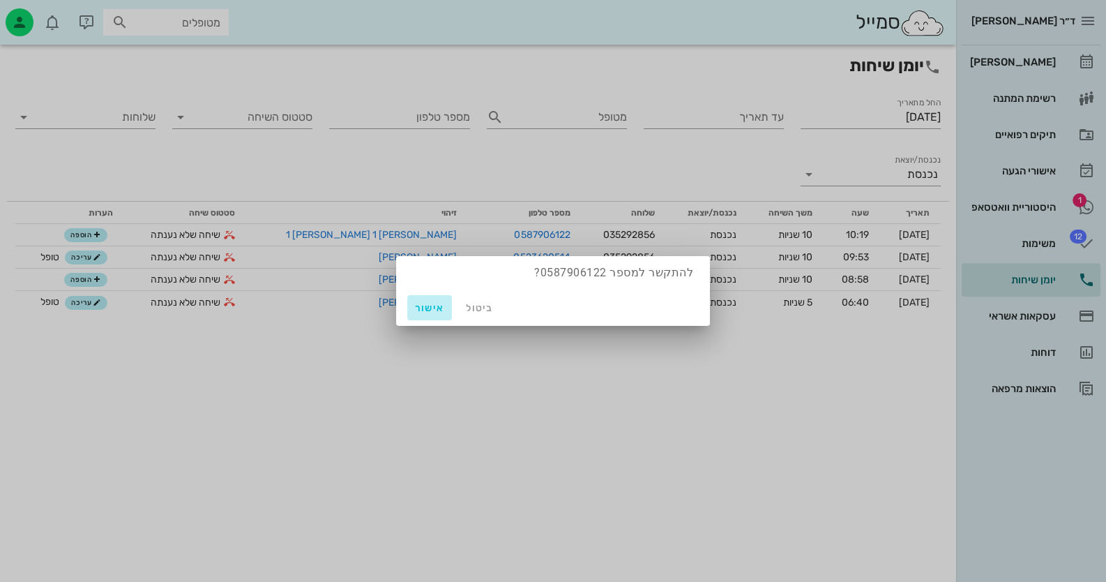
click at [424, 303] on span "אישור" at bounding box center [429, 308] width 33 height 12
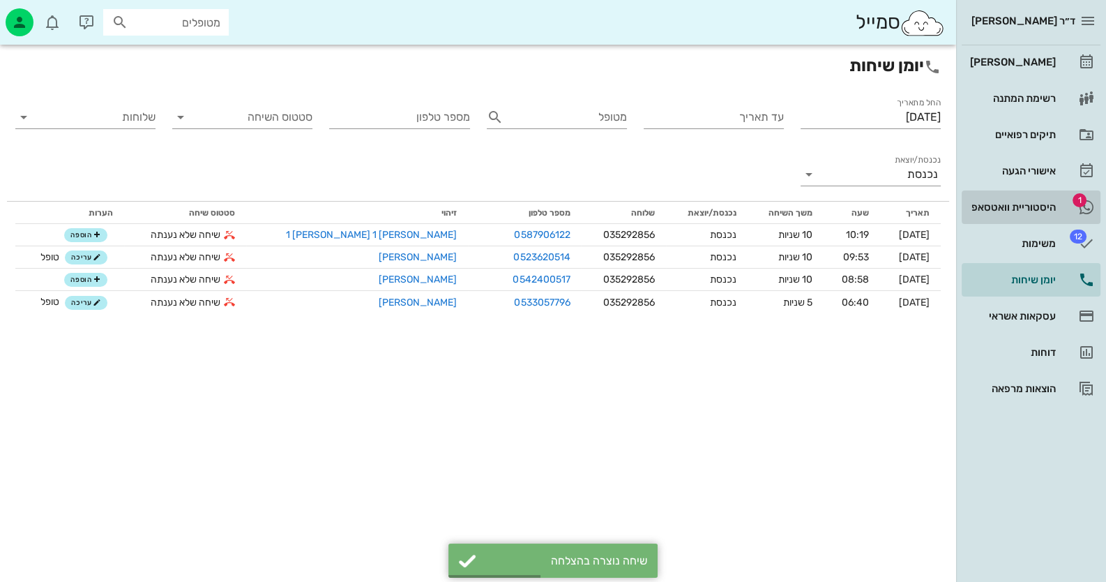
click at [1030, 209] on div "היסטוריית וואטסאפ" at bounding box center [1012, 207] width 89 height 11
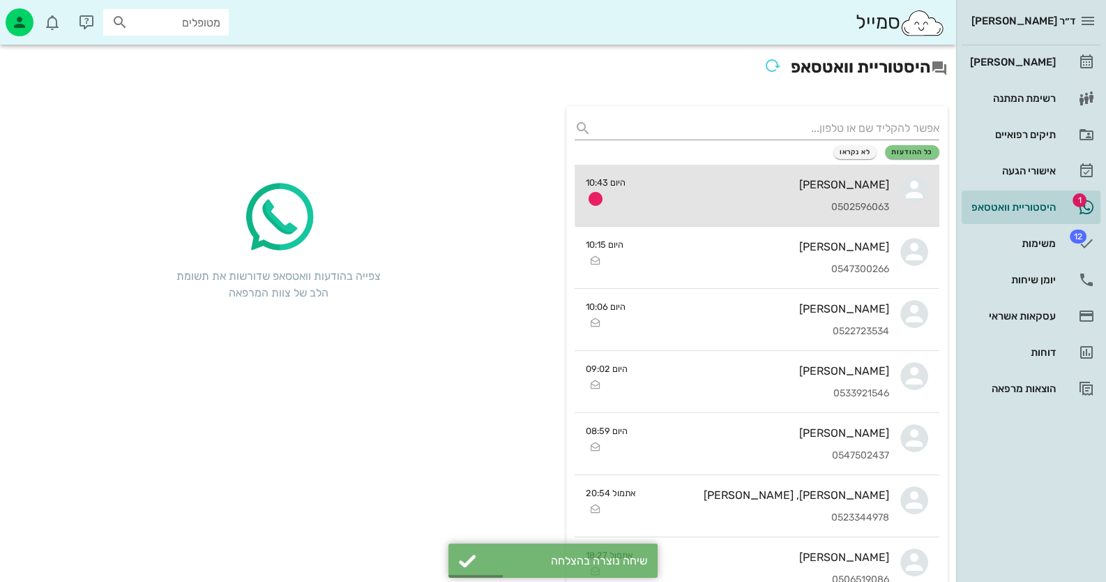
click at [764, 185] on div "[PERSON_NAME]" at bounding box center [763, 184] width 253 height 13
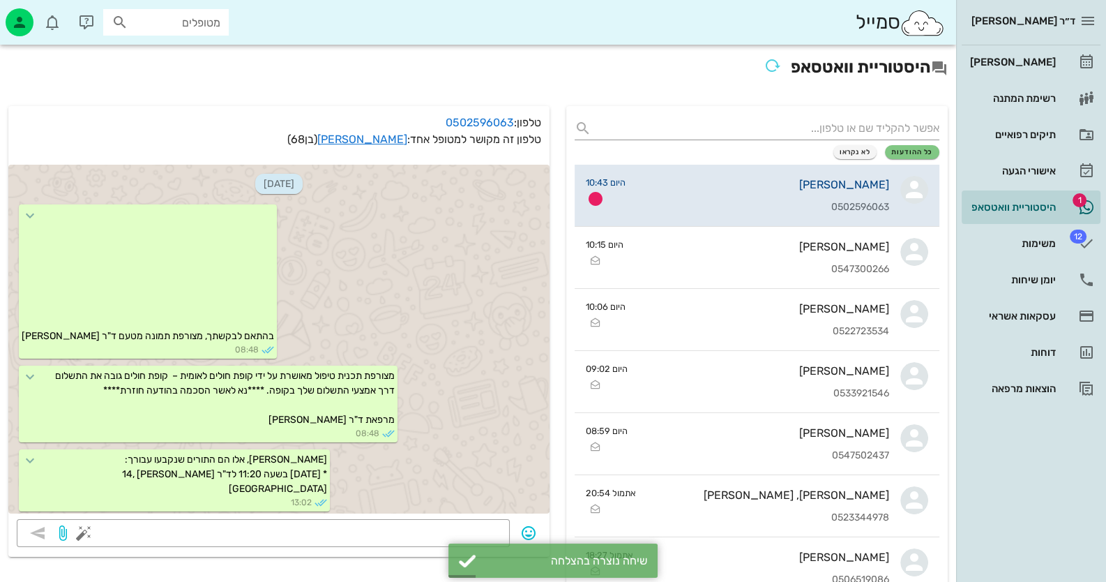
scroll to position [2037, 0]
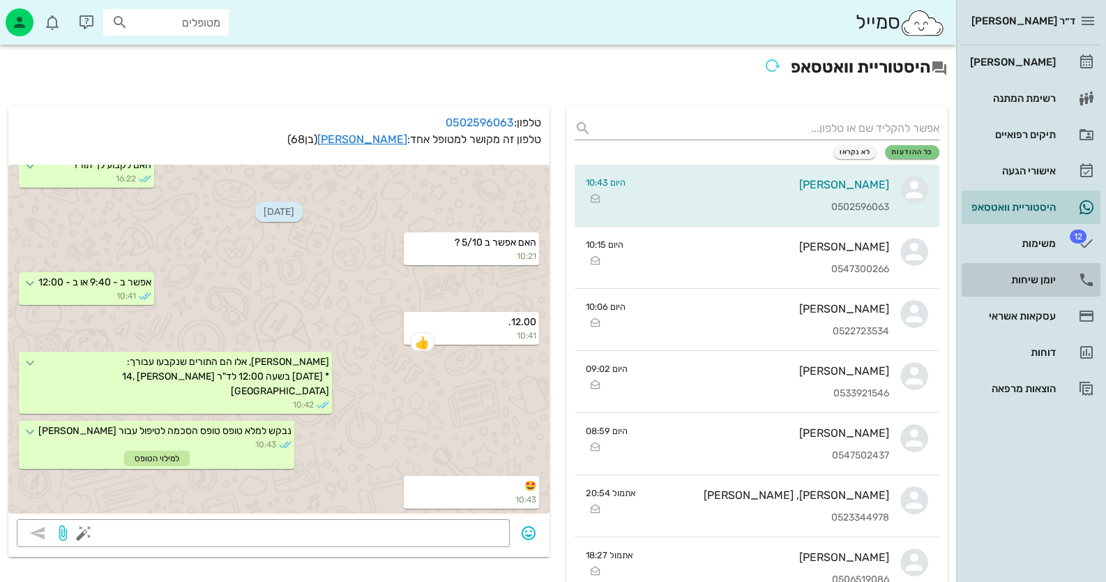
click at [1032, 269] on div "יומן שיחות" at bounding box center [1012, 280] width 89 height 22
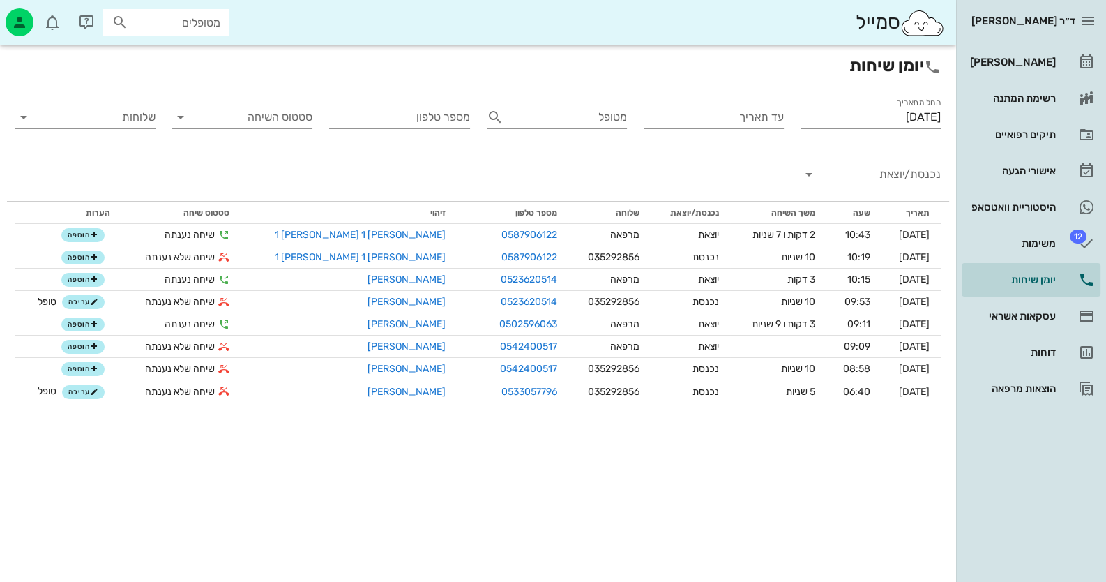
click at [894, 181] on input "נכנסת/יוצאת" at bounding box center [882, 174] width 118 height 22
click at [885, 188] on div "נכנסת" at bounding box center [896, 185] width 31 height 33
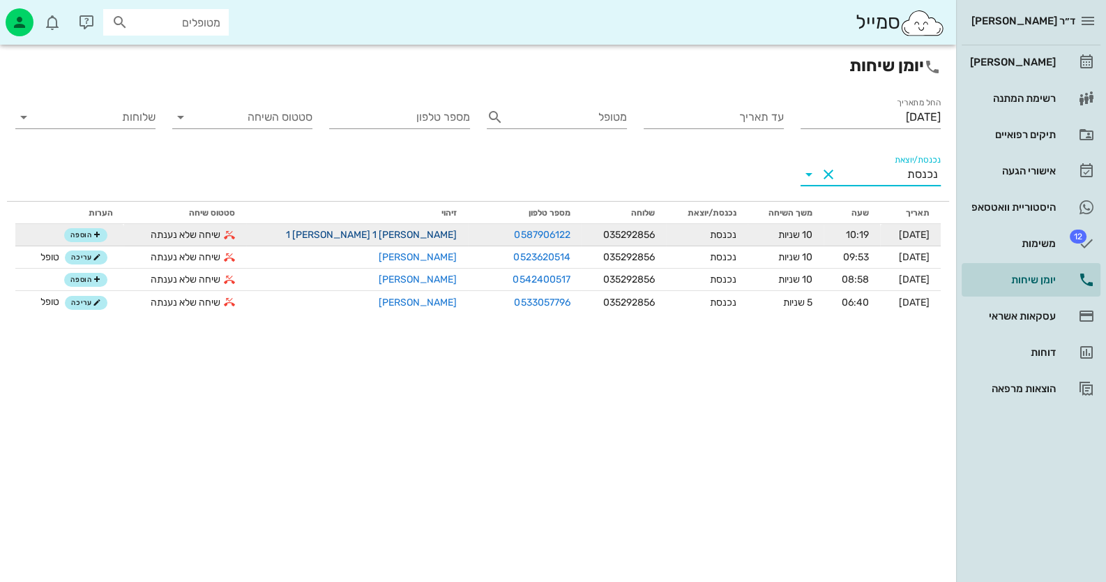
click at [342, 239] on link "[PERSON_NAME] 1 [PERSON_NAME] 1" at bounding box center [371, 235] width 171 height 12
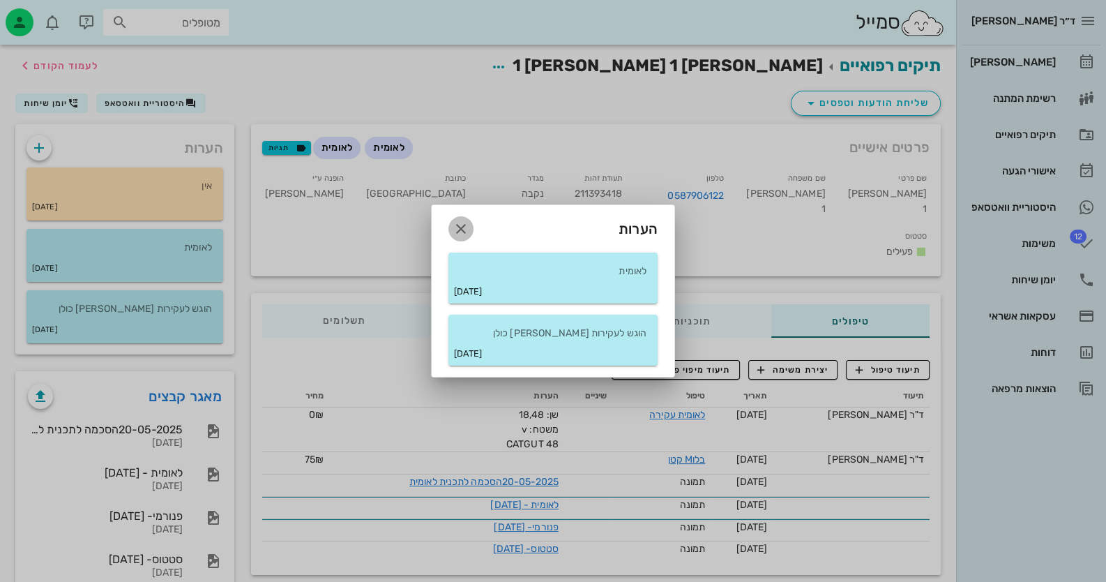
click at [449, 227] on span "button" at bounding box center [461, 228] width 25 height 17
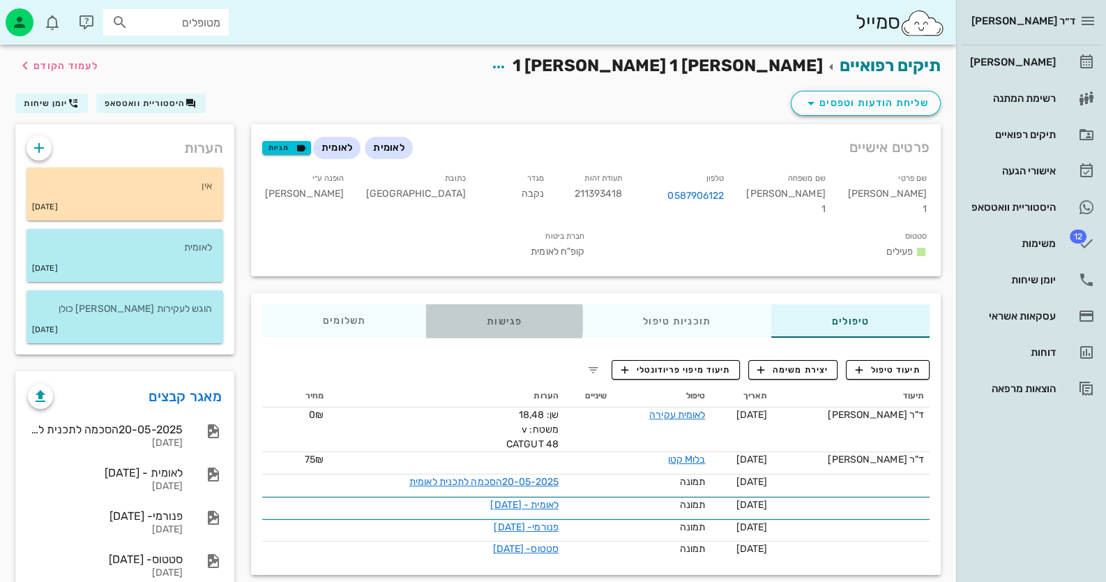
click at [494, 304] on div "פגישות" at bounding box center [504, 320] width 156 height 33
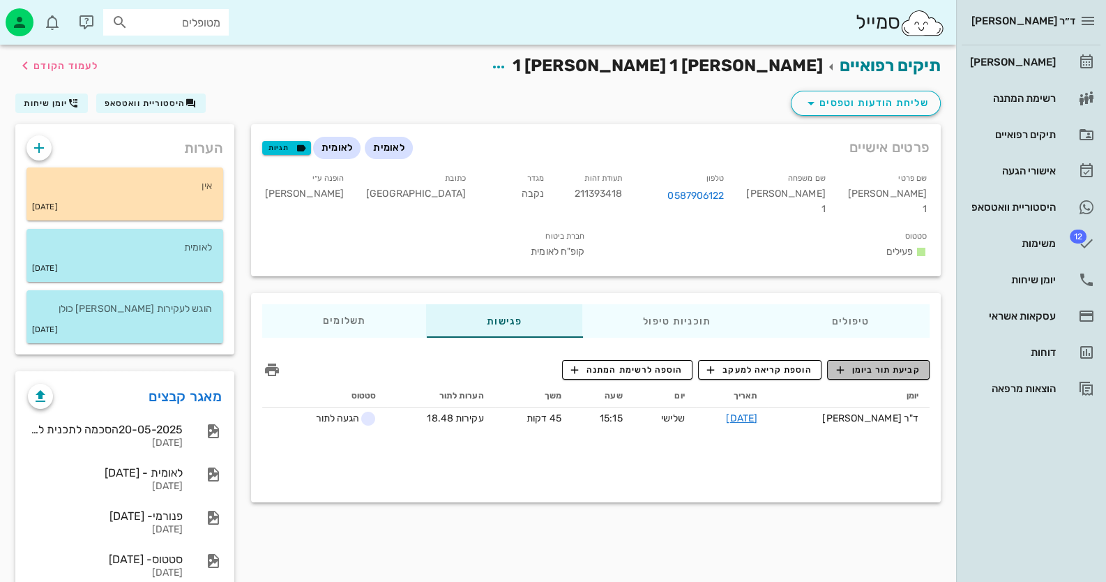
click at [838, 363] on icon "button" at bounding box center [840, 369] width 13 height 13
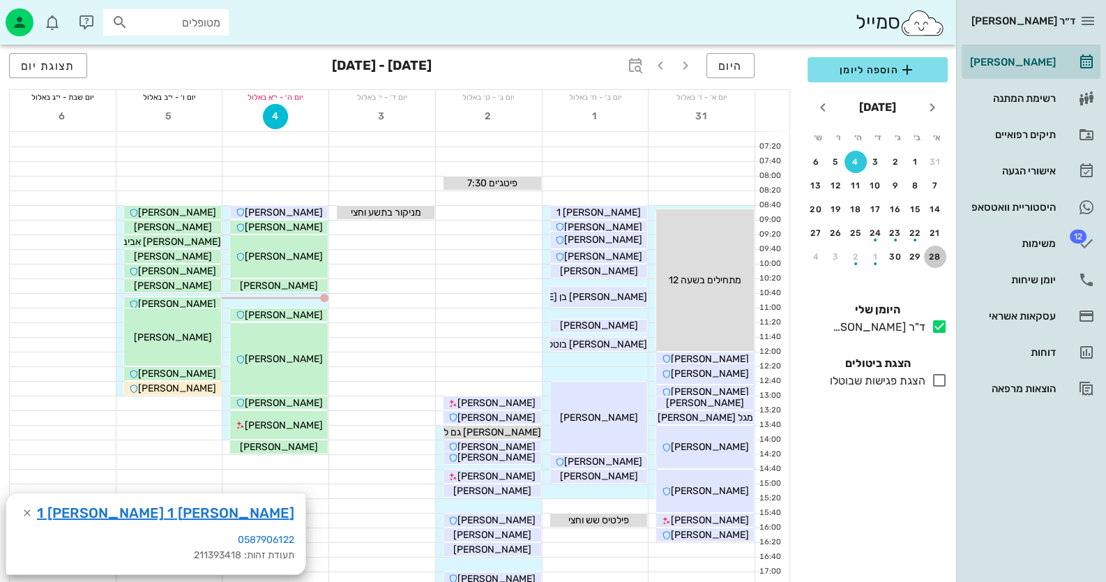
click at [931, 252] on div "28" at bounding box center [935, 257] width 22 height 10
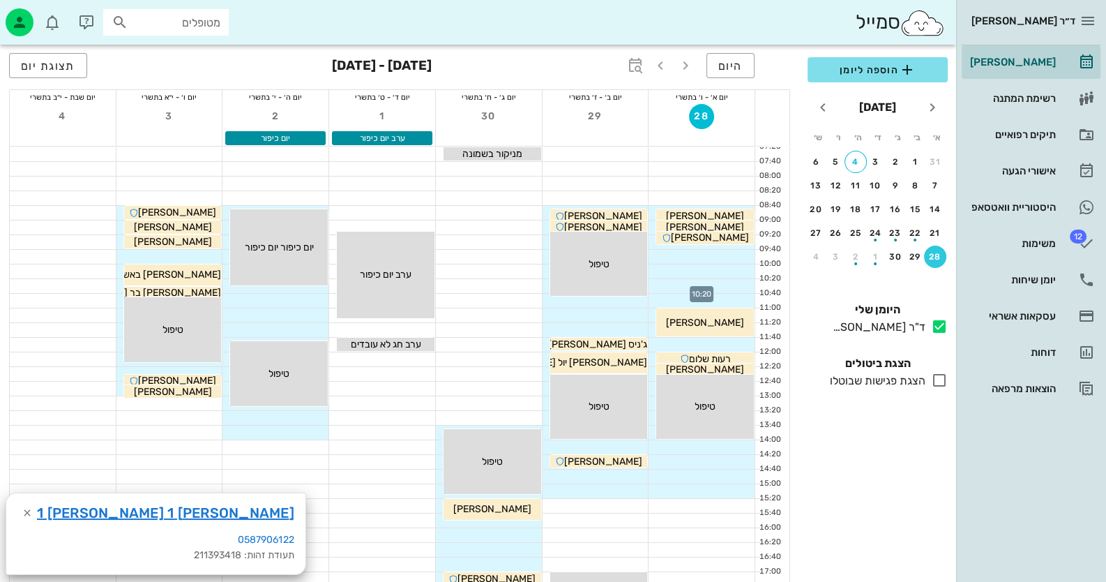
click at [740, 284] on div at bounding box center [702, 286] width 106 height 14
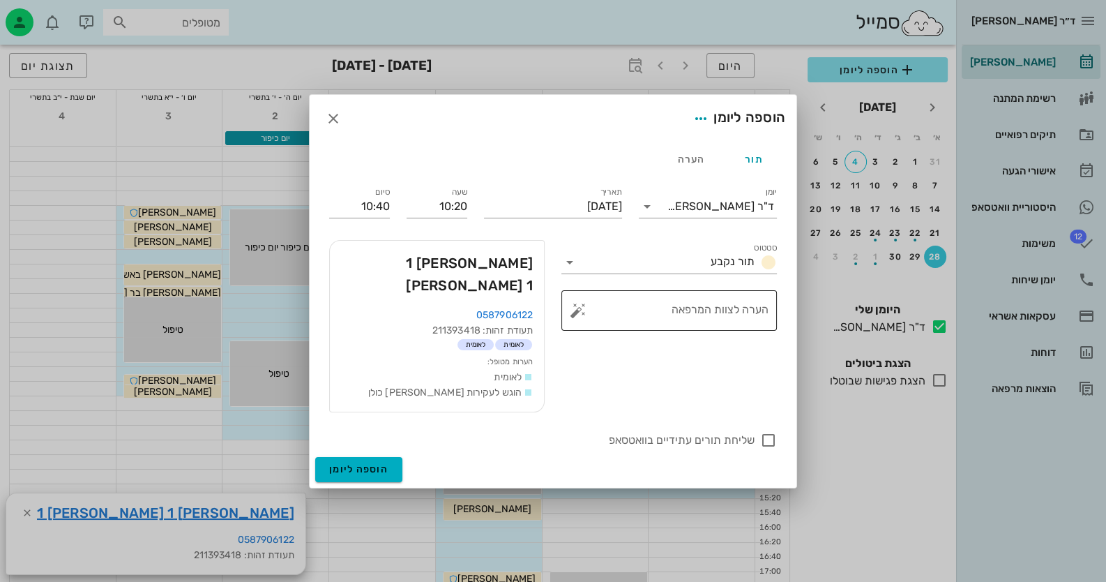
click at [579, 319] on button "button" at bounding box center [578, 310] width 17 height 17
click at [338, 127] on icon "button" at bounding box center [333, 118] width 17 height 17
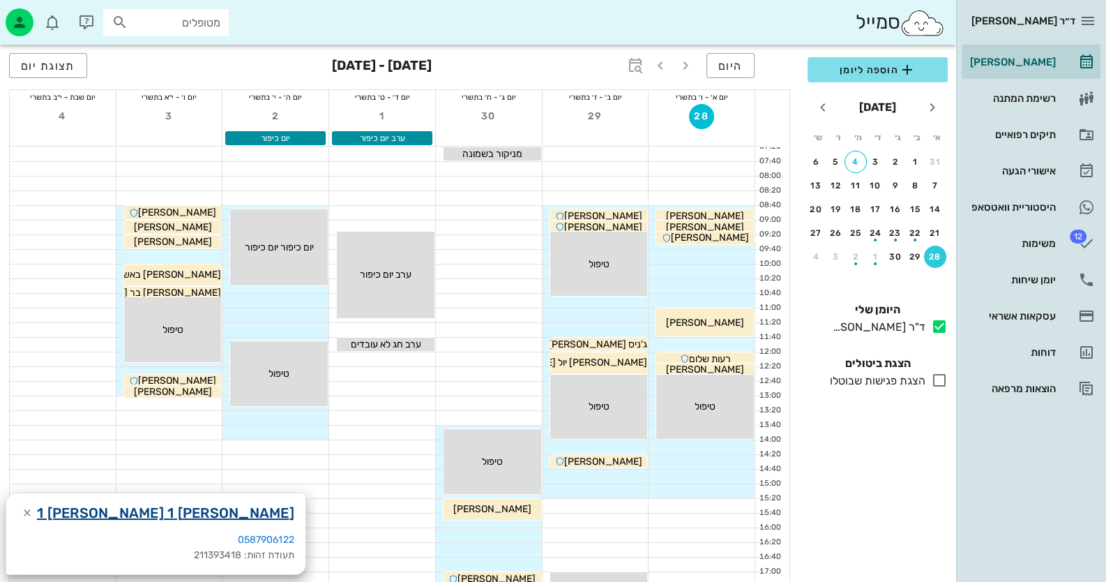
click at [80, 515] on link "[PERSON_NAME] 1 [PERSON_NAME] 1" at bounding box center [165, 513] width 257 height 22
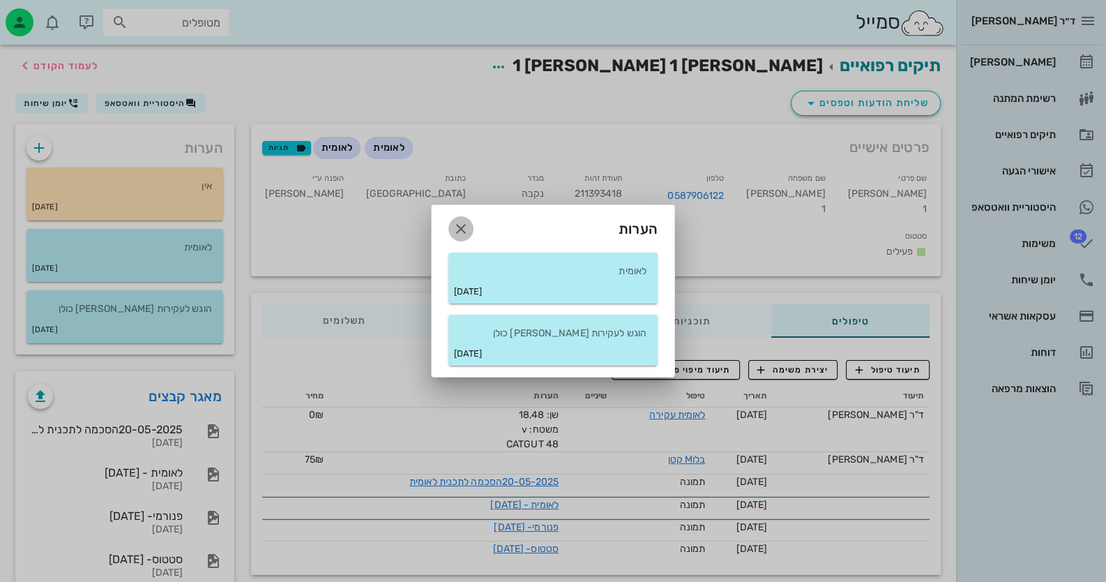
click at [461, 227] on icon "button" at bounding box center [461, 228] width 17 height 17
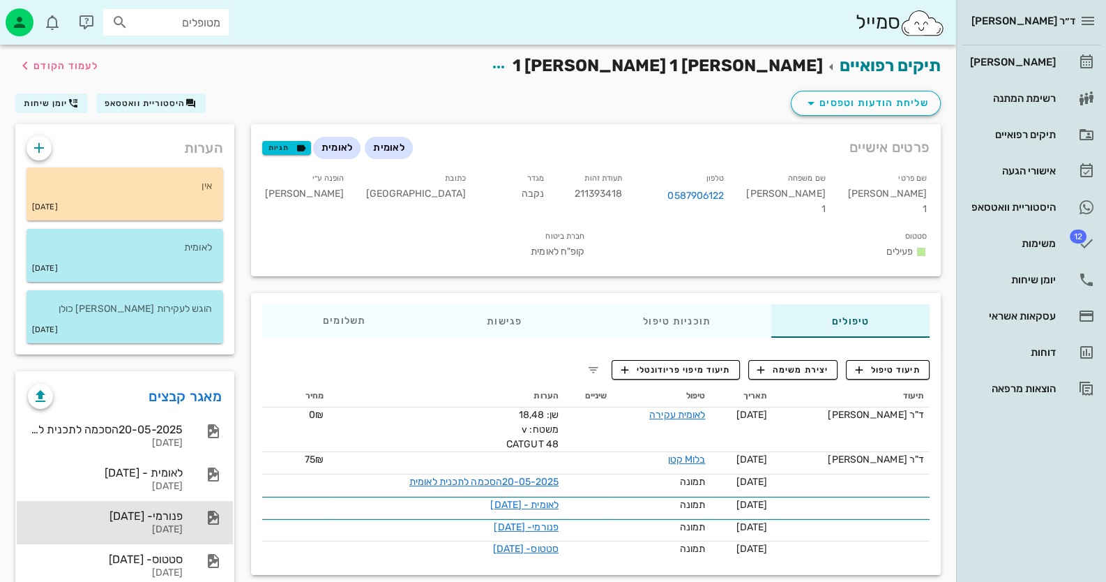
click at [192, 536] on div "פנורמי- [DATE] [DATE]" at bounding box center [125, 522] width 216 height 43
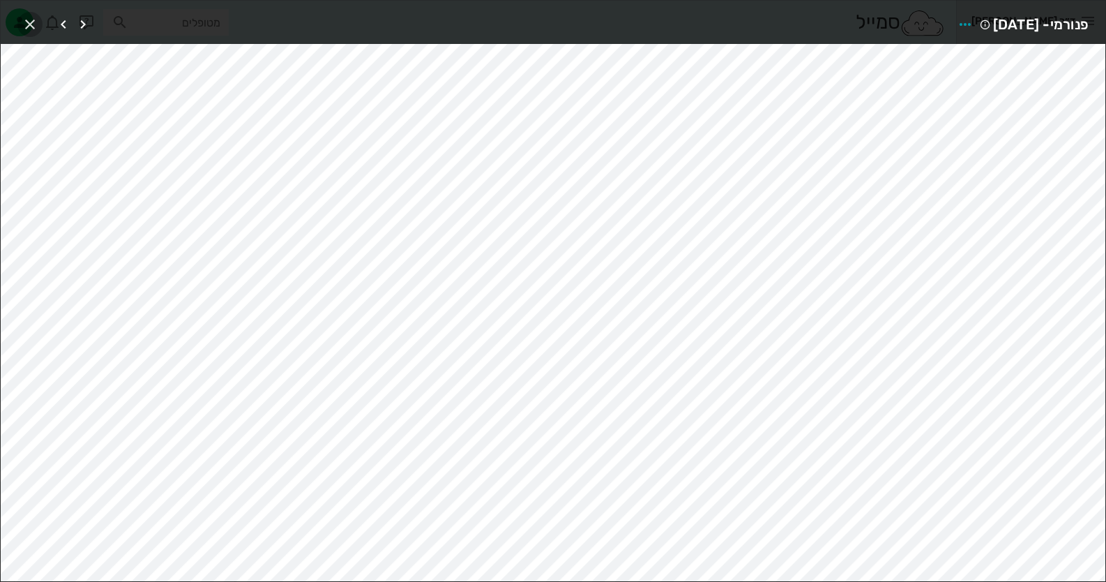
click at [34, 27] on icon "button" at bounding box center [30, 24] width 17 height 17
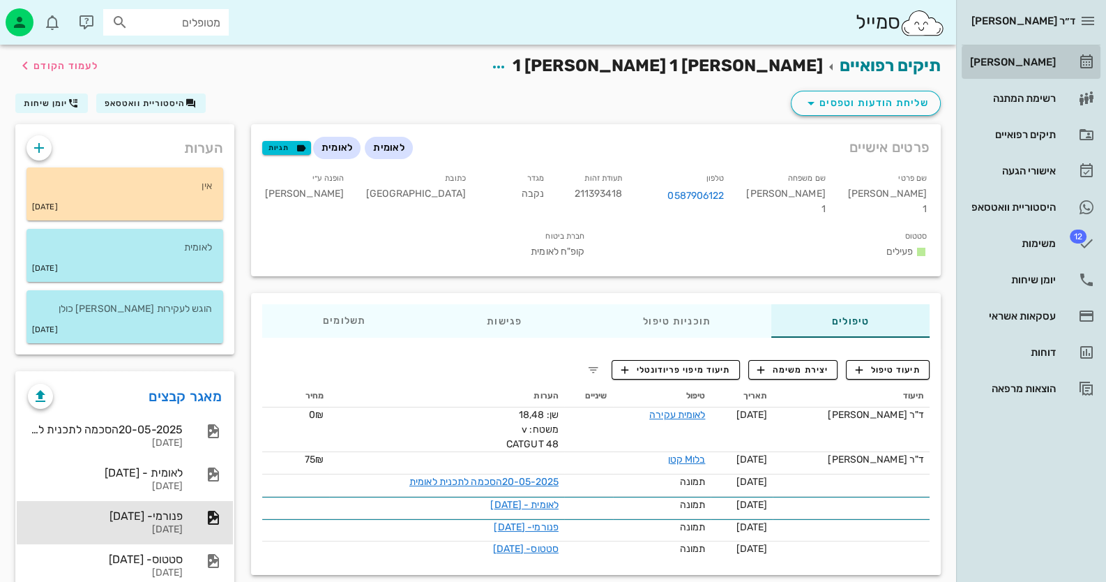
click at [1086, 60] on icon at bounding box center [1087, 62] width 17 height 17
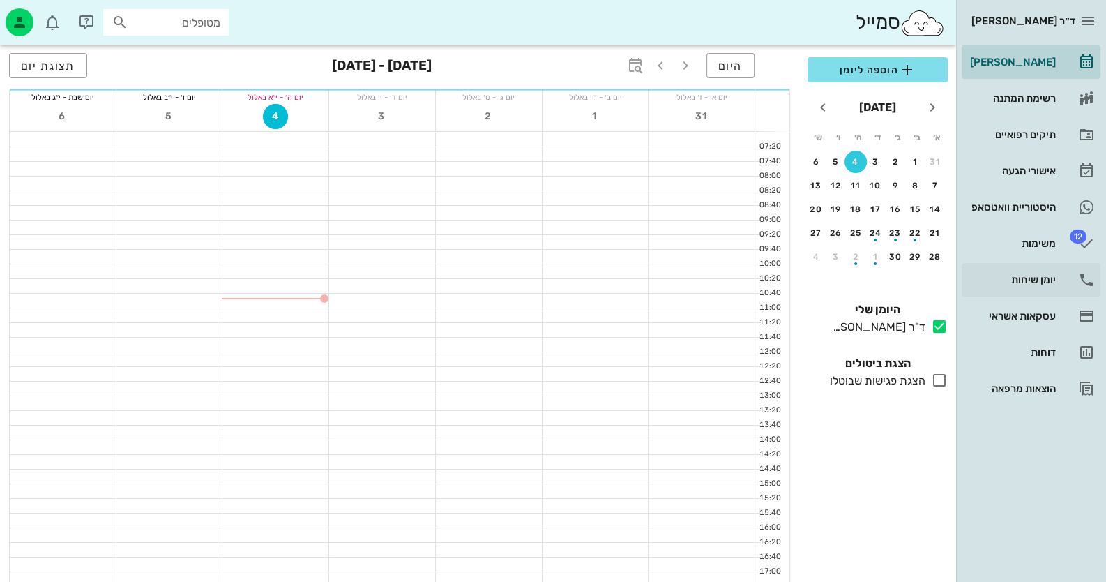
click at [1046, 296] on div "[PERSON_NAME] רשימת המתנה תיקים רפואיים אישורי הגעה היסטוריית וואטסאפ 12 משימות…" at bounding box center [1031, 225] width 139 height 360
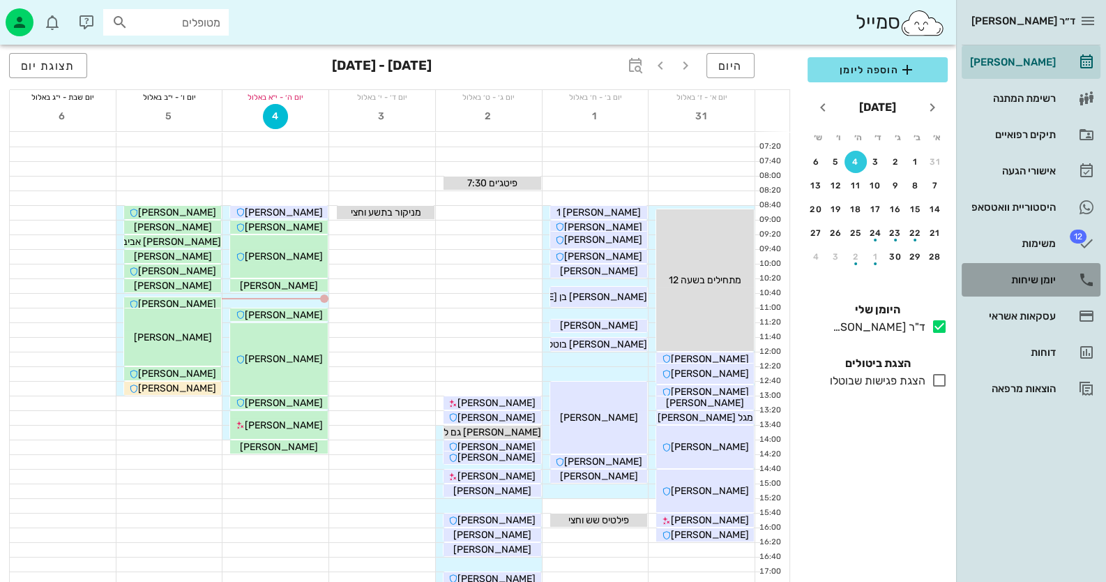
click at [1040, 277] on div "יומן שיחות" at bounding box center [1012, 279] width 89 height 11
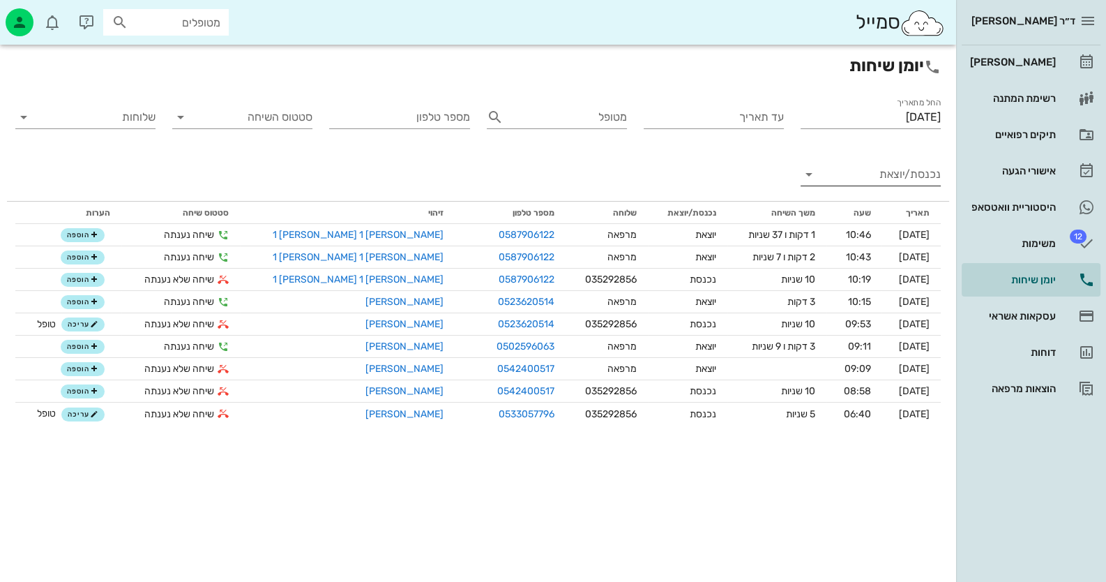
click at [895, 167] on input "נכנסת/יוצאת" at bounding box center [882, 174] width 118 height 22
click at [896, 180] on div "נכנסת" at bounding box center [896, 185] width 31 height 33
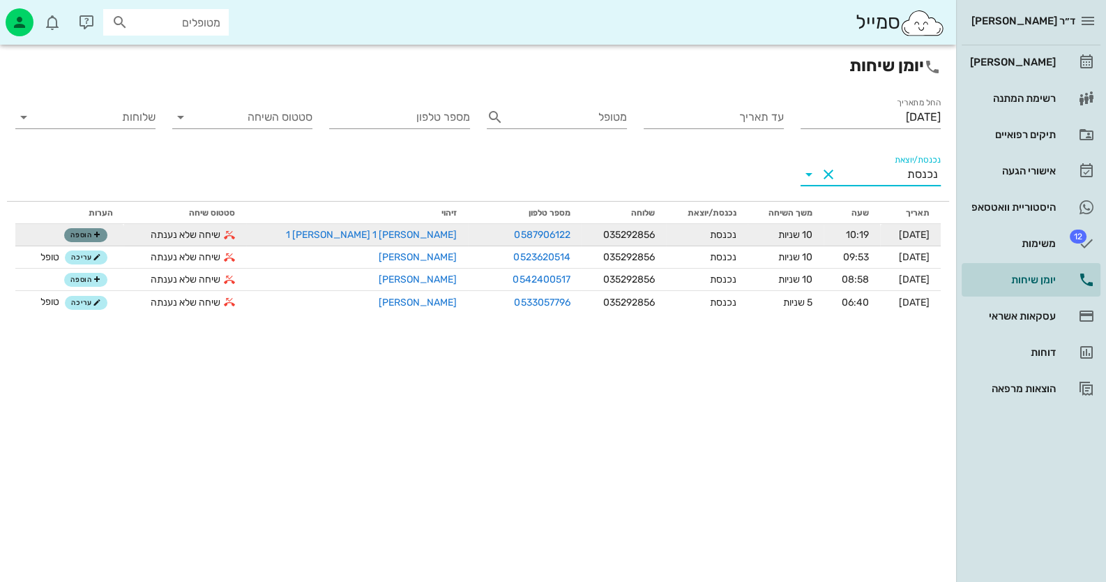
click at [101, 234] on icon "button" at bounding box center [97, 235] width 8 height 8
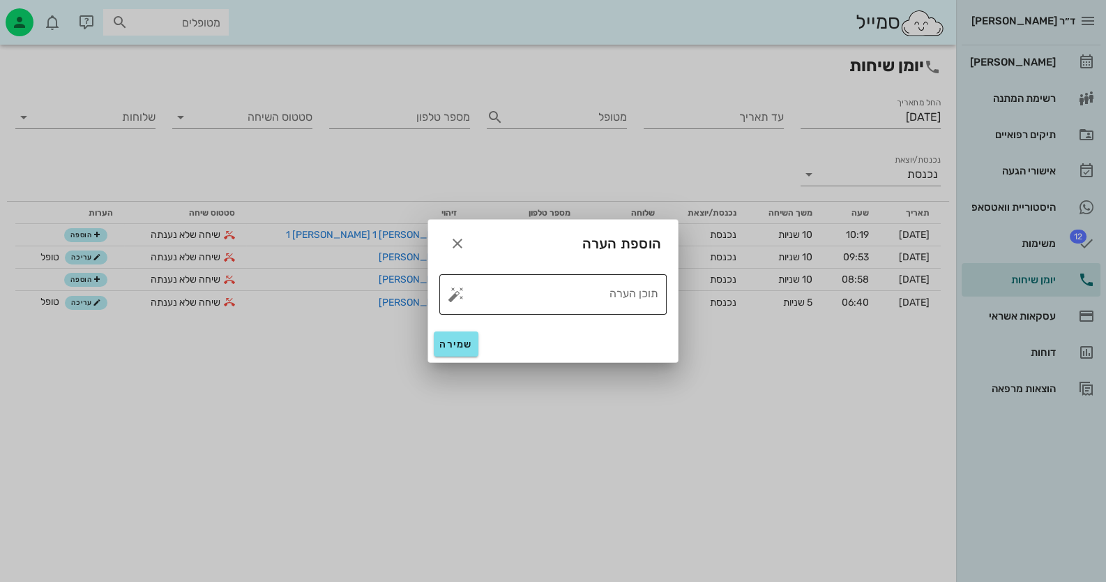
click at [457, 292] on button "button" at bounding box center [456, 294] width 17 height 17
click at [502, 285] on div "טופל" at bounding box center [517, 279] width 104 height 36
type textarea "טופל"
click at [456, 340] on span "שמירה" at bounding box center [456, 344] width 33 height 12
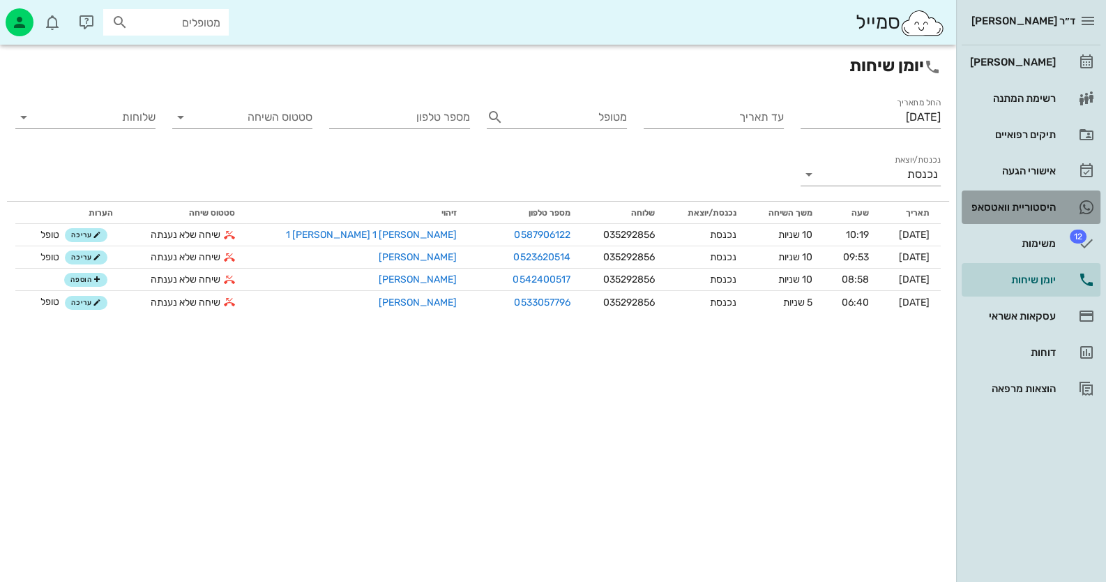
click at [1053, 204] on div "היסטוריית וואטסאפ" at bounding box center [1012, 207] width 89 height 11
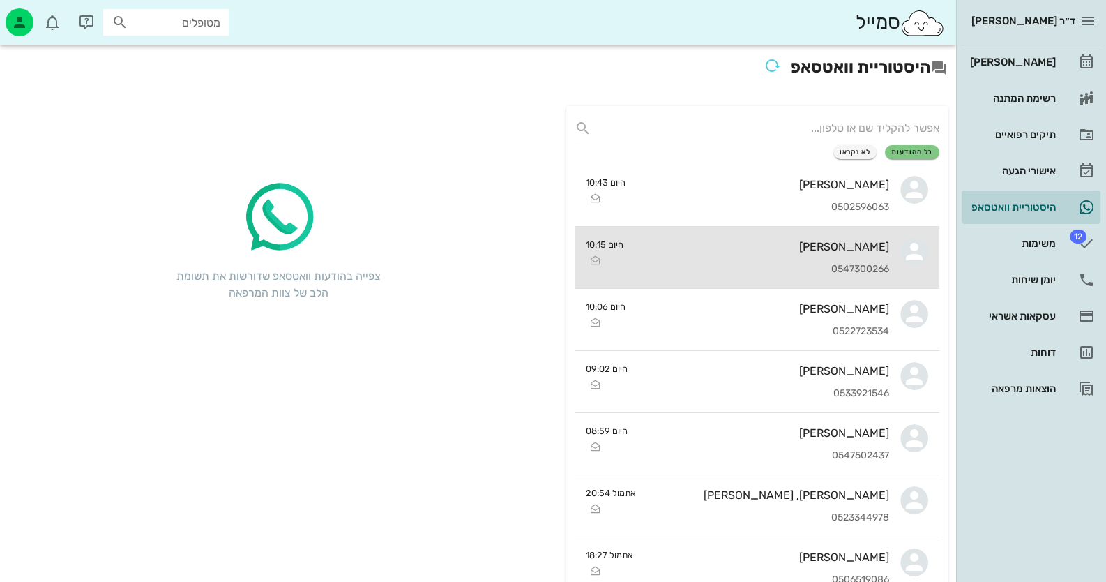
click at [720, 278] on div "[PERSON_NAME] 0547300266" at bounding box center [762, 257] width 255 height 61
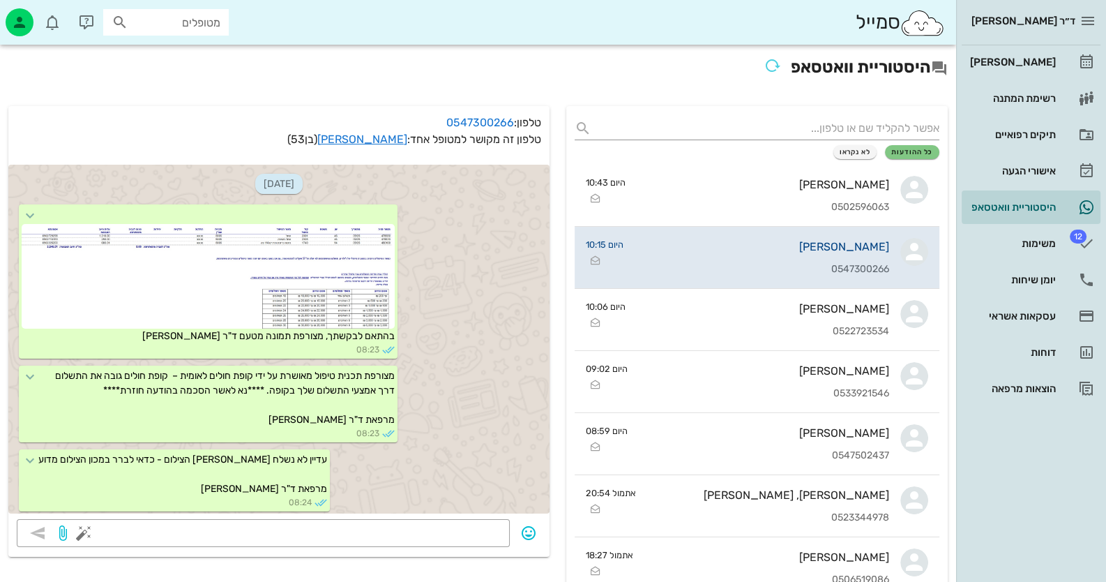
scroll to position [202, 0]
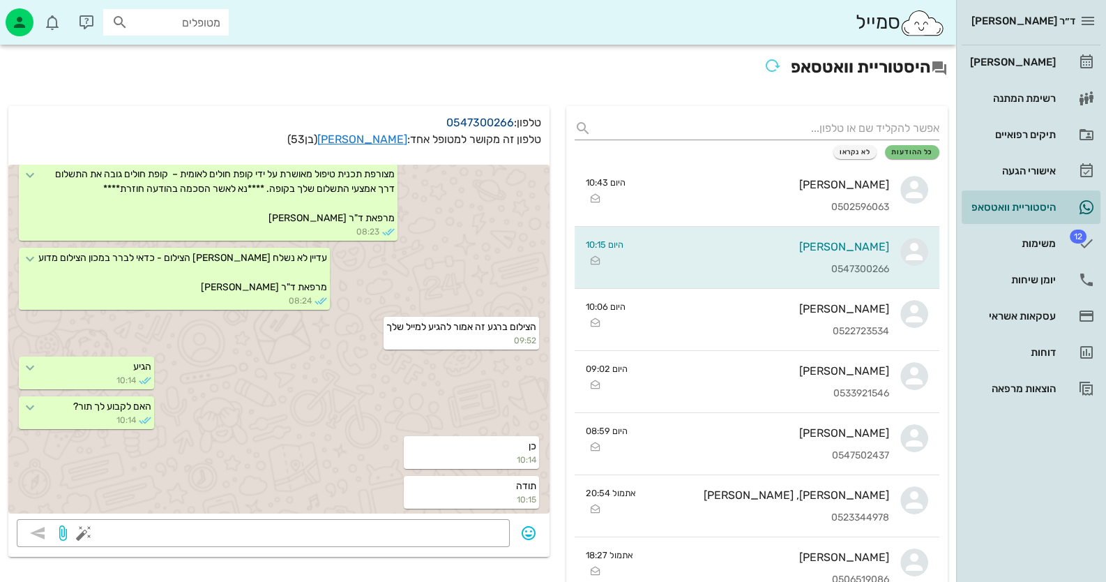
click at [452, 122] on link "0547300266" at bounding box center [480, 122] width 68 height 13
click at [386, 141] on link "[PERSON_NAME]" at bounding box center [362, 139] width 90 height 13
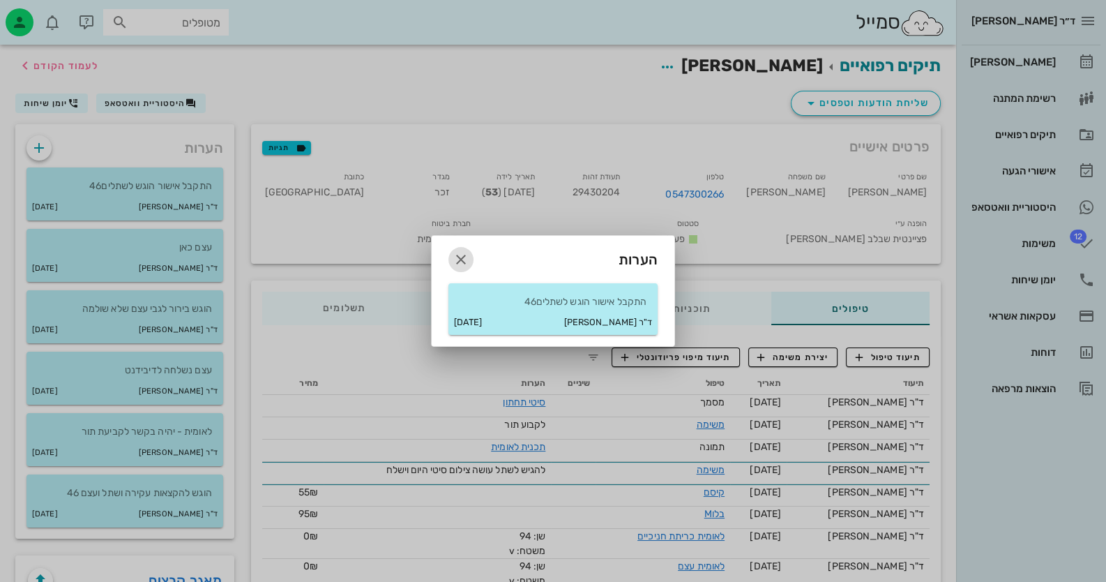
click at [468, 256] on icon "button" at bounding box center [461, 259] width 17 height 17
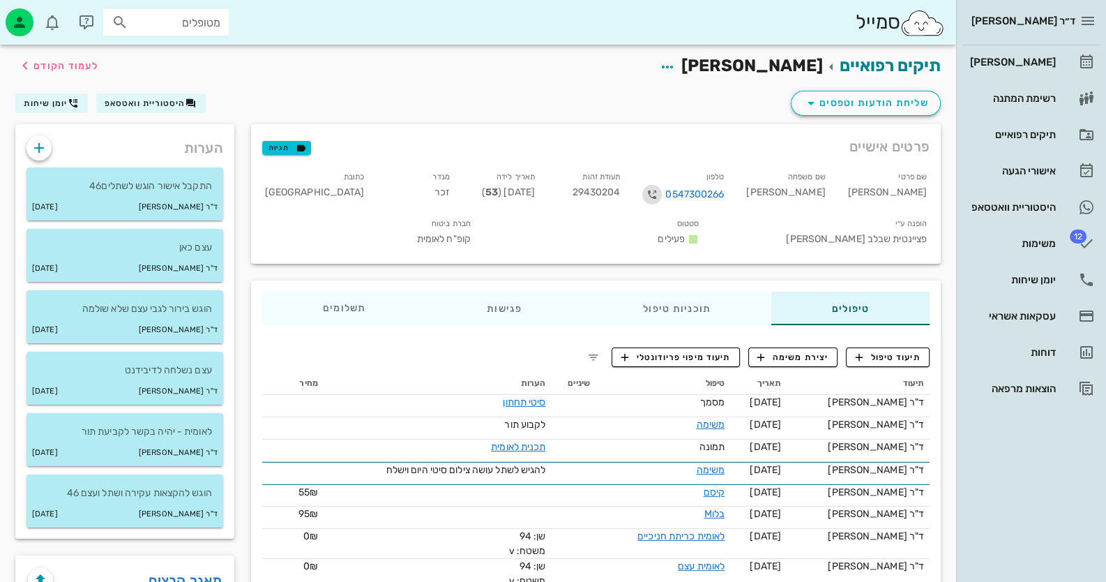
click at [661, 194] on icon "button" at bounding box center [652, 194] width 17 height 17
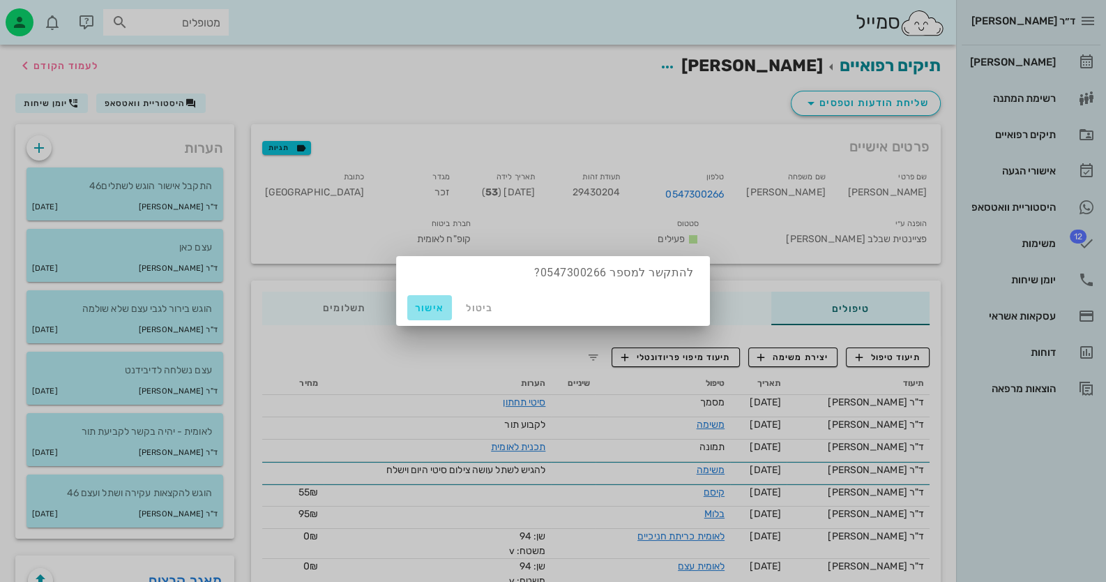
click at [440, 312] on span "אישור" at bounding box center [429, 308] width 33 height 12
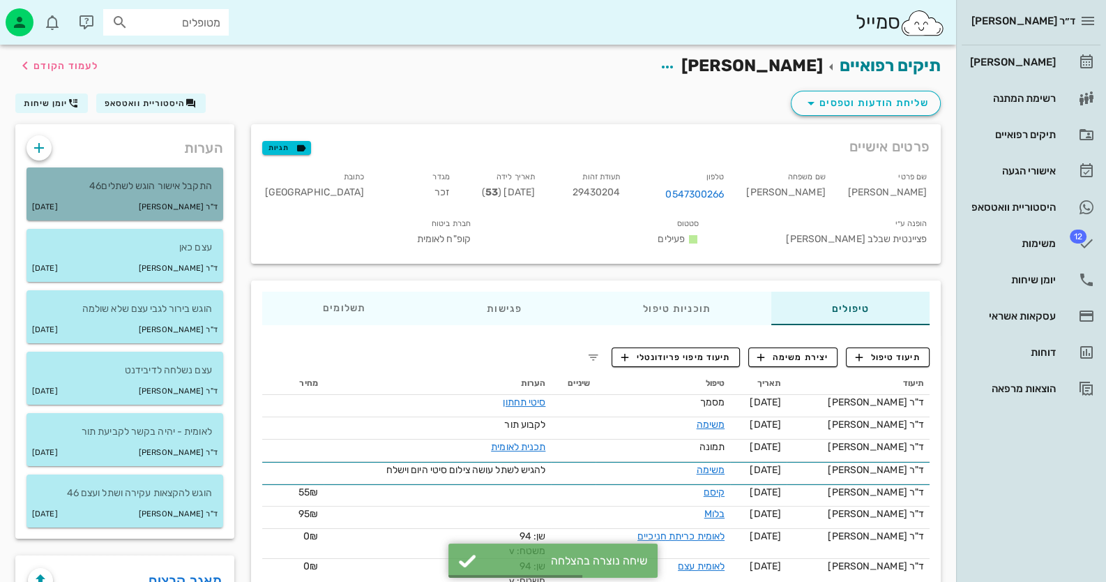
click at [117, 184] on p "התקבל אישור הוגש לשתלים46" at bounding box center [125, 186] width 174 height 15
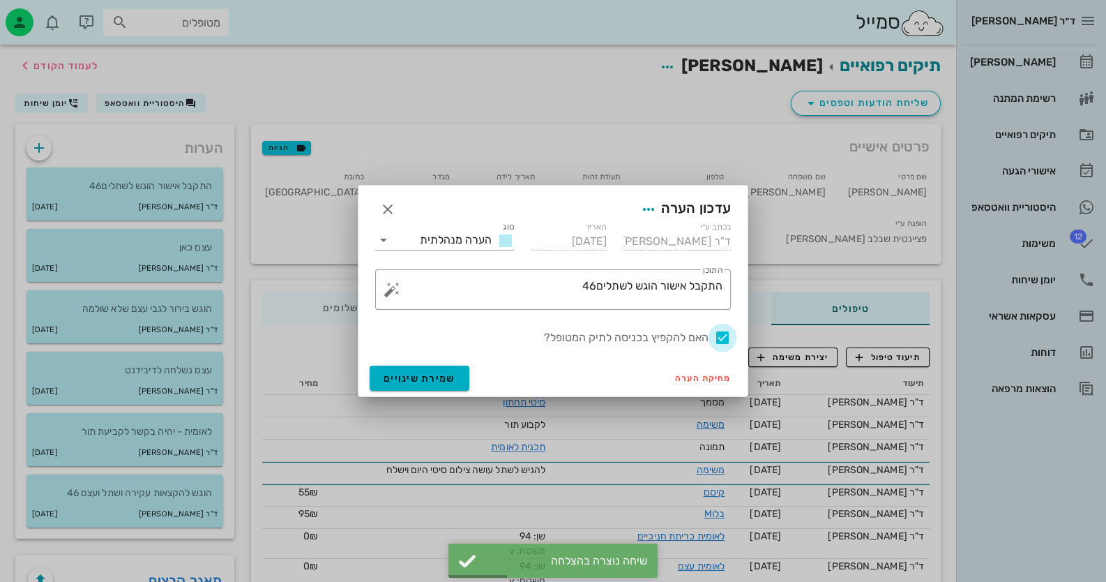
click at [724, 336] on div at bounding box center [723, 338] width 24 height 24
checkbox input "false"
click at [457, 370] on button "שמירת שינויים" at bounding box center [420, 378] width 100 height 25
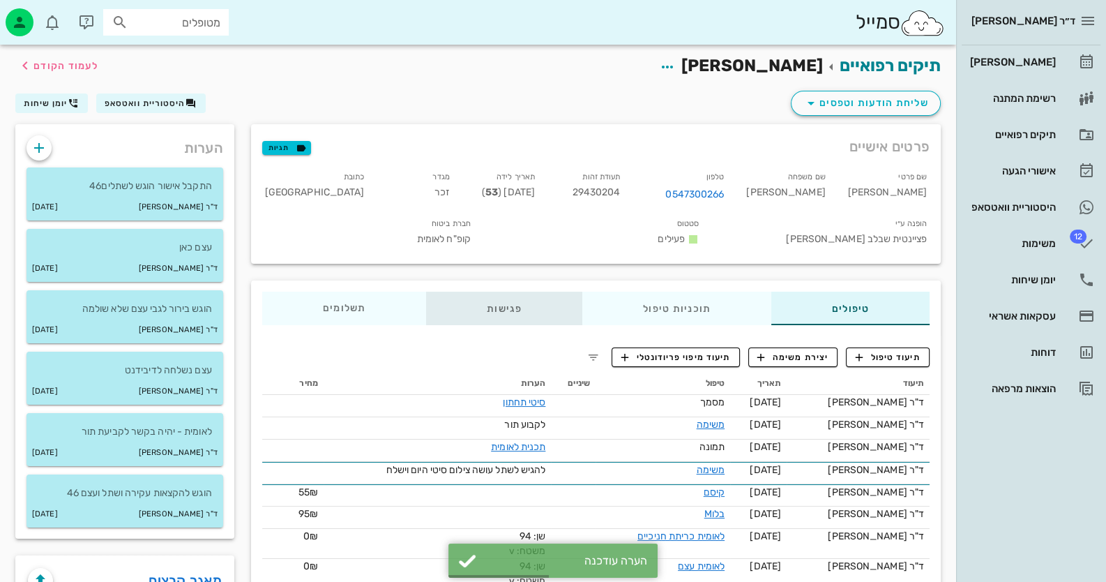
click at [501, 297] on div "פגישות" at bounding box center [504, 308] width 156 height 33
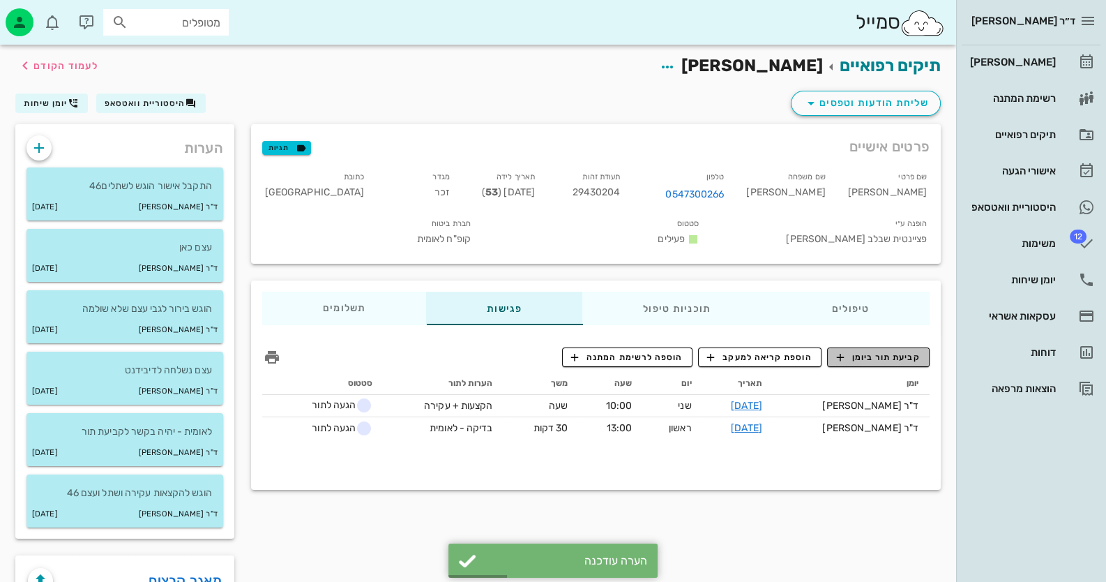
click at [905, 351] on span "קביעת תור ביומן" at bounding box center [878, 357] width 84 height 13
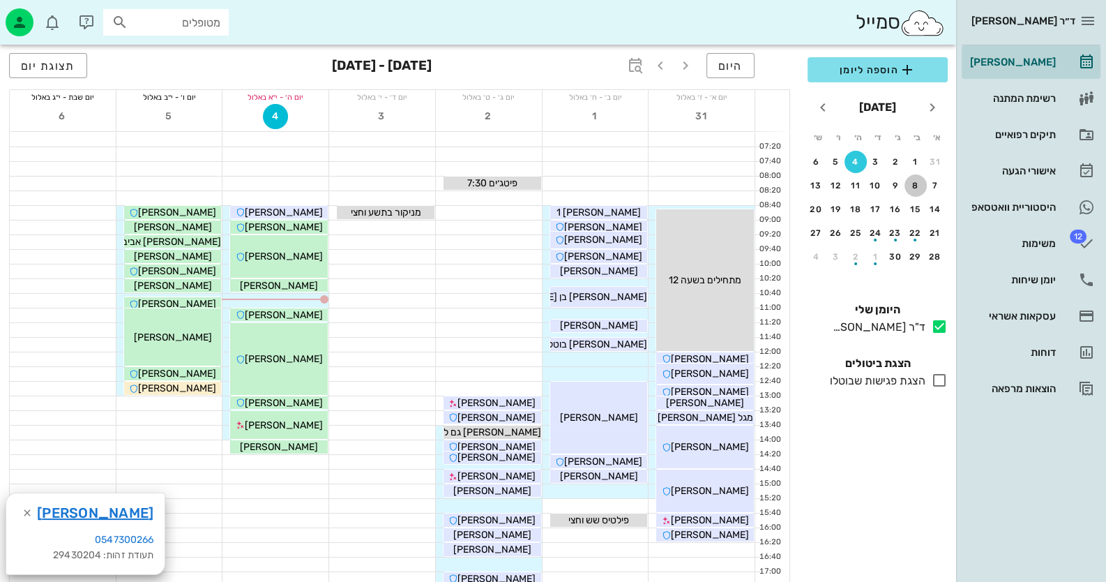
click at [924, 186] on div "8" at bounding box center [916, 186] width 22 height 10
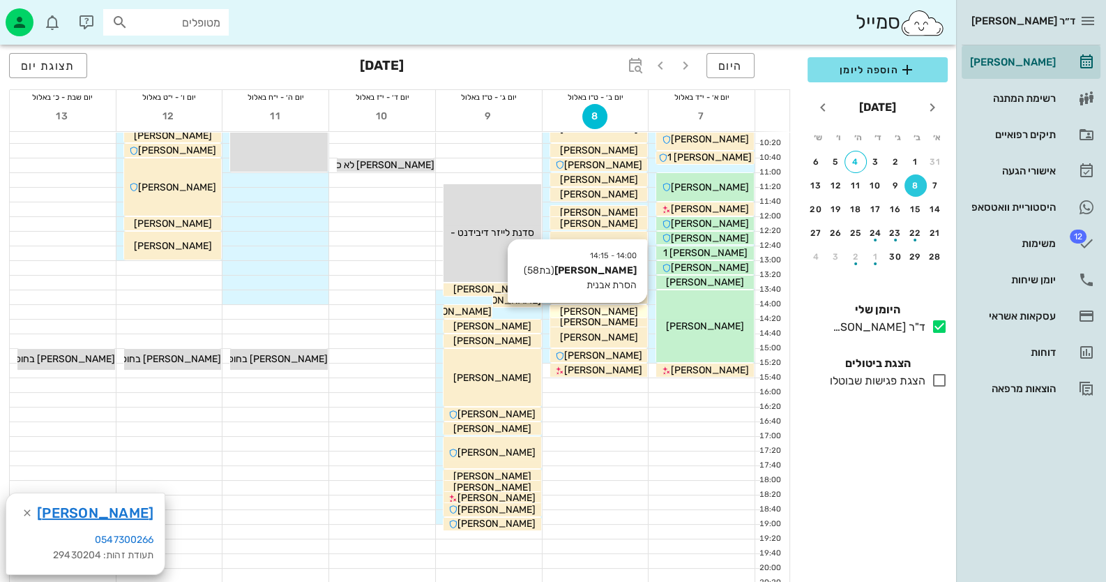
scroll to position [139, 0]
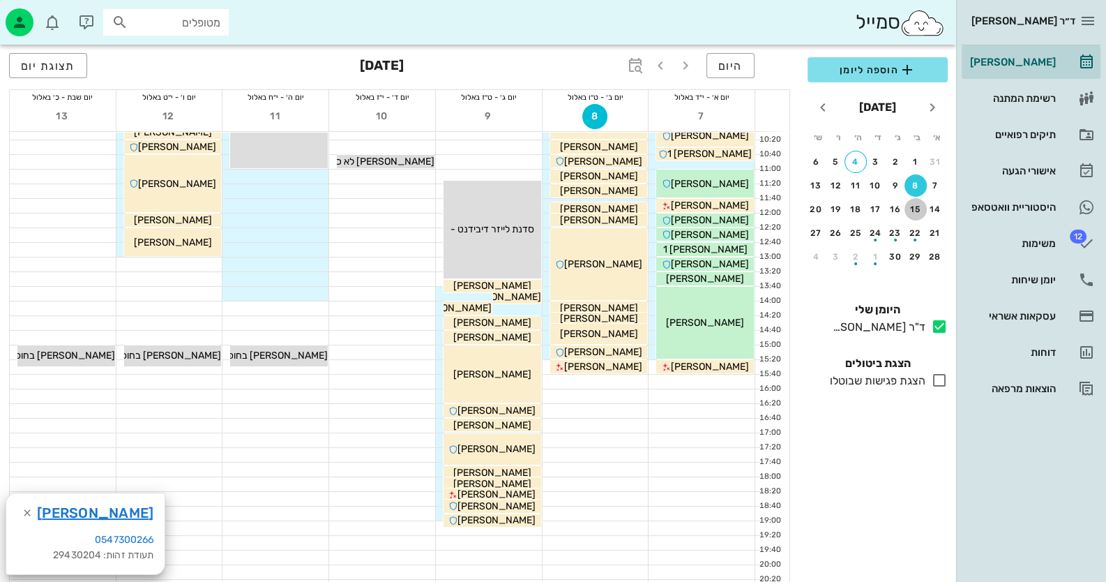
click at [920, 205] on div "15" at bounding box center [916, 209] width 22 height 10
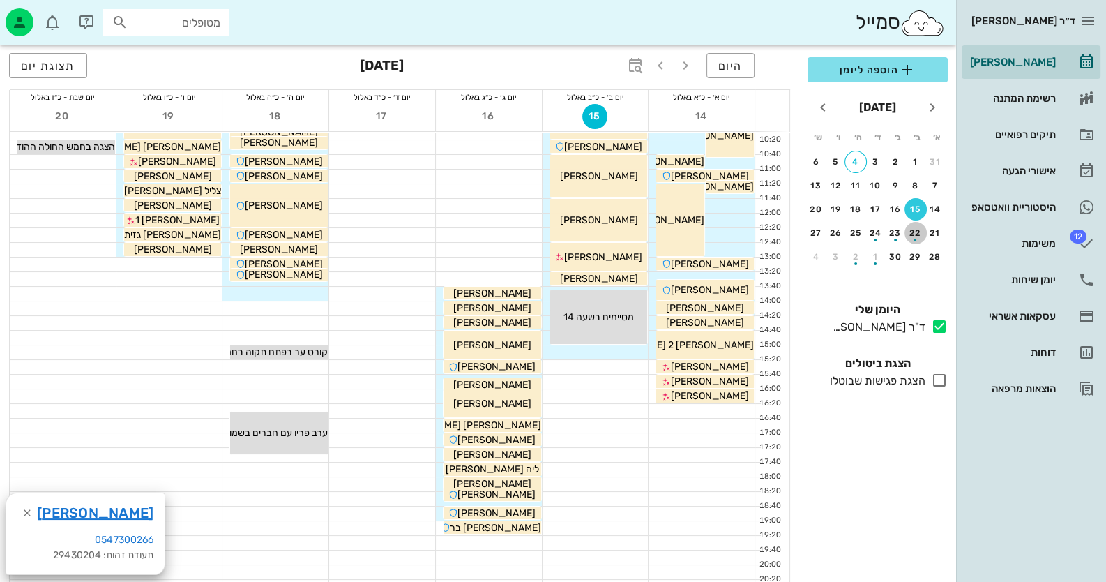
click at [917, 223] on button "22" at bounding box center [916, 233] width 22 height 22
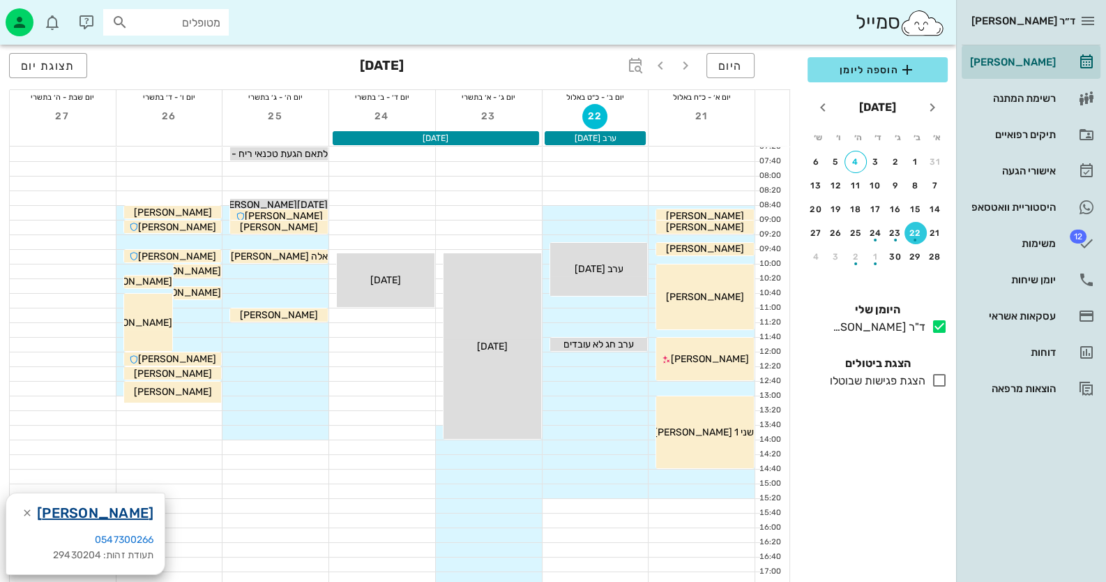
click at [114, 511] on link "[PERSON_NAME]" at bounding box center [95, 513] width 117 height 22
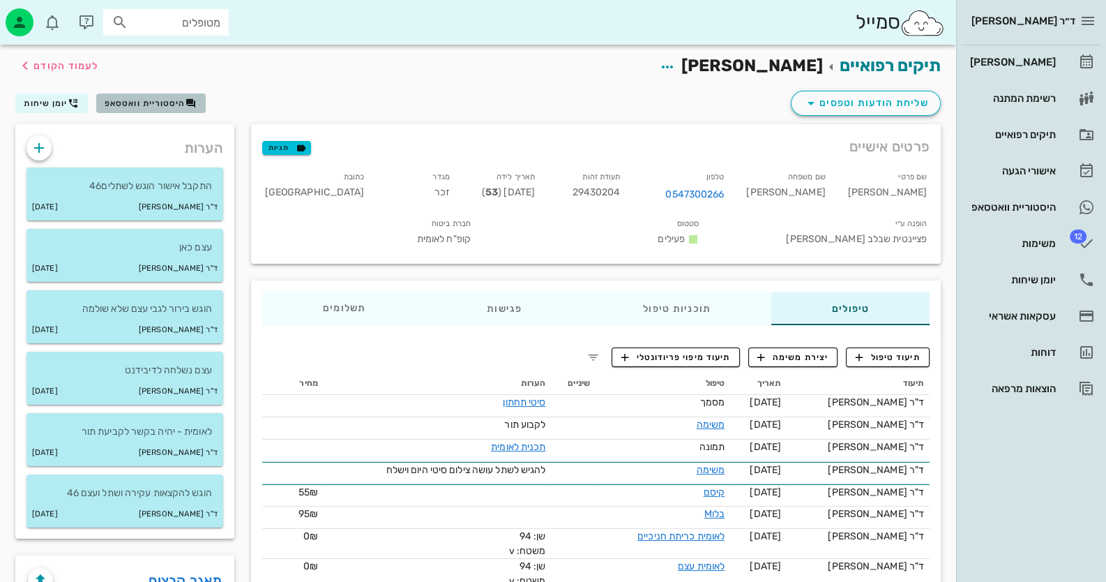
click at [179, 112] on button "היסטוריית וואטסאפ" at bounding box center [151, 103] width 110 height 20
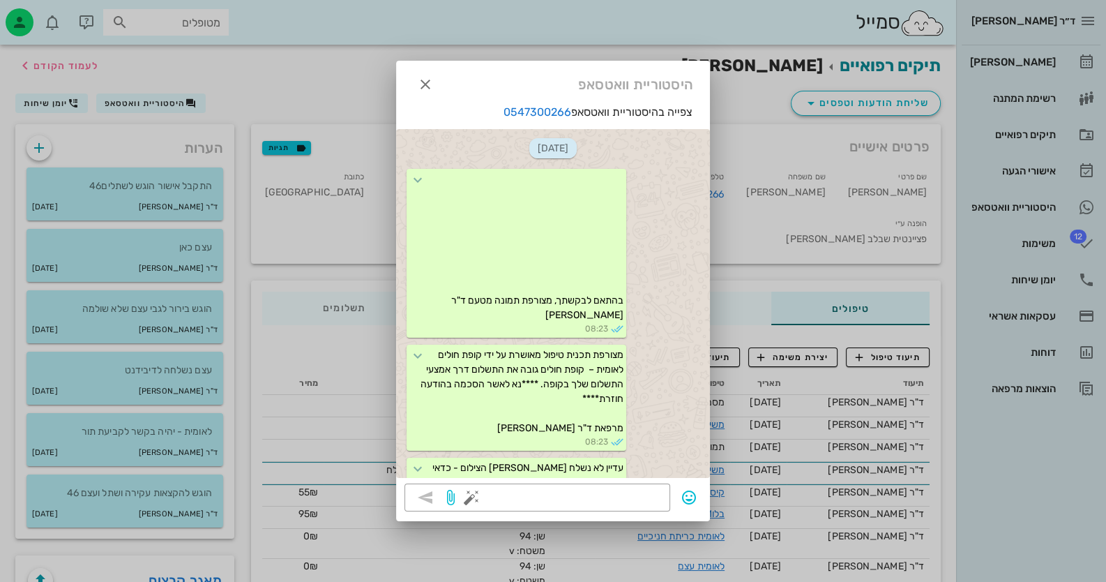
scroll to position [260, 0]
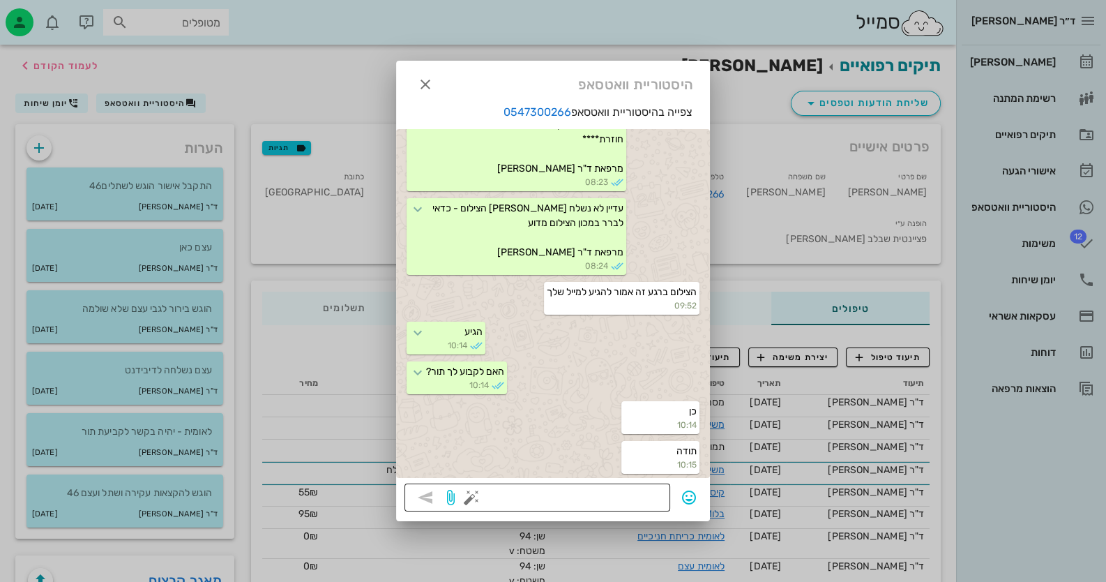
click at [476, 500] on button "button" at bounding box center [471, 497] width 17 height 17
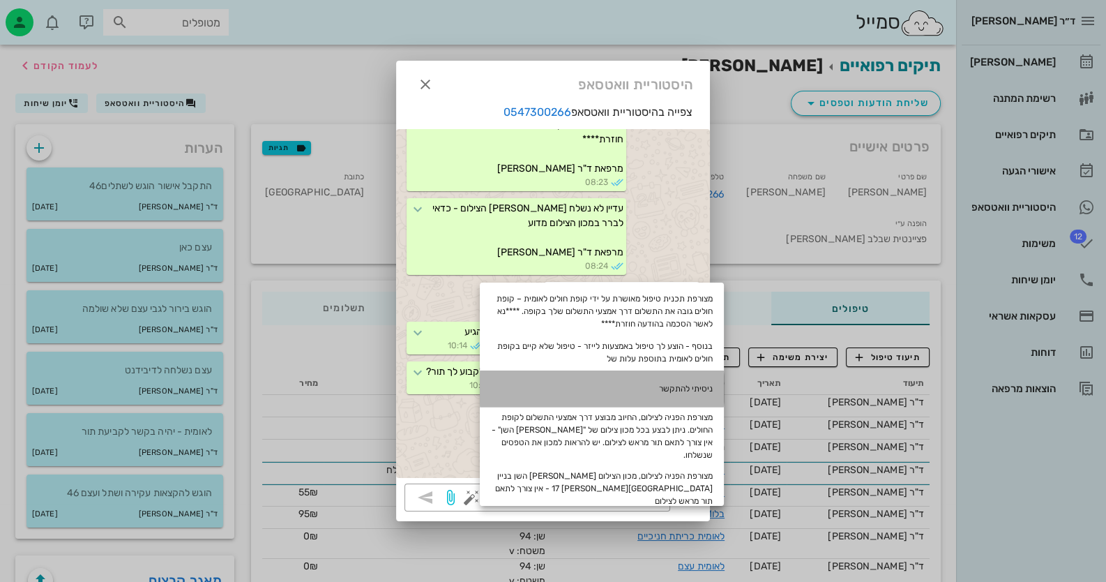
click at [651, 387] on div "ניסיתי להתקשר" at bounding box center [602, 388] width 244 height 36
type textarea "ניסיתי להתקשר"
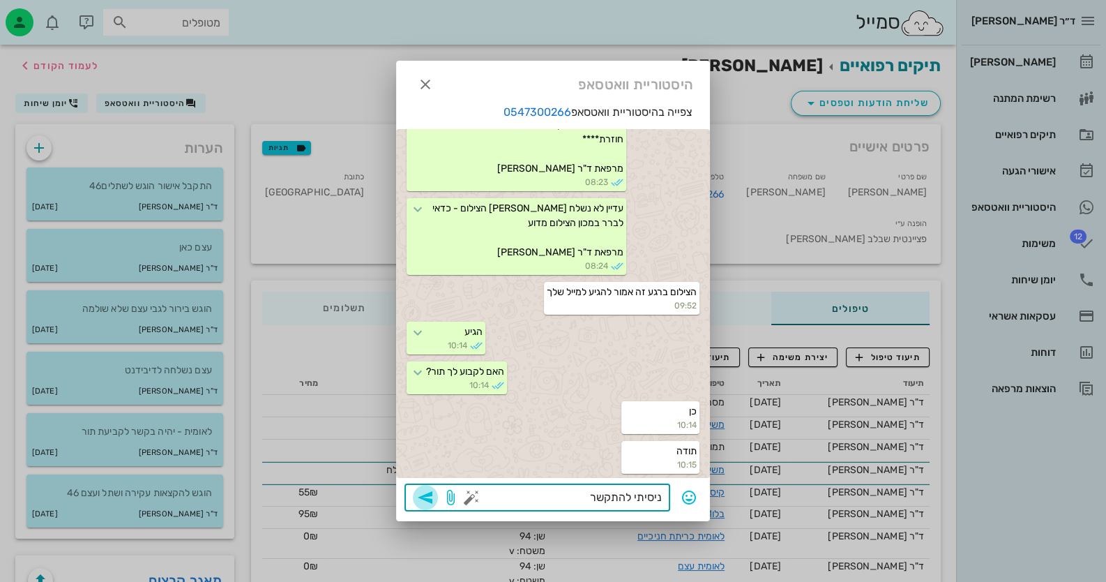
click at [424, 498] on icon "button" at bounding box center [425, 497] width 17 height 17
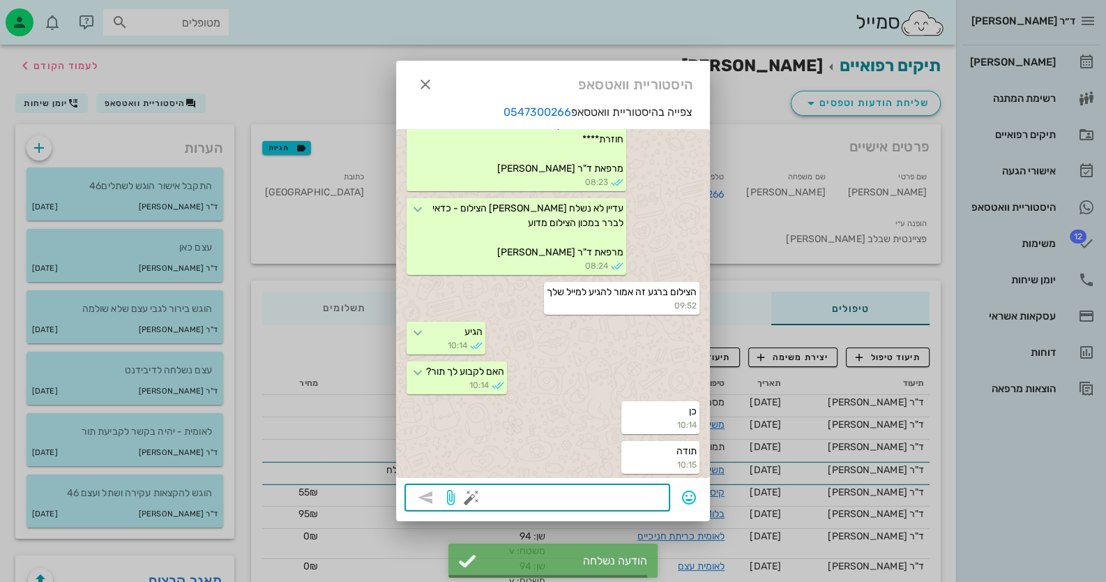
scroll to position [299, 0]
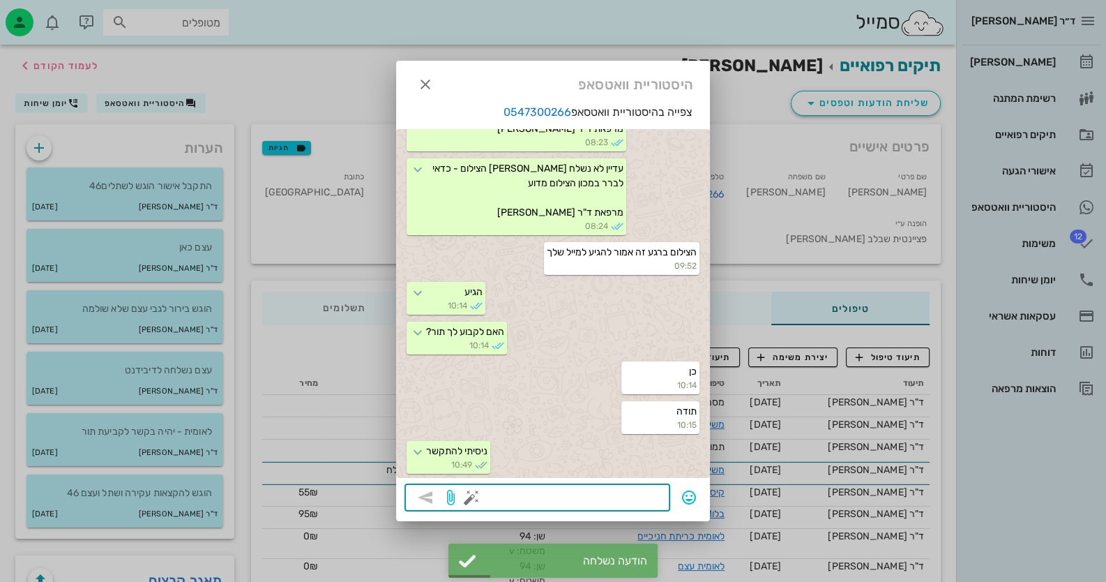
click at [1076, 60] on div at bounding box center [553, 291] width 1106 height 582
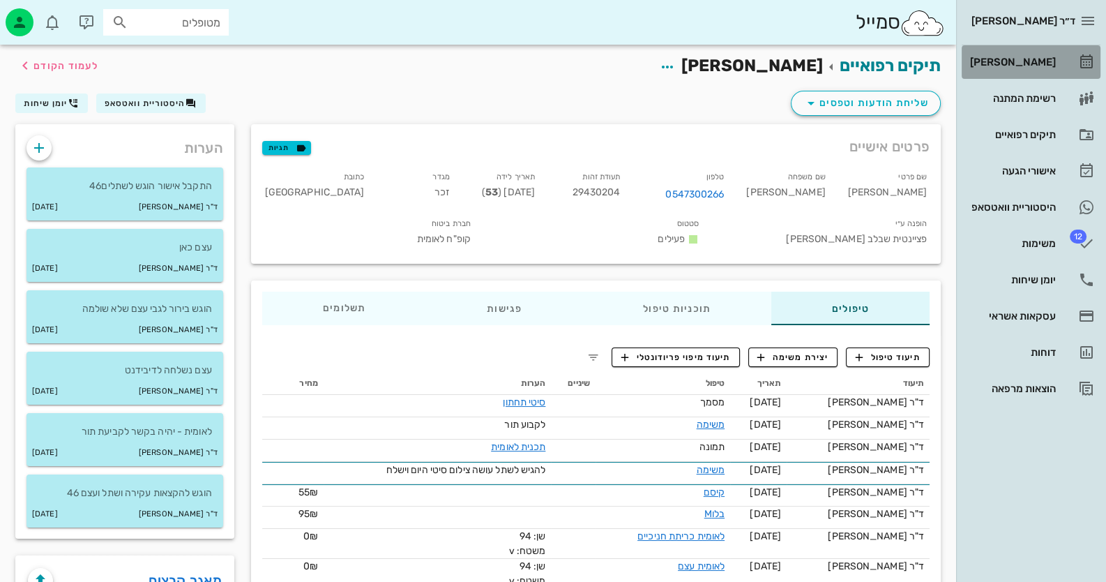
click at [1076, 60] on link "[PERSON_NAME]" at bounding box center [1031, 61] width 139 height 33
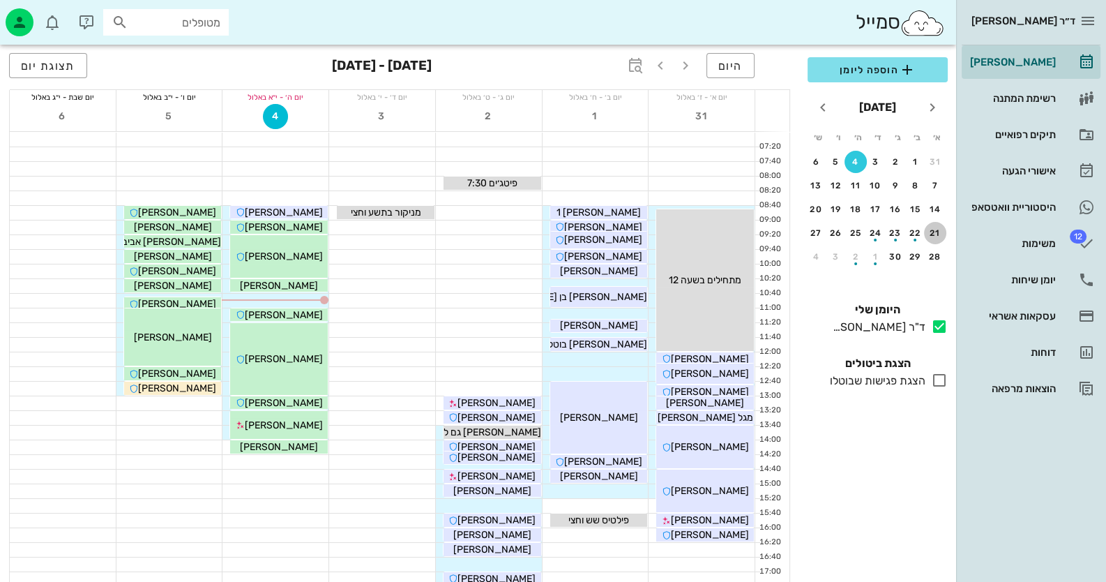
click at [938, 230] on div "21" at bounding box center [935, 233] width 22 height 10
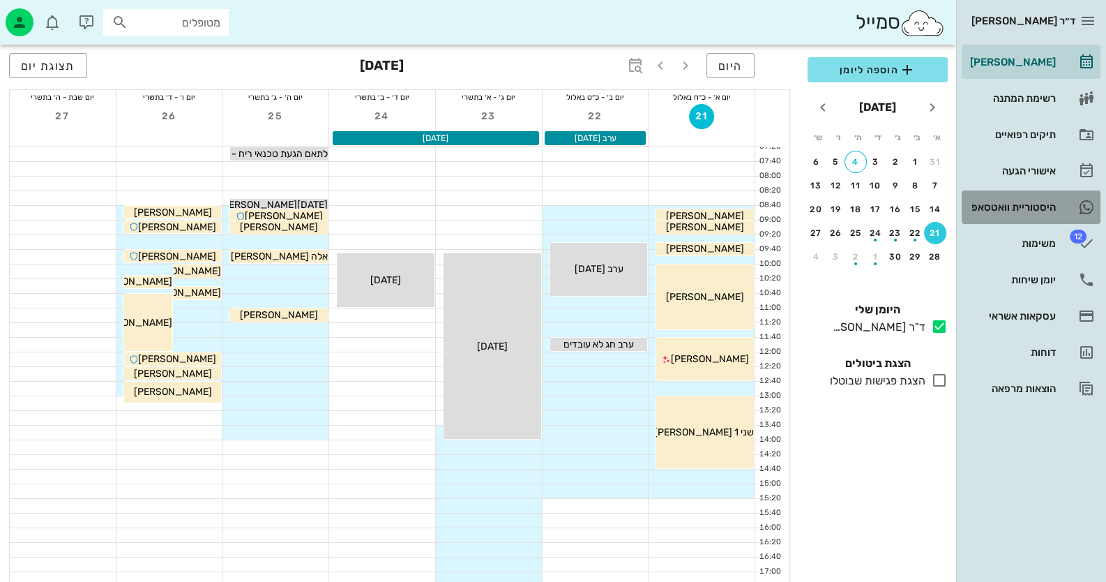
click at [1086, 207] on icon at bounding box center [1087, 207] width 17 height 17
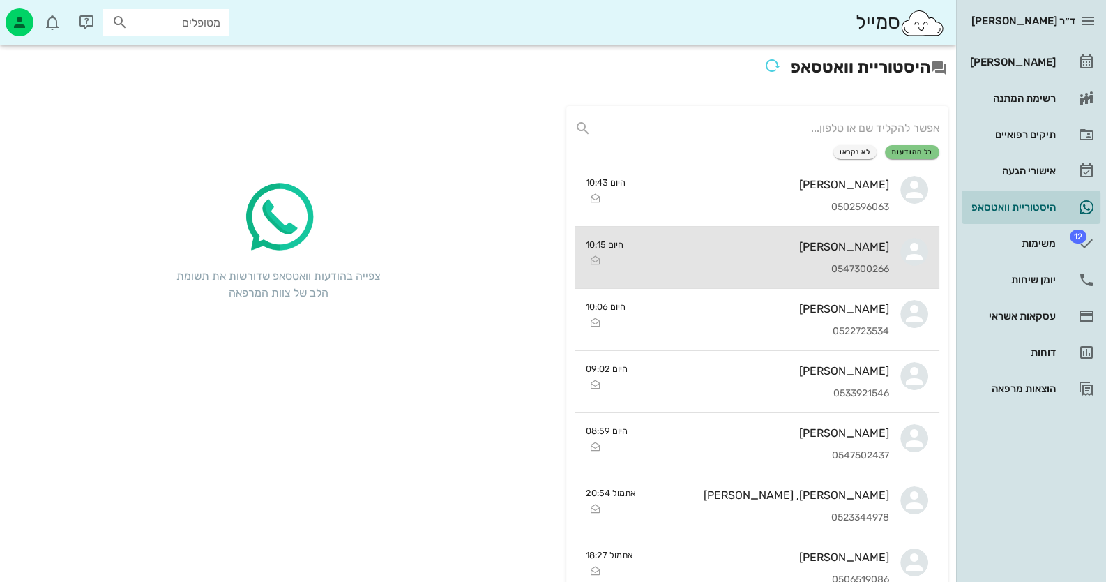
click at [878, 247] on div "[PERSON_NAME]" at bounding box center [762, 246] width 255 height 13
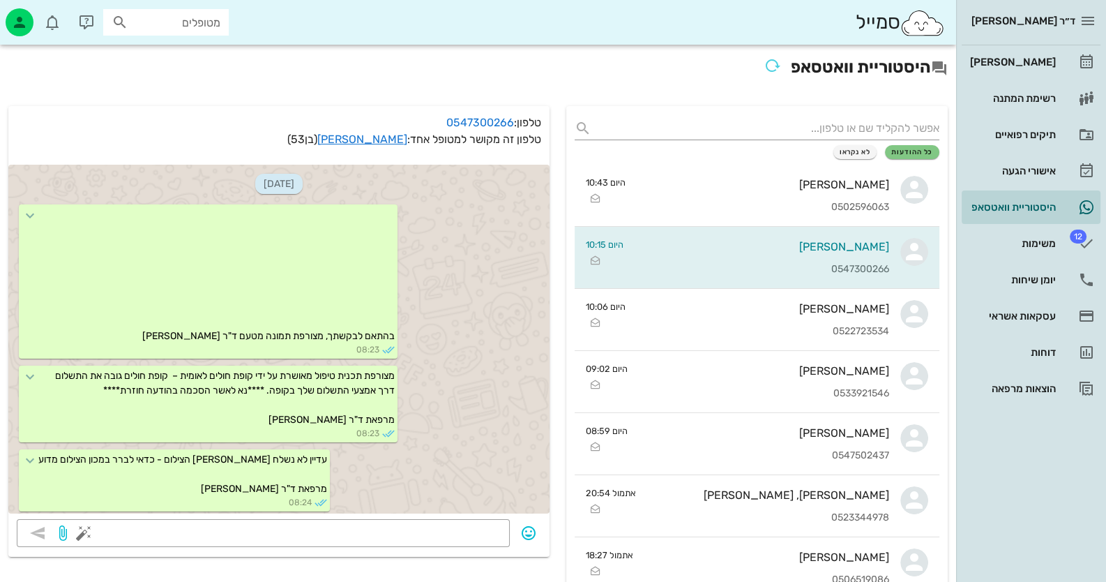
scroll to position [241, 0]
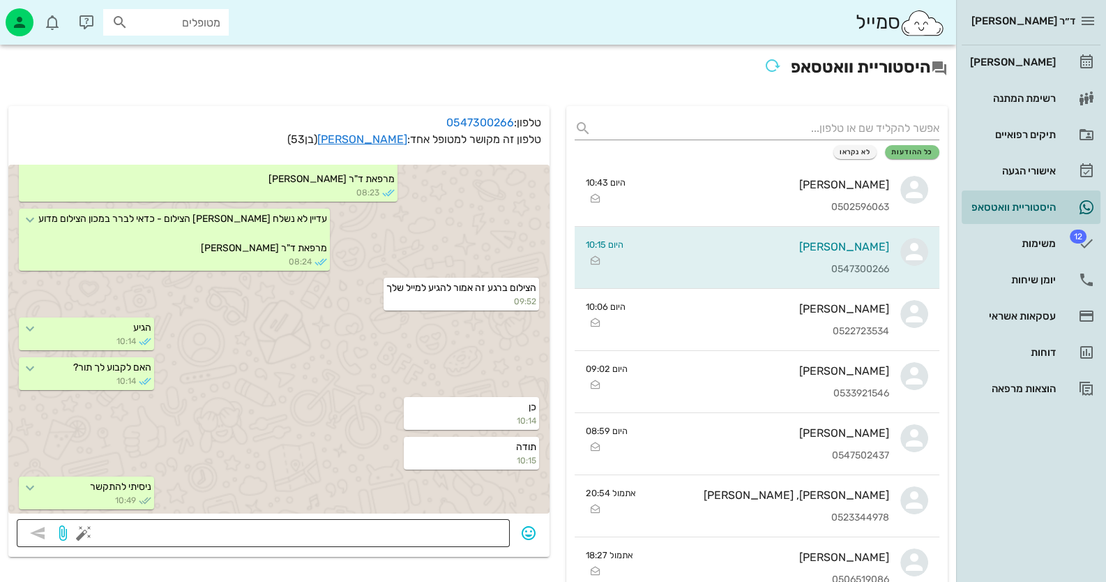
click at [435, 523] on textarea at bounding box center [294, 534] width 415 height 22
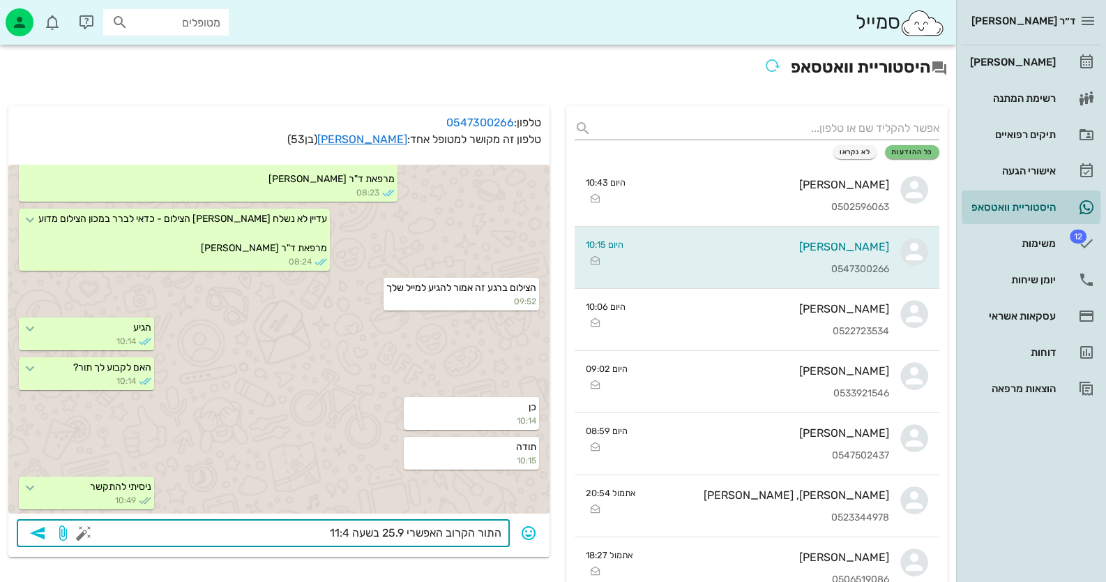
type textarea "התור הקרוב האפשרי 25.9 בשעה 11:40"
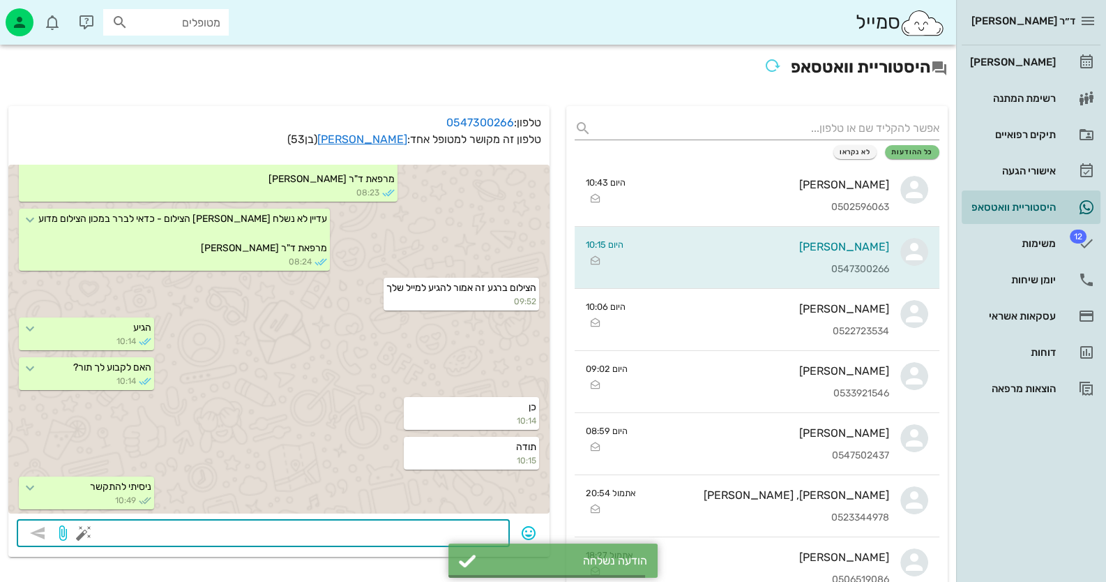
scroll to position [280, 0]
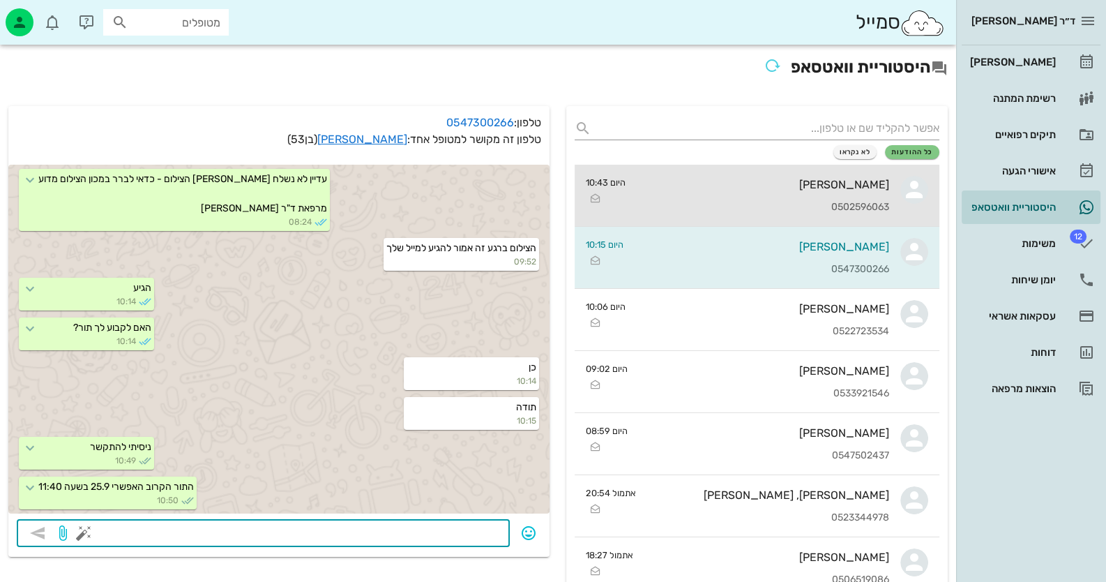
click at [865, 187] on div "[PERSON_NAME]" at bounding box center [763, 184] width 253 height 13
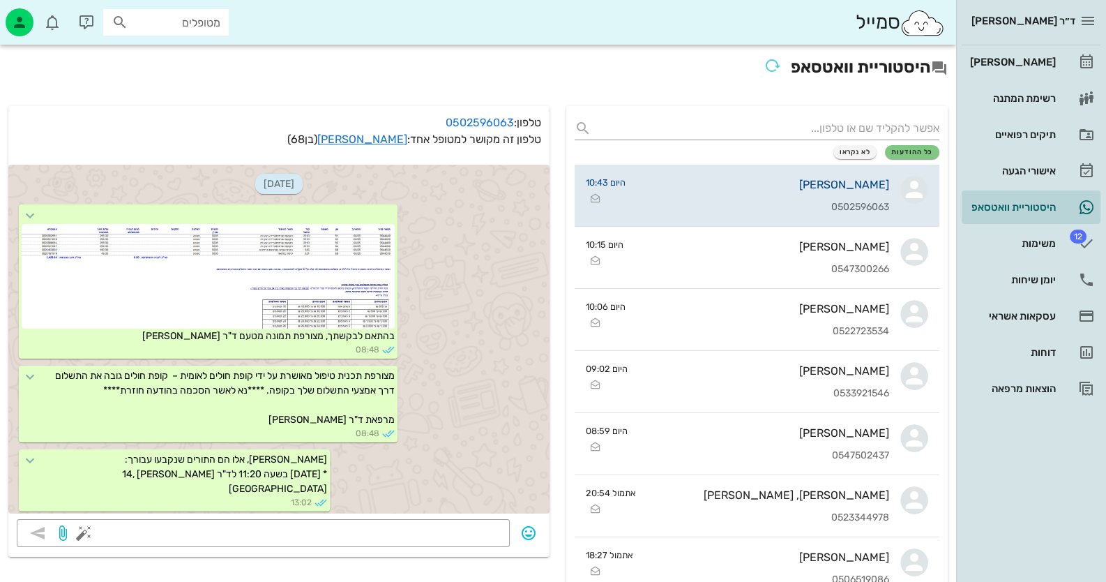
scroll to position [2037, 0]
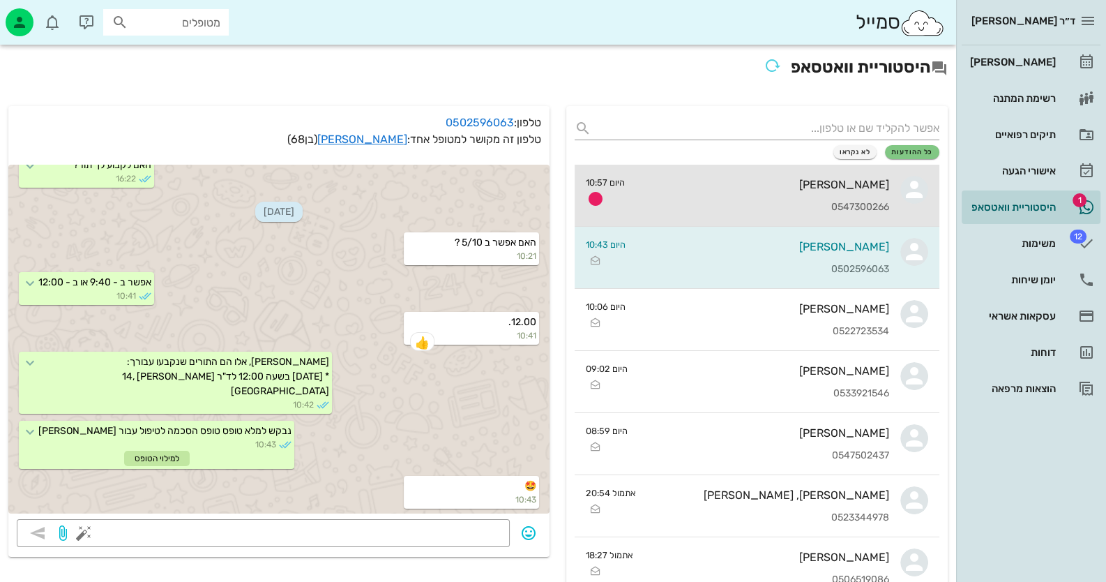
click at [865, 187] on div "[PERSON_NAME]" at bounding box center [762, 184] width 253 height 13
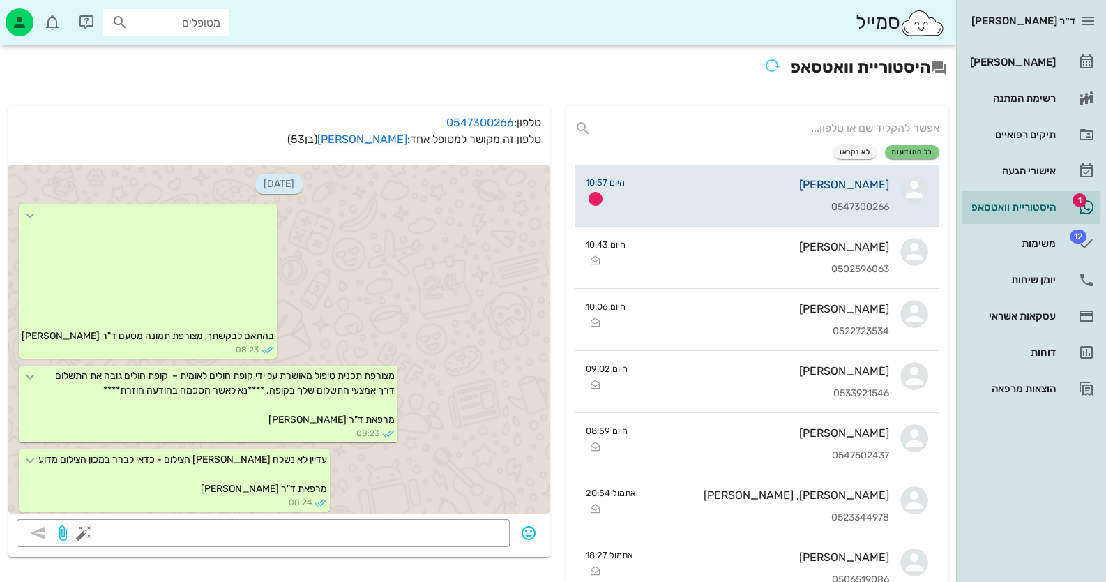
scroll to position [626, 0]
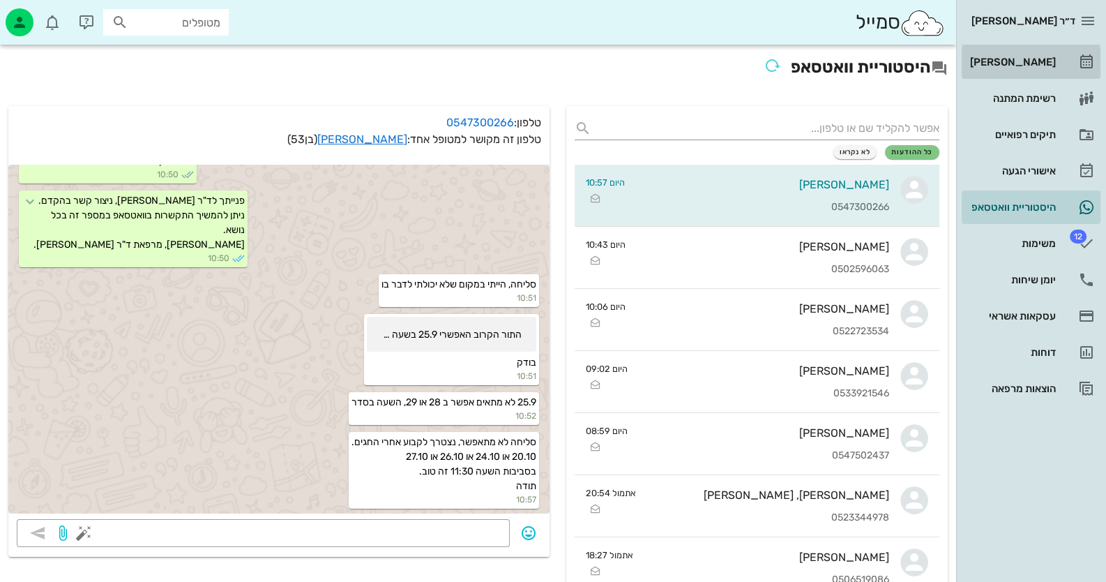
click at [1027, 69] on div "[PERSON_NAME]" at bounding box center [1012, 62] width 89 height 22
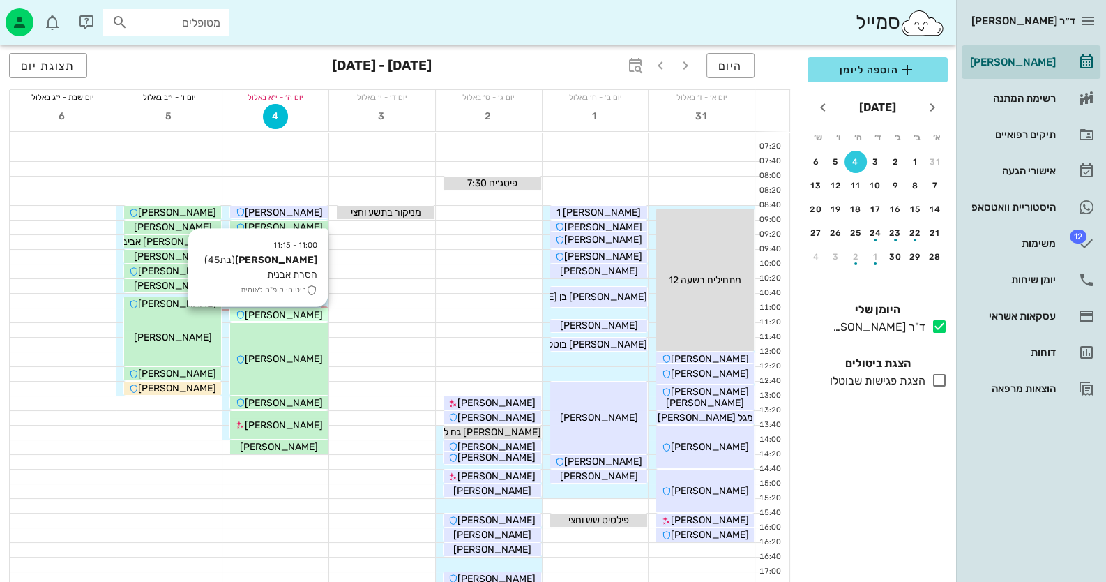
click at [276, 315] on span "[PERSON_NAME]" at bounding box center [284, 315] width 78 height 12
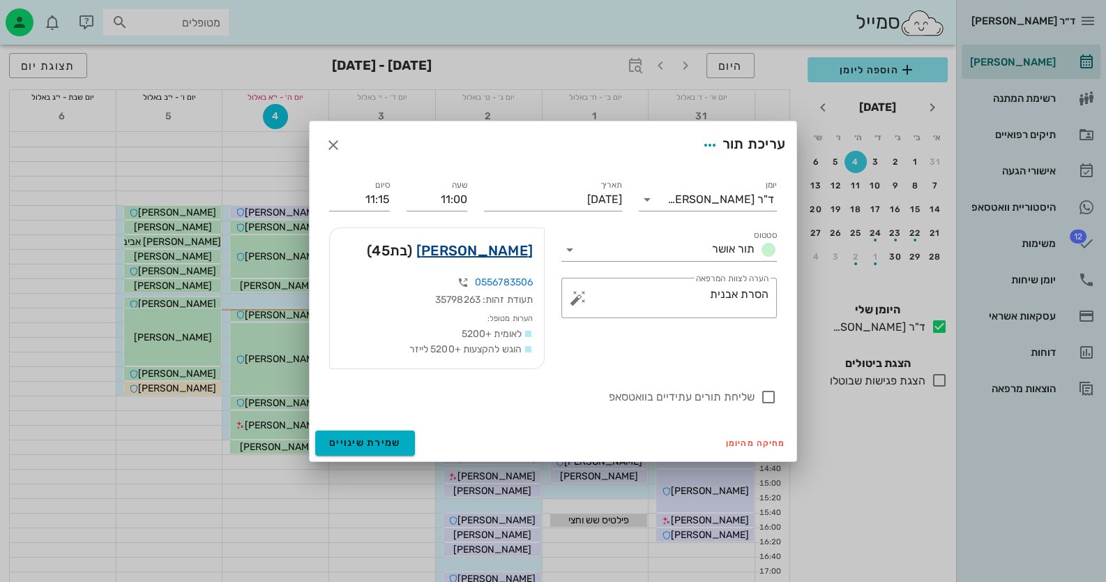
click at [468, 257] on link "[PERSON_NAME]" at bounding box center [474, 250] width 117 height 22
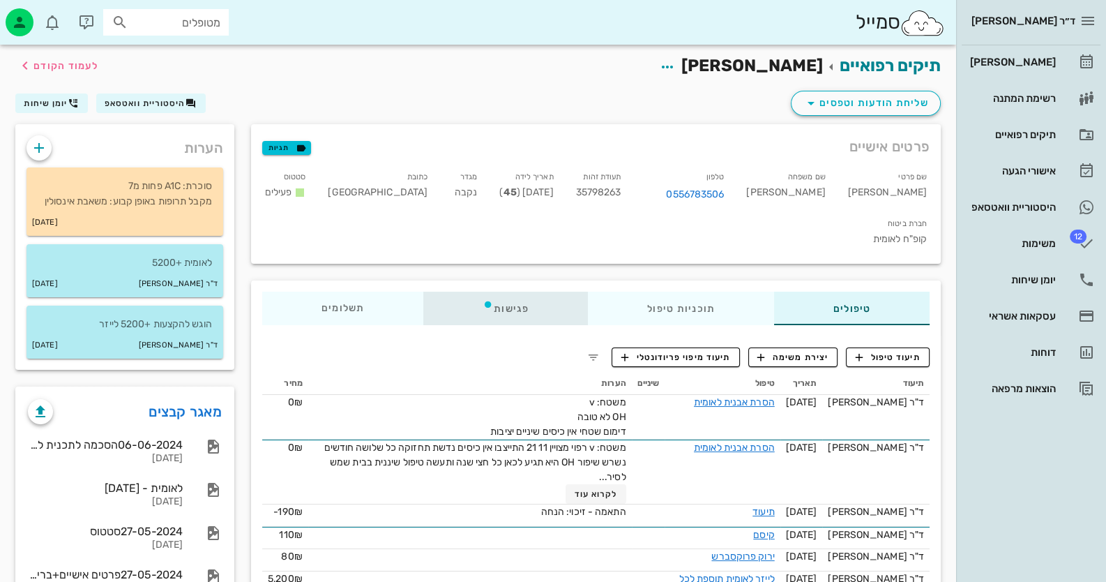
click at [525, 292] on div "פגישות" at bounding box center [505, 308] width 165 height 33
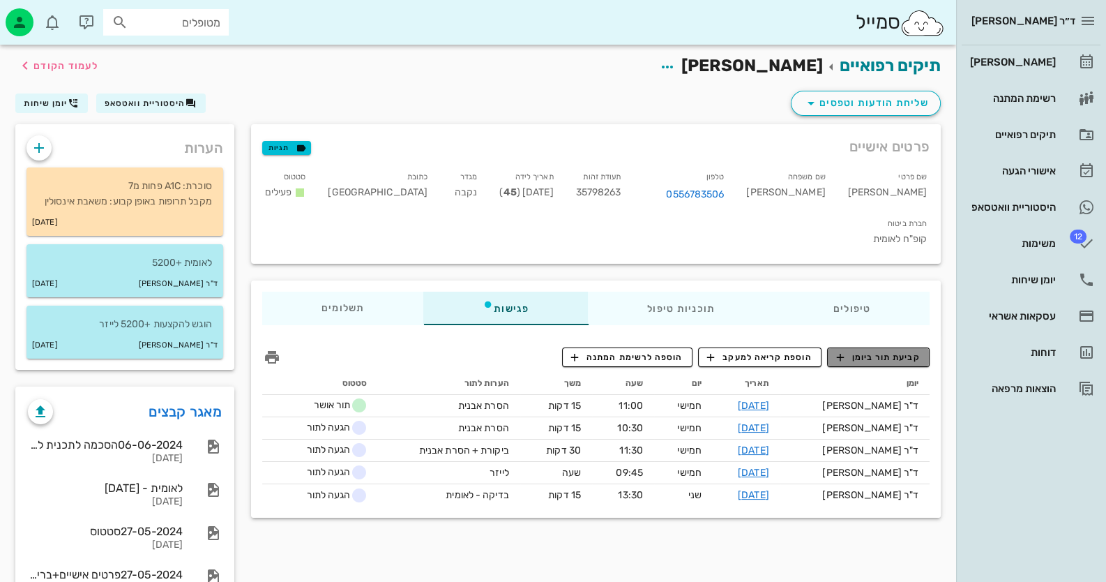
click at [880, 351] on span "קביעת תור ביומן" at bounding box center [878, 357] width 84 height 13
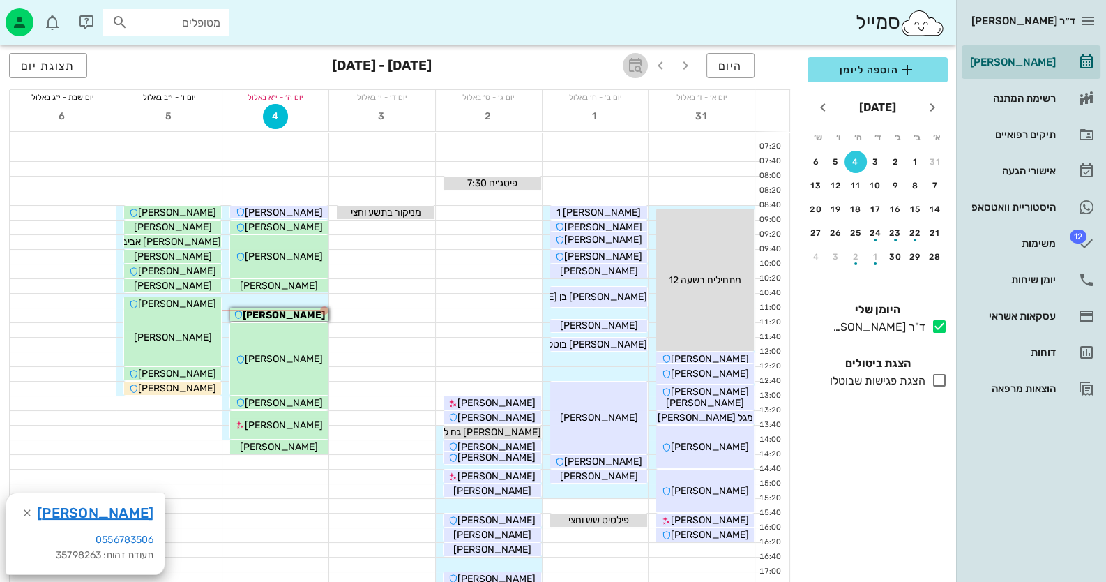
click at [644, 63] on icon "button" at bounding box center [635, 65] width 17 height 17
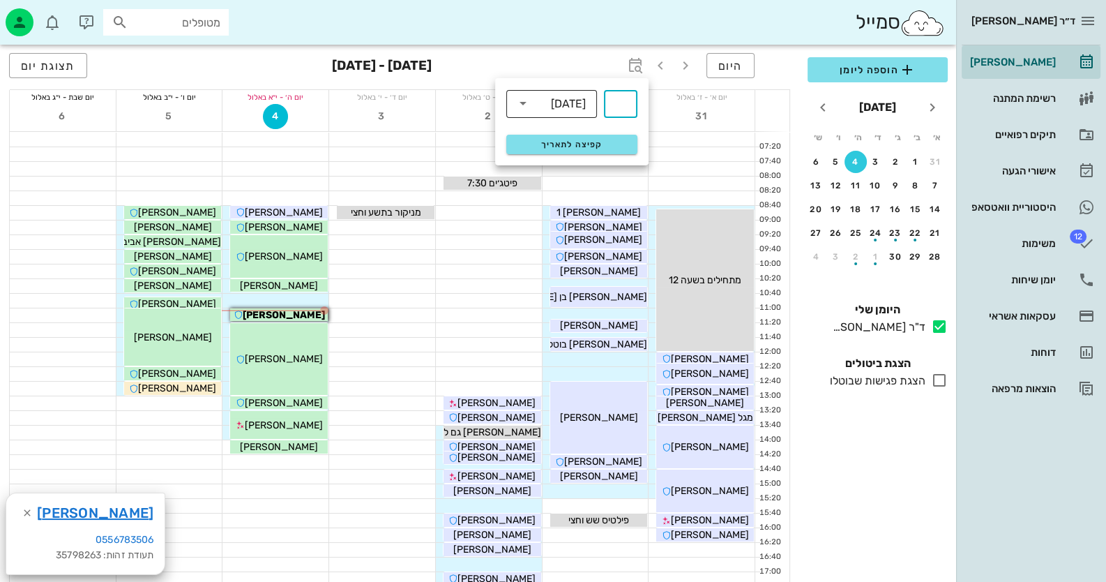
click at [583, 109] on div "[DATE]" at bounding box center [568, 104] width 35 height 13
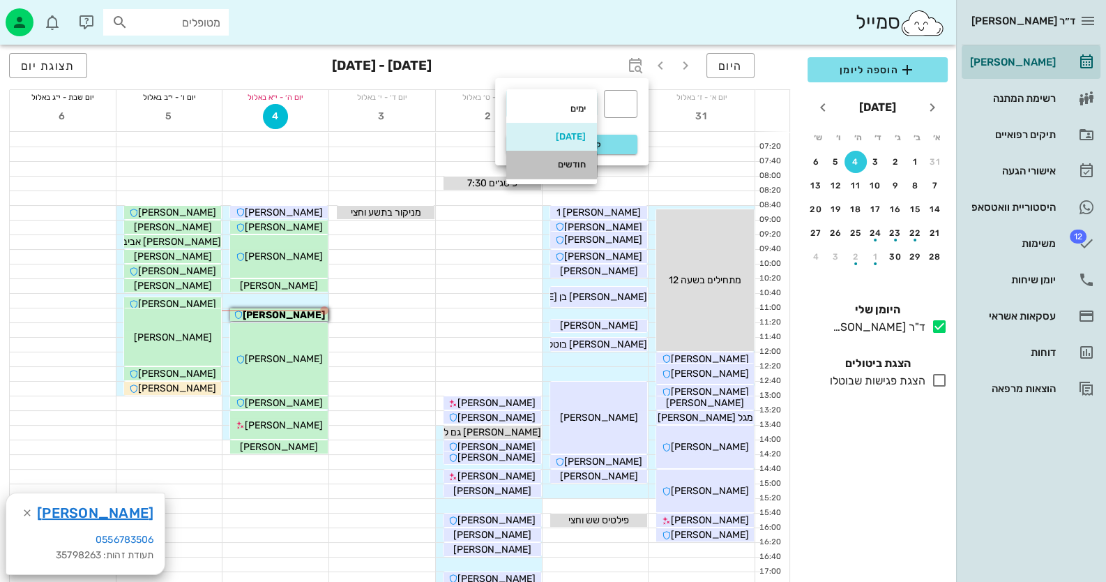
click at [561, 161] on div "חודשים" at bounding box center [552, 164] width 68 height 11
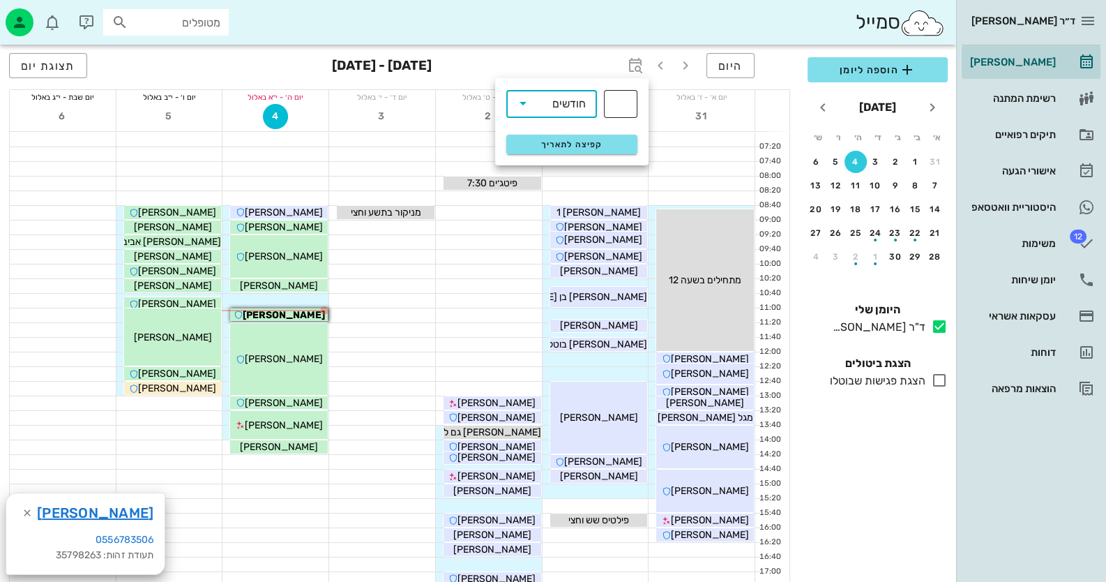
click at [624, 111] on input "text" at bounding box center [621, 104] width 17 height 22
type input "6"
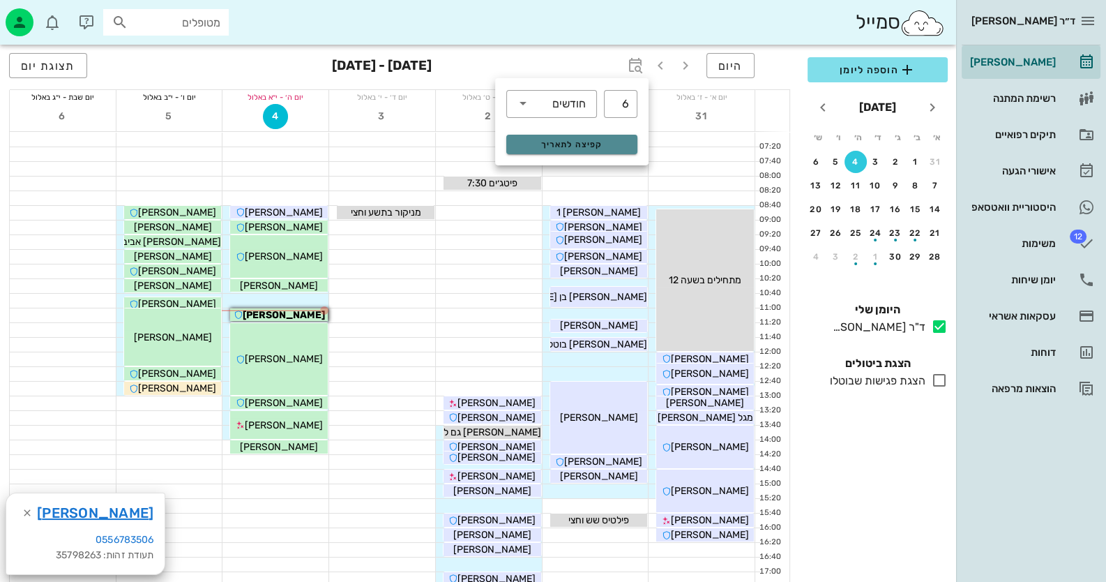
click at [607, 140] on span "קפיצה לתאריך" at bounding box center [572, 145] width 114 height 10
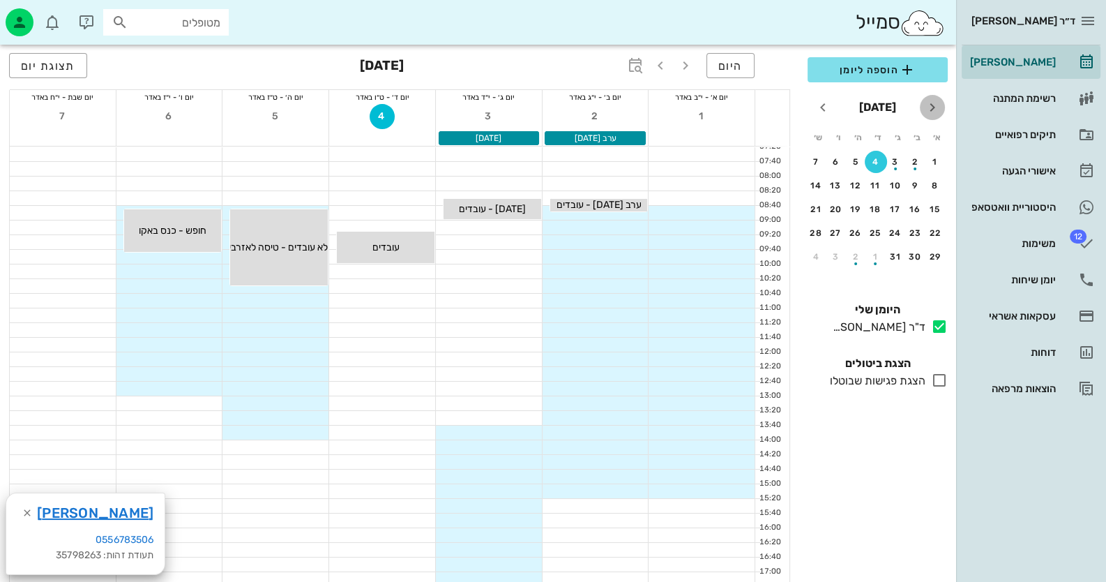
click at [937, 109] on icon "חודש שעבר" at bounding box center [932, 107] width 17 height 17
click at [680, 62] on icon "button" at bounding box center [685, 65] width 17 height 17
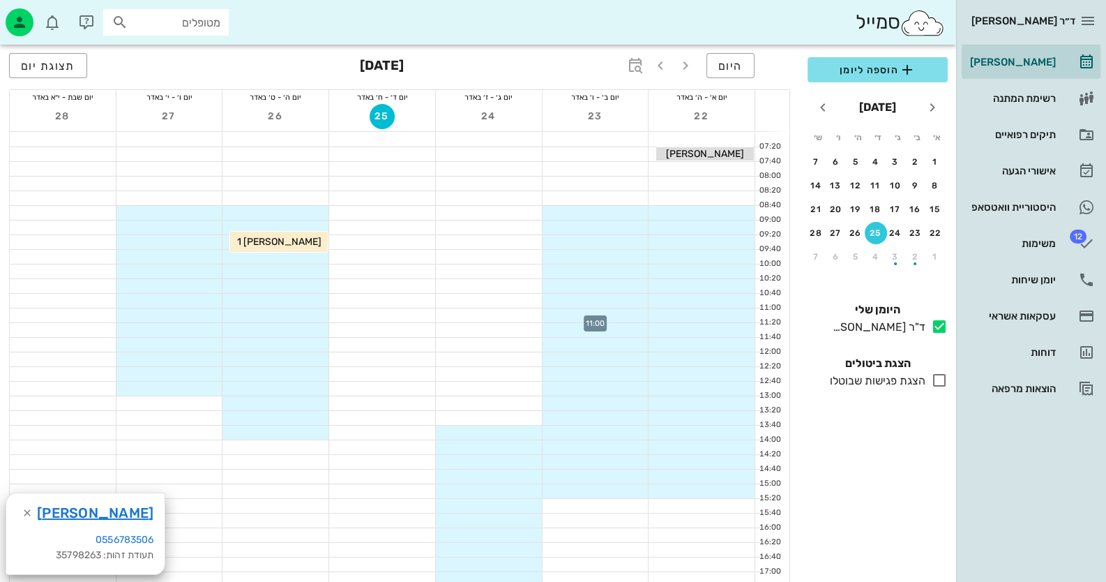
click at [619, 315] on div at bounding box center [596, 315] width 106 height 14
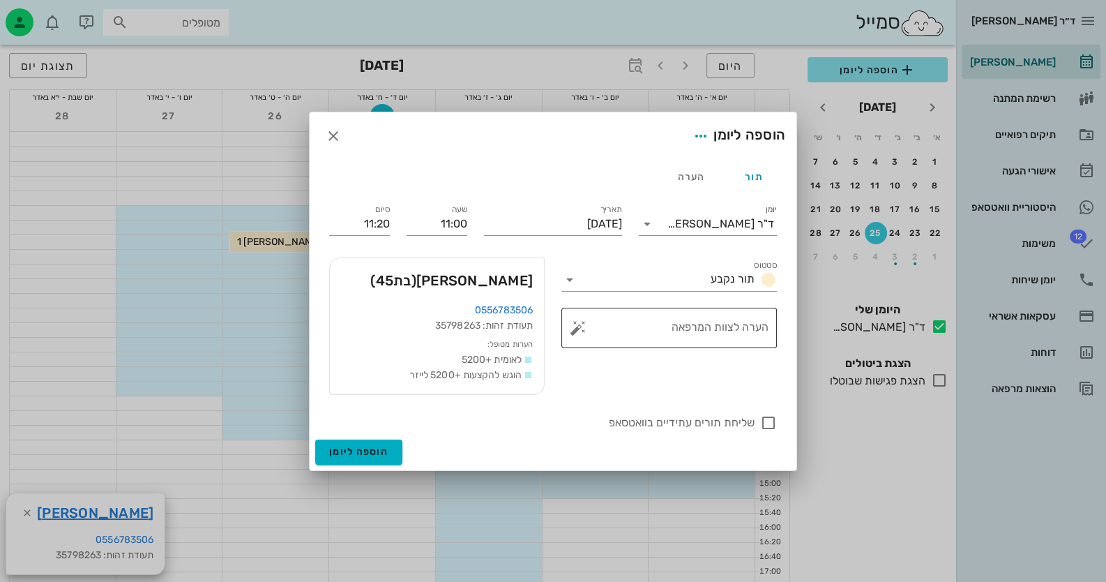
click at [579, 327] on button "button" at bounding box center [578, 328] width 17 height 17
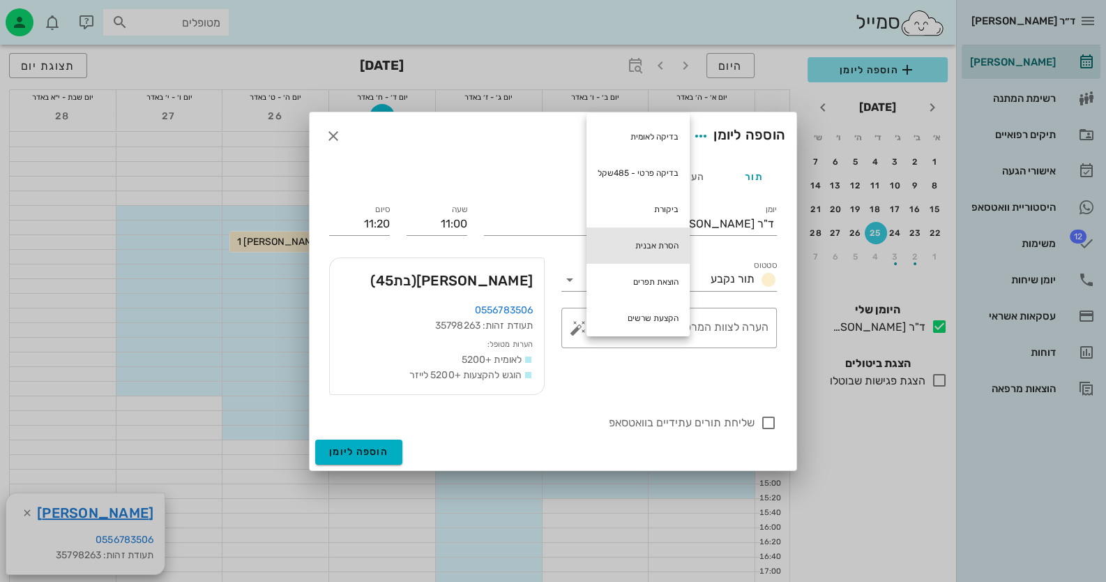
click at [676, 240] on div "הסרת אבנית" at bounding box center [638, 245] width 103 height 36
type textarea "הסרת אבנית"
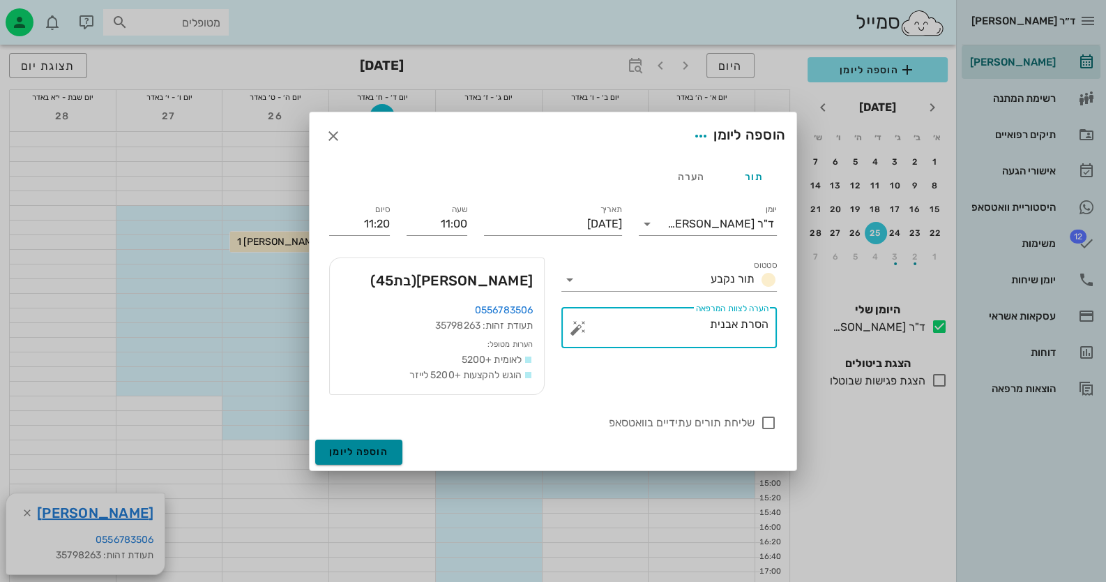
click at [341, 458] on button "הוספה ליומן" at bounding box center [358, 452] width 87 height 25
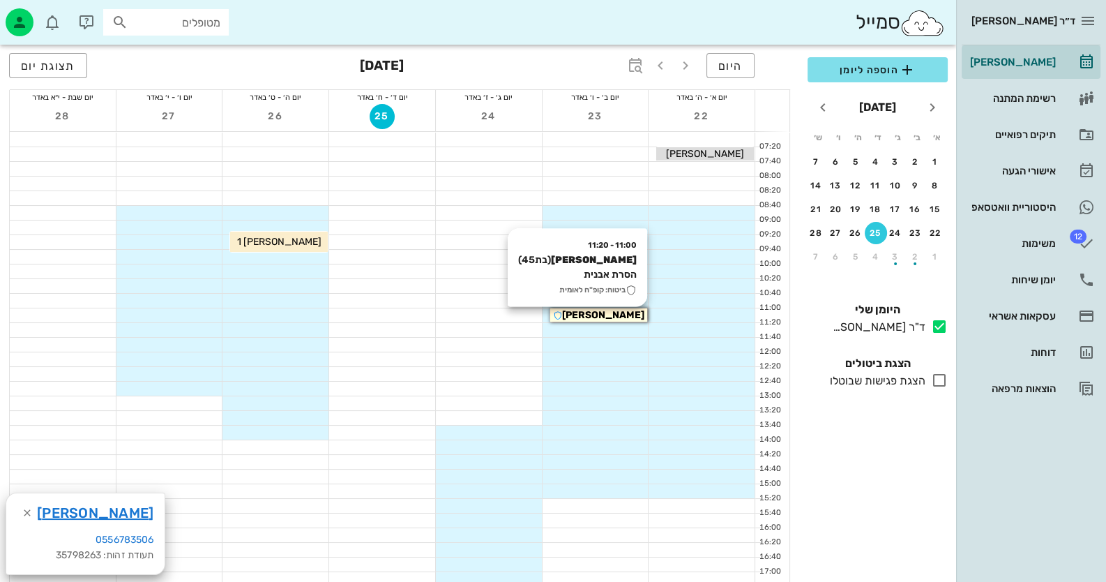
click at [590, 310] on span "[PERSON_NAME]" at bounding box center [603, 315] width 82 height 12
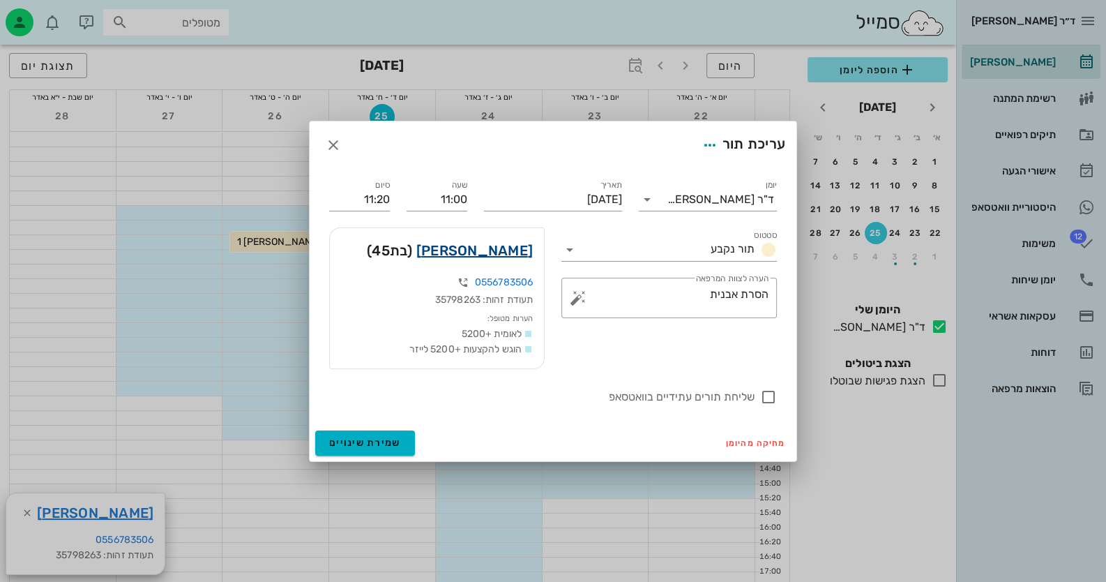
click at [515, 255] on link "[PERSON_NAME]" at bounding box center [474, 250] width 117 height 22
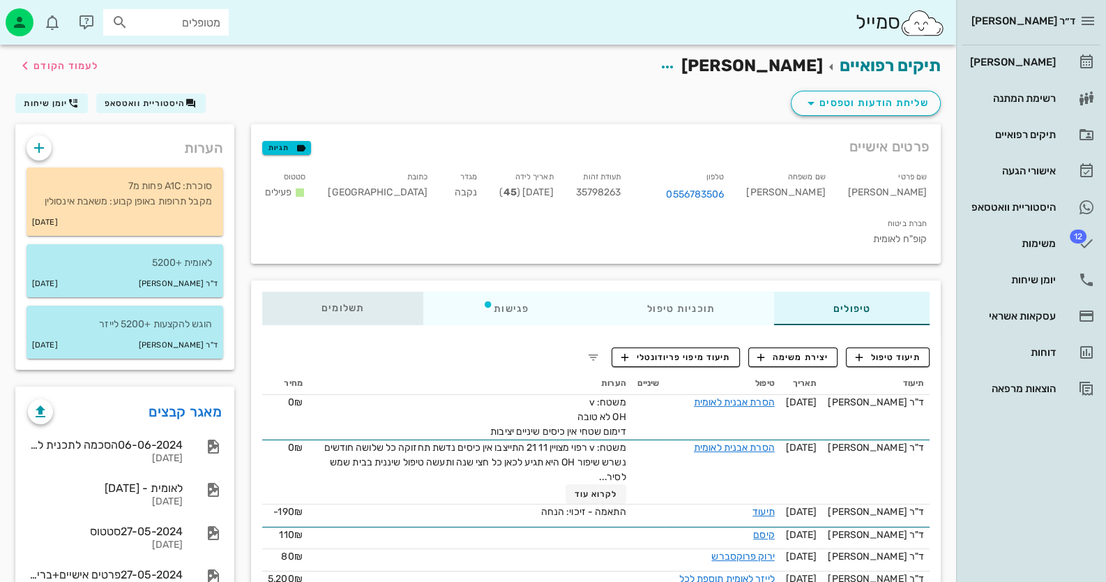
click at [359, 303] on span "תשלומים 0₪" at bounding box center [343, 308] width 43 height 10
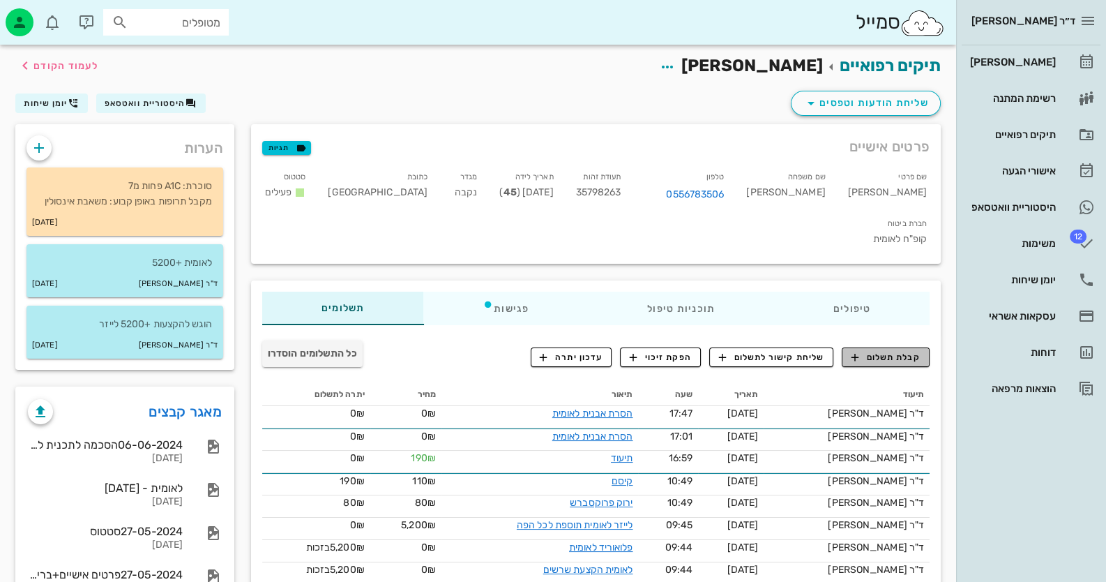
click at [909, 351] on span "קבלת תשלום" at bounding box center [886, 357] width 69 height 13
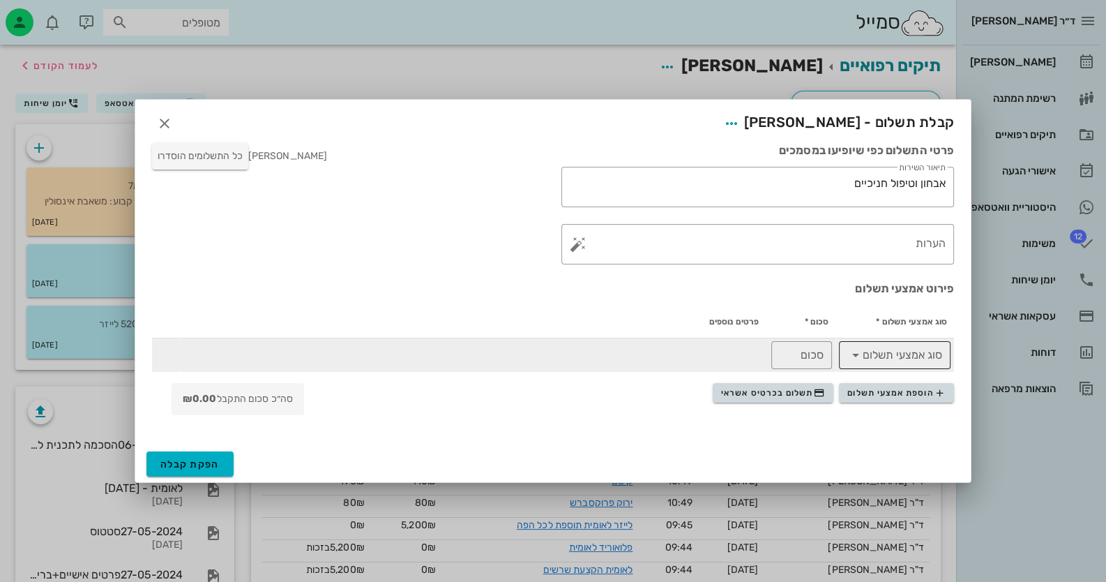
click at [921, 359] on input "סוג אמצעי תשלום" at bounding box center [904, 355] width 75 height 22
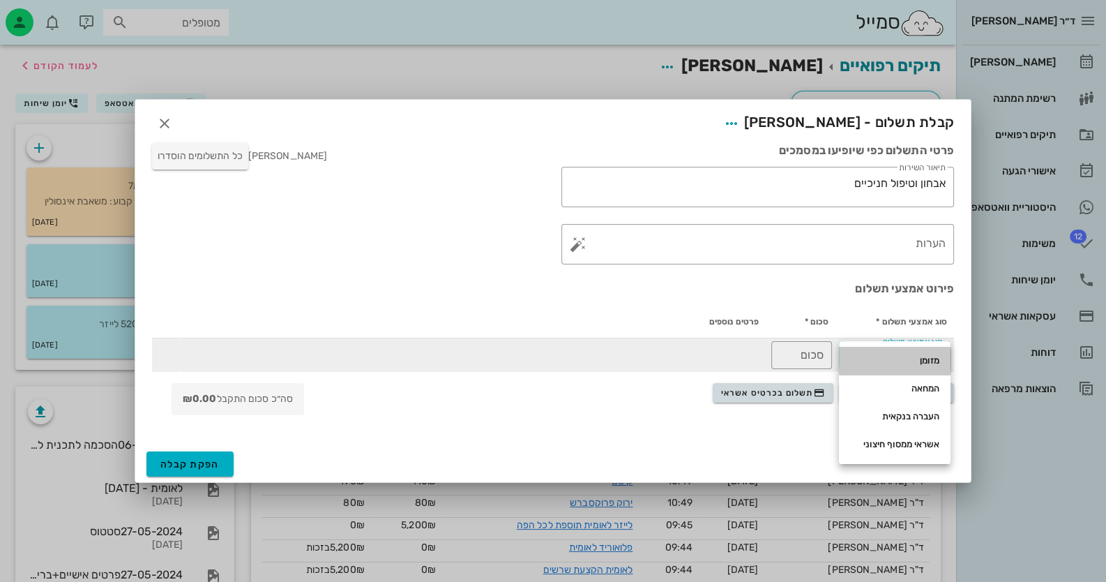
click at [921, 359] on div "מזומן" at bounding box center [894, 360] width 89 height 11
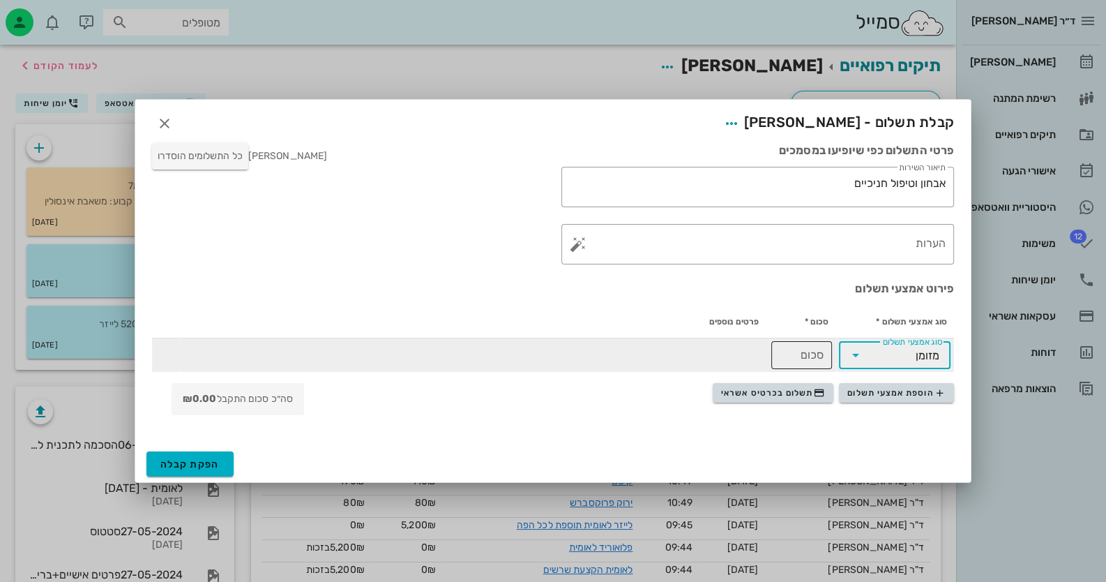
click at [794, 358] on input "סכום" at bounding box center [802, 355] width 44 height 22
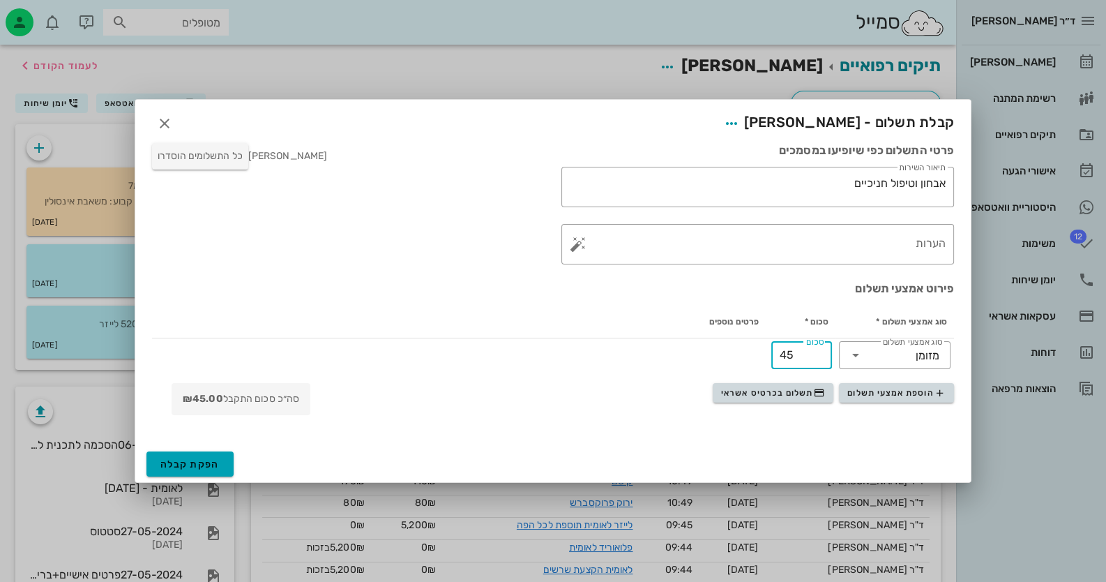
type input "45"
click at [181, 463] on span "הפקת קבלה" at bounding box center [189, 464] width 59 height 12
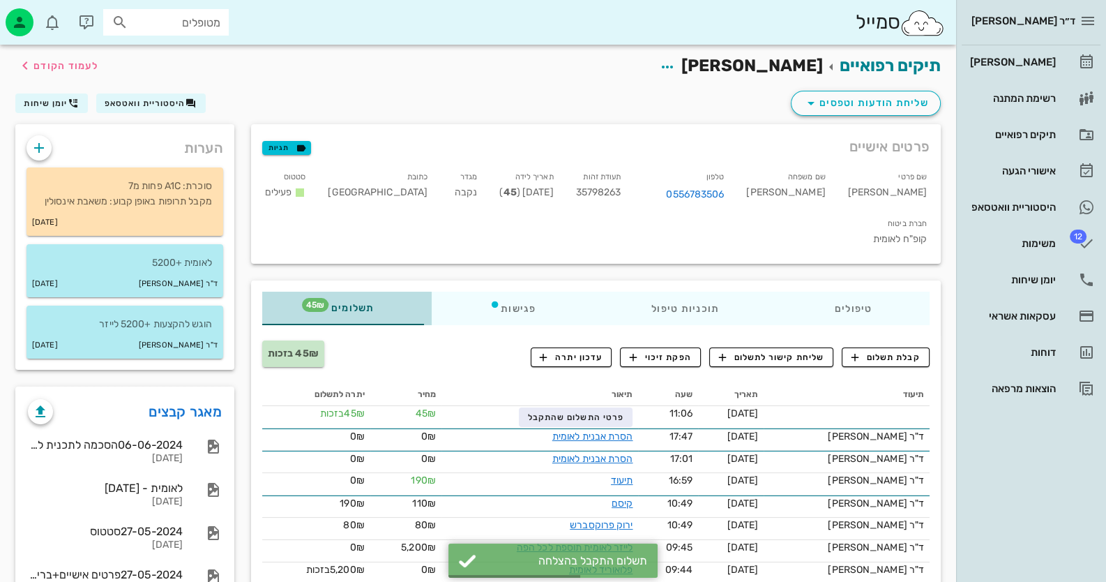
click at [370, 303] on span "תשלומים 45₪" at bounding box center [347, 308] width 54 height 10
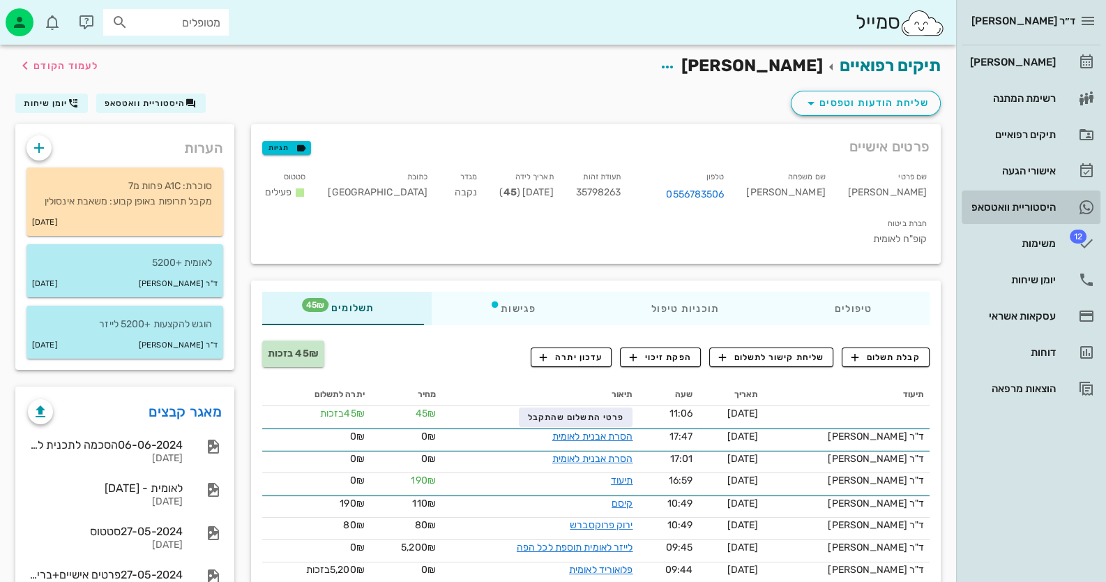
click at [1070, 211] on link "היסטוריית וואטסאפ" at bounding box center [1031, 206] width 139 height 33
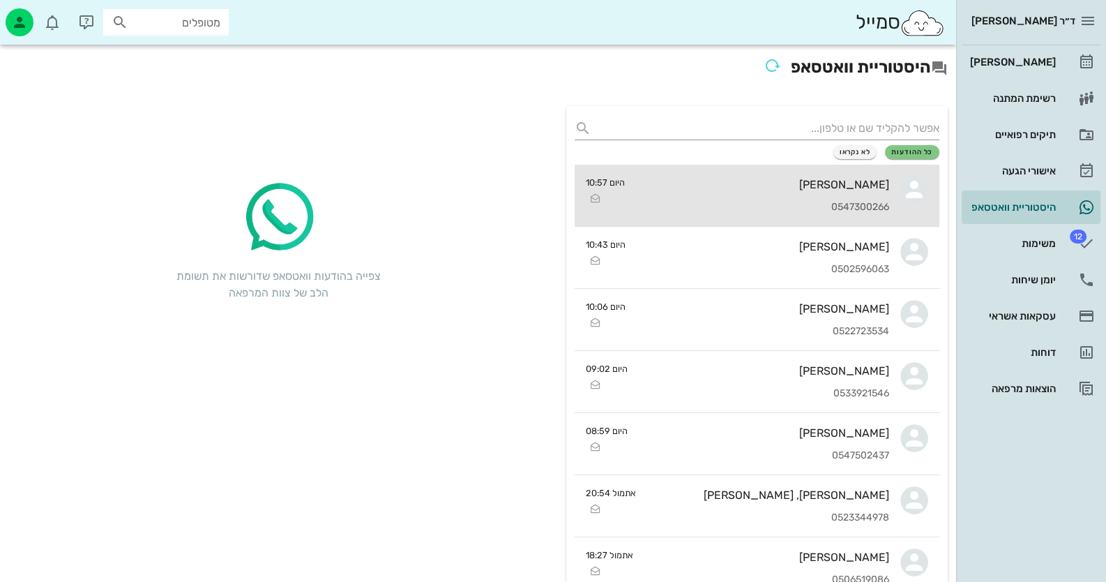
click at [834, 210] on div "0547300266" at bounding box center [762, 208] width 253 height 12
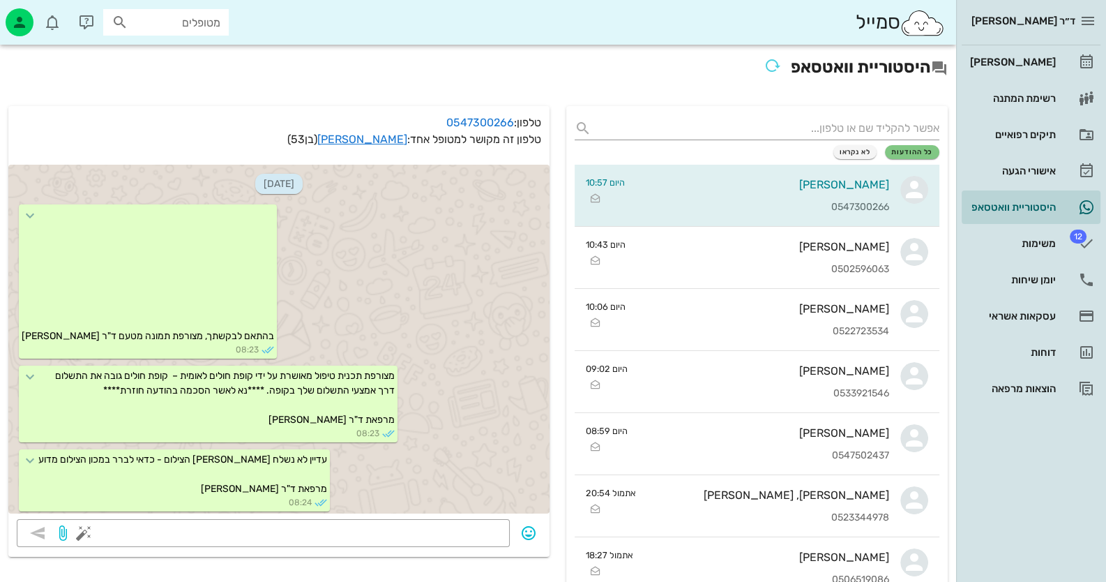
scroll to position [626, 0]
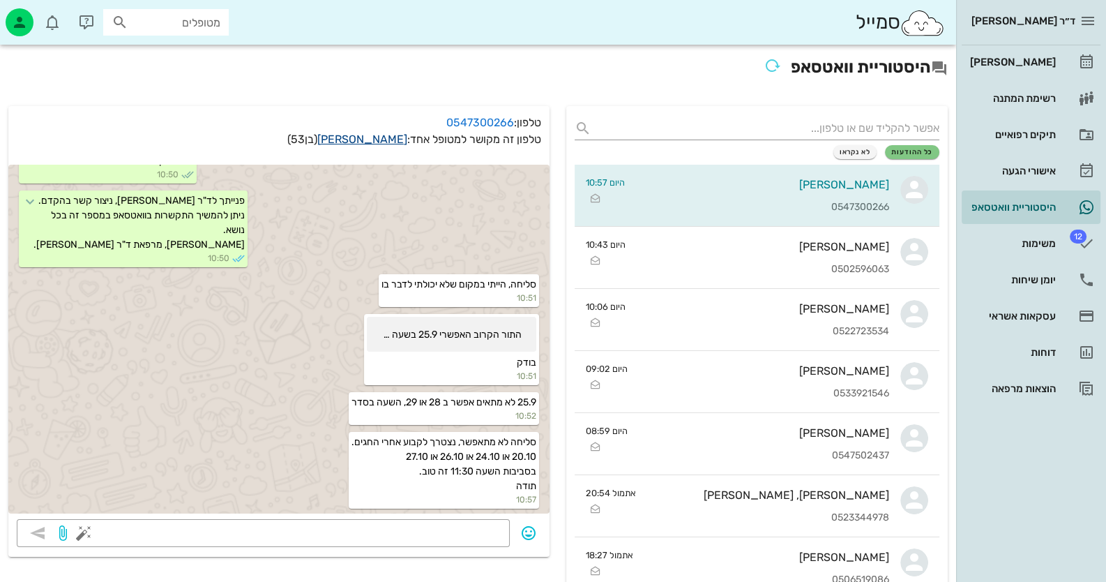
click at [394, 144] on link "[PERSON_NAME]" at bounding box center [362, 139] width 90 height 13
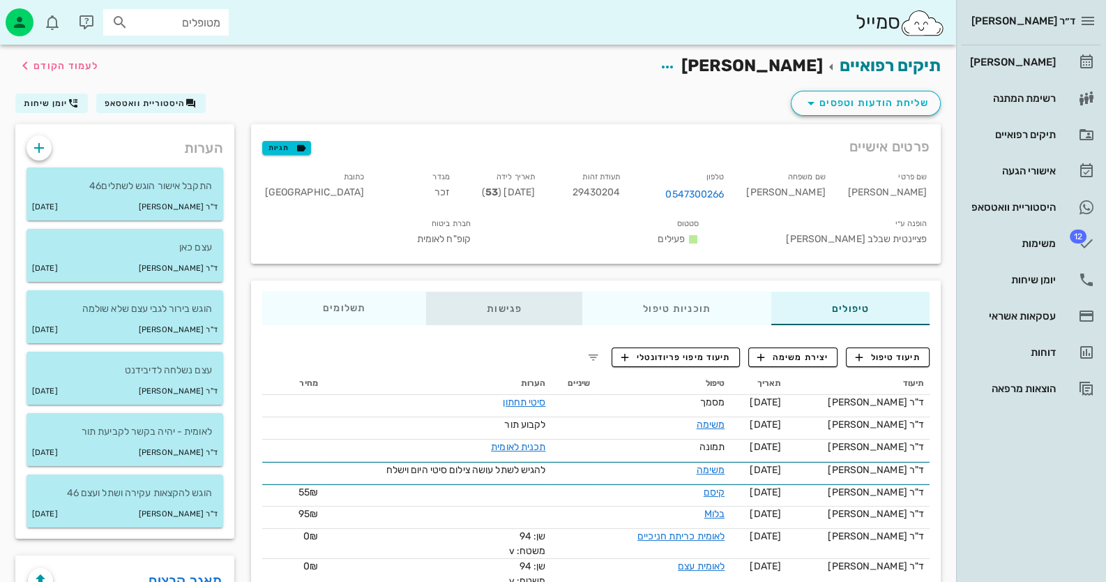
click at [487, 295] on div "פגישות" at bounding box center [504, 308] width 156 height 33
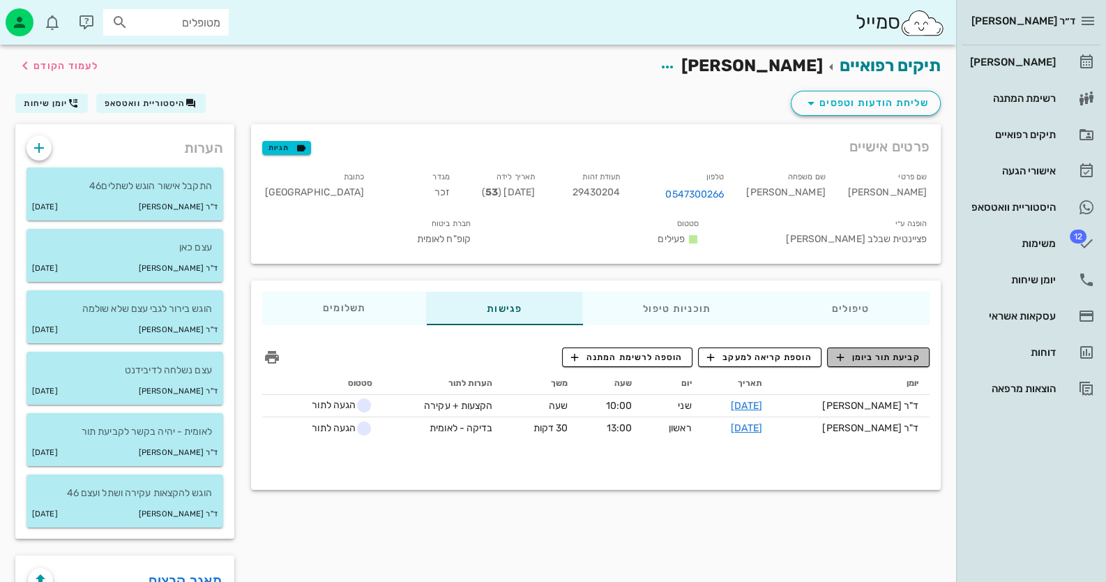
click at [876, 351] on span "קביעת תור ביומן" at bounding box center [878, 357] width 84 height 13
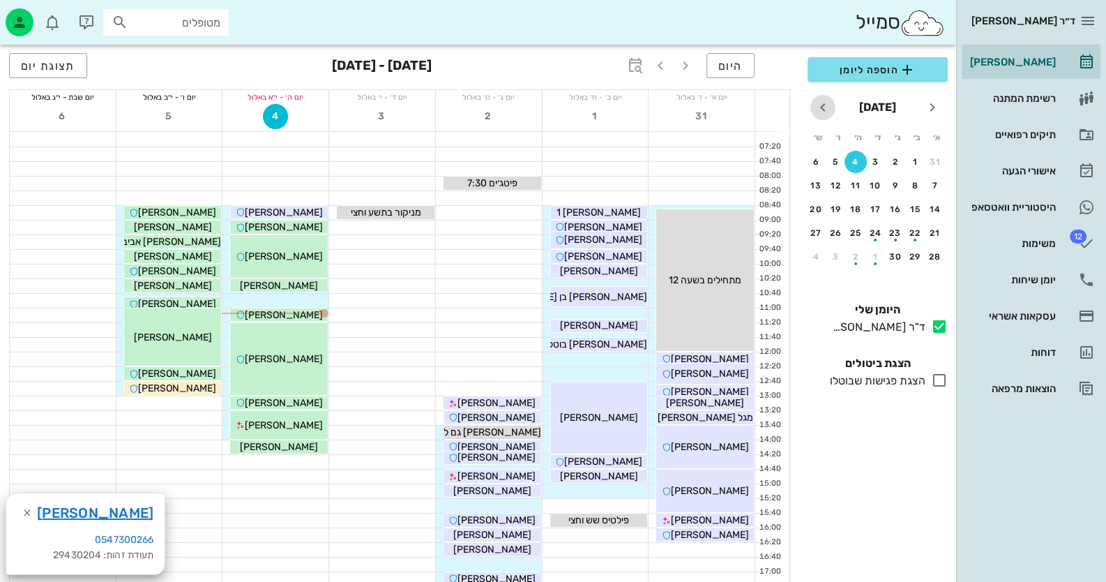
click at [827, 103] on icon "חודש הבא" at bounding box center [823, 107] width 17 height 17
click at [911, 224] on button "20" at bounding box center [916, 233] width 22 height 22
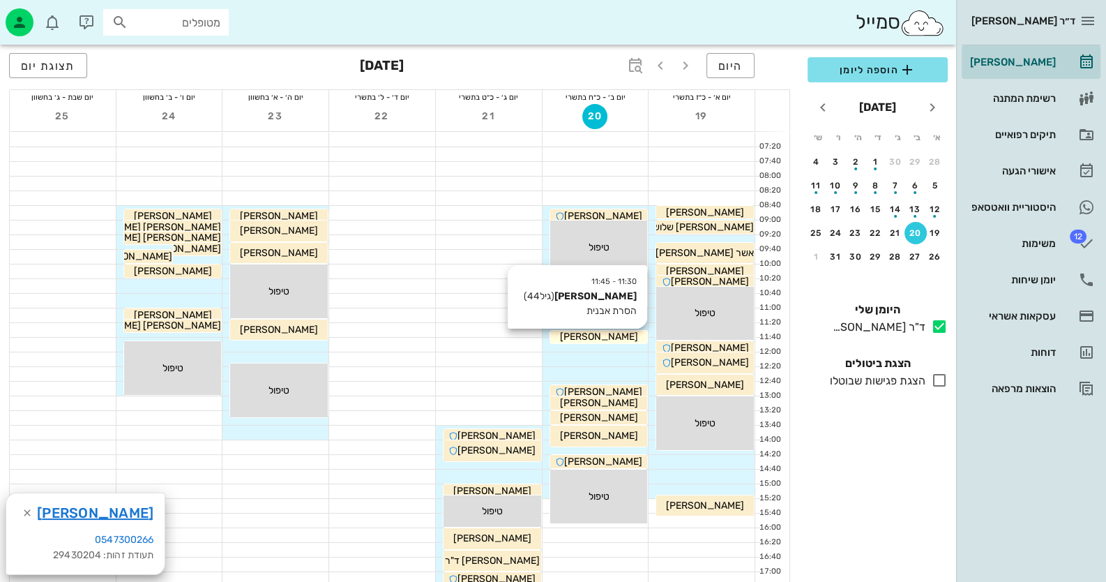
click at [633, 333] on div "[PERSON_NAME]" at bounding box center [599, 336] width 98 height 15
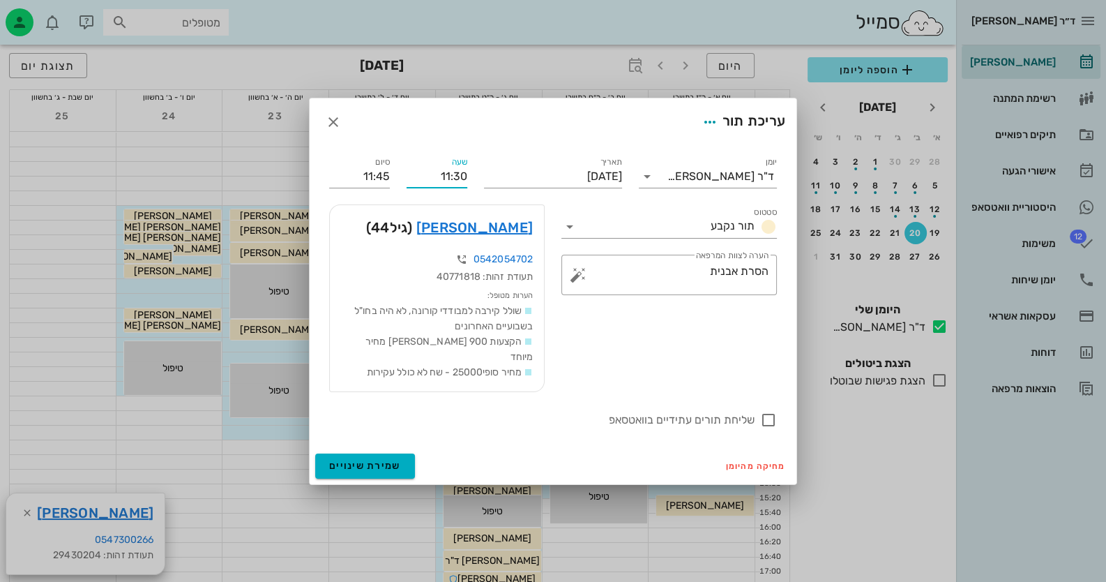
click at [456, 183] on input "11:30" at bounding box center [437, 176] width 61 height 22
click at [466, 167] on label "שעה" at bounding box center [460, 162] width 16 height 10
click at [466, 171] on input "11:20" at bounding box center [437, 176] width 61 height 22
type input "11:20"
drag, startPoint x: 386, startPoint y: 181, endPoint x: 395, endPoint y: 181, distance: 8.4
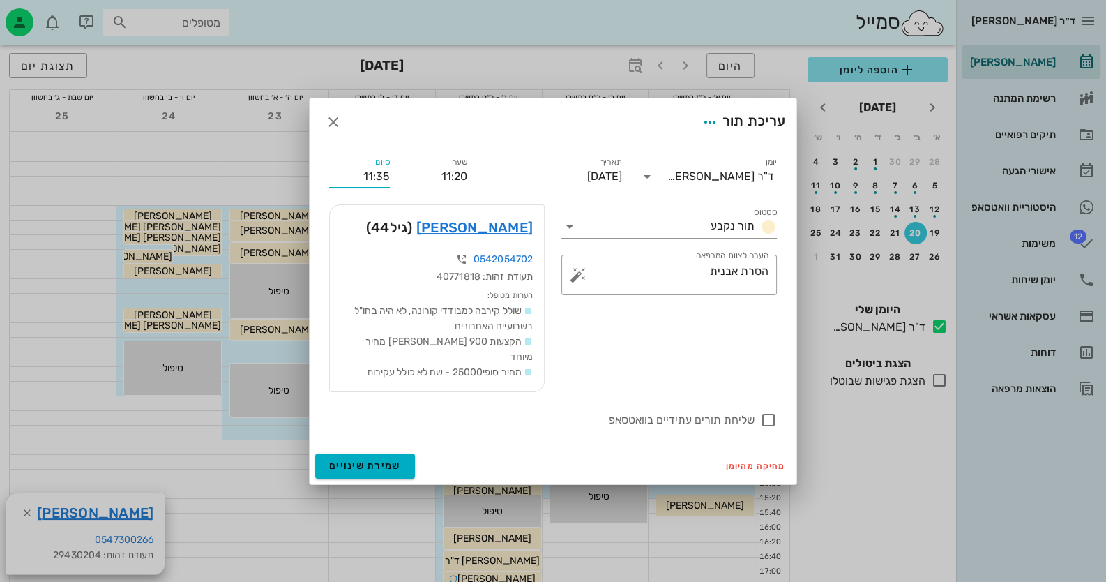
click at [395, 181] on div "סיום 11:35" at bounding box center [359, 171] width 77 height 50
click at [389, 183] on input "11:35" at bounding box center [359, 176] width 61 height 22
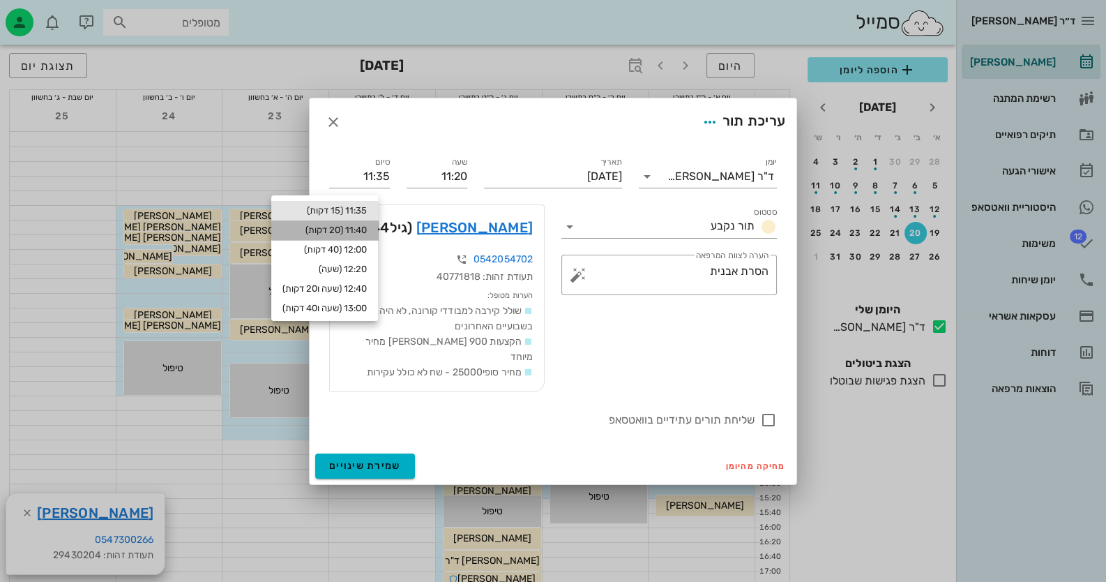
click at [365, 232] on div "11:40 (20 דקות)" at bounding box center [325, 230] width 84 height 11
type input "11:40"
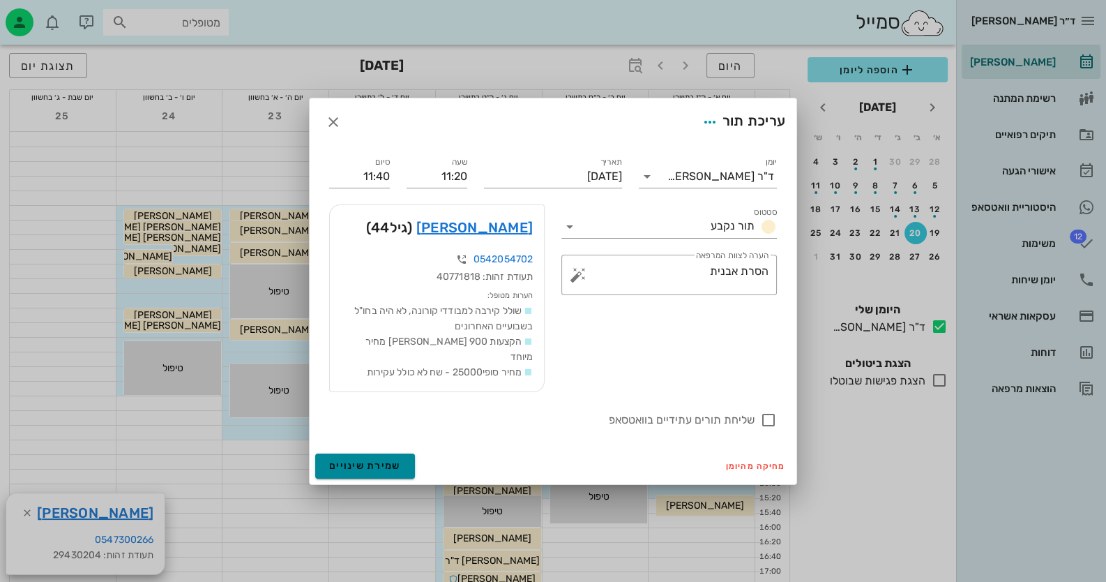
click at [384, 460] on span "שמירת שינויים" at bounding box center [365, 466] width 72 height 12
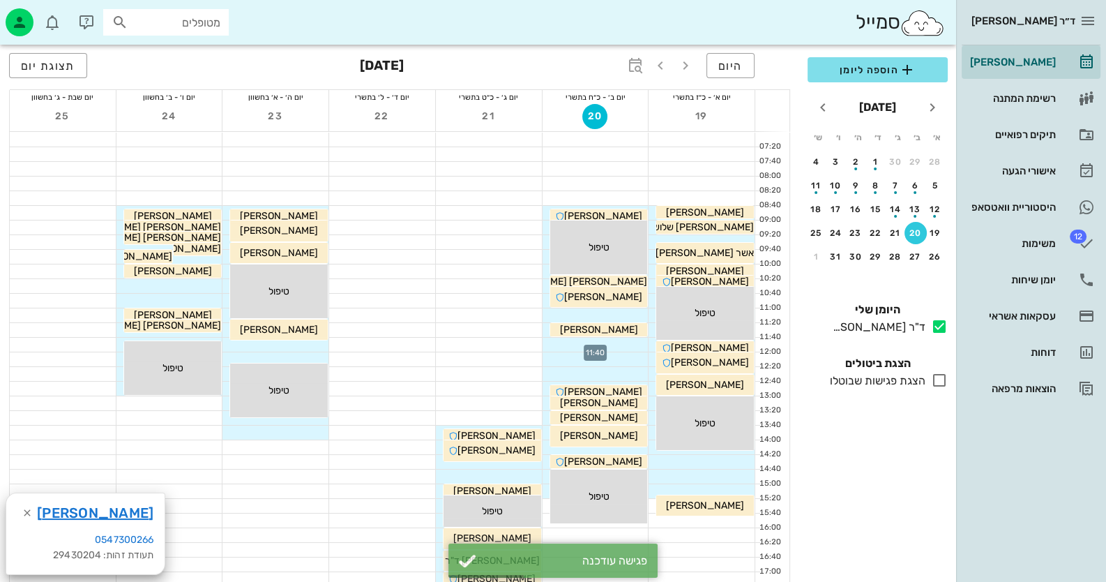
click at [629, 346] on div at bounding box center [596, 345] width 106 height 14
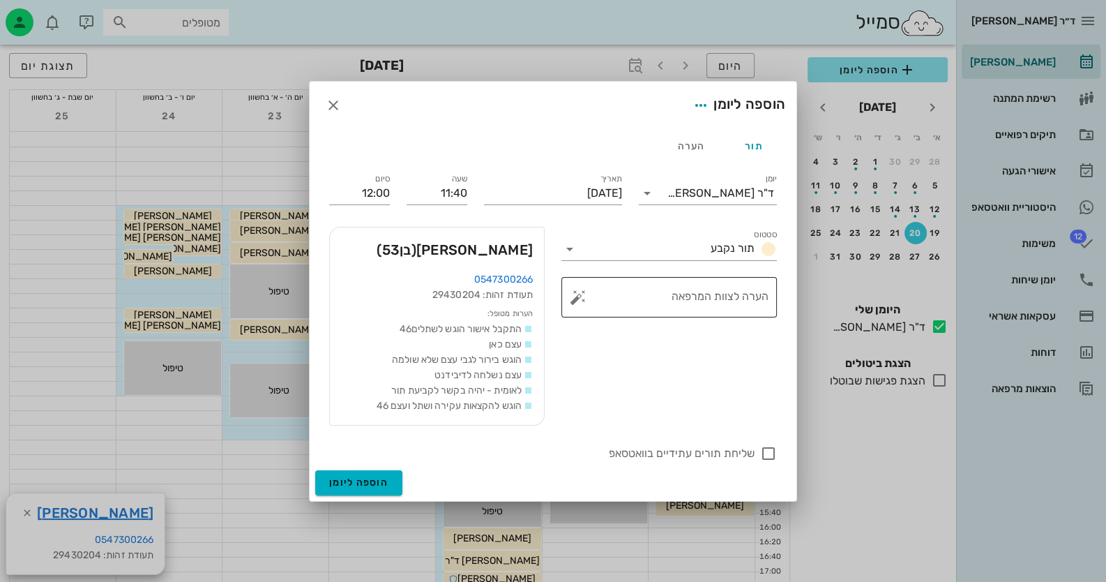
click at [580, 298] on button "button" at bounding box center [578, 297] width 17 height 17
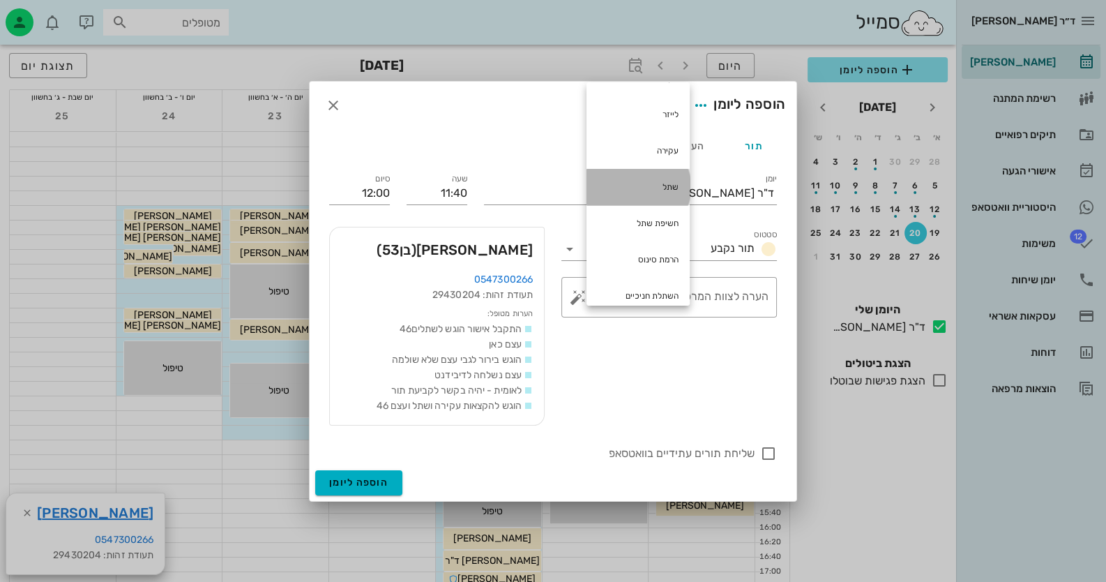
click at [642, 182] on div "שתל" at bounding box center [638, 187] width 103 height 36
type textarea "שתל"
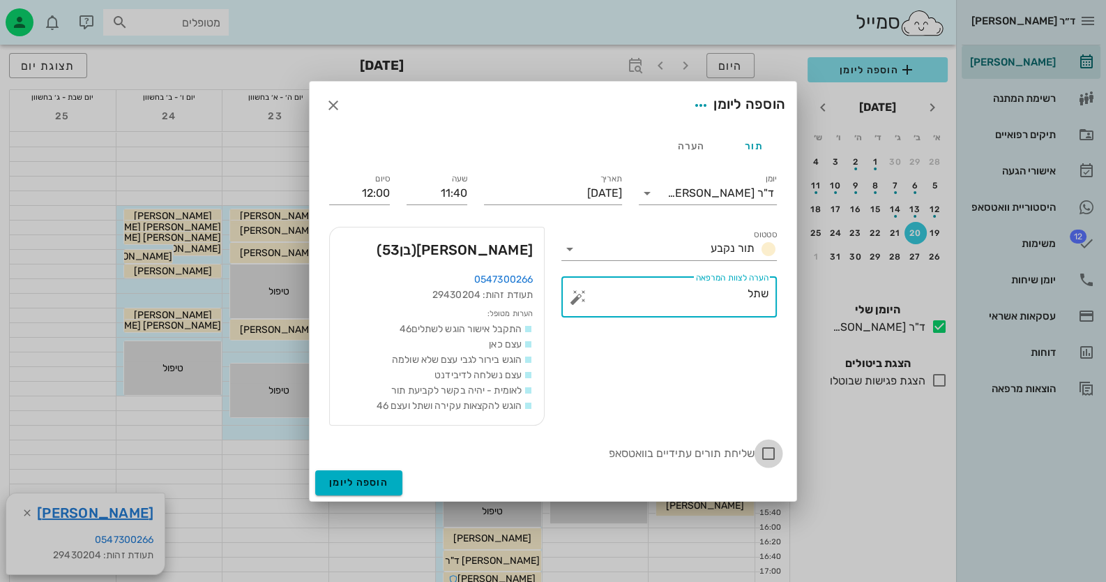
click at [763, 454] on div at bounding box center [769, 454] width 24 height 24
checkbox input "true"
click at [359, 196] on input "12:00" at bounding box center [359, 193] width 61 height 22
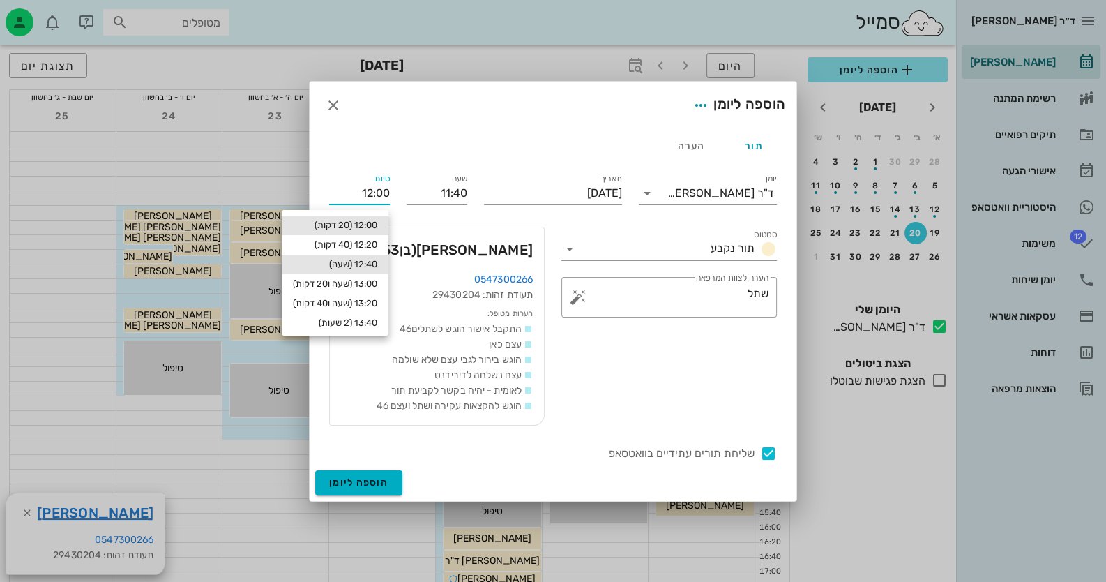
click at [366, 255] on div "12:40 (שעה)" at bounding box center [335, 265] width 107 height 20
type input "12:40"
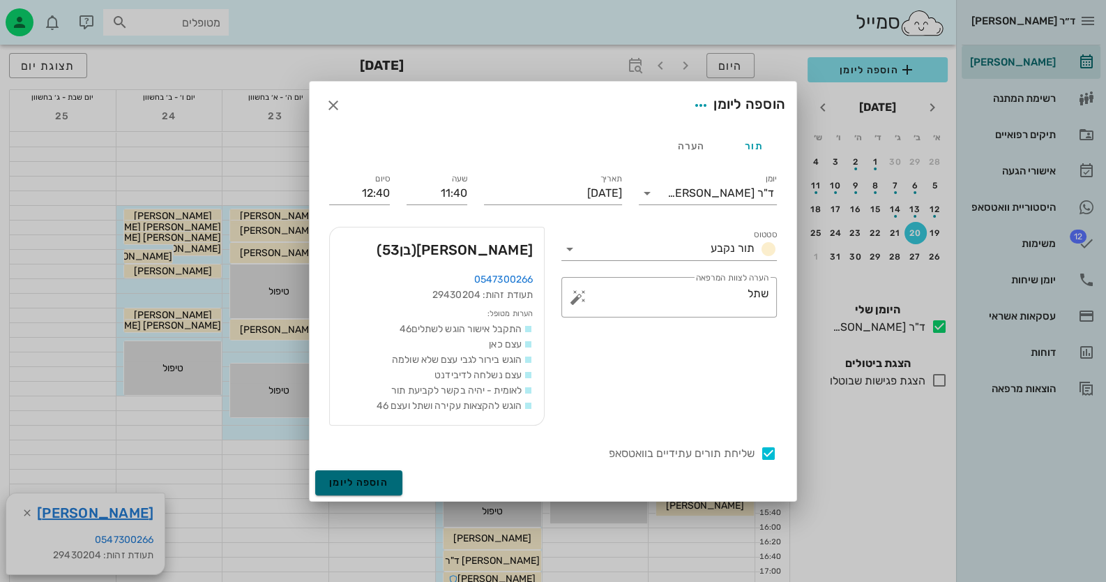
click at [361, 491] on button "הוספה ליומן" at bounding box center [358, 482] width 87 height 25
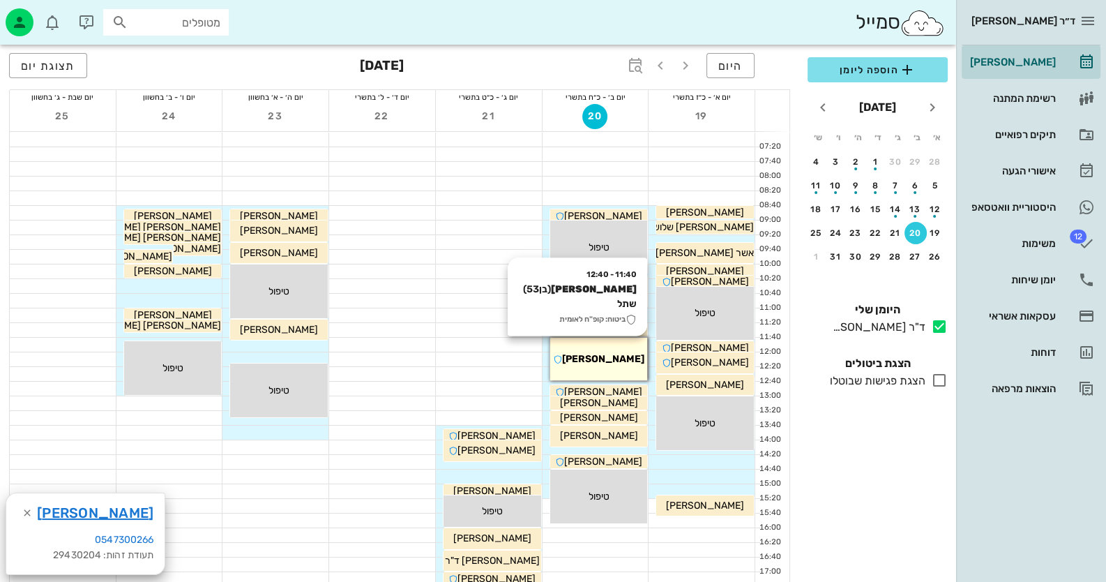
click at [611, 364] on span "[PERSON_NAME]" at bounding box center [603, 359] width 82 height 12
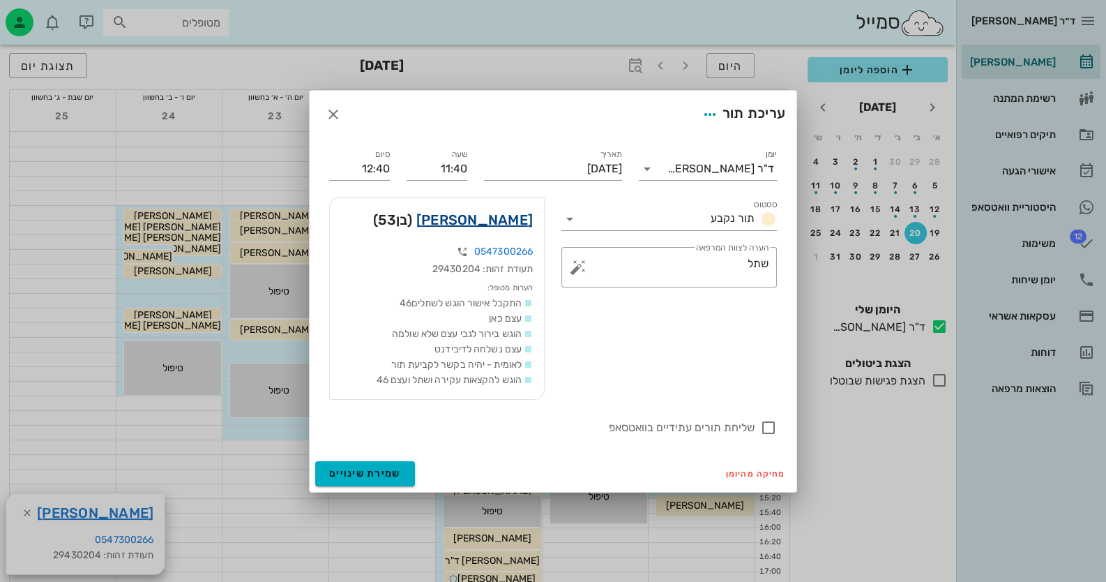
click at [502, 223] on link "[PERSON_NAME]" at bounding box center [474, 220] width 117 height 22
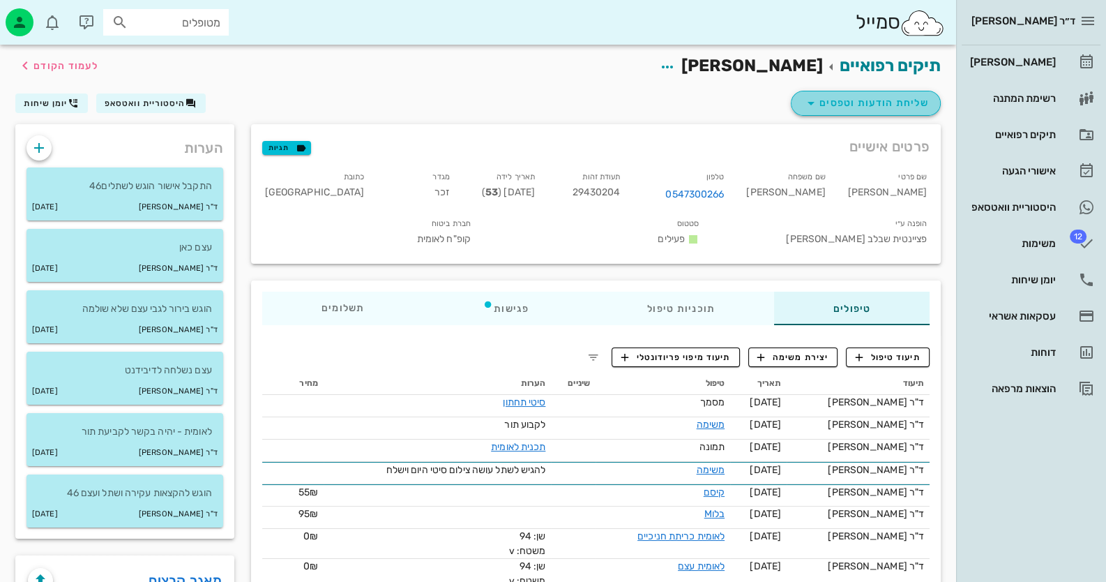
click at [883, 104] on span "שליחת הודעות וטפסים" at bounding box center [866, 103] width 126 height 17
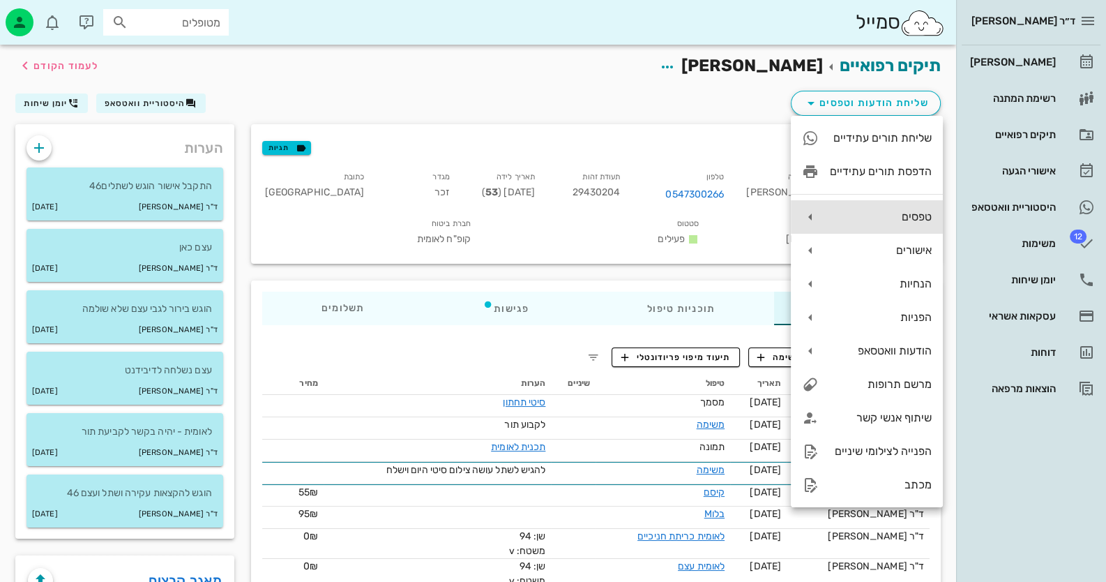
click at [917, 207] on div "טפסים" at bounding box center [867, 216] width 152 height 33
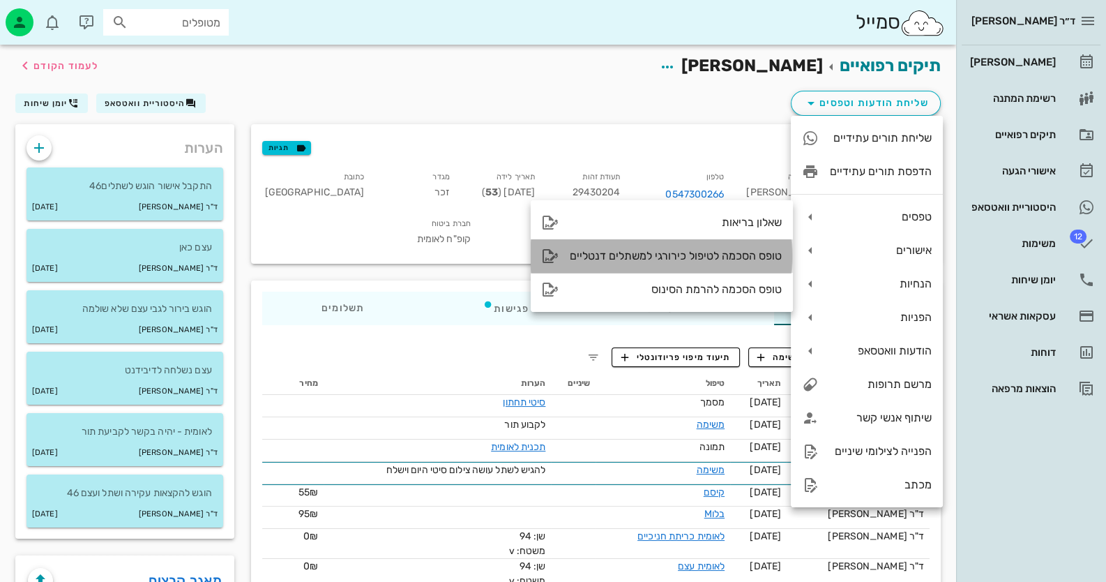
click at [756, 247] on div "טופס הסכמה לטיפול כירורגי למשתלים דנטליים" at bounding box center [662, 255] width 262 height 33
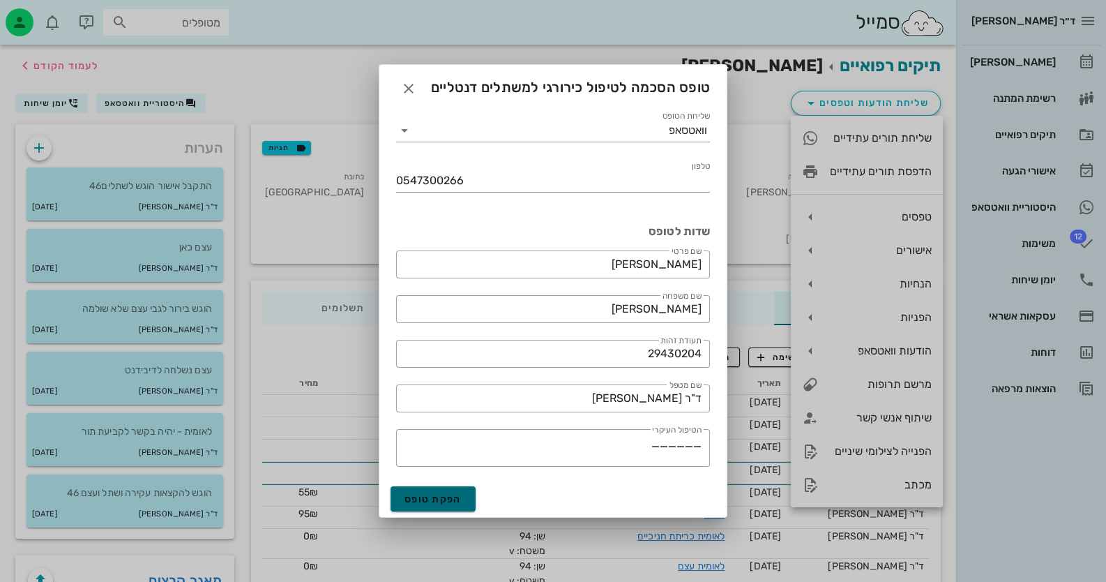
click at [463, 501] on button "הפקת טופס" at bounding box center [433, 498] width 85 height 25
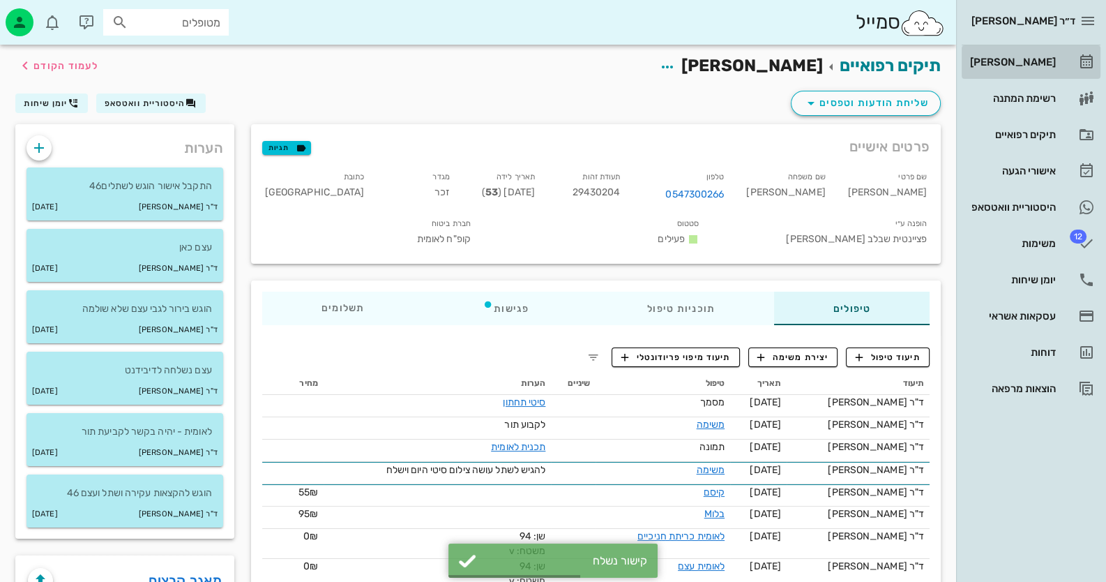
click at [1071, 54] on link "[PERSON_NAME]" at bounding box center [1031, 61] width 139 height 33
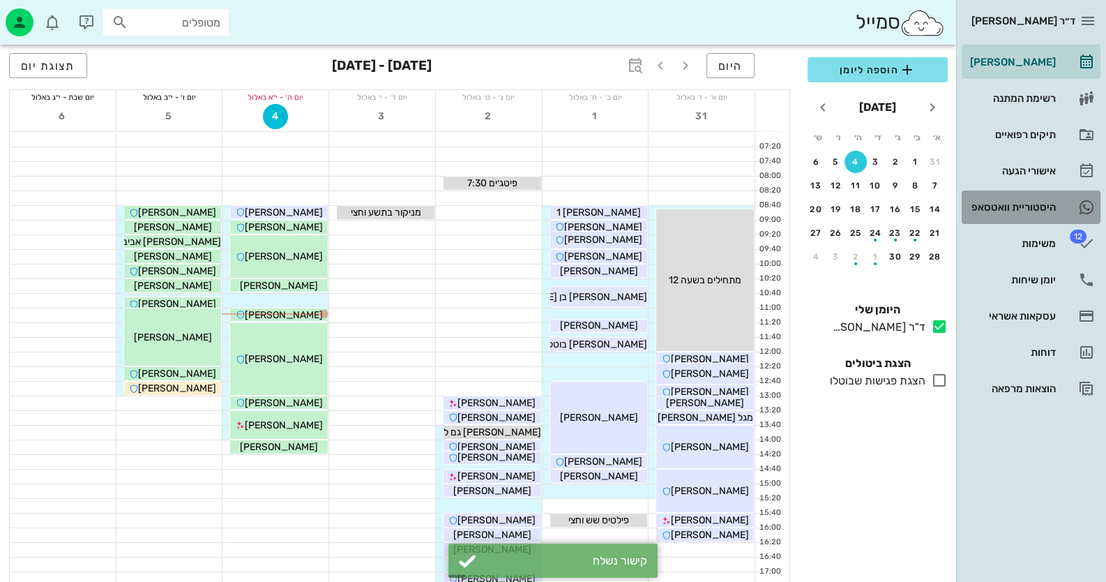
click at [1044, 199] on div "היסטוריית וואטסאפ" at bounding box center [1012, 207] width 89 height 22
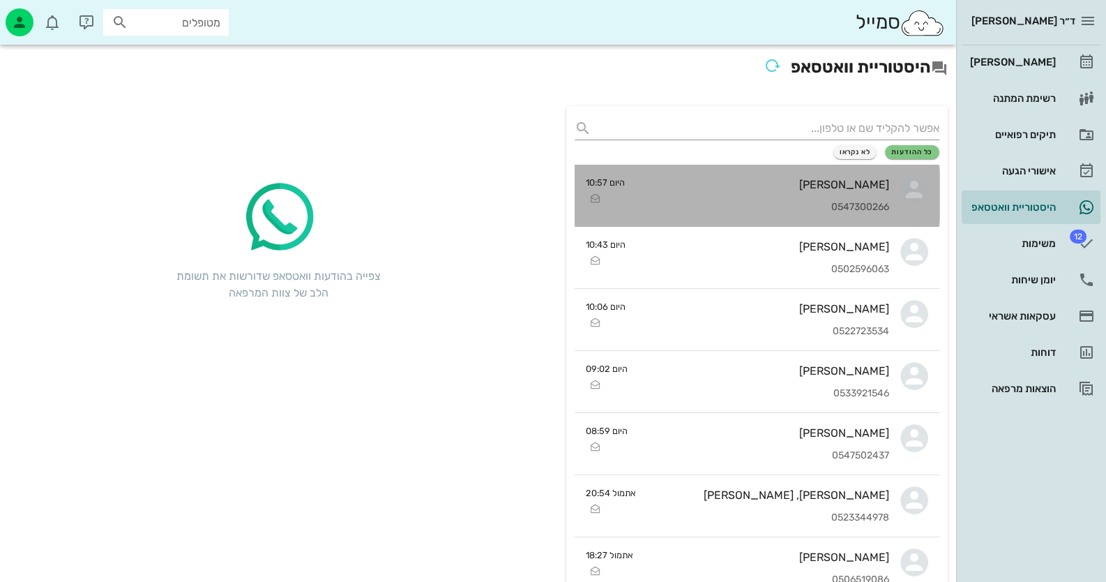
click at [917, 198] on icon at bounding box center [915, 190] width 28 height 28
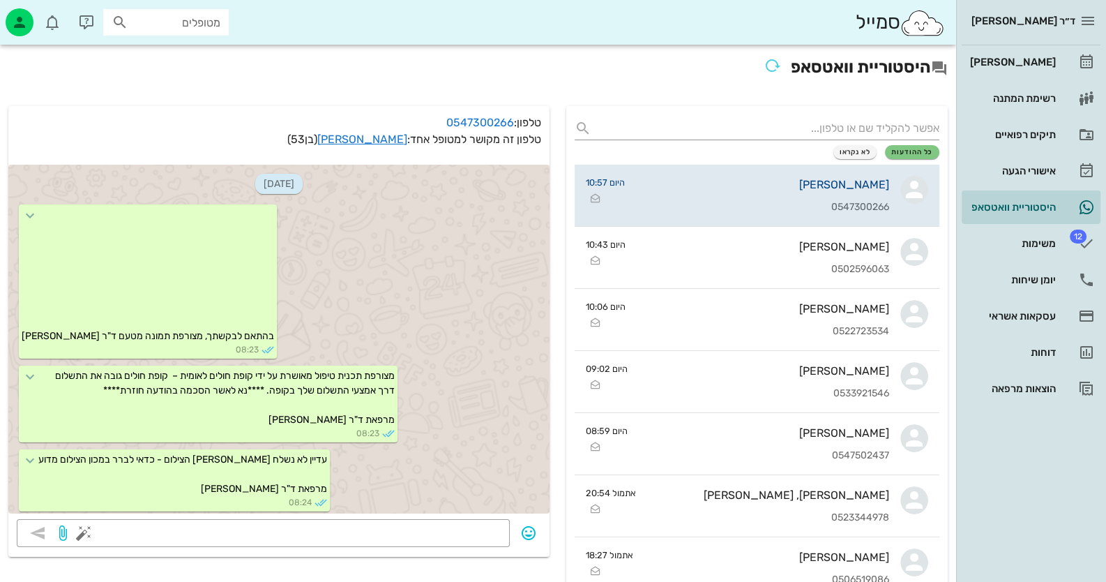
scroll to position [780, 0]
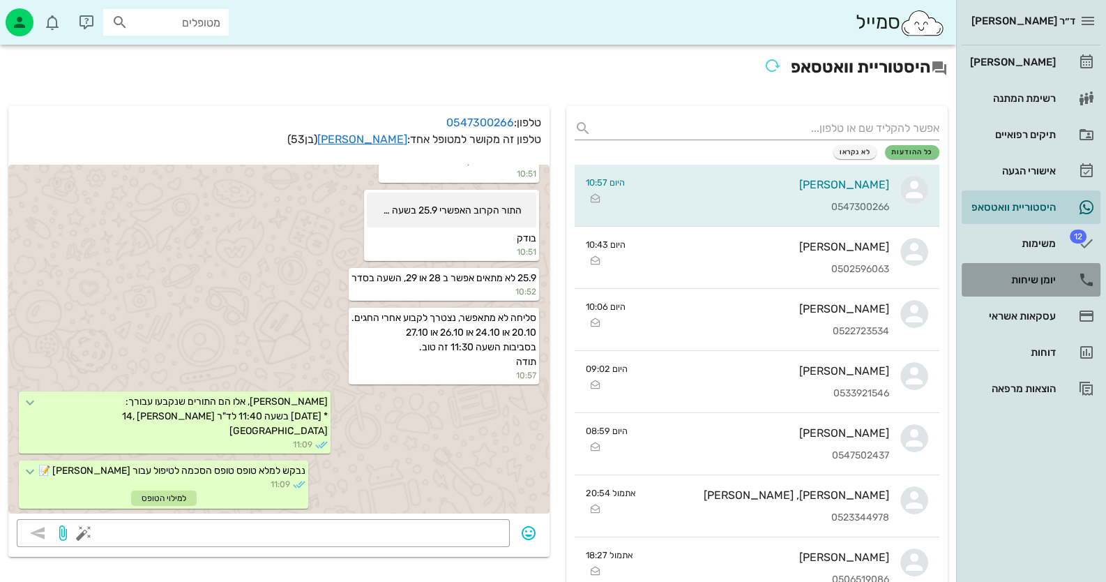
click at [1060, 283] on link "יומן שיחות" at bounding box center [1031, 279] width 139 height 33
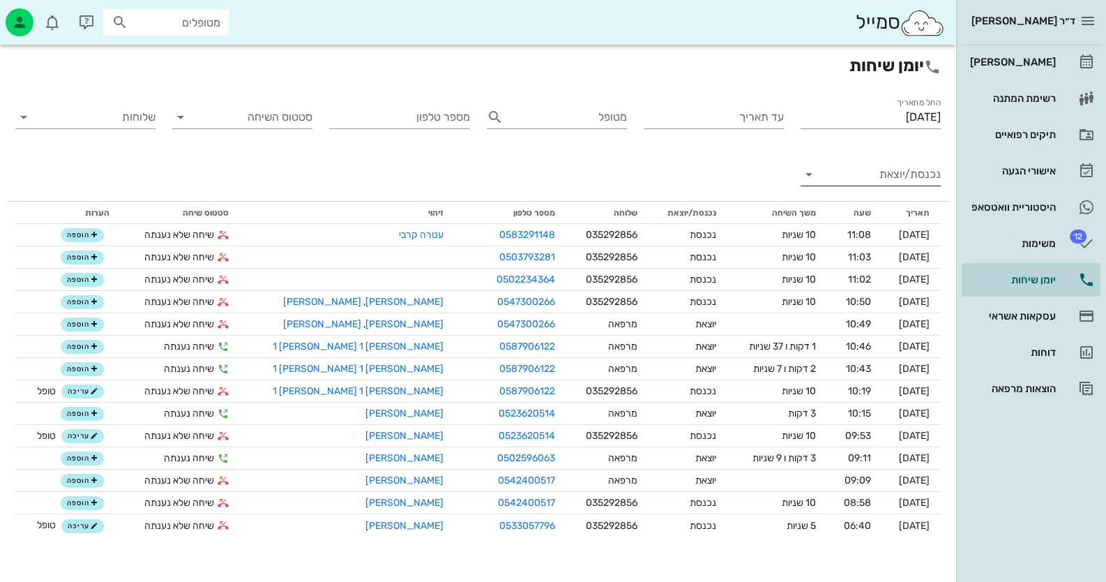
click at [919, 179] on input "נכנסת/יוצאת" at bounding box center [882, 174] width 118 height 22
click at [919, 179] on div "נכנסת" at bounding box center [905, 185] width 49 height 33
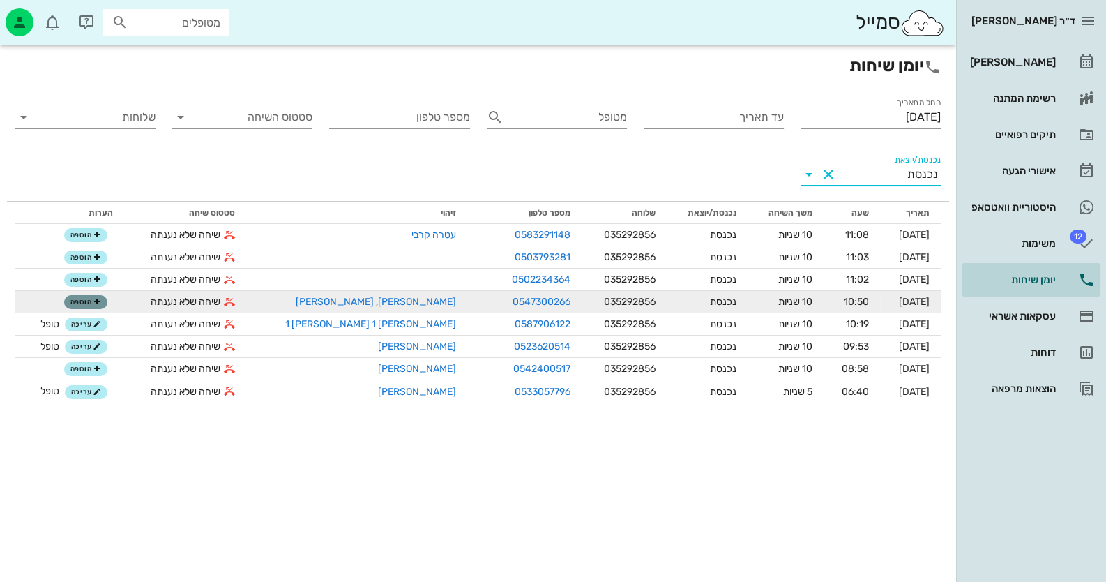
click at [83, 301] on span "הוספה" at bounding box center [85, 302] width 31 height 8
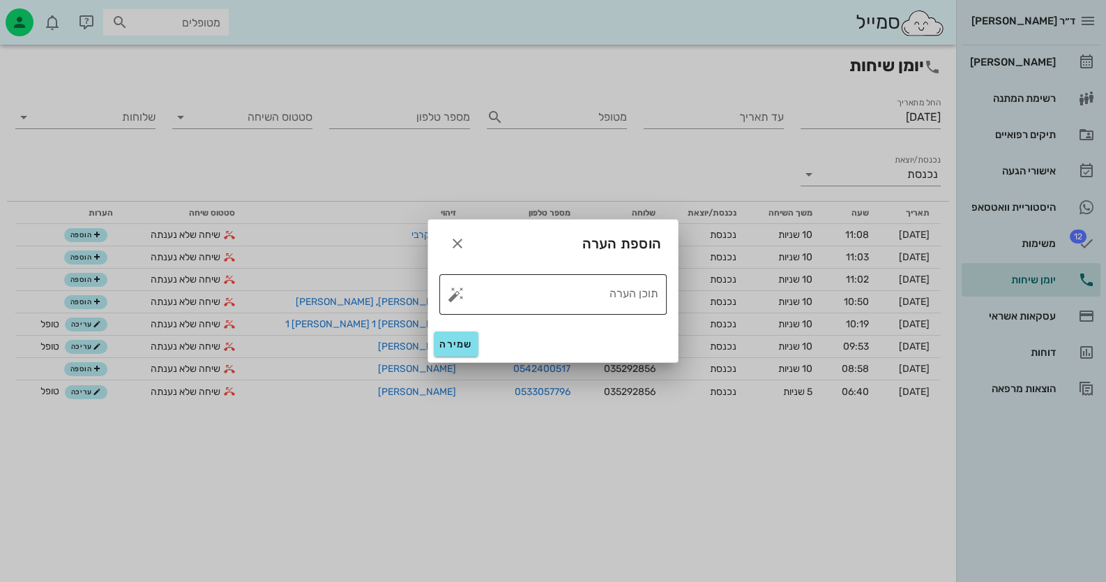
click at [453, 299] on button "button" at bounding box center [456, 294] width 17 height 17
click at [514, 279] on div "טופל" at bounding box center [517, 279] width 104 height 36
type textarea "טופל"
click at [457, 340] on span "שמירה" at bounding box center [456, 344] width 33 height 12
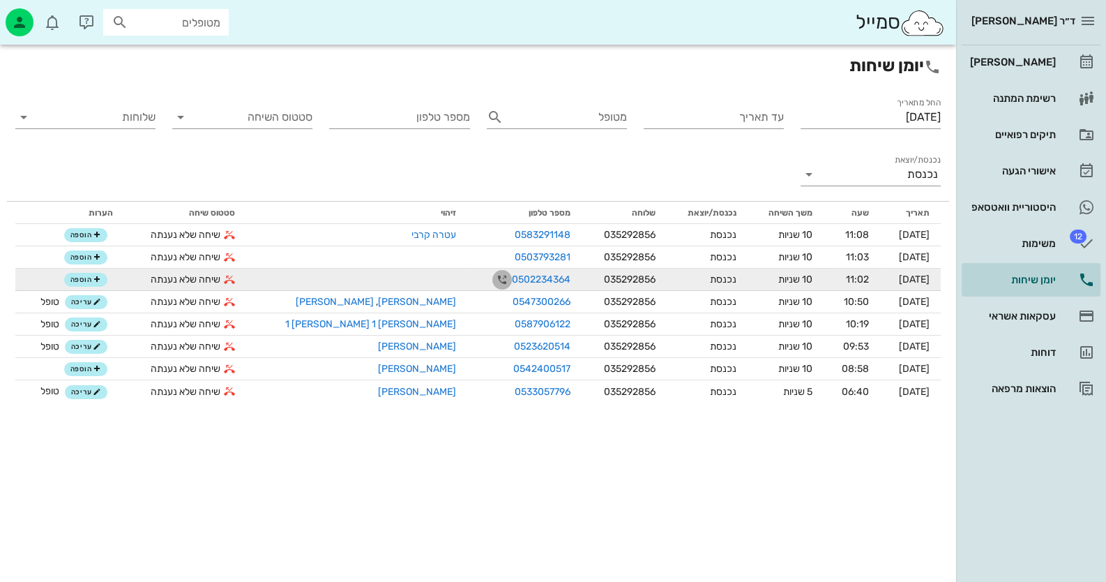
click at [494, 283] on icon "button" at bounding box center [502, 279] width 17 height 17
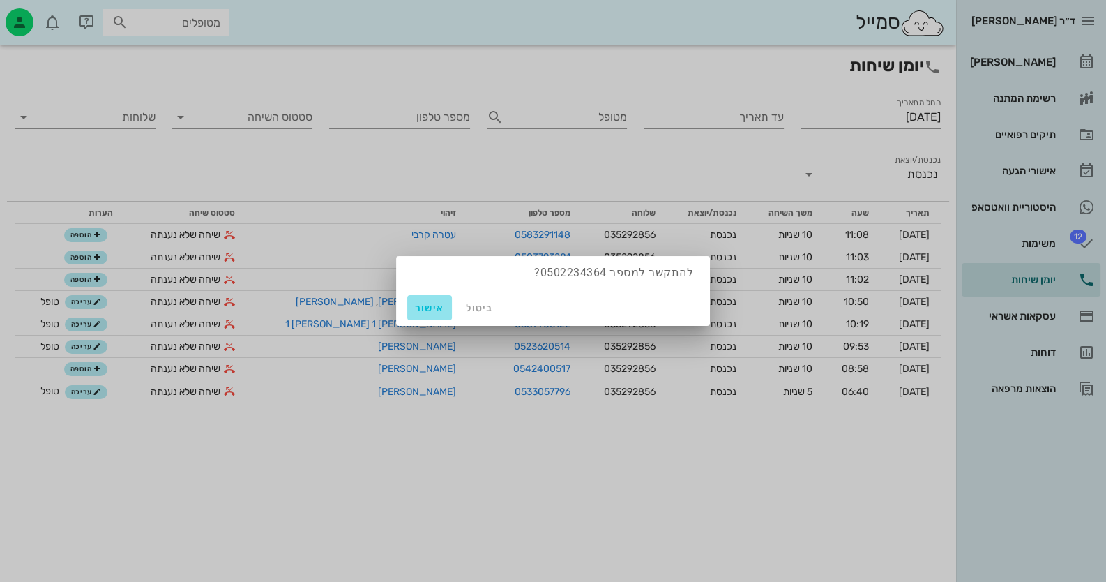
click at [433, 315] on button "אישור" at bounding box center [429, 307] width 45 height 25
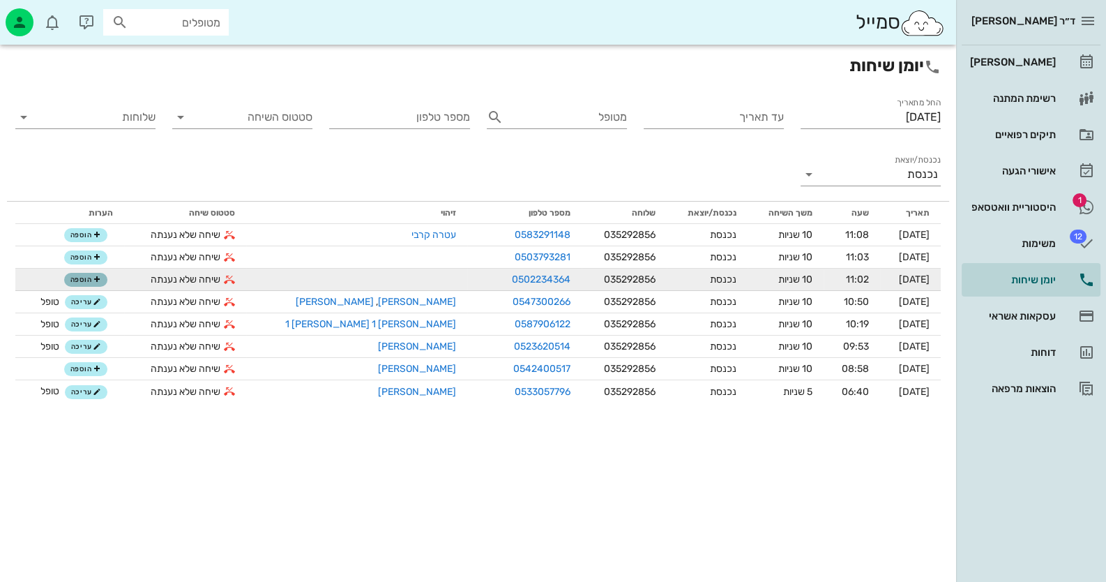
click at [93, 285] on button "הוספה" at bounding box center [85, 280] width 43 height 14
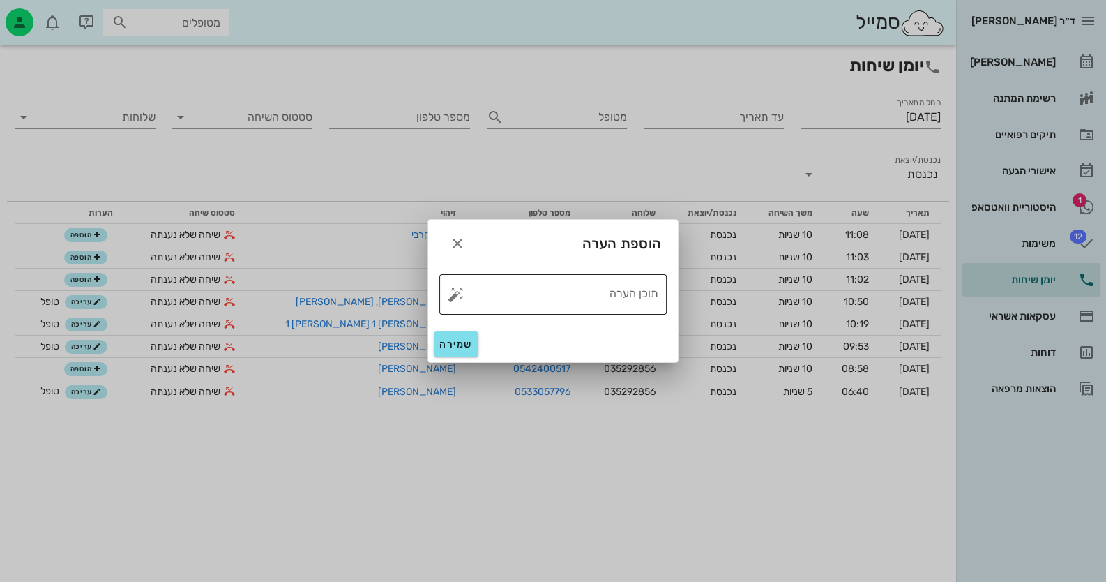
click at [453, 297] on button "button" at bounding box center [456, 294] width 17 height 17
click at [527, 286] on div "טופל" at bounding box center [517, 279] width 104 height 36
type textarea "טופל"
click at [478, 344] on div "שמירה" at bounding box center [553, 344] width 250 height 36
click at [469, 345] on span "שמירה" at bounding box center [456, 344] width 33 height 12
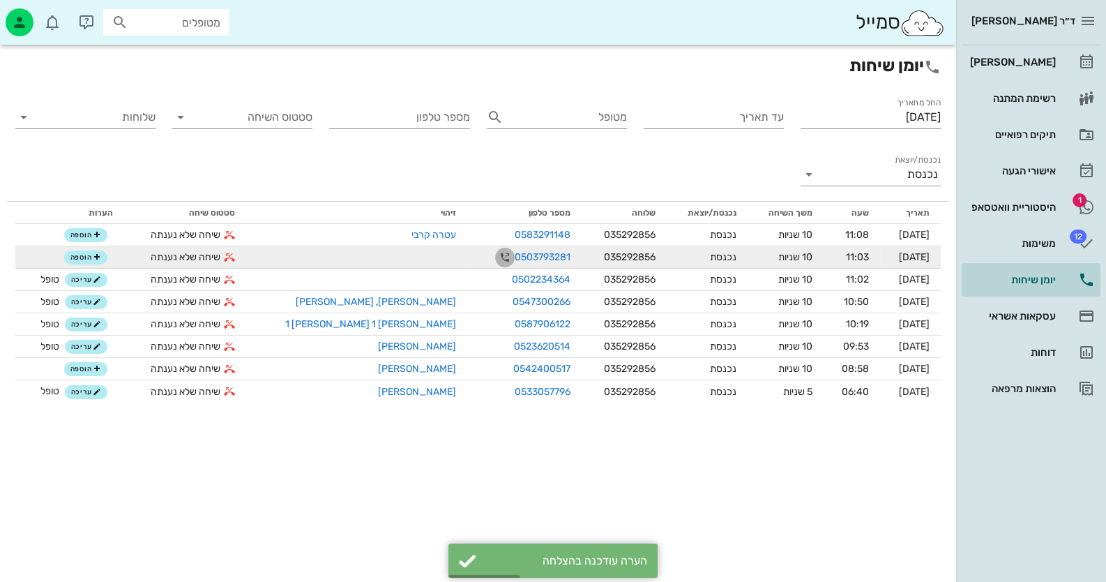
click at [497, 264] on icon "button" at bounding box center [505, 257] width 17 height 17
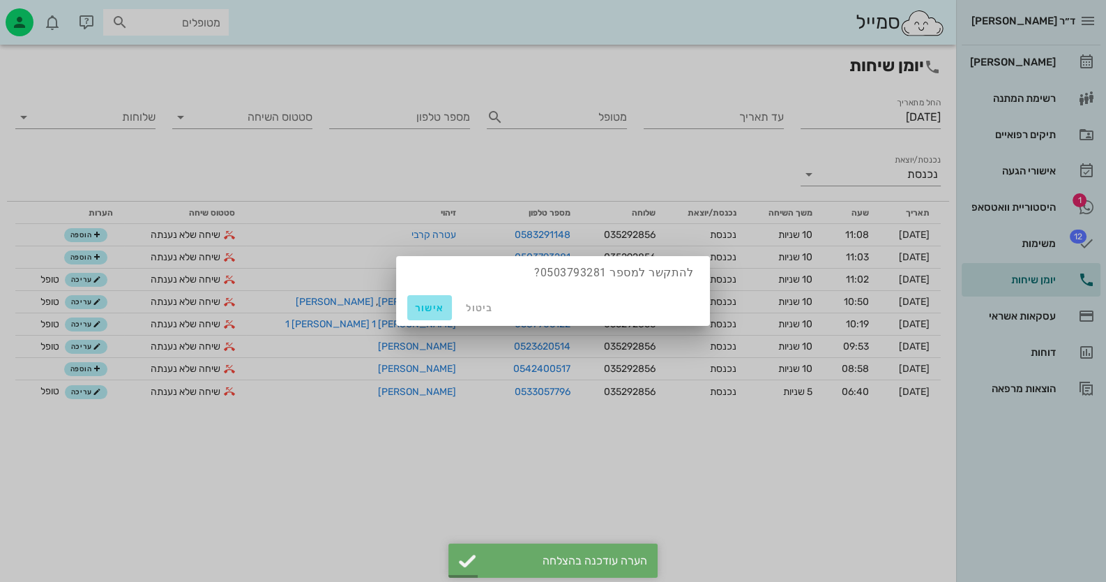
click at [433, 304] on span "אישור" at bounding box center [429, 308] width 33 height 12
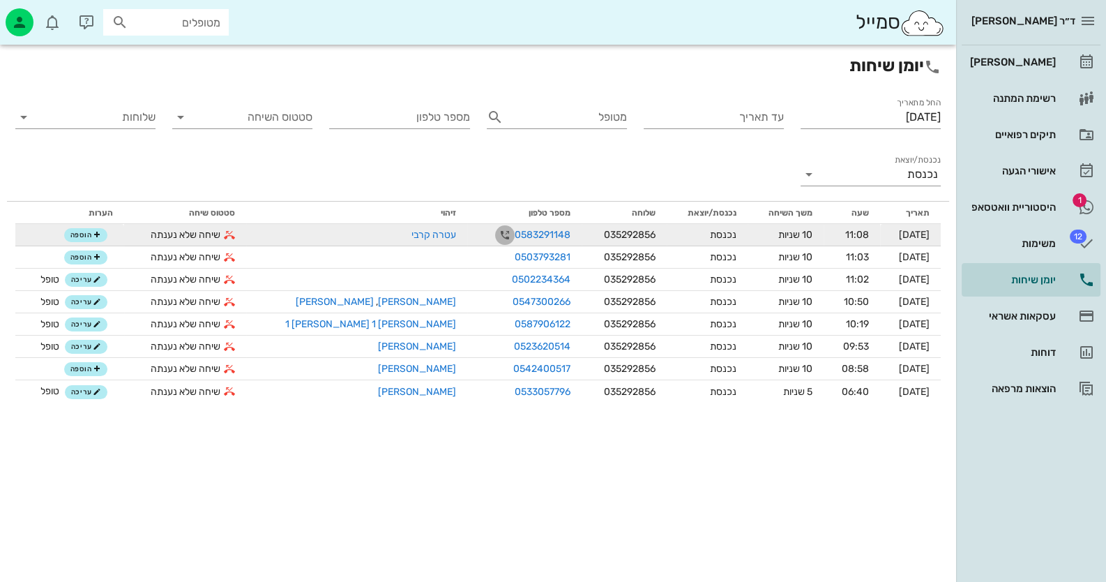
click at [497, 227] on icon "button" at bounding box center [505, 235] width 17 height 17
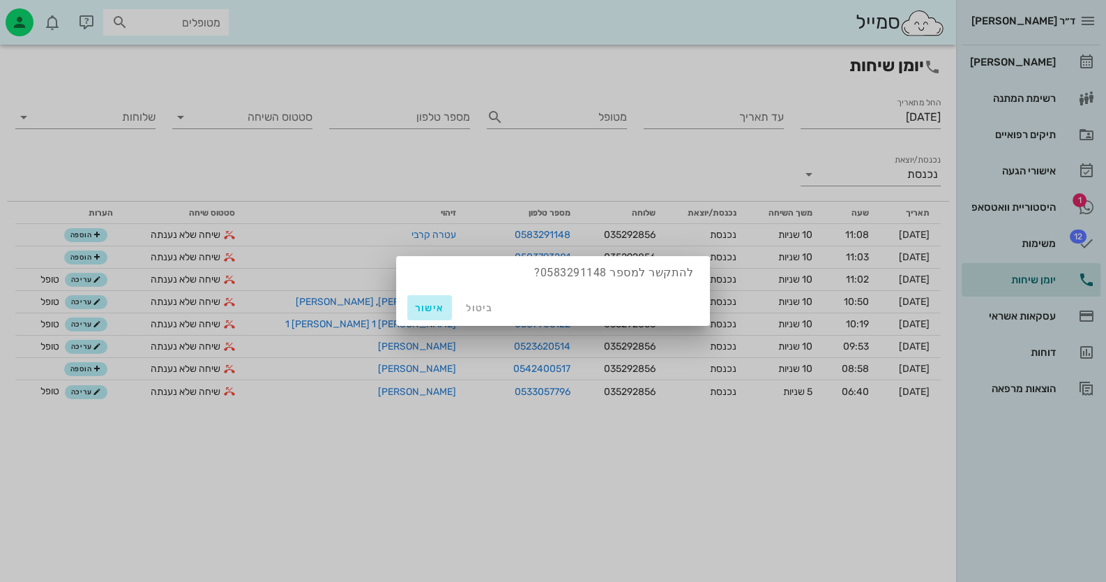
click at [433, 306] on span "אישור" at bounding box center [429, 308] width 33 height 12
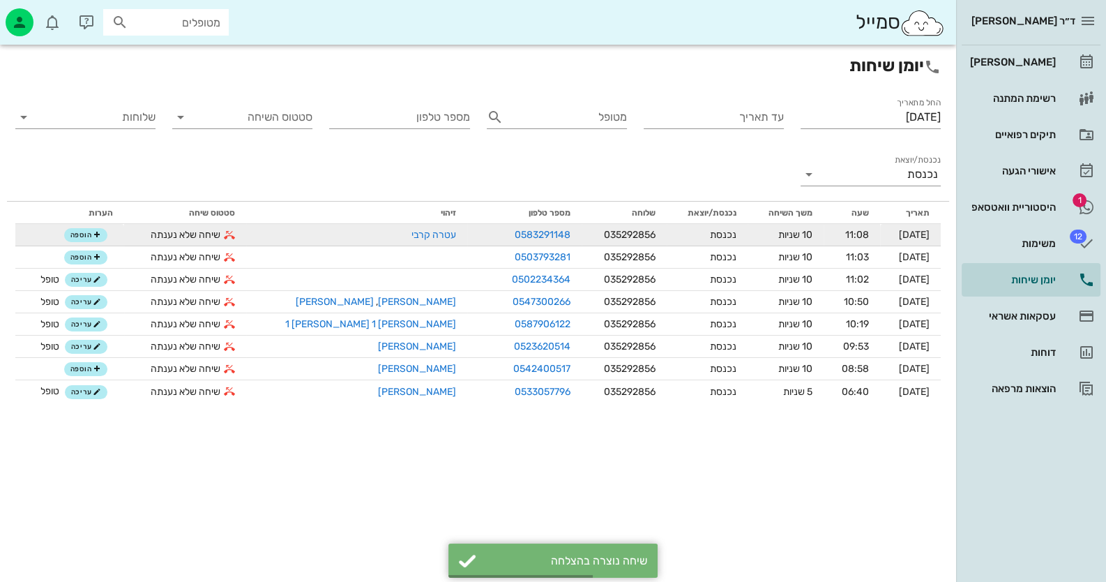
click at [333, 225] on td "עטרה קרבי" at bounding box center [356, 235] width 221 height 22
click at [412, 232] on link "עטרה קרבי" at bounding box center [434, 235] width 45 height 12
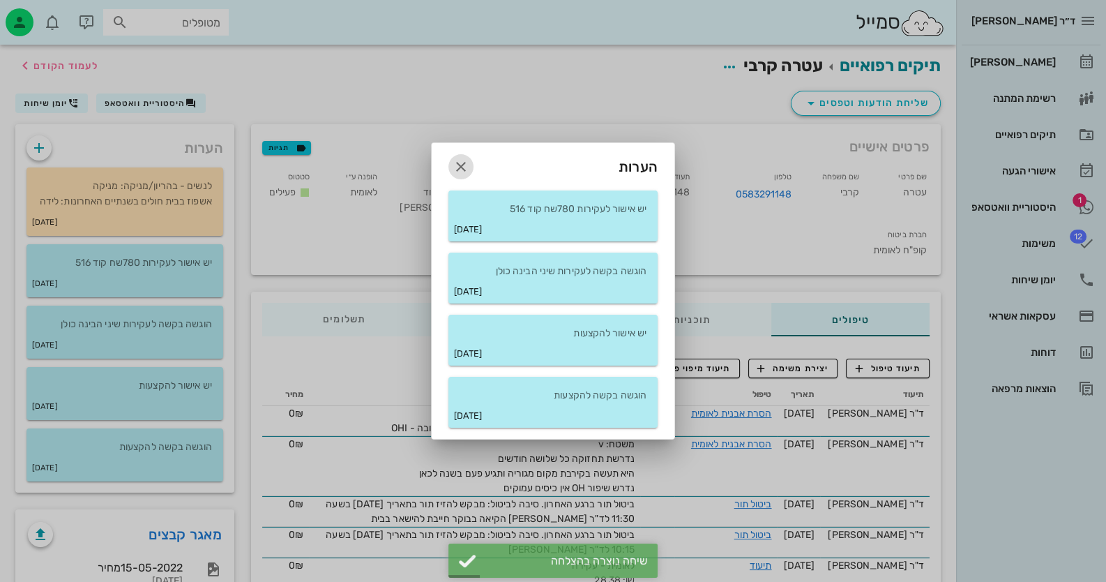
click at [465, 158] on icon "button" at bounding box center [461, 166] width 17 height 17
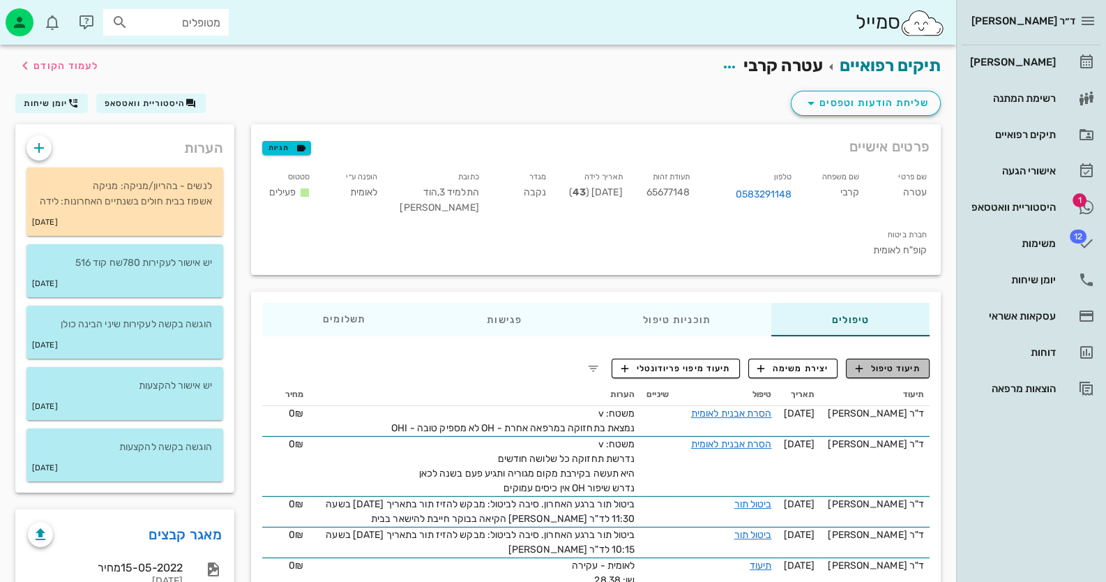
click at [901, 368] on span "תיעוד טיפול" at bounding box center [888, 368] width 65 height 13
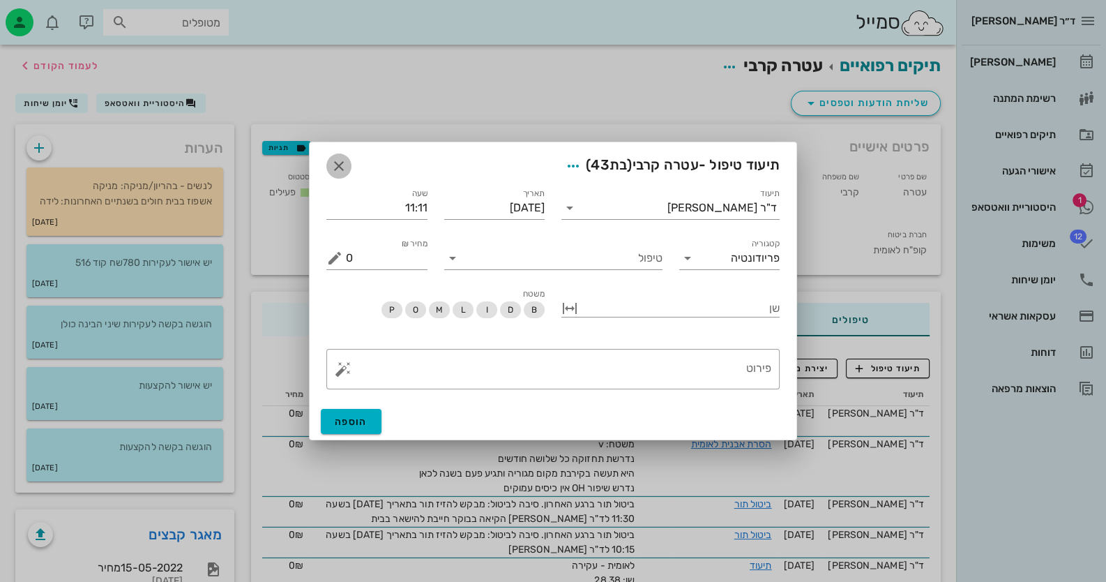
click at [341, 163] on icon "button" at bounding box center [339, 166] width 17 height 17
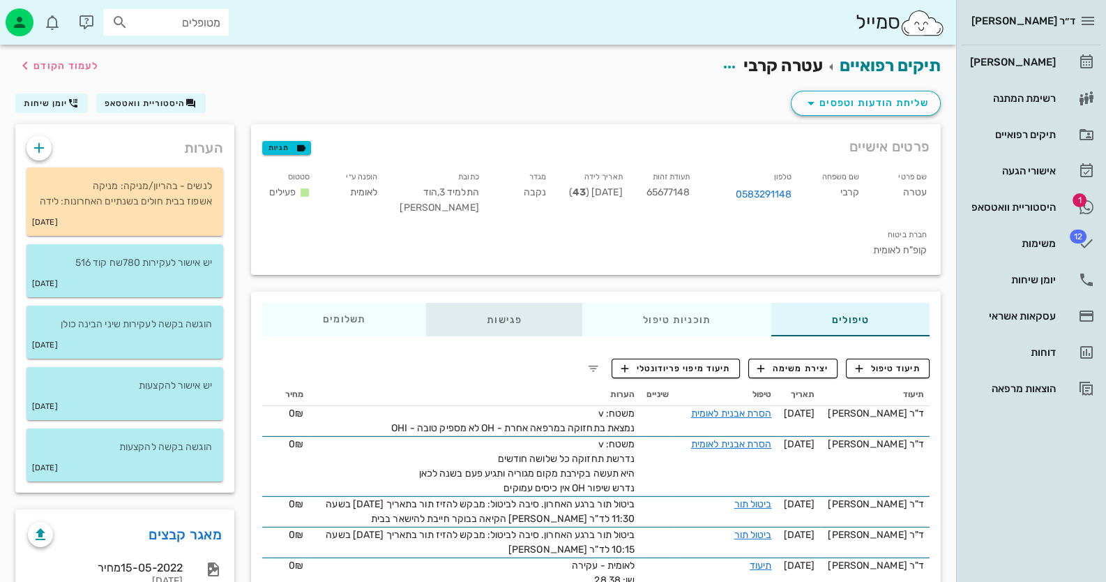
click at [530, 317] on div "פגישות" at bounding box center [504, 319] width 156 height 33
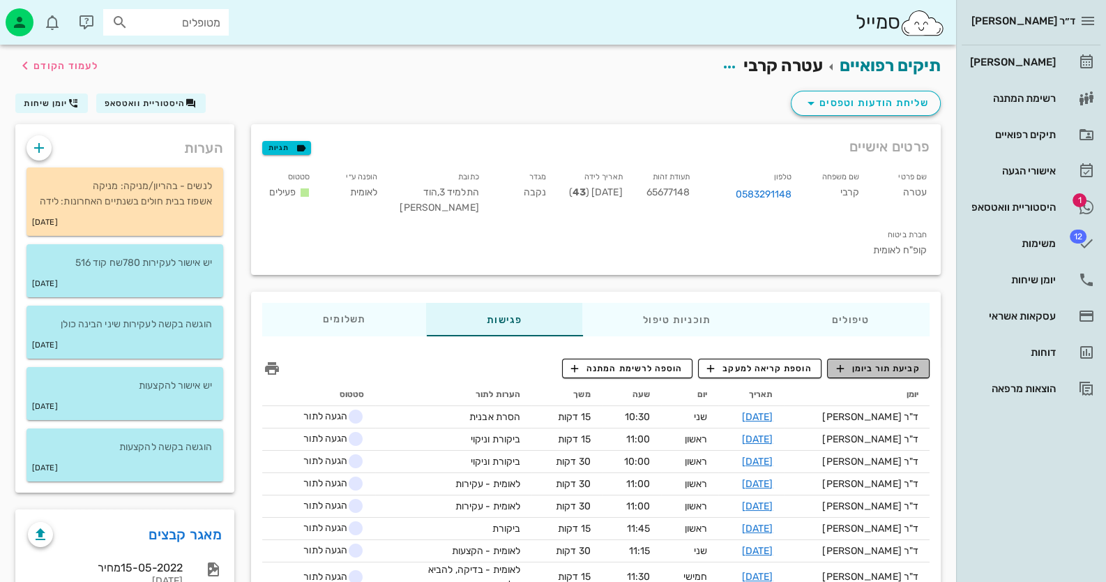
click at [904, 370] on span "קביעת תור ביומן" at bounding box center [878, 368] width 84 height 13
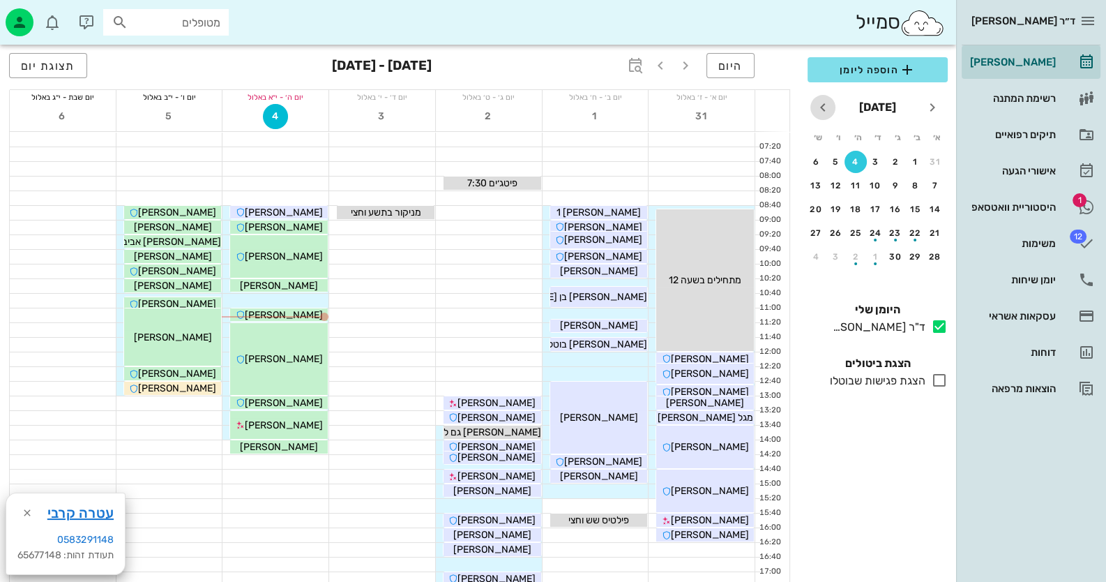
click at [817, 100] on icon "חודש הבא" at bounding box center [823, 107] width 17 height 17
click at [938, 233] on div "19" at bounding box center [935, 233] width 22 height 10
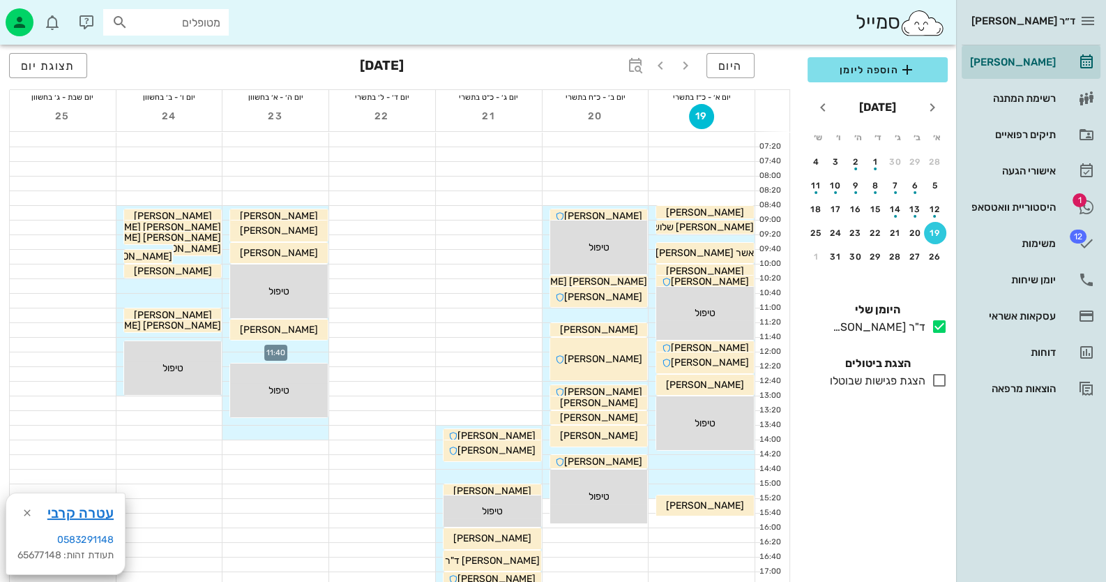
click at [299, 346] on div at bounding box center [276, 345] width 106 height 14
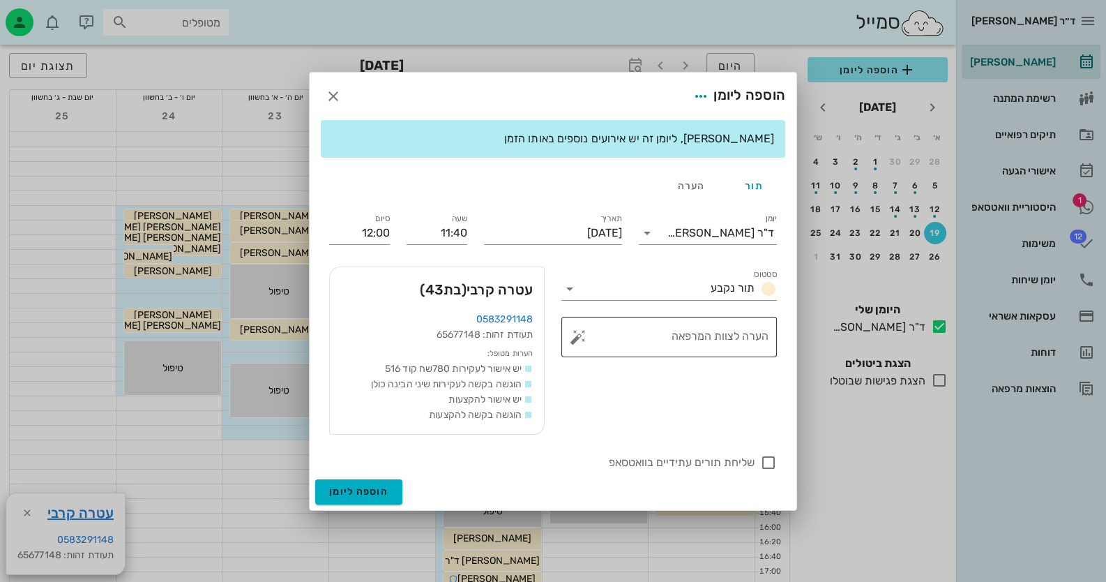
click at [576, 342] on button "button" at bounding box center [578, 337] width 17 height 17
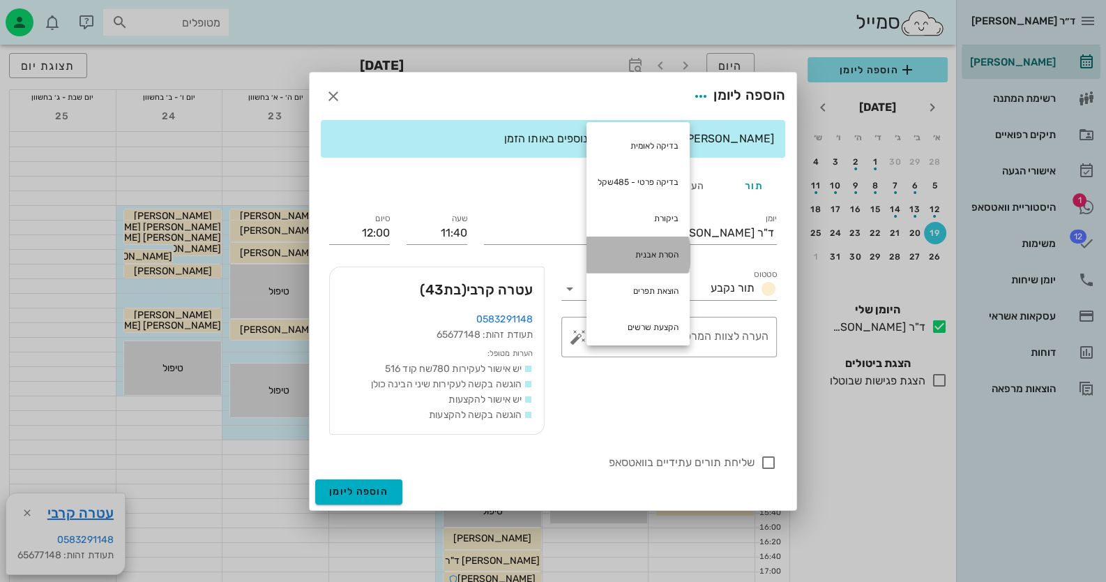
click at [665, 255] on div "הסרת אבנית" at bounding box center [638, 255] width 103 height 36
type textarea "הסרת אבנית"
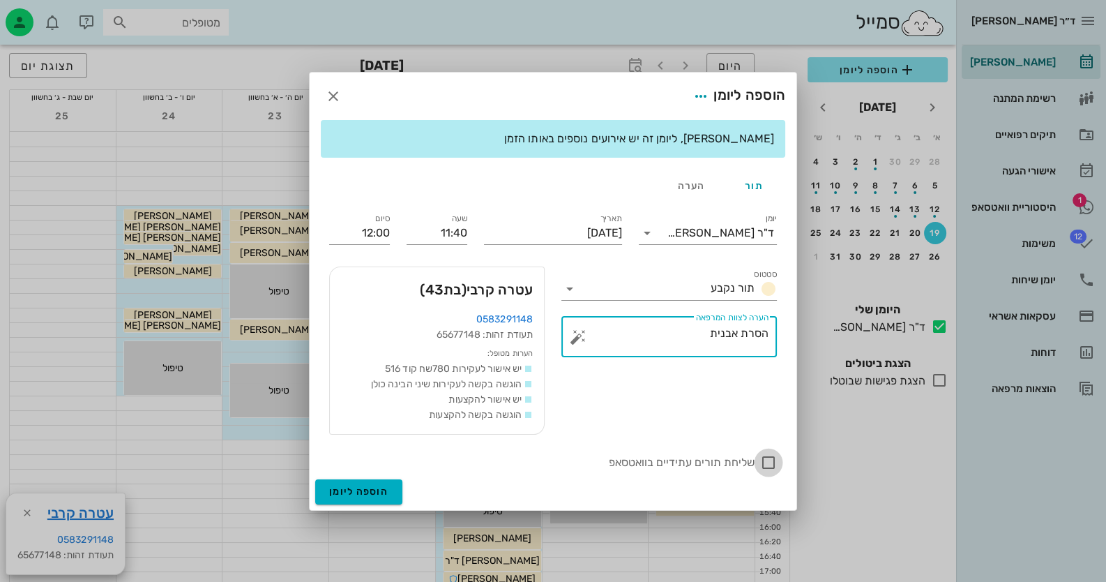
click at [769, 458] on div at bounding box center [769, 463] width 24 height 24
checkbox input "true"
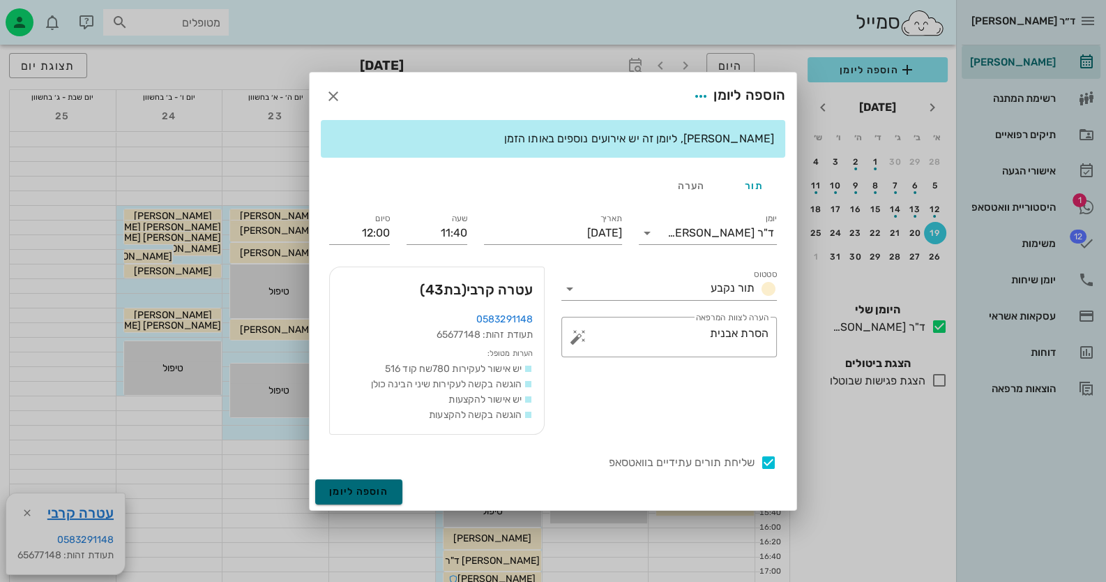
click at [377, 488] on span "הוספה ליומן" at bounding box center [358, 492] width 59 height 12
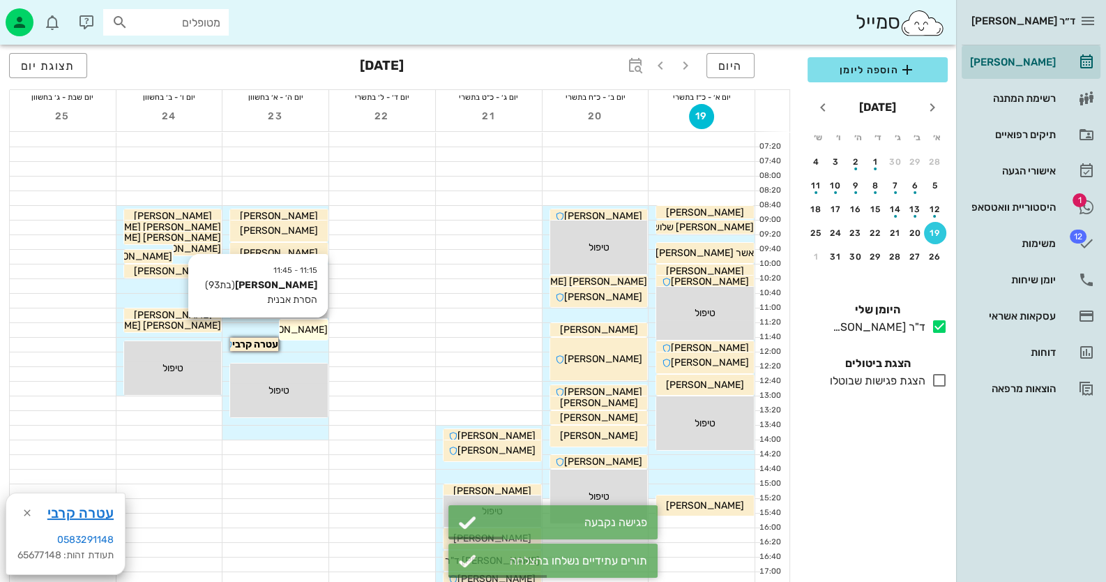
click at [301, 335] on div "[PERSON_NAME]" at bounding box center [304, 329] width 48 height 15
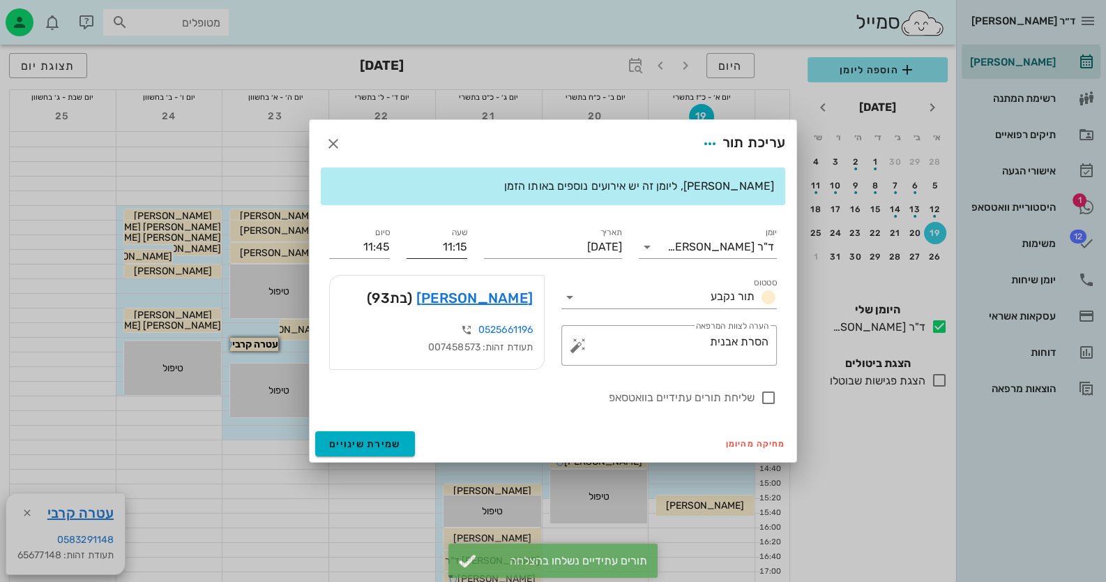
click at [443, 245] on input "11:15" at bounding box center [437, 247] width 61 height 22
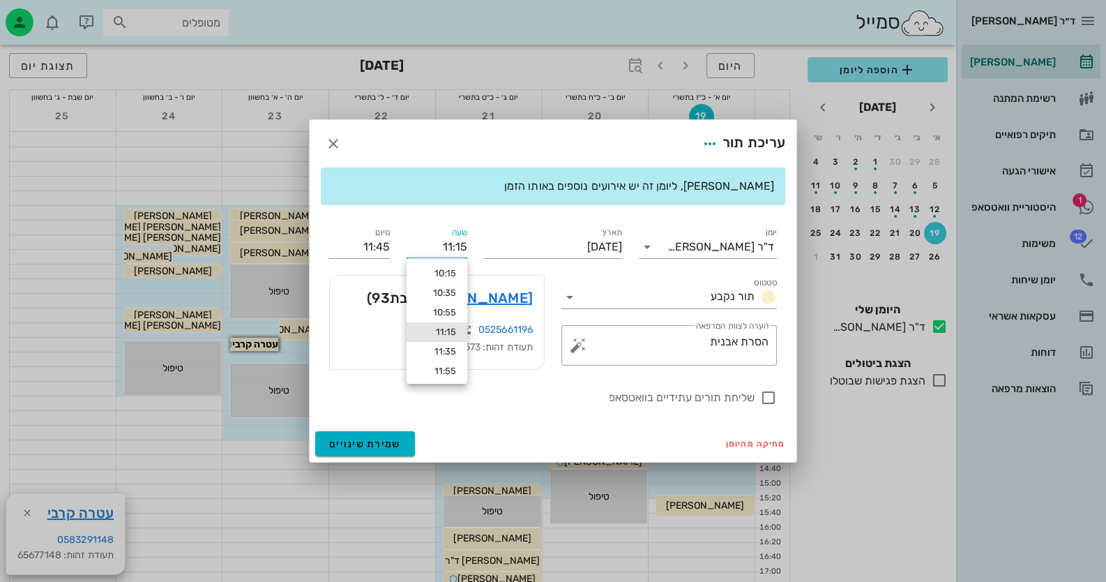
drag, startPoint x: 460, startPoint y: 242, endPoint x: 472, endPoint y: 243, distance: 11.2
click at [472, 243] on div "שעה 11:15" at bounding box center [436, 241] width 77 height 50
drag, startPoint x: 456, startPoint y: 247, endPoint x: 474, endPoint y: 247, distance: 18.8
click at [474, 247] on div "שעה 11:15" at bounding box center [436, 241] width 77 height 50
type input "11:20"
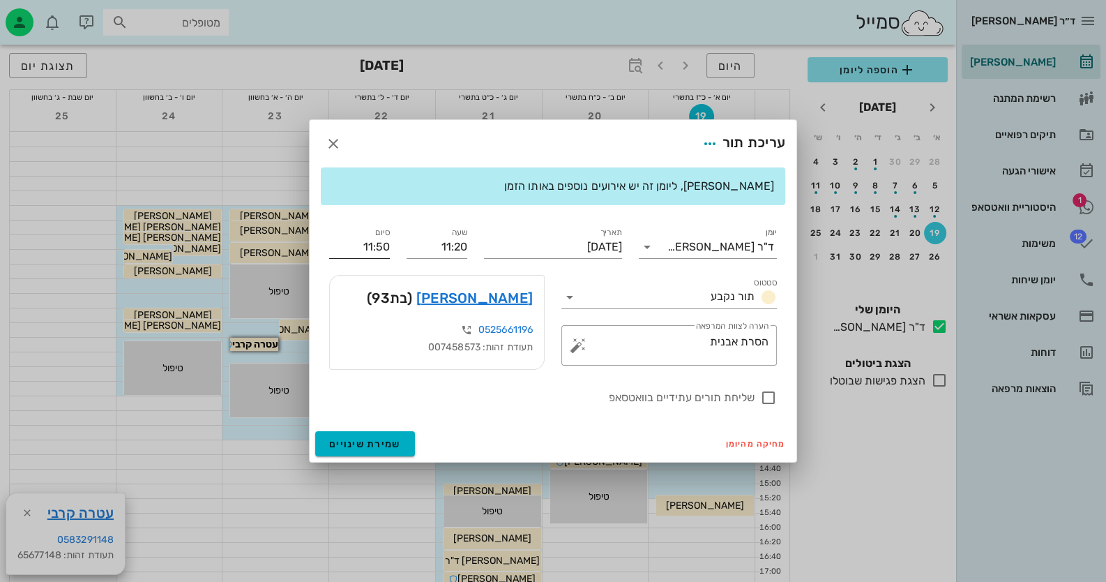
click at [386, 247] on div "סיום 11:50" at bounding box center [359, 241] width 77 height 50
click at [386, 247] on input "11:50" at bounding box center [359, 247] width 61 height 22
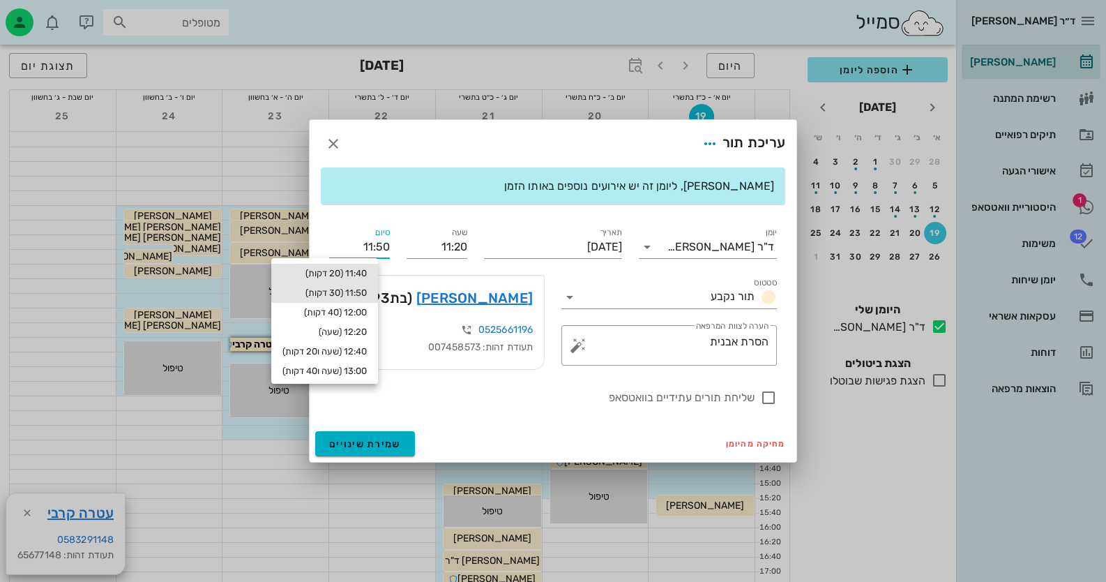
click at [347, 271] on div "11:40 (20 דקות)" at bounding box center [325, 273] width 84 height 11
type input "11:40"
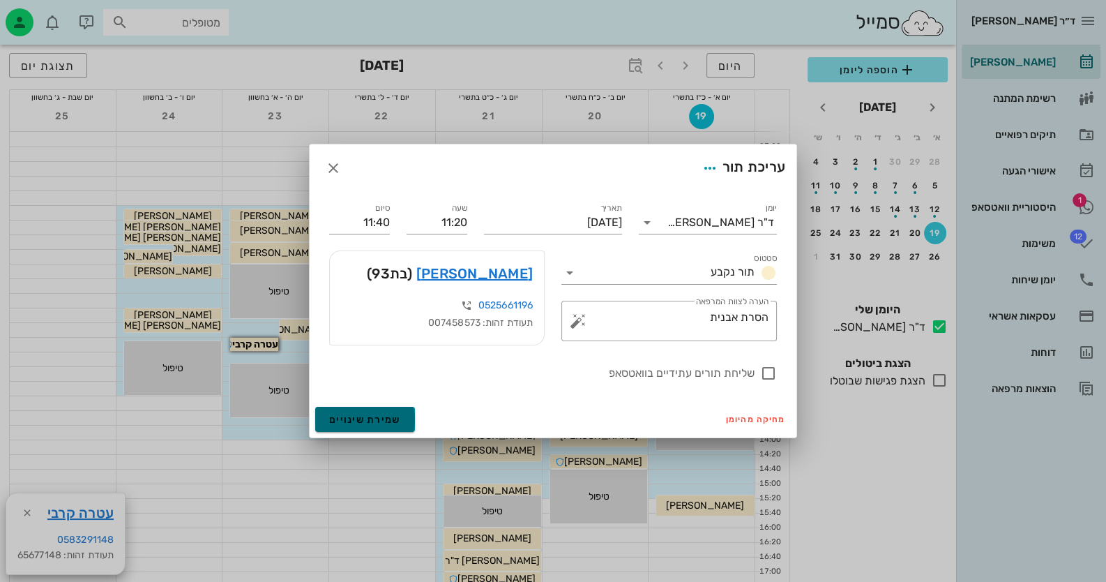
click at [392, 416] on span "שמירת שינויים" at bounding box center [365, 420] width 72 height 12
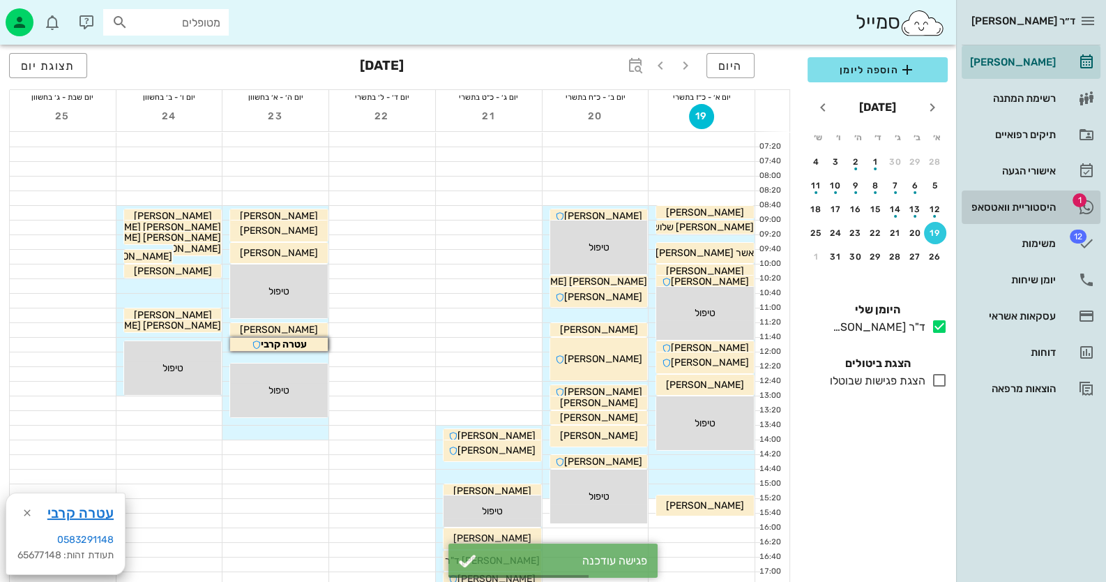
click at [1049, 195] on link "1 היסטוריית וואטסאפ" at bounding box center [1031, 206] width 139 height 33
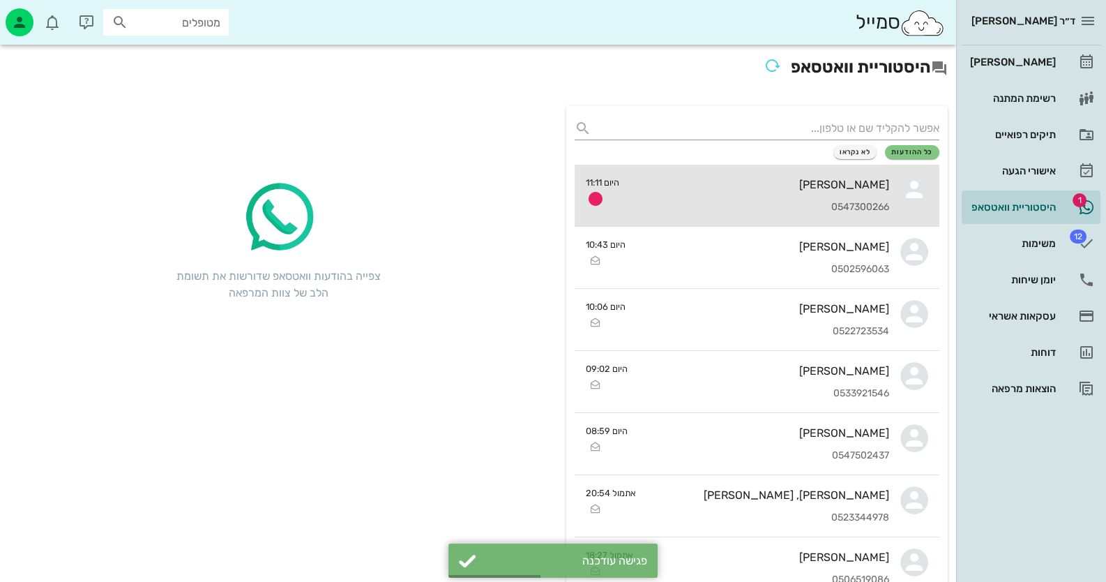
click at [813, 178] on div "[PERSON_NAME]" at bounding box center [760, 184] width 259 height 13
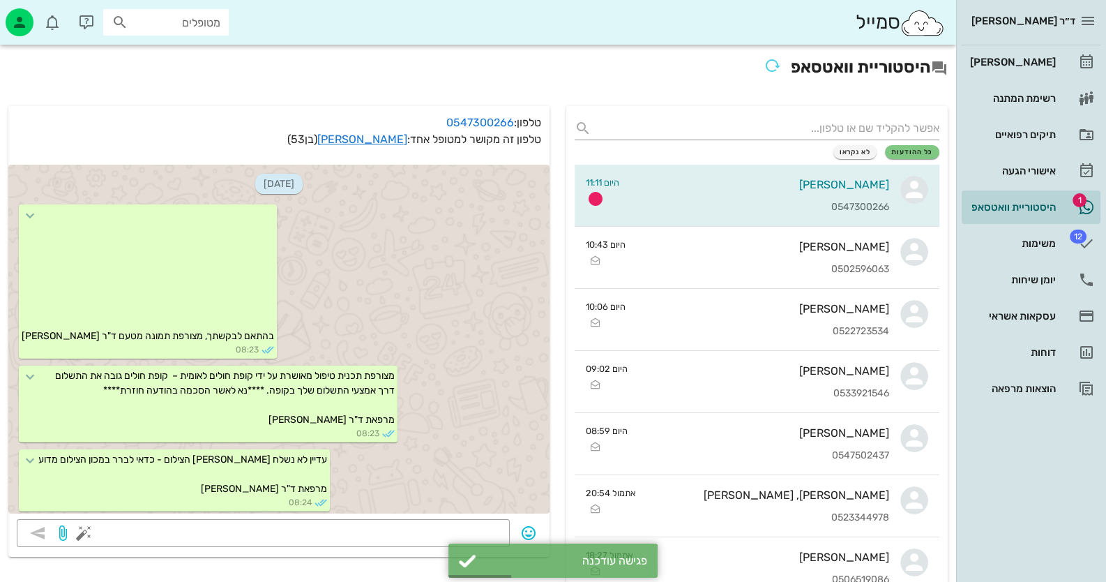
scroll to position [879, 0]
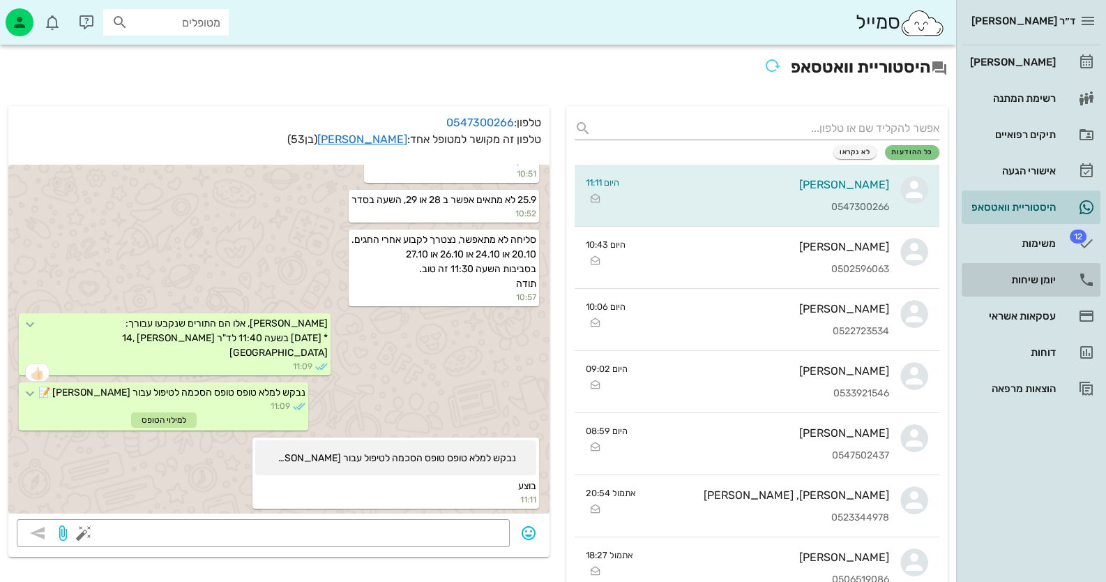
click at [1080, 278] on icon at bounding box center [1087, 279] width 17 height 17
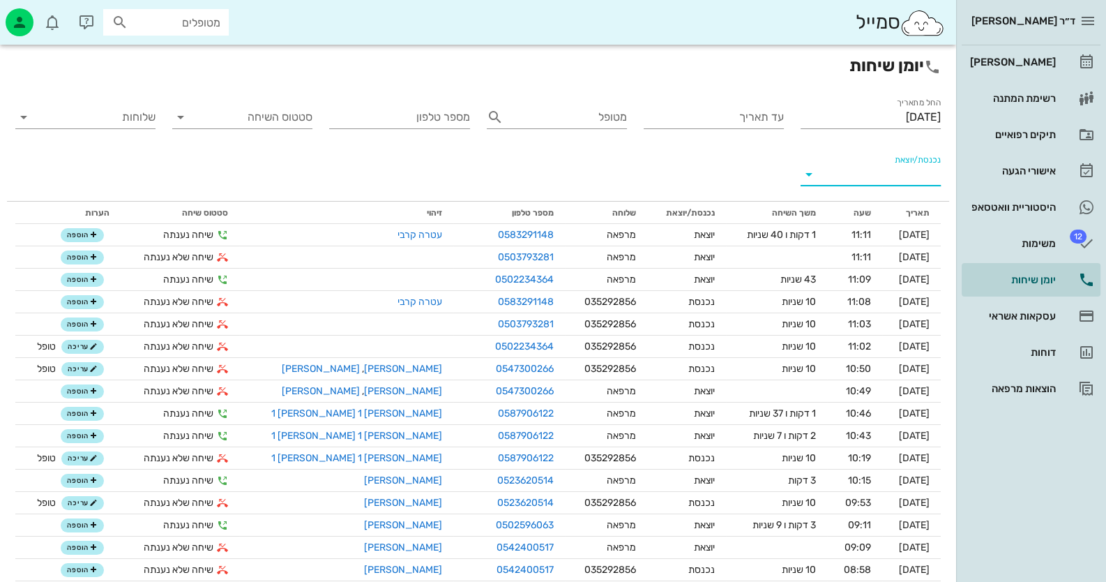
click at [884, 172] on input "נכנסת/יוצאת" at bounding box center [882, 174] width 118 height 22
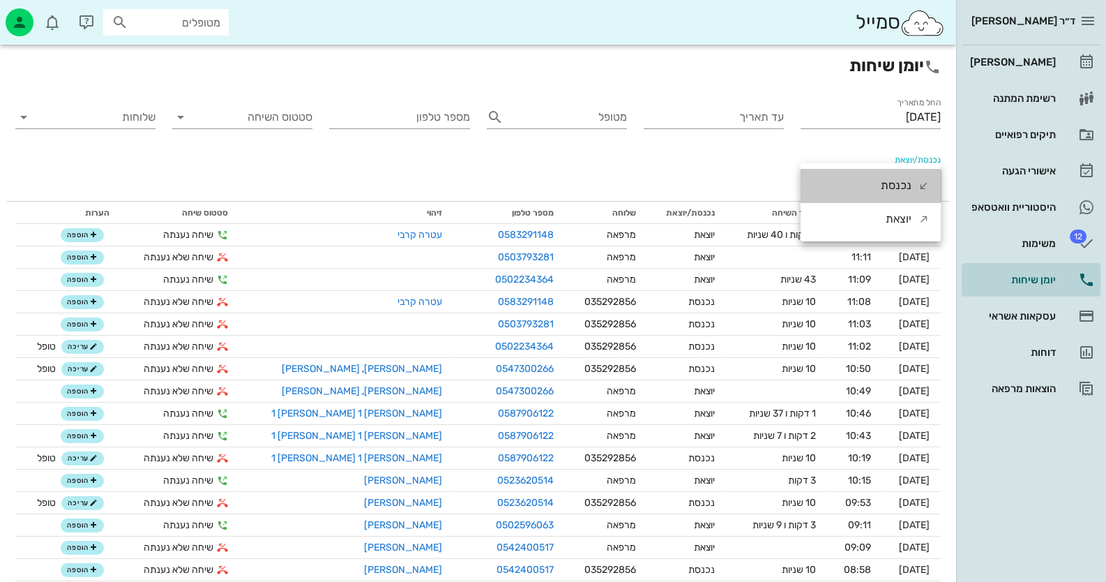
click at [884, 172] on div "נכנסת" at bounding box center [896, 185] width 31 height 33
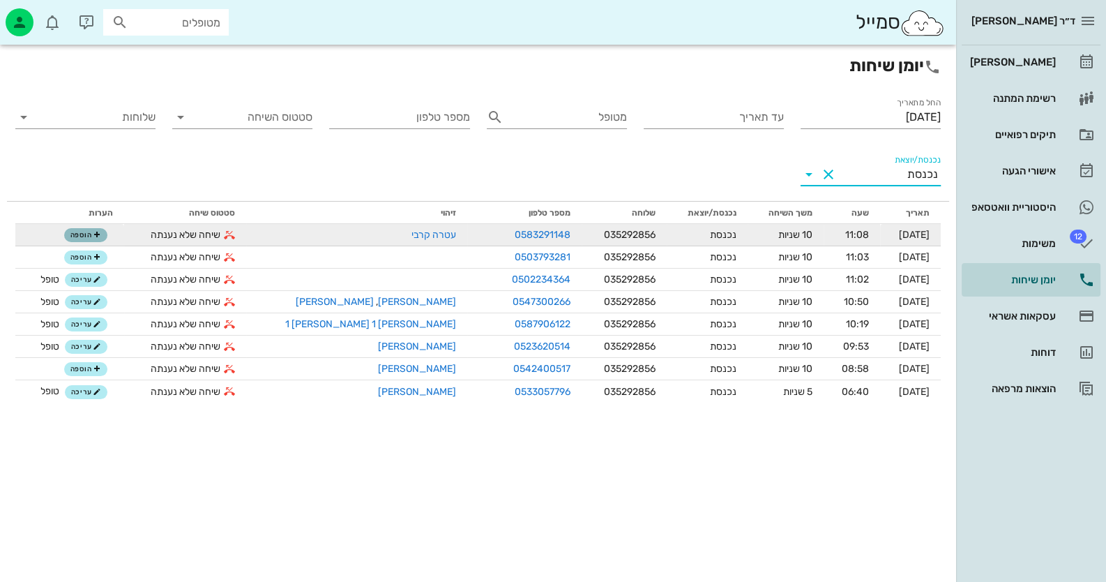
click at [107, 237] on button "הוספה" at bounding box center [85, 235] width 43 height 14
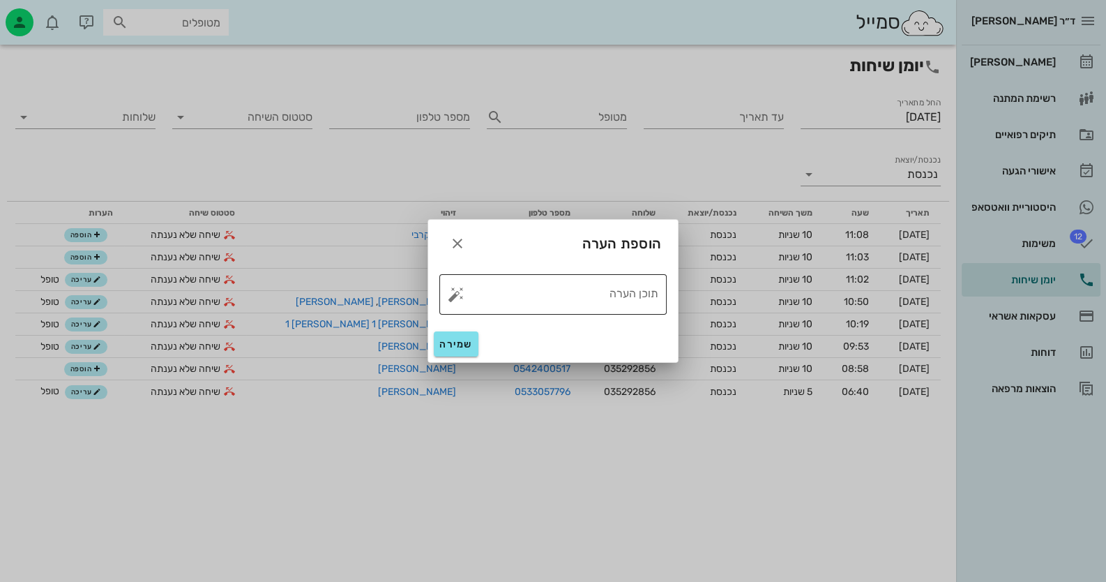
click at [456, 292] on button "button" at bounding box center [456, 294] width 17 height 17
click at [495, 296] on div "טופל" at bounding box center [517, 279] width 104 height 36
type textarea "טופל"
click at [451, 353] on button "שמירה" at bounding box center [456, 343] width 45 height 25
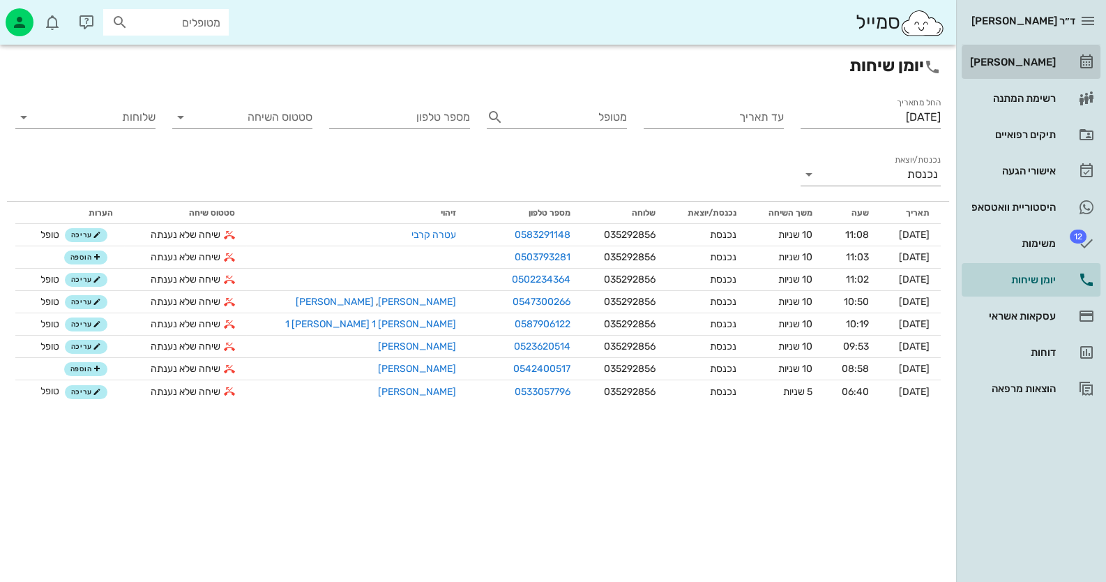
click at [1075, 60] on link "[PERSON_NAME]" at bounding box center [1031, 61] width 139 height 33
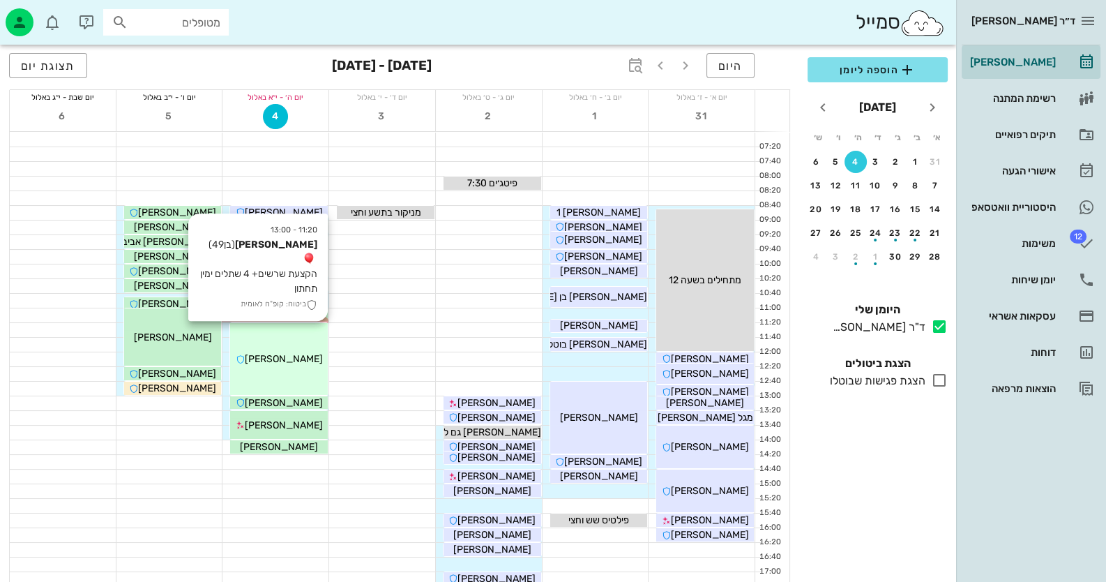
click at [258, 347] on div "11:20 - 13:00 [PERSON_NAME] (בן 49 ) הקצעת שרשים+ 4 שתלים ימין תחתון ביטוח: קופ…" at bounding box center [279, 359] width 98 height 72
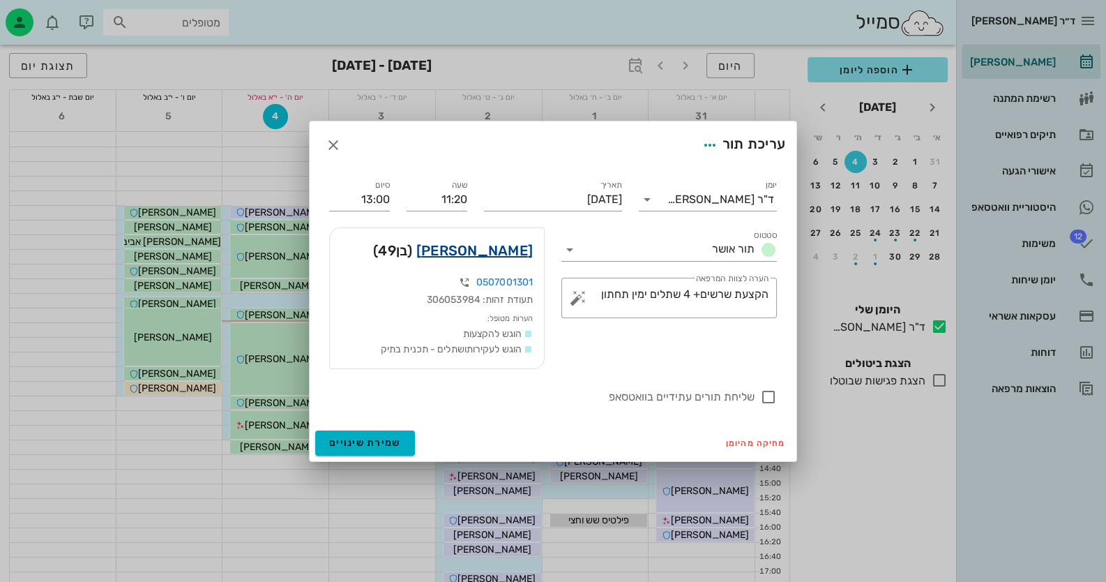
click at [514, 248] on link "[PERSON_NAME]" at bounding box center [474, 250] width 117 height 22
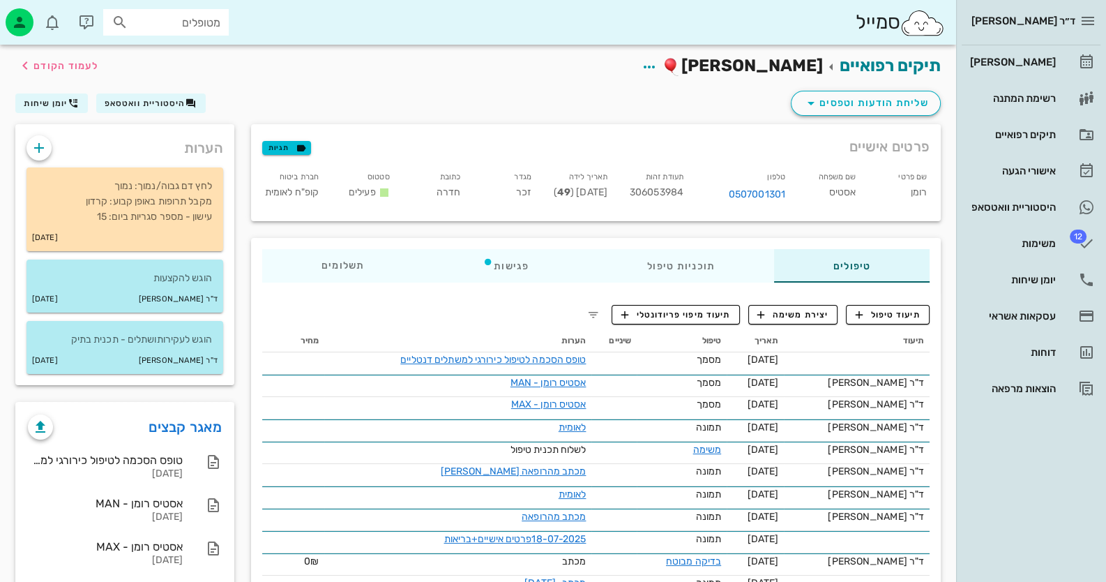
click at [202, 17] on input "מטופלים" at bounding box center [175, 22] width 89 height 18
type input "0526017214"
click at [181, 71] on div "[PERSON_NAME] 54373402 0526017214" at bounding box center [148, 59] width 153 height 35
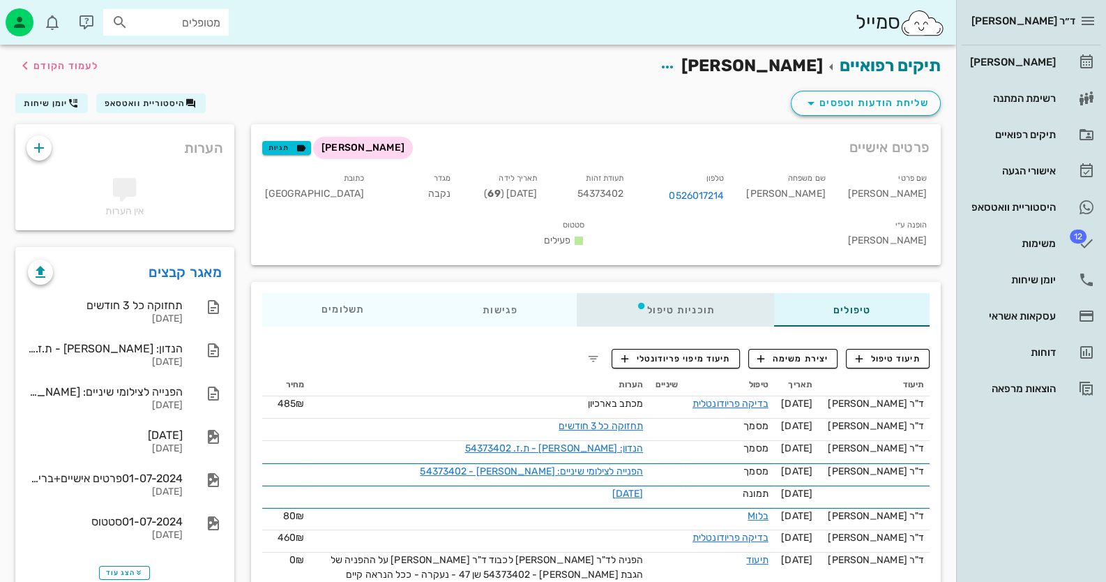
click at [663, 293] on div "תוכניות טיפול" at bounding box center [675, 309] width 197 height 33
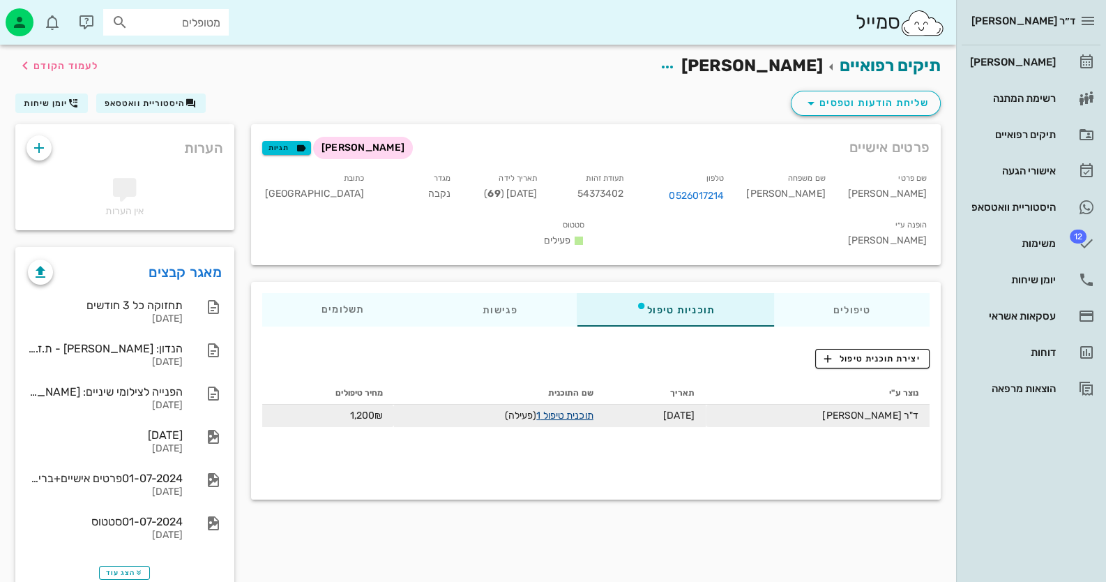
click at [593, 410] on link "תוכנית טיפול 1" at bounding box center [564, 416] width 57 height 12
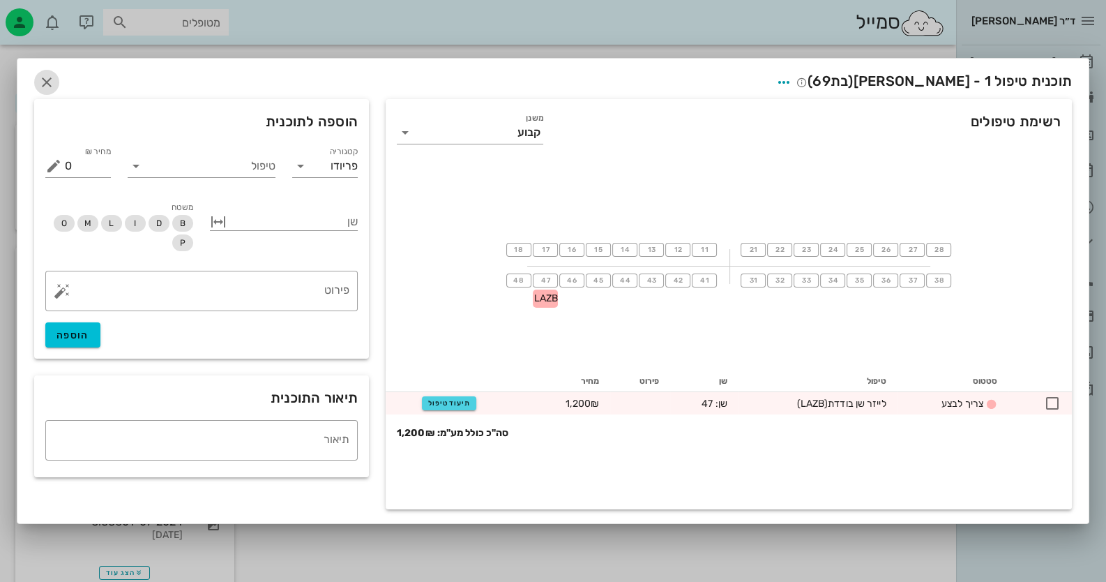
click at [52, 81] on icon "button" at bounding box center [46, 82] width 17 height 17
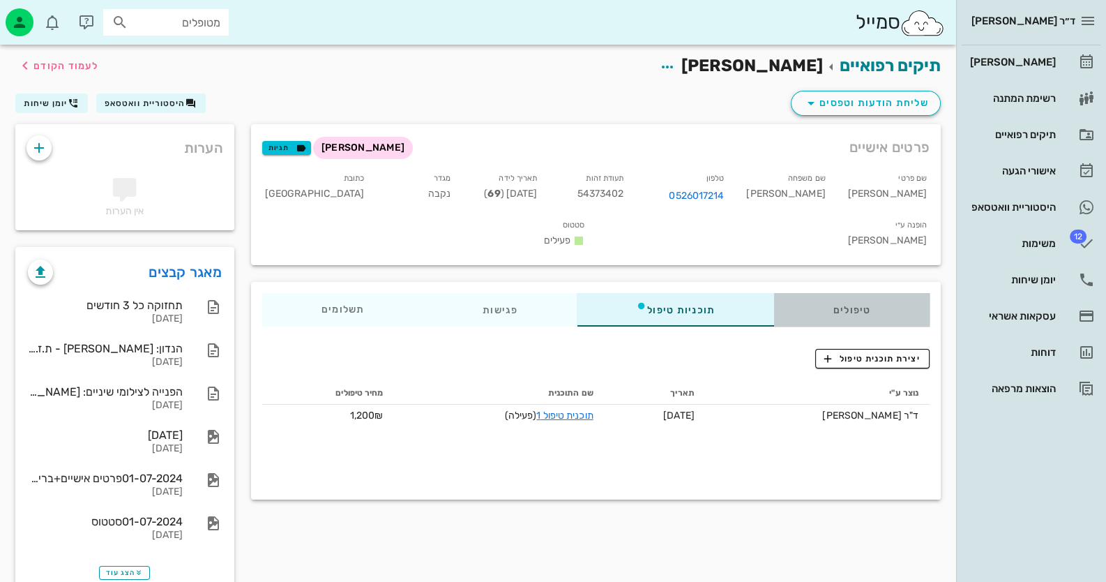
click at [863, 293] on div "טיפולים" at bounding box center [852, 309] width 156 height 33
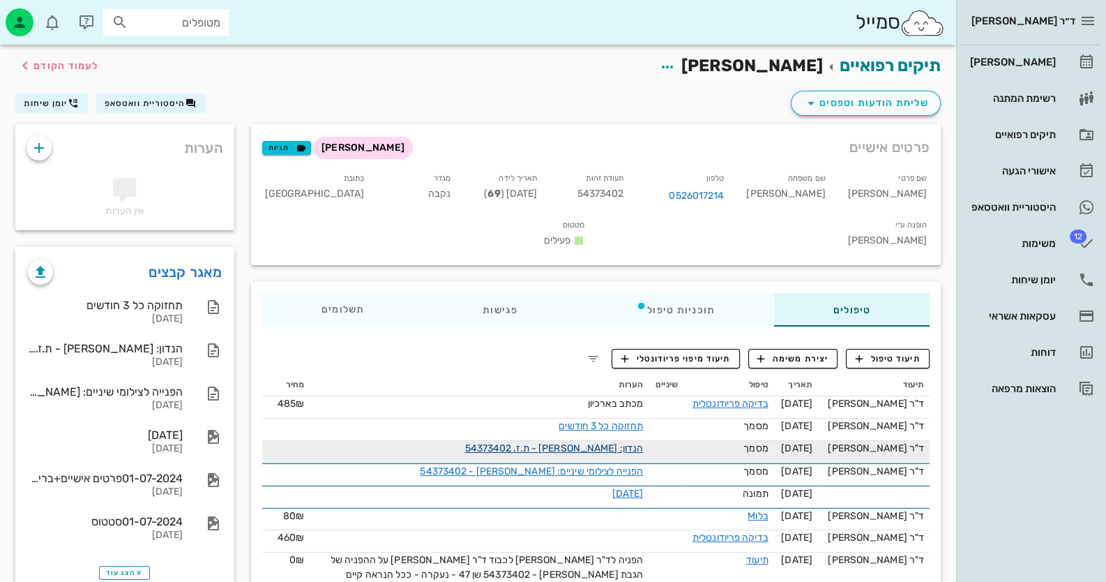
click at [629, 442] on link "הנדון: [PERSON_NAME] - ת.ז. 54373402" at bounding box center [554, 448] width 179 height 12
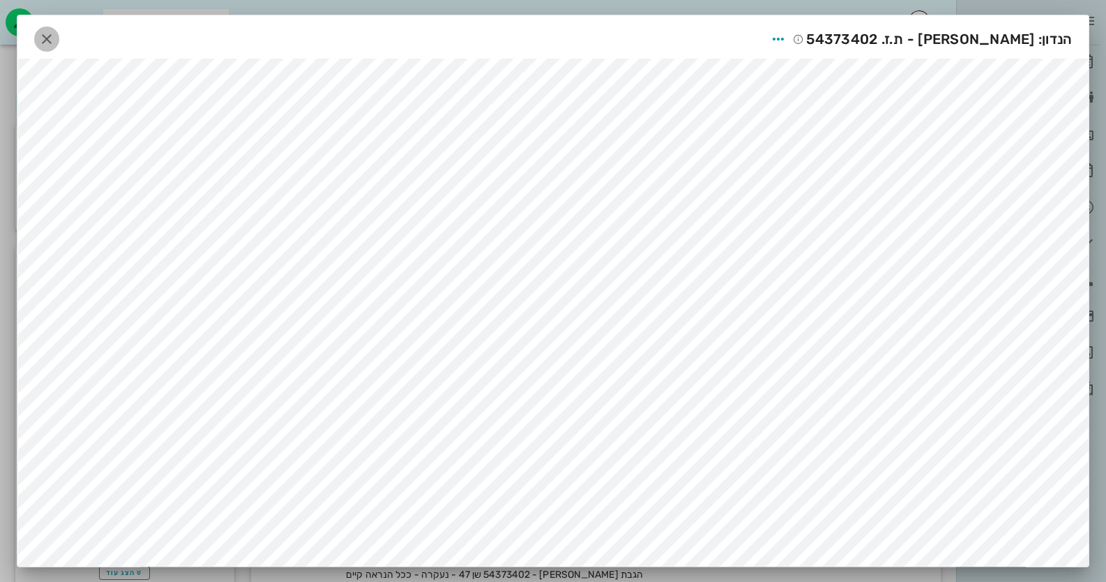
click at [47, 38] on icon "button" at bounding box center [46, 39] width 17 height 17
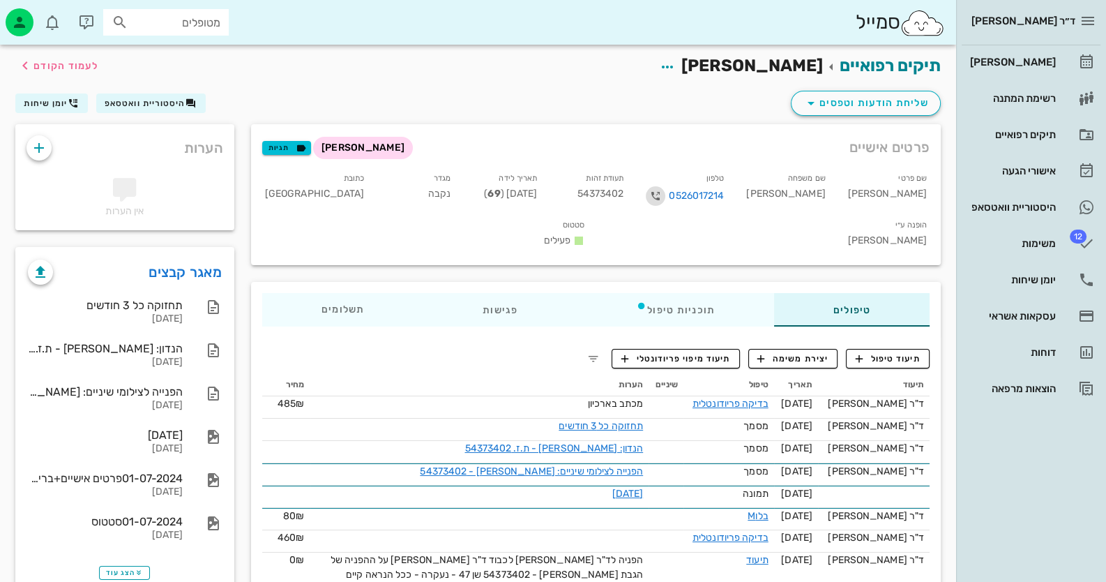
click at [664, 192] on icon "button" at bounding box center [655, 196] width 17 height 17
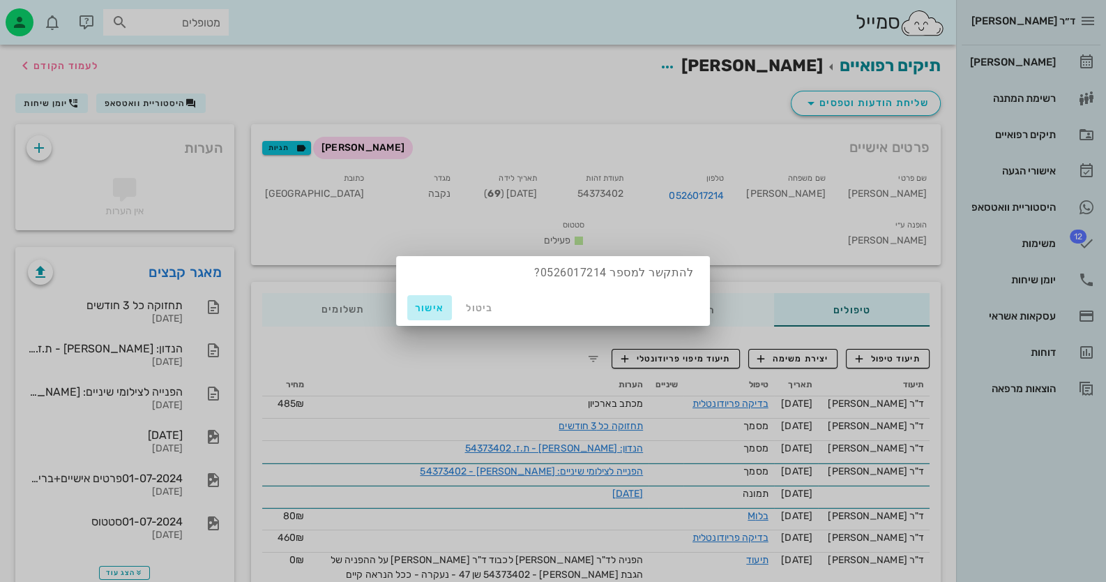
click at [422, 315] on button "אישור" at bounding box center [429, 307] width 45 height 25
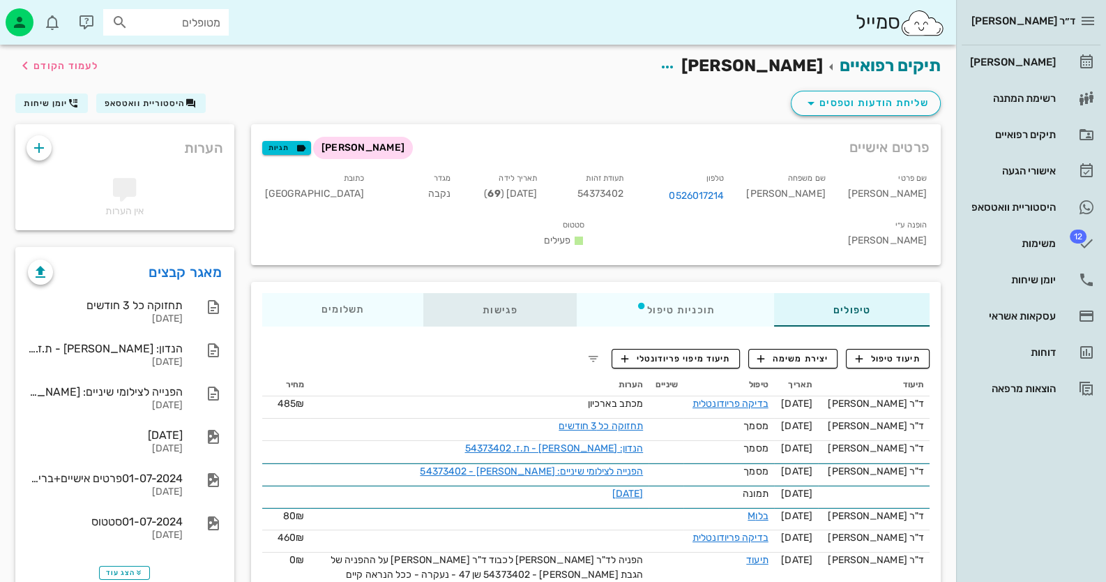
click at [497, 293] on div "פגישות" at bounding box center [499, 309] width 153 height 33
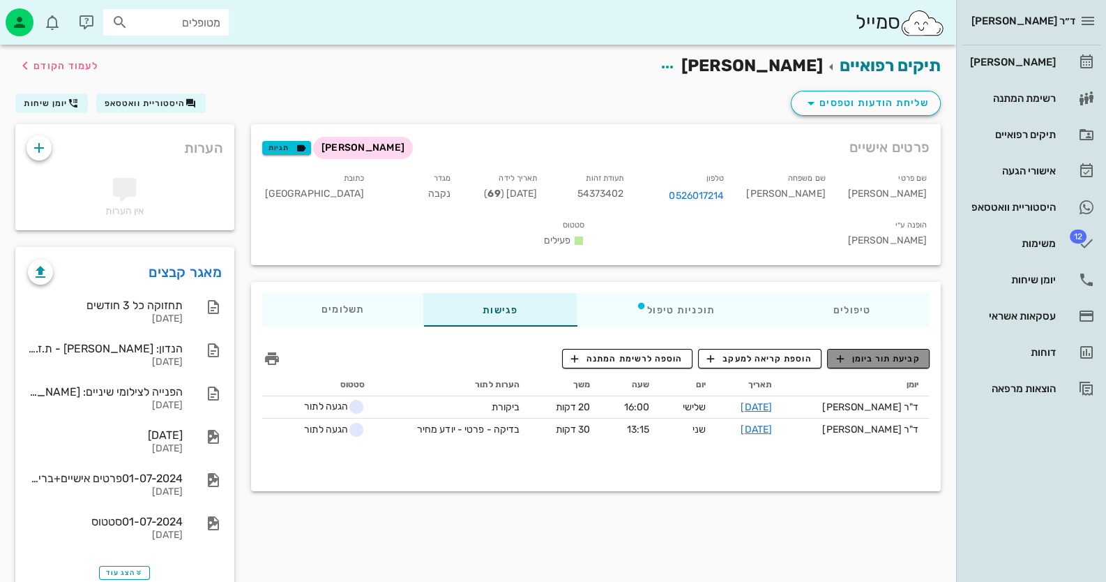
click at [869, 352] on span "קביעת תור ביומן" at bounding box center [878, 358] width 84 height 13
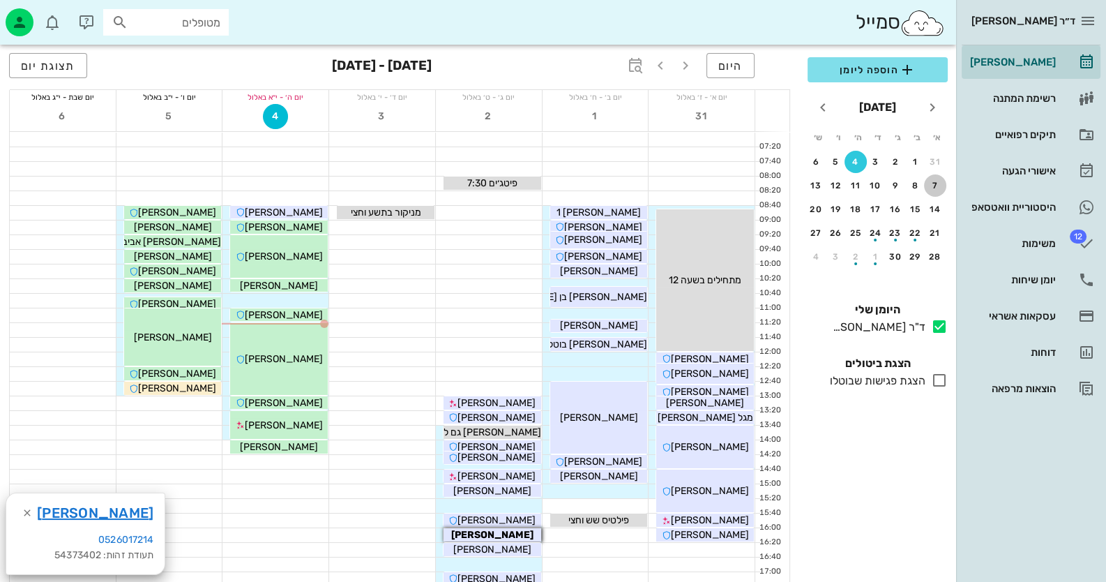
click at [936, 184] on div "7" at bounding box center [935, 186] width 22 height 10
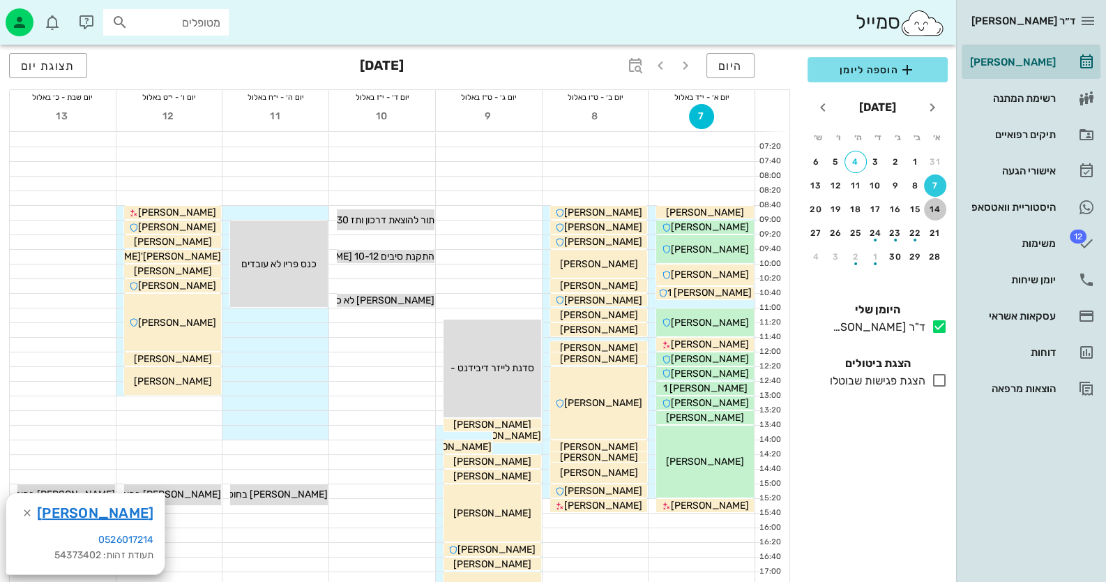
click at [934, 205] on div "14" at bounding box center [935, 209] width 22 height 10
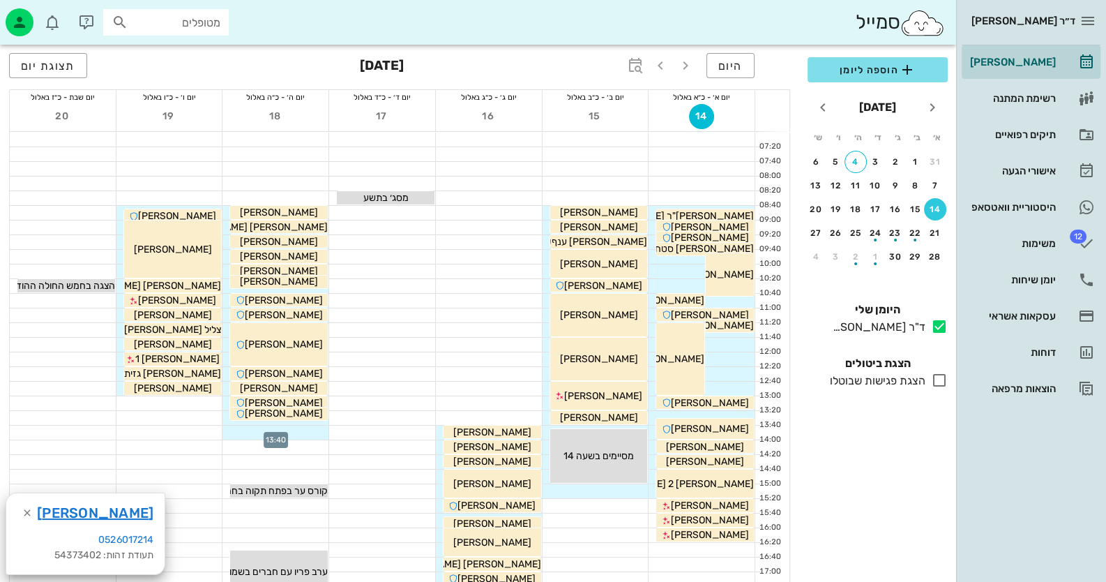
click at [287, 436] on div at bounding box center [276, 433] width 106 height 14
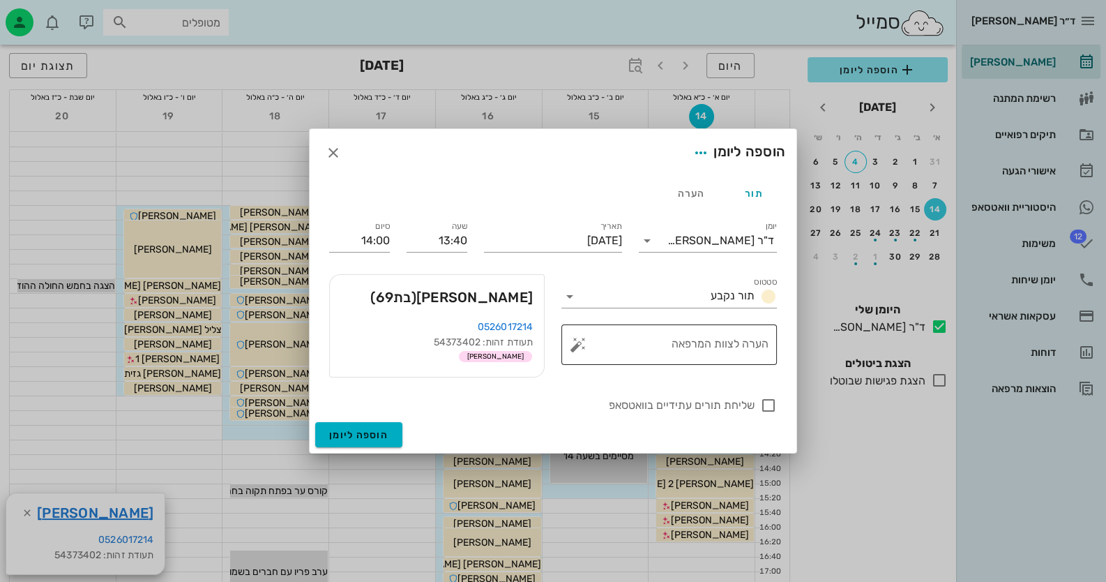
click at [582, 345] on button "button" at bounding box center [578, 344] width 17 height 17
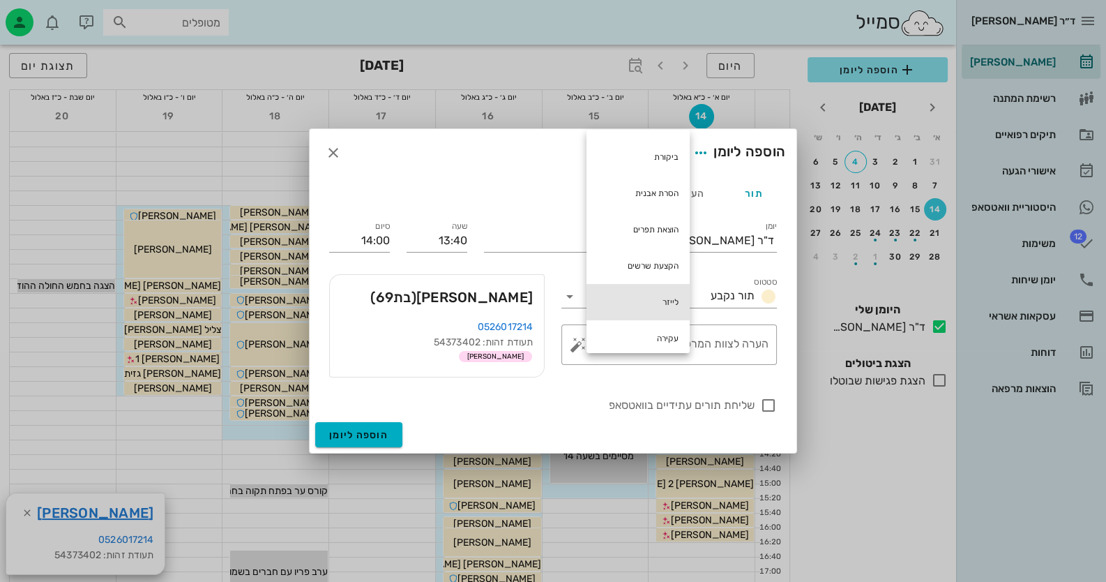
click at [678, 304] on div "לייזר" at bounding box center [638, 302] width 103 height 36
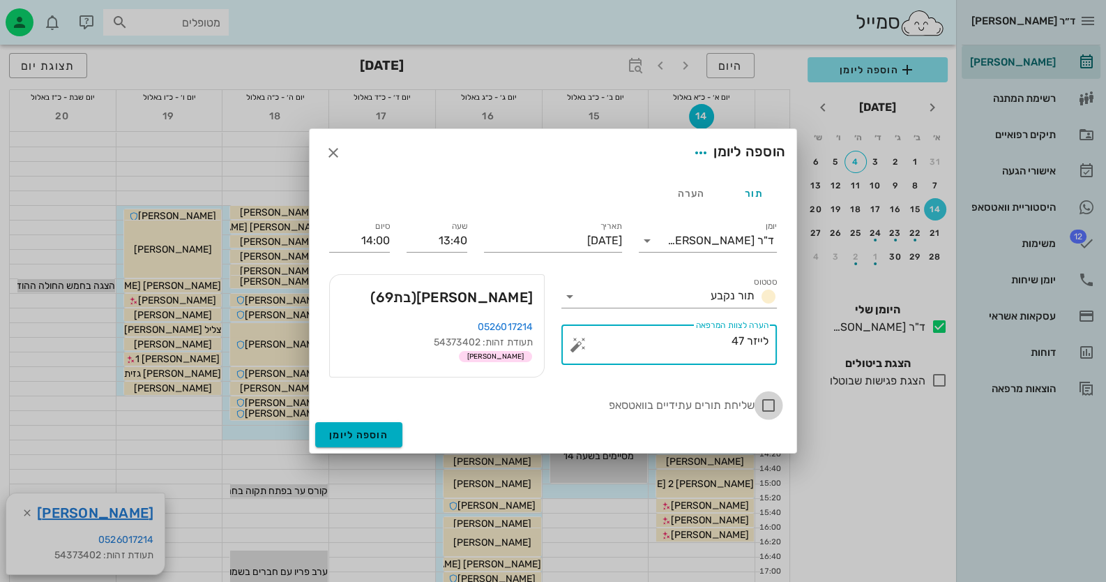
type textarea "לייזר 47"
click at [768, 398] on div at bounding box center [769, 405] width 24 height 24
checkbox input "true"
click at [404, 428] on div "הוספה ליומן" at bounding box center [553, 437] width 487 height 31
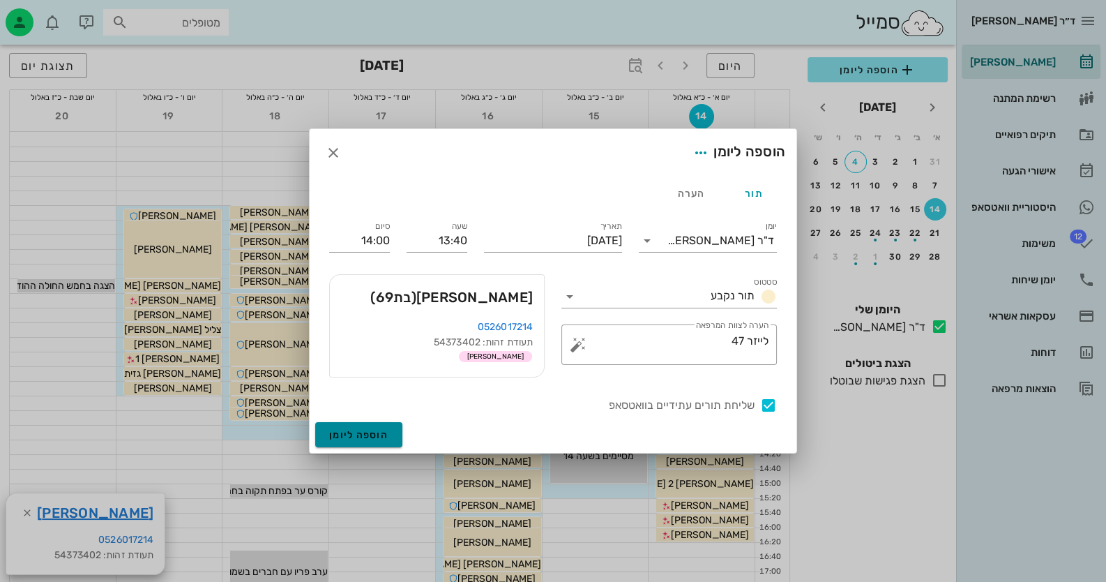
click at [384, 435] on span "הוספה ליומן" at bounding box center [358, 435] width 59 height 12
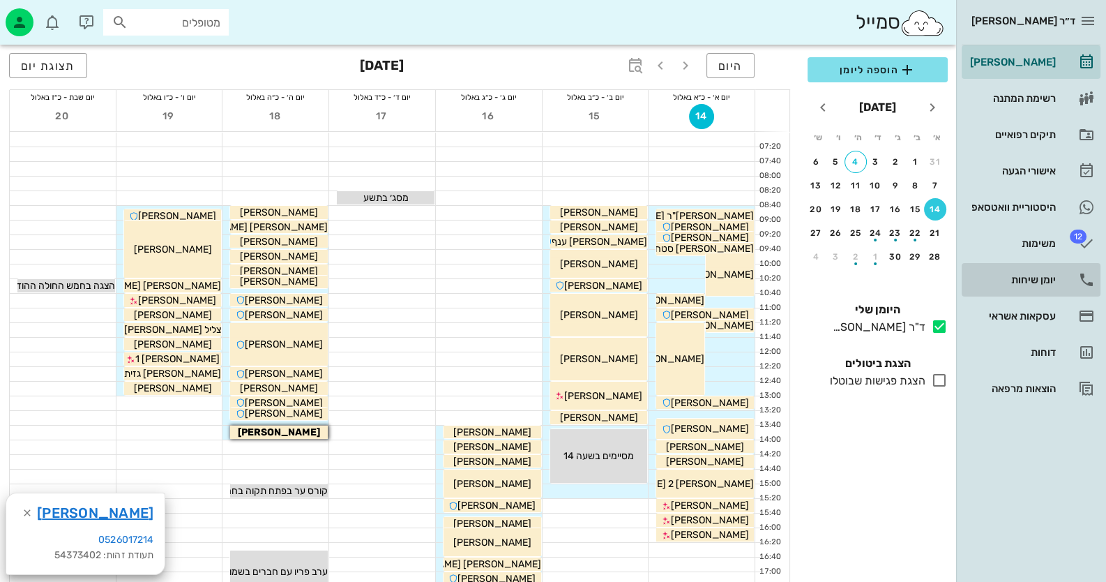
click at [1083, 266] on link "יומן שיחות" at bounding box center [1031, 279] width 139 height 33
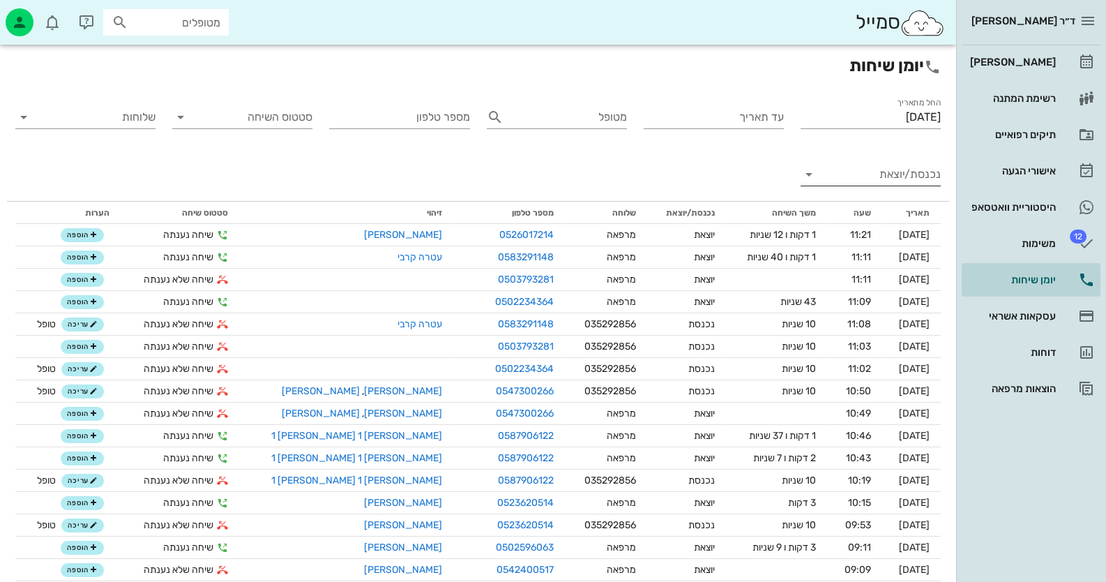
click at [848, 188] on div "נכנסת/יוצאת" at bounding box center [871, 182] width 140 height 38
click at [853, 181] on input "נכנסת/יוצאת" at bounding box center [882, 174] width 118 height 22
click at [853, 181] on div "נכנסת" at bounding box center [871, 185] width 140 height 33
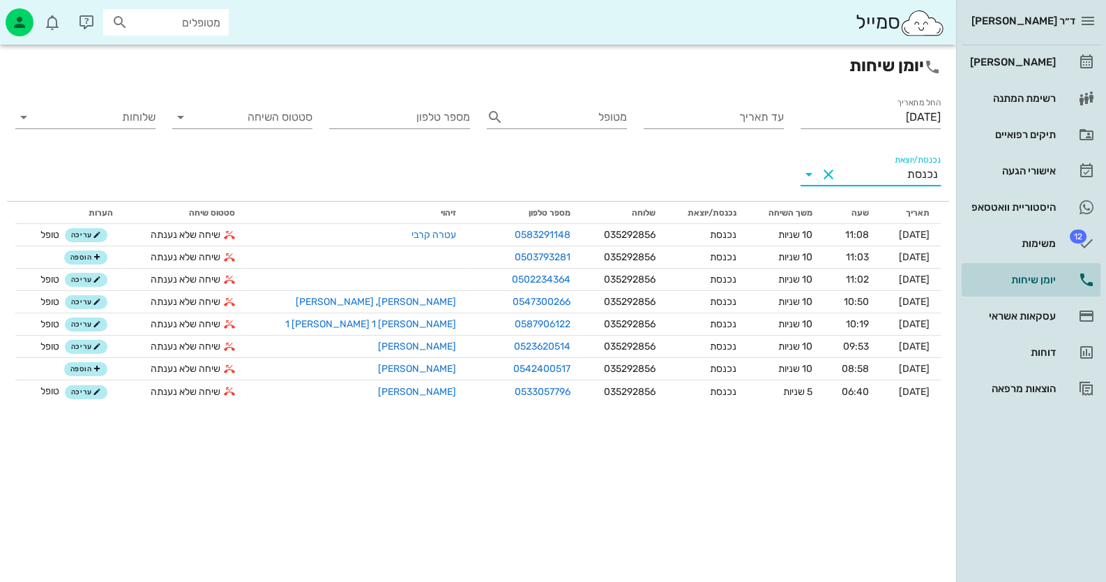
click at [894, 177] on input "נכנסת/יוצאת" at bounding box center [874, 174] width 68 height 22
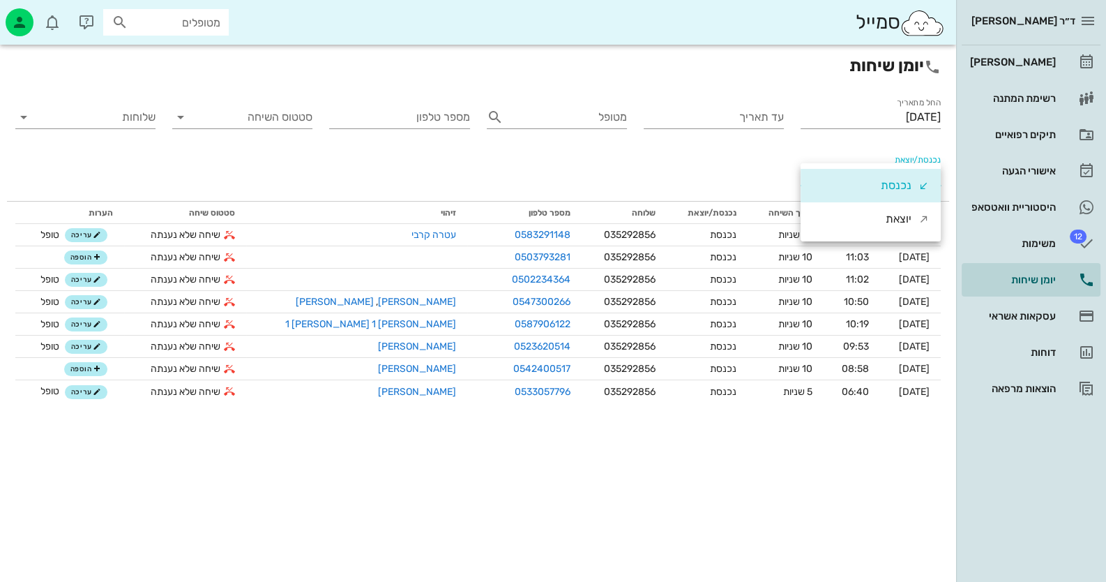
click at [894, 178] on div "נכנסת" at bounding box center [896, 185] width 31 height 33
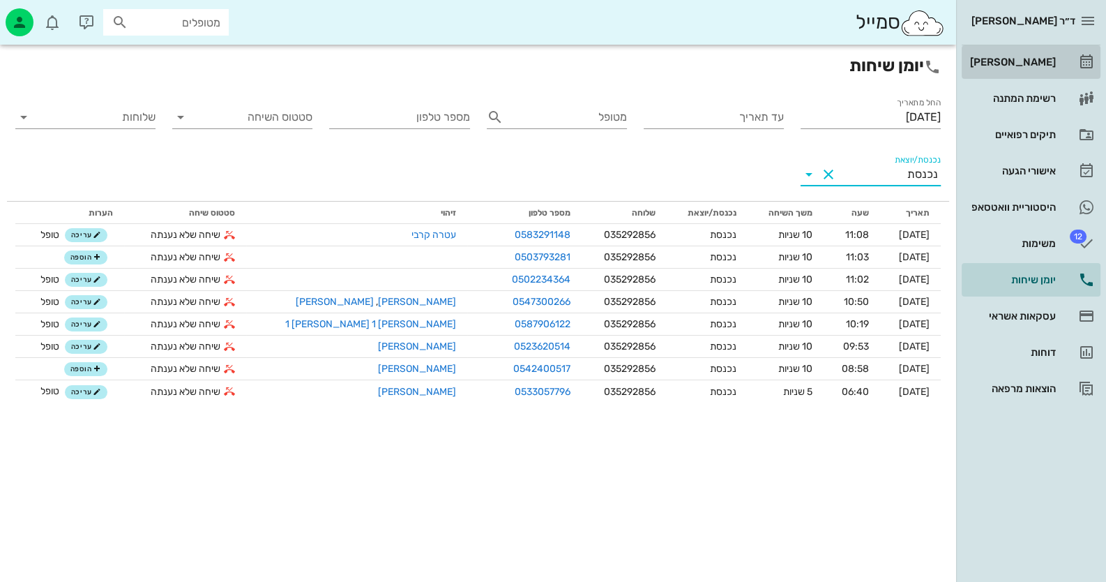
click at [1019, 55] on div "[PERSON_NAME]" at bounding box center [1012, 62] width 89 height 22
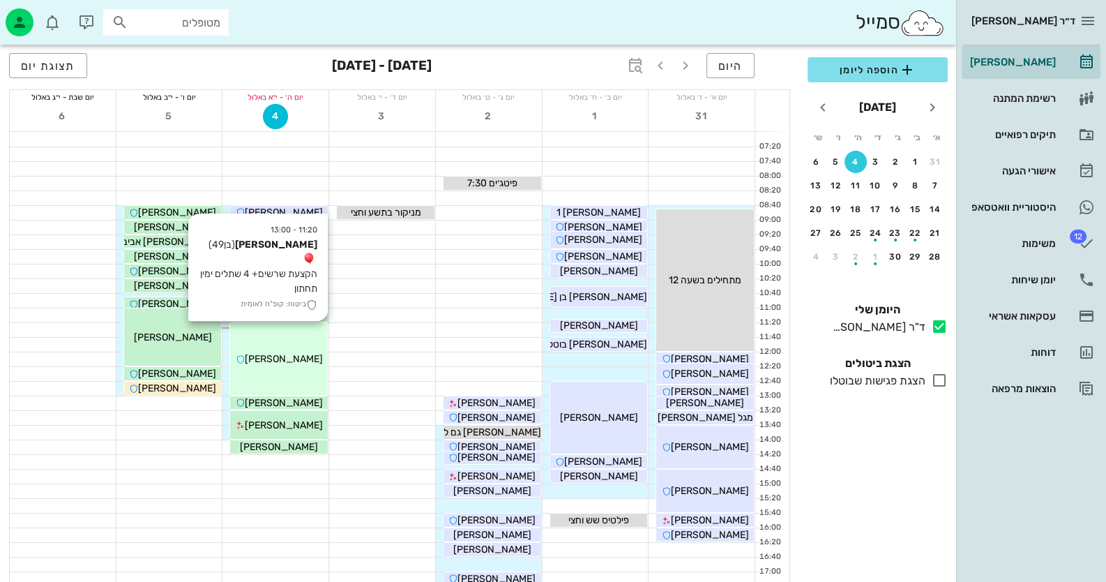
click at [290, 353] on span "[PERSON_NAME]" at bounding box center [284, 359] width 78 height 12
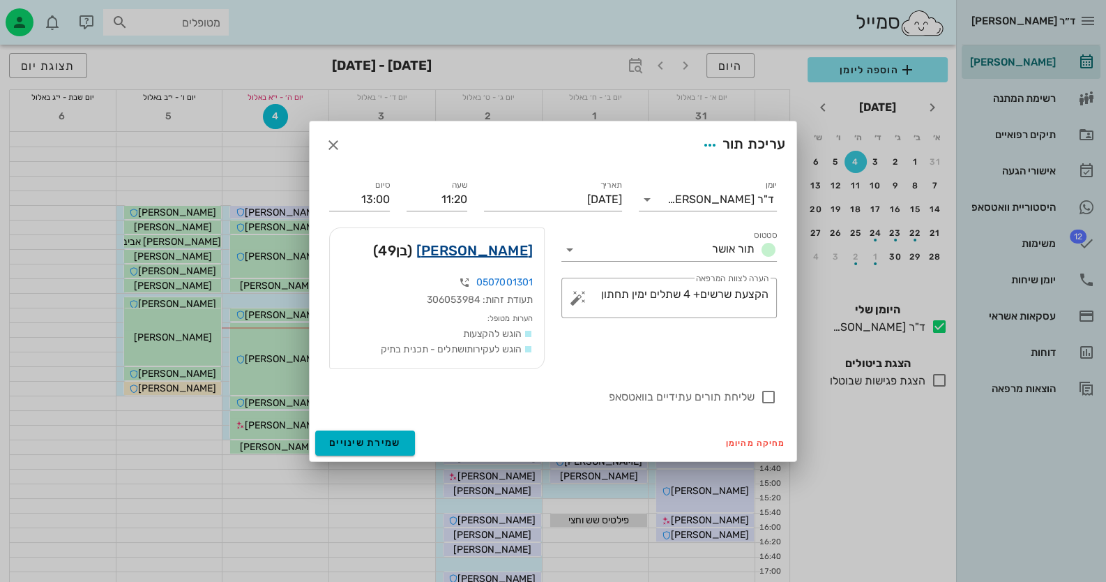
click at [504, 243] on link "[PERSON_NAME]" at bounding box center [474, 250] width 117 height 22
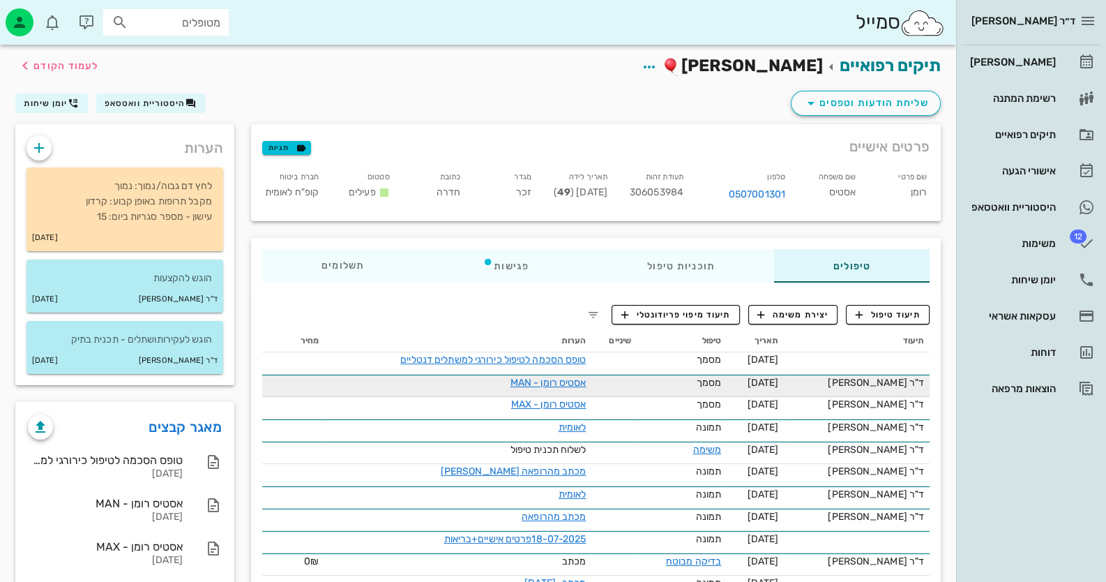
click at [502, 382] on div "אסטיס רומן - MAN" at bounding box center [458, 382] width 256 height 15
click at [575, 383] on link "אסטיס רומן - MAN" at bounding box center [549, 383] width 76 height 12
